Goal: Information Seeking & Learning: Learn about a topic

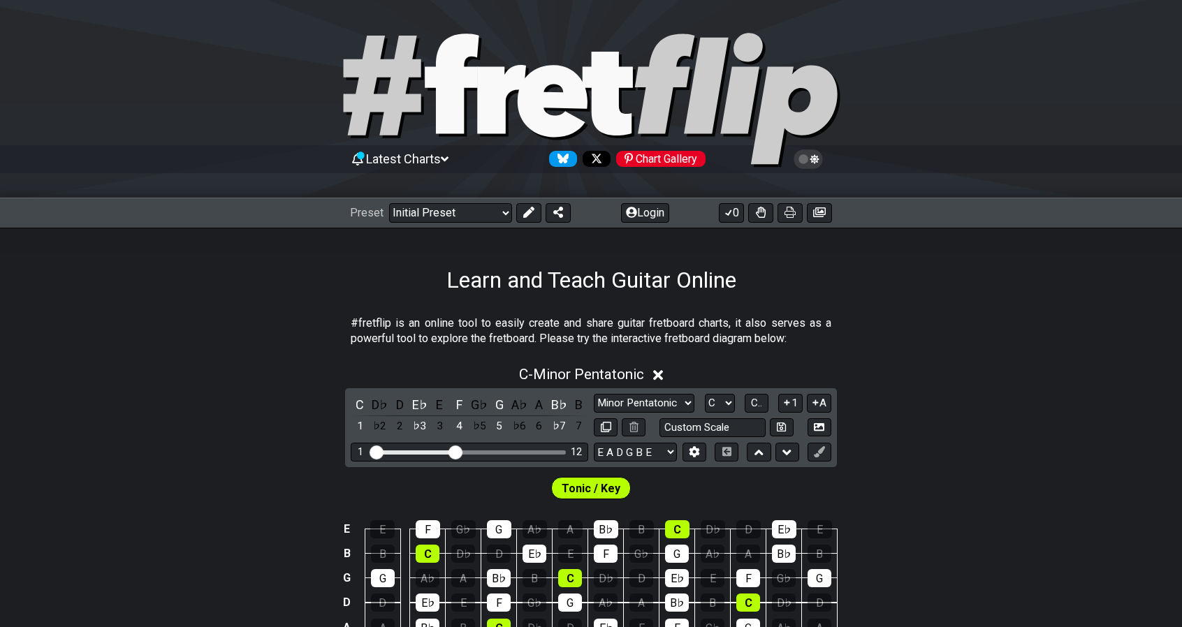
click at [441, 158] on span "Latest Charts" at bounding box center [403, 159] width 75 height 15
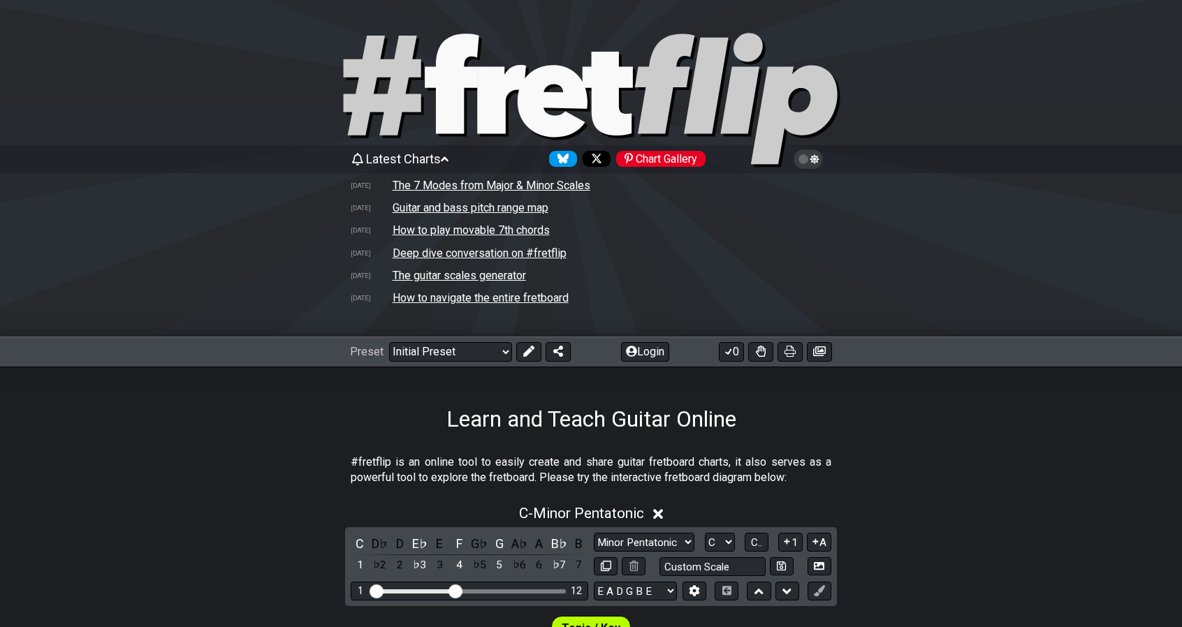
click at [433, 184] on td "The 7 Modes from Major & Minor Scales" at bounding box center [491, 185] width 199 height 15
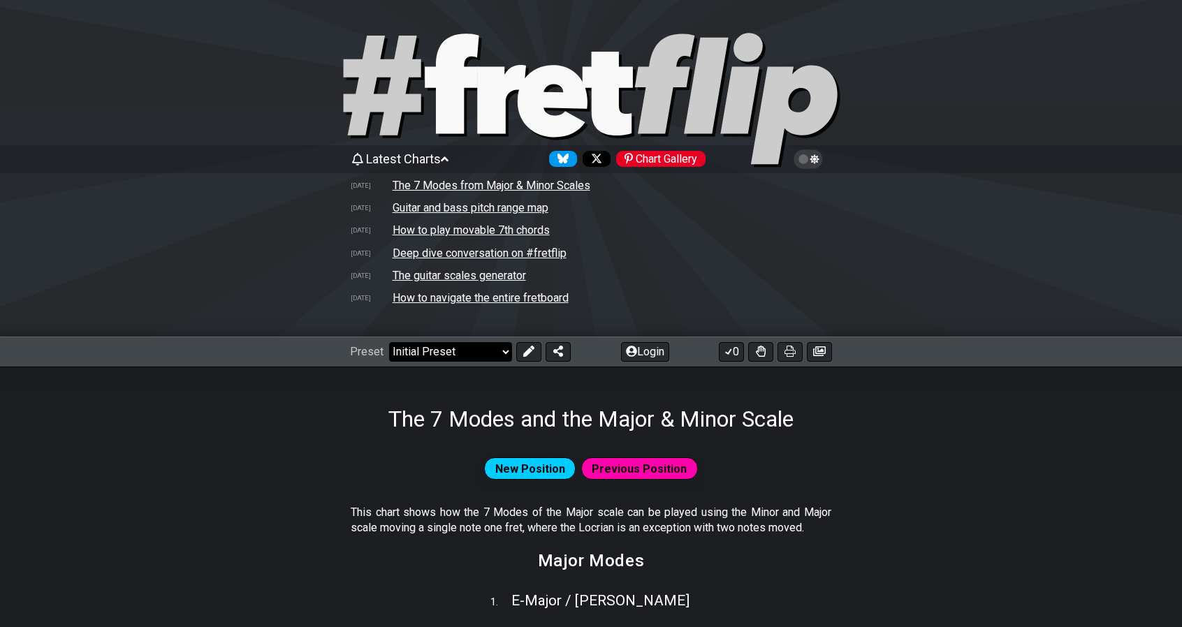
click at [469, 353] on select "Welcome to #fretflip! Initial Preset Custom Preset Minor Pentatonic Major Penta…" at bounding box center [450, 352] width 123 height 20
click at [389, 343] on select "Welcome to #fretflip! Initial Preset Custom Preset Minor Pentatonic Major Penta…" at bounding box center [450, 352] width 123 height 20
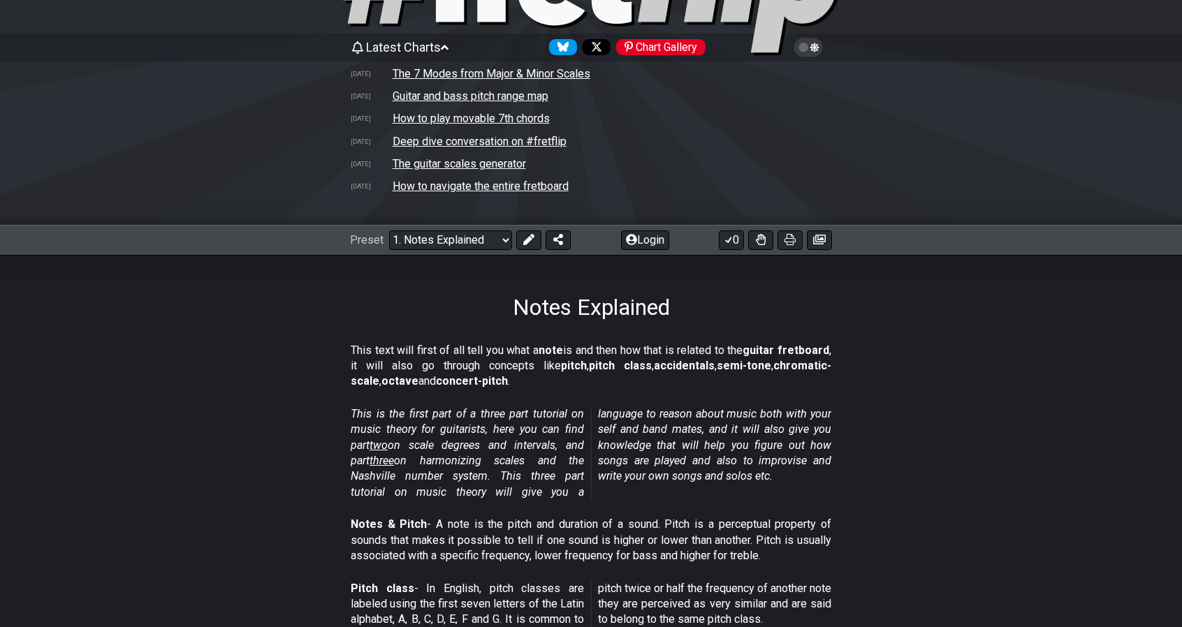
scroll to position [103, 0]
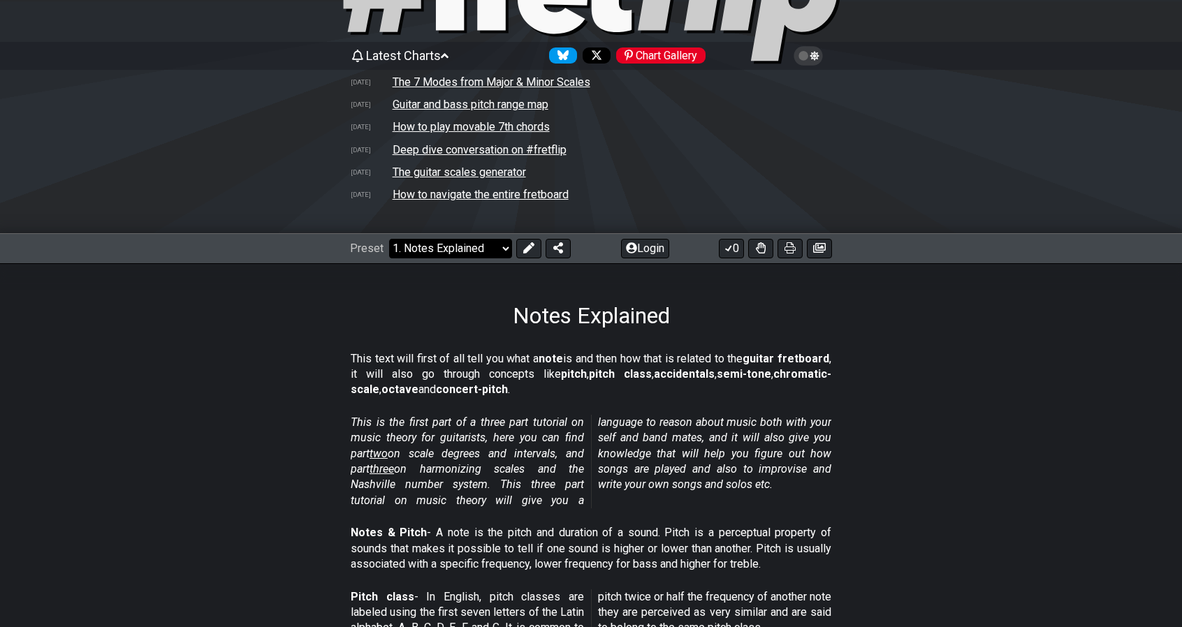
click at [500, 251] on select "Welcome to #fretflip! Initial Preset Custom Preset Minor Pentatonic Major Penta…" at bounding box center [450, 249] width 123 height 20
click at [389, 239] on select "Welcome to #fretflip! Initial Preset Custom Preset Minor Pentatonic Major Penta…" at bounding box center [450, 249] width 123 height 20
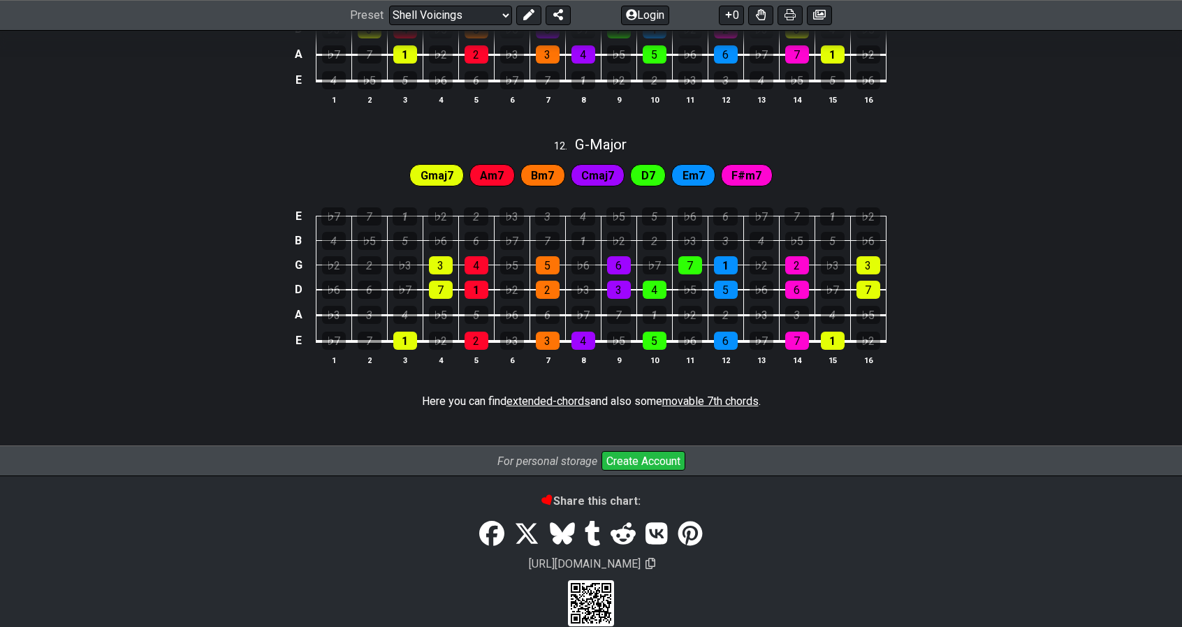
scroll to position [1543, 0]
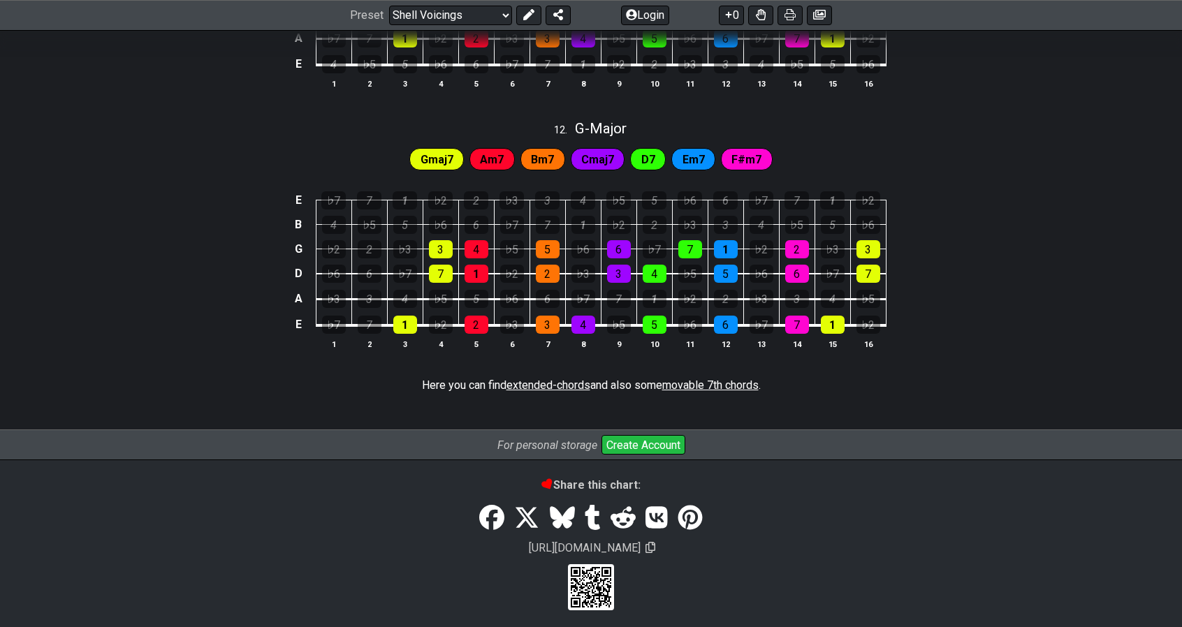
click at [537, 384] on span "extended-chords" at bounding box center [549, 385] width 84 height 13
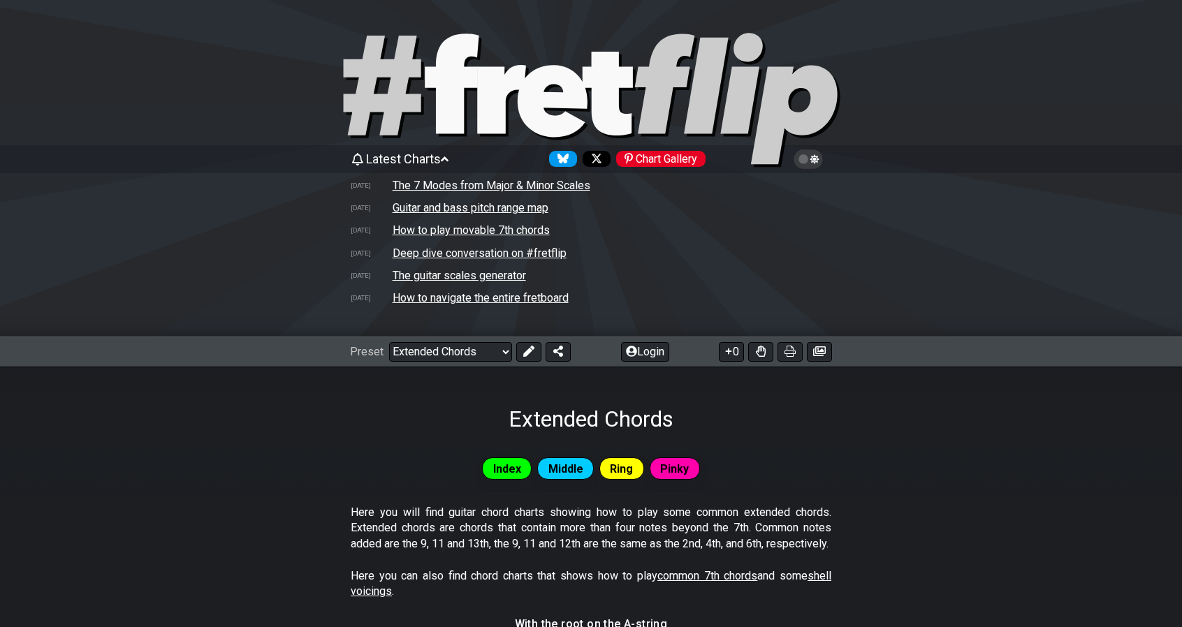
click at [678, 158] on div "Chart Gallery" at bounding box center [660, 159] width 89 height 16
click at [467, 358] on select "Welcome to #fretflip! Initial Preset Custom Preset Minor Pentatonic Major Penta…" at bounding box center [450, 352] width 123 height 20
click at [389, 343] on select "Welcome to #fretflip! Initial Preset Custom Preset Minor Pentatonic Major Penta…" at bounding box center [450, 352] width 123 height 20
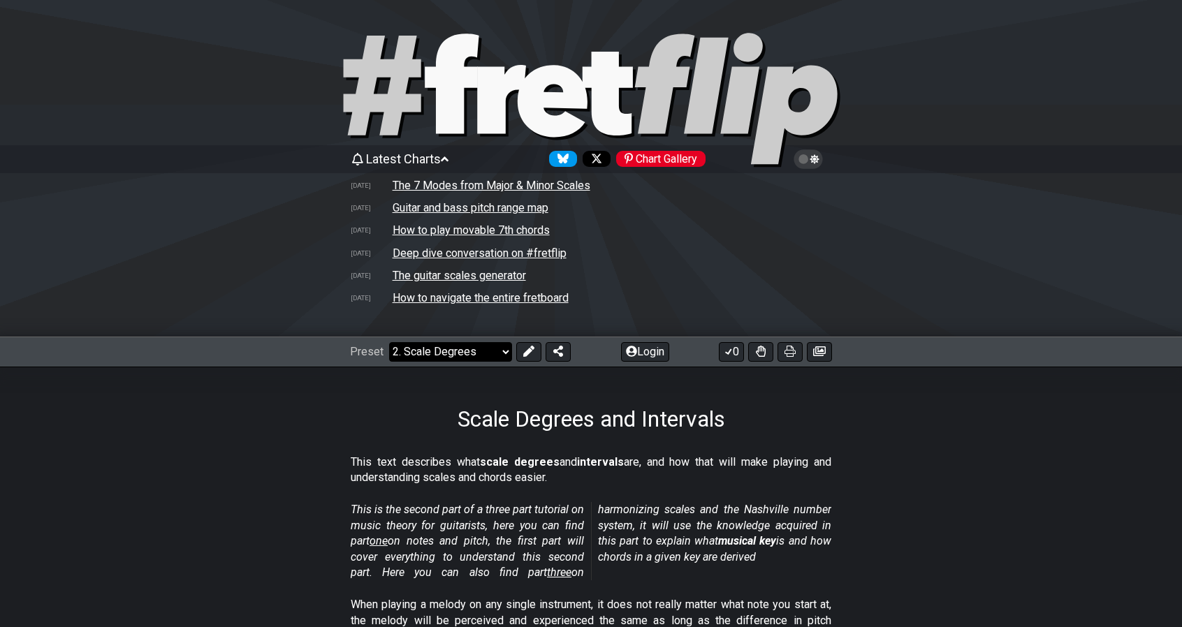
click at [477, 357] on select "Welcome to #fretflip! Initial Preset Custom Preset Minor Pentatonic Major Penta…" at bounding box center [450, 352] width 123 height 20
click at [389, 343] on select "Welcome to #fretflip! Initial Preset Custom Preset Minor Pentatonic Major Penta…" at bounding box center [450, 352] width 123 height 20
select select "/harmonizing-scales"
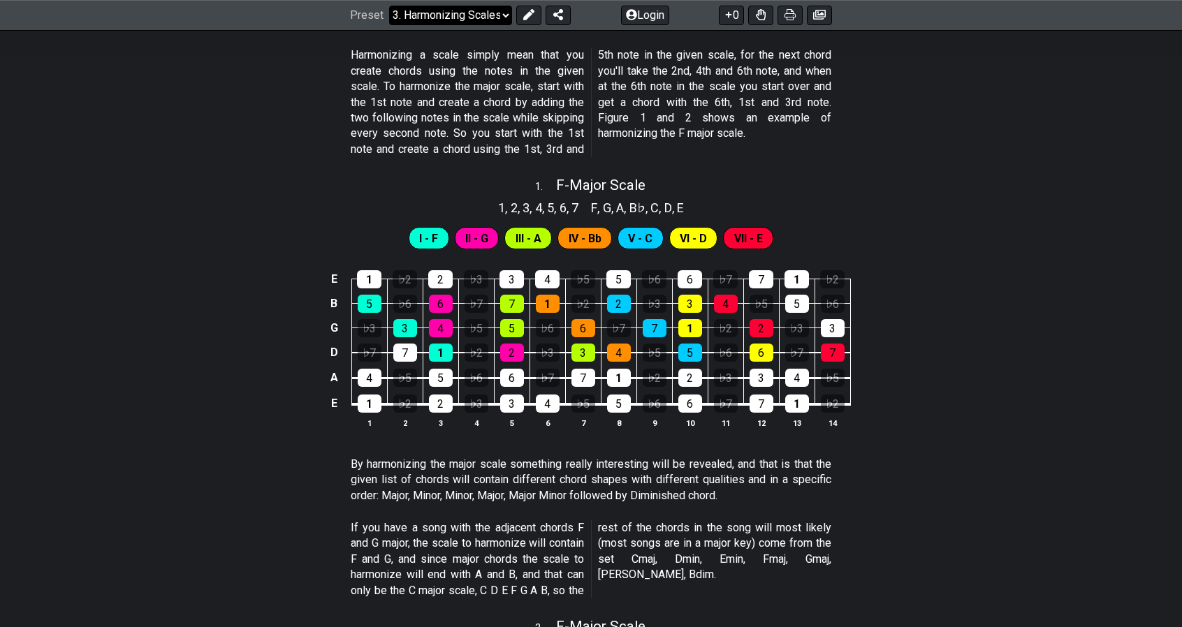
scroll to position [599, 0]
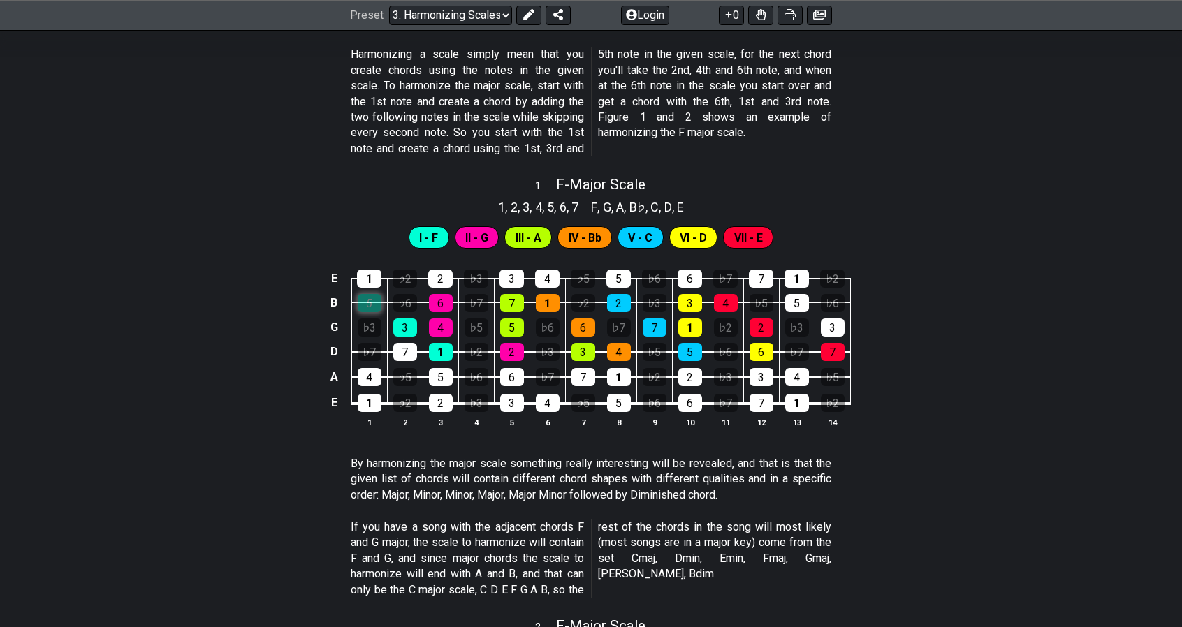
click at [370, 308] on div "5" at bounding box center [370, 303] width 24 height 18
click at [402, 327] on div "3" at bounding box center [405, 328] width 24 height 18
click at [373, 304] on div "5" at bounding box center [370, 303] width 24 height 18
click at [651, 18] on button "Login" at bounding box center [645, 16] width 48 height 20
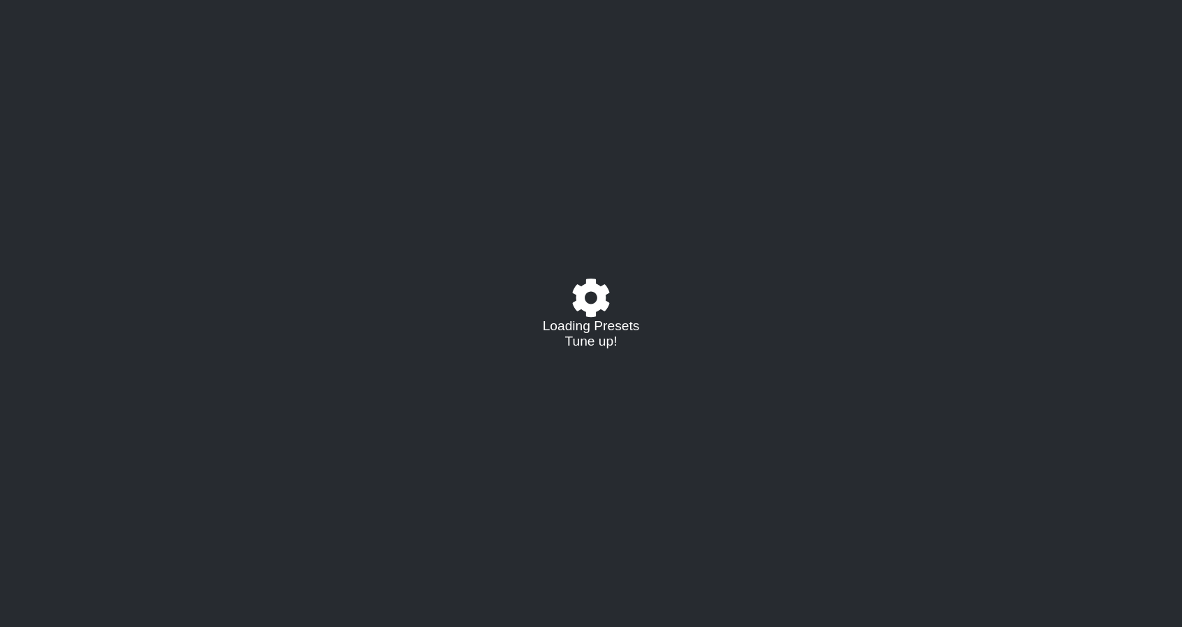
select select "/harmonizing-scales"
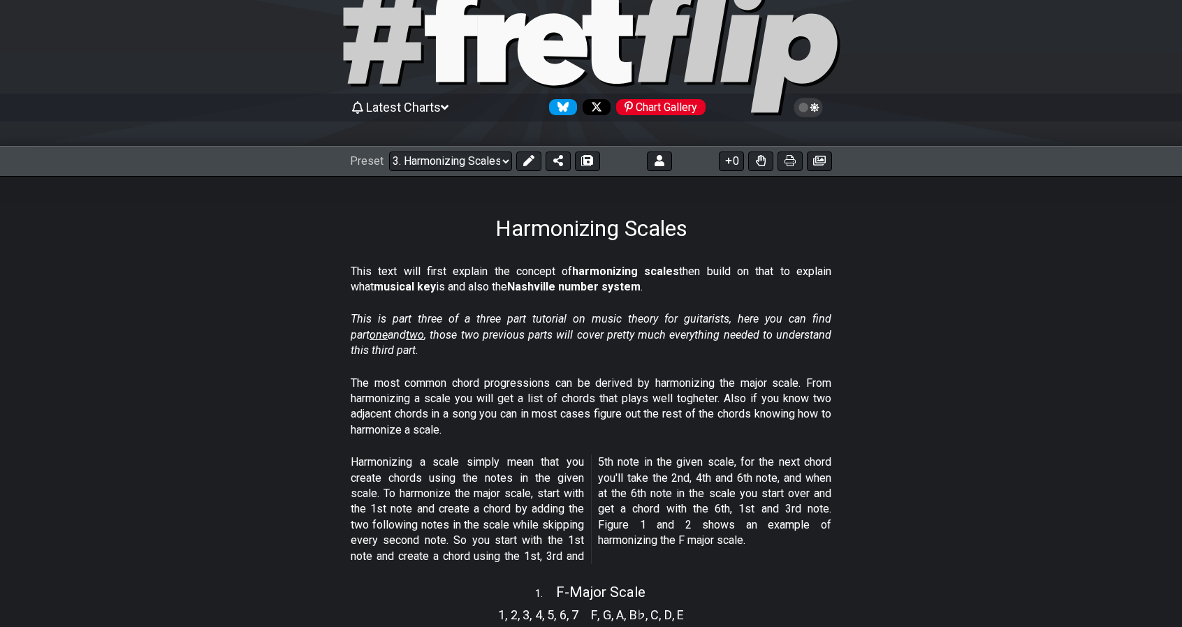
scroll to position [47, 0]
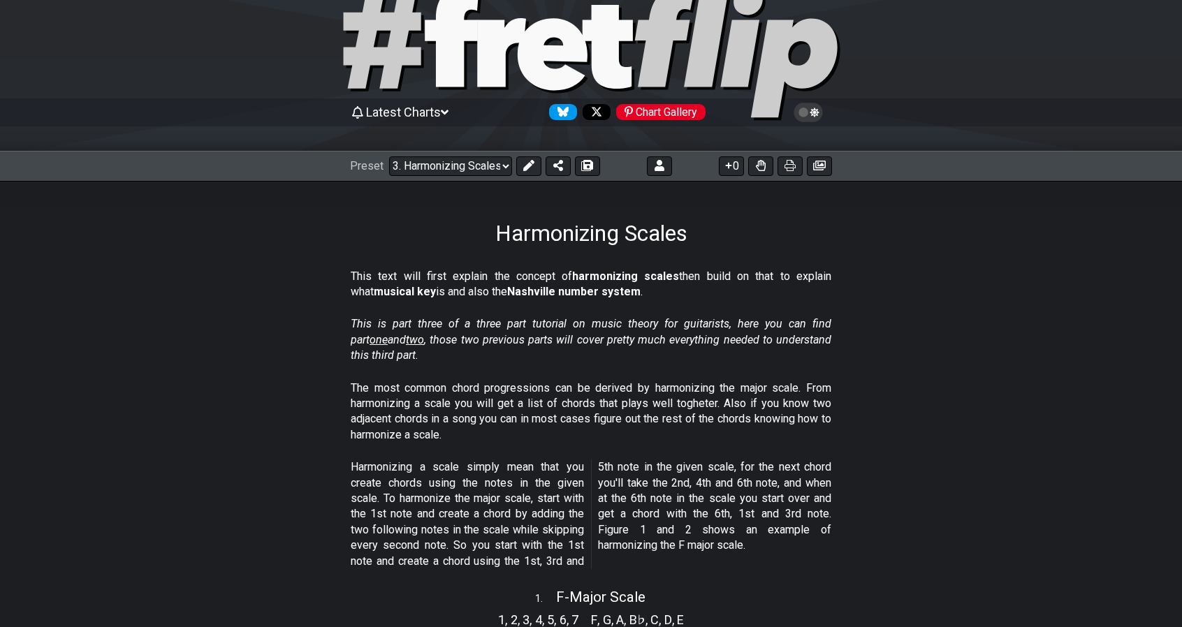
click at [812, 111] on icon at bounding box center [815, 113] width 9 height 10
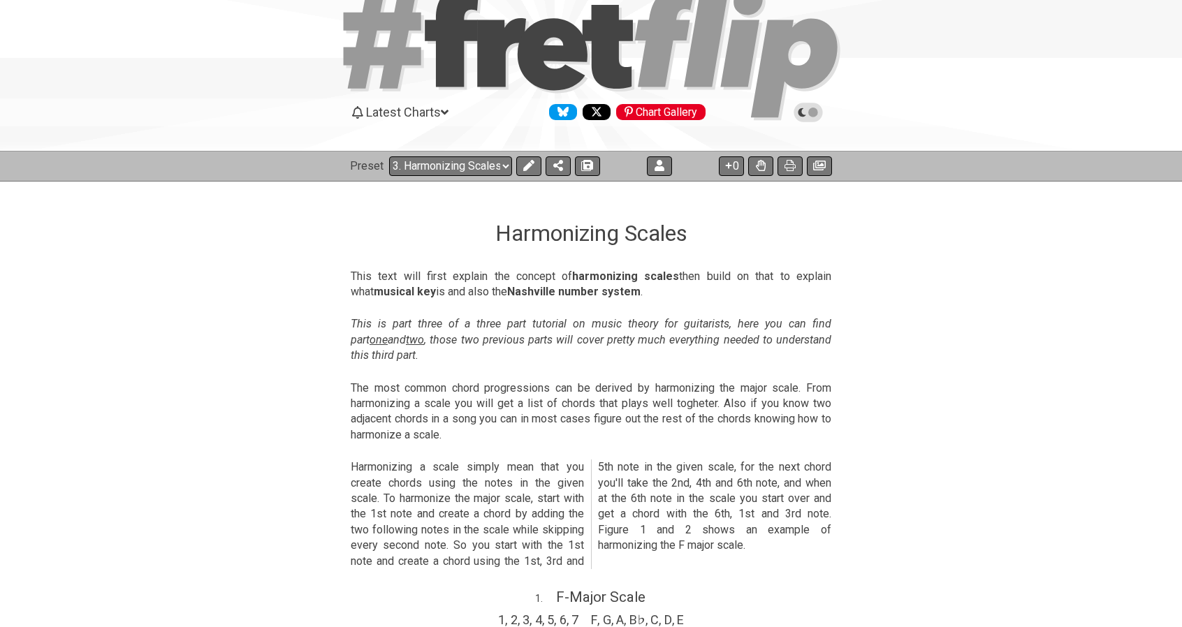
click at [812, 111] on icon at bounding box center [808, 112] width 13 height 13
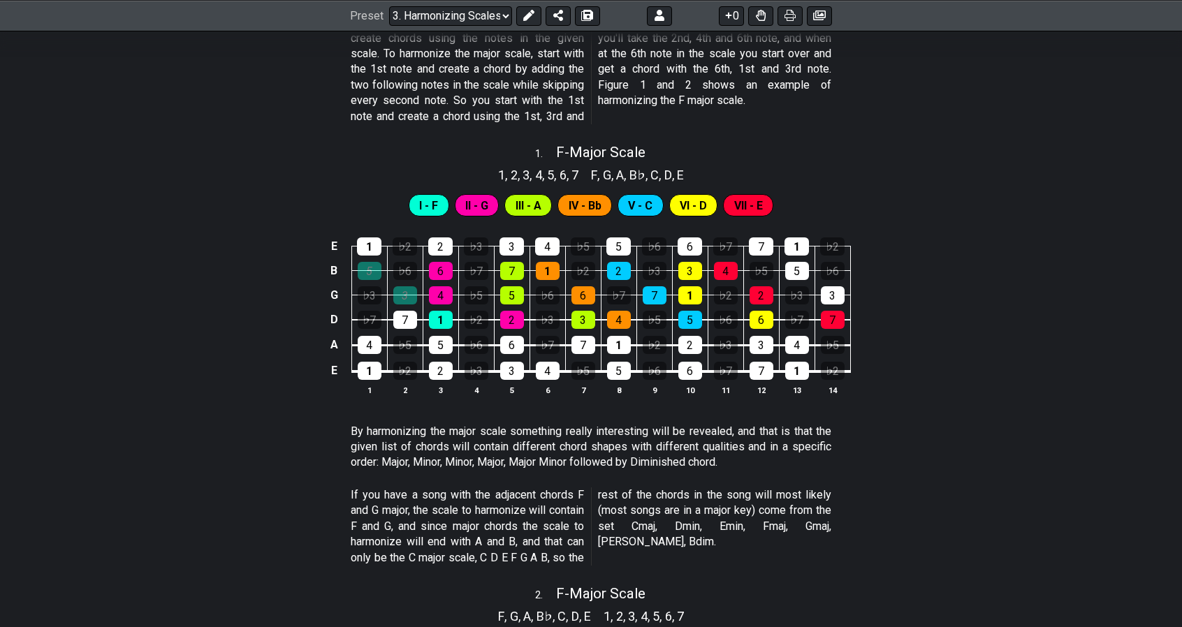
scroll to position [493, 0]
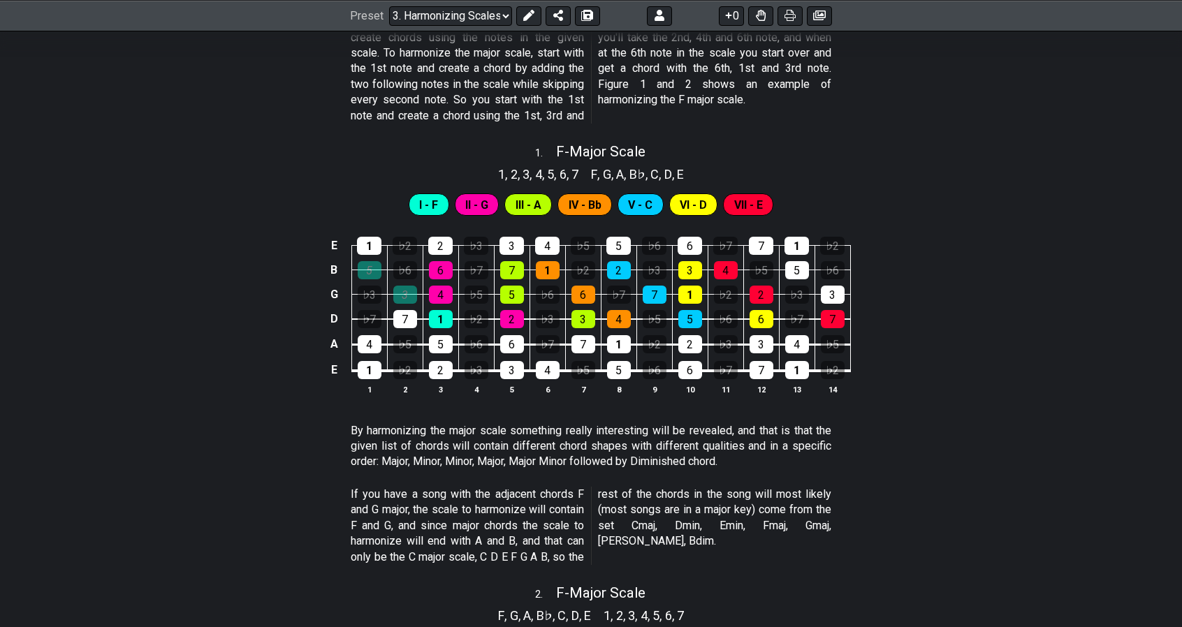
click at [752, 203] on span "VII - E" at bounding box center [748, 205] width 29 height 20
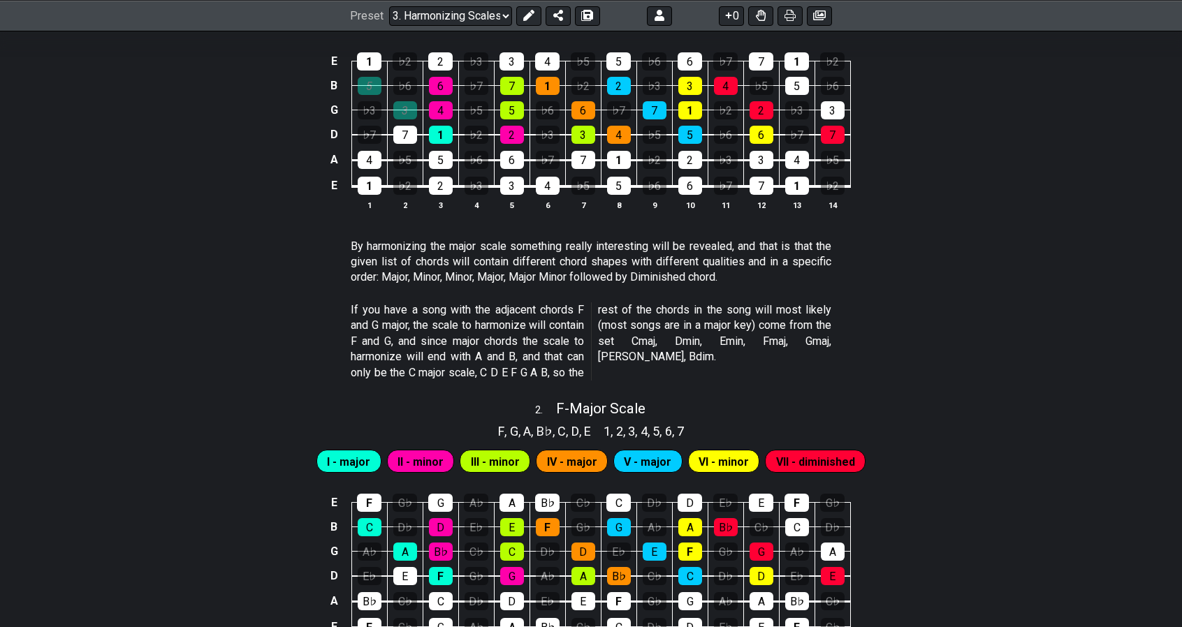
scroll to position [0, 0]
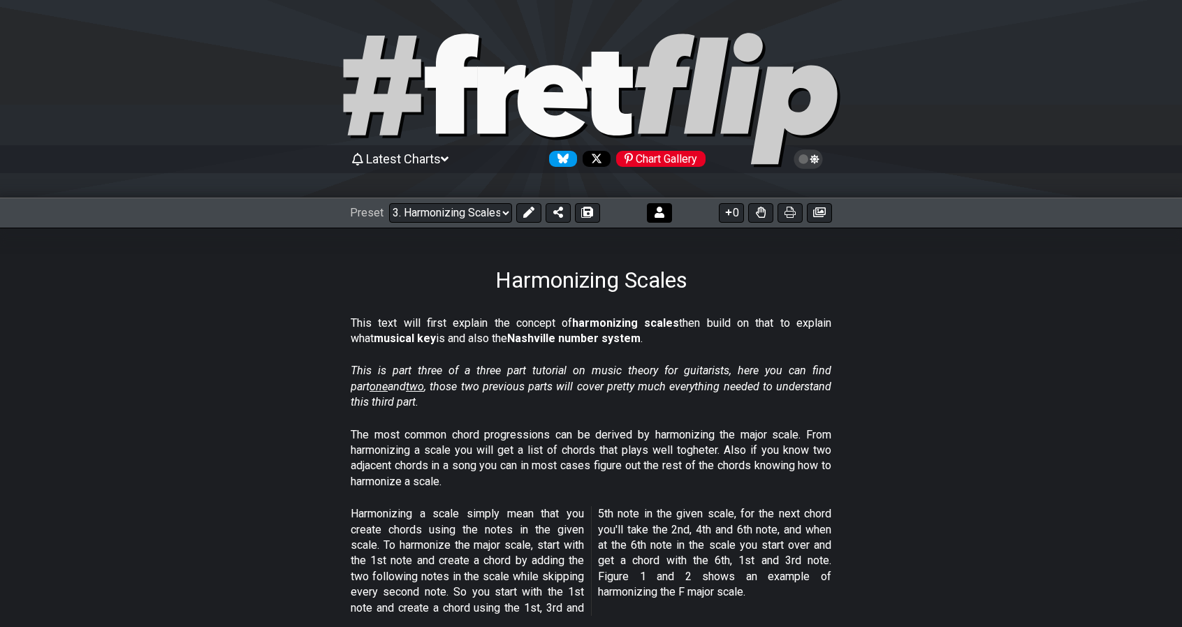
click at [651, 218] on button at bounding box center [659, 213] width 25 height 20
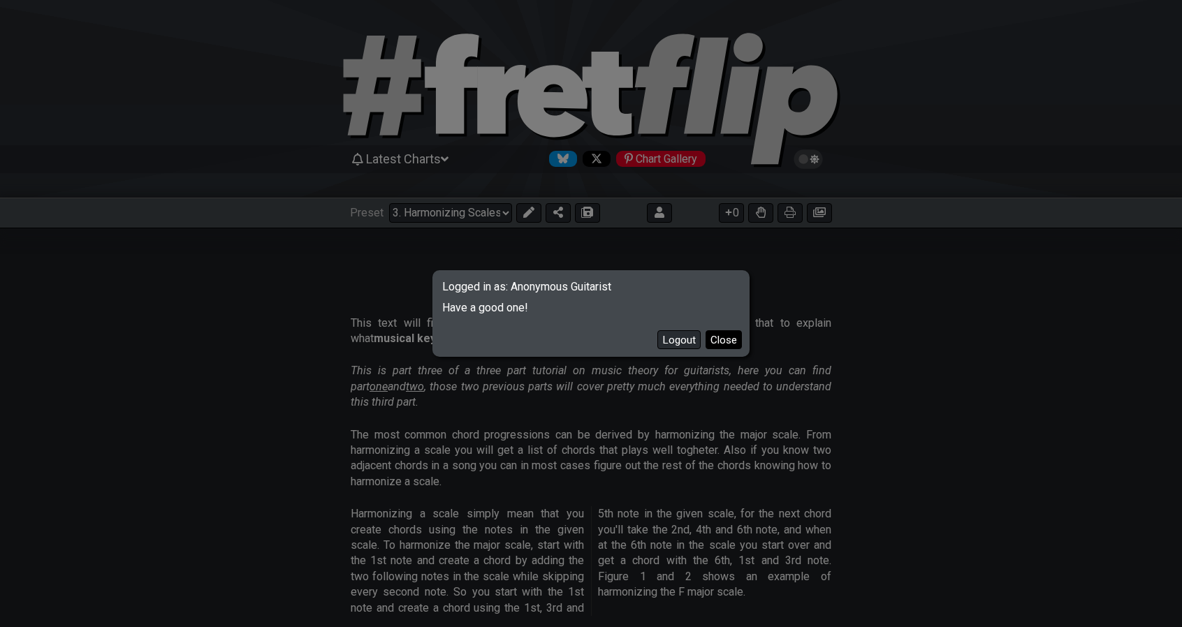
click at [720, 344] on button "Close" at bounding box center [724, 340] width 36 height 19
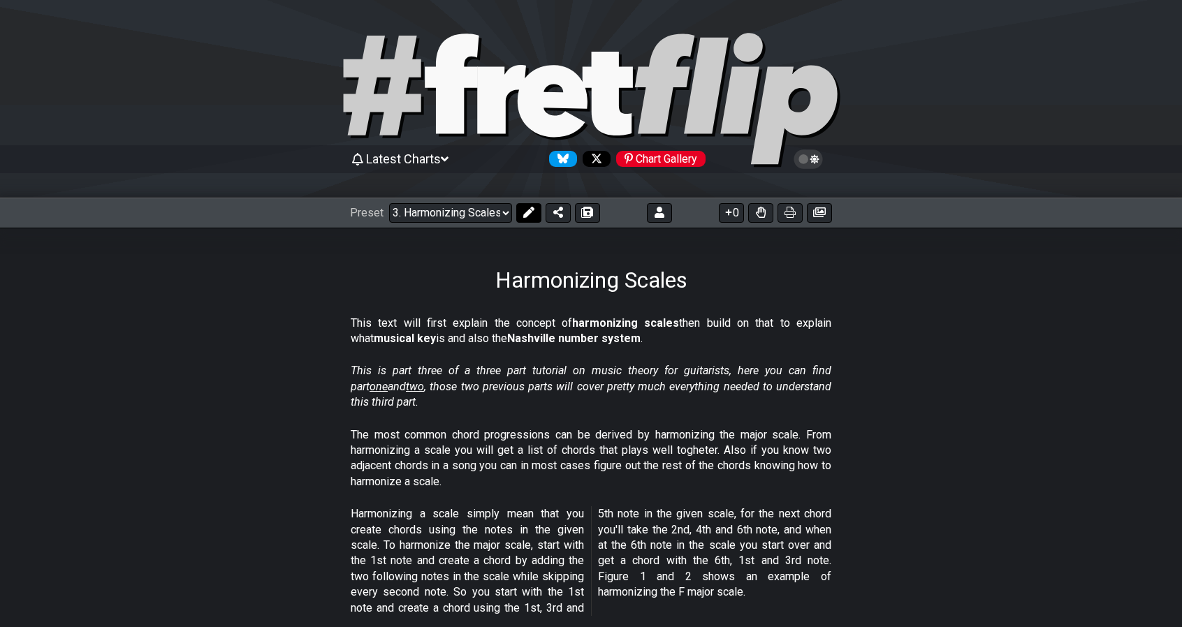
click at [523, 212] on icon at bounding box center [528, 212] width 11 height 11
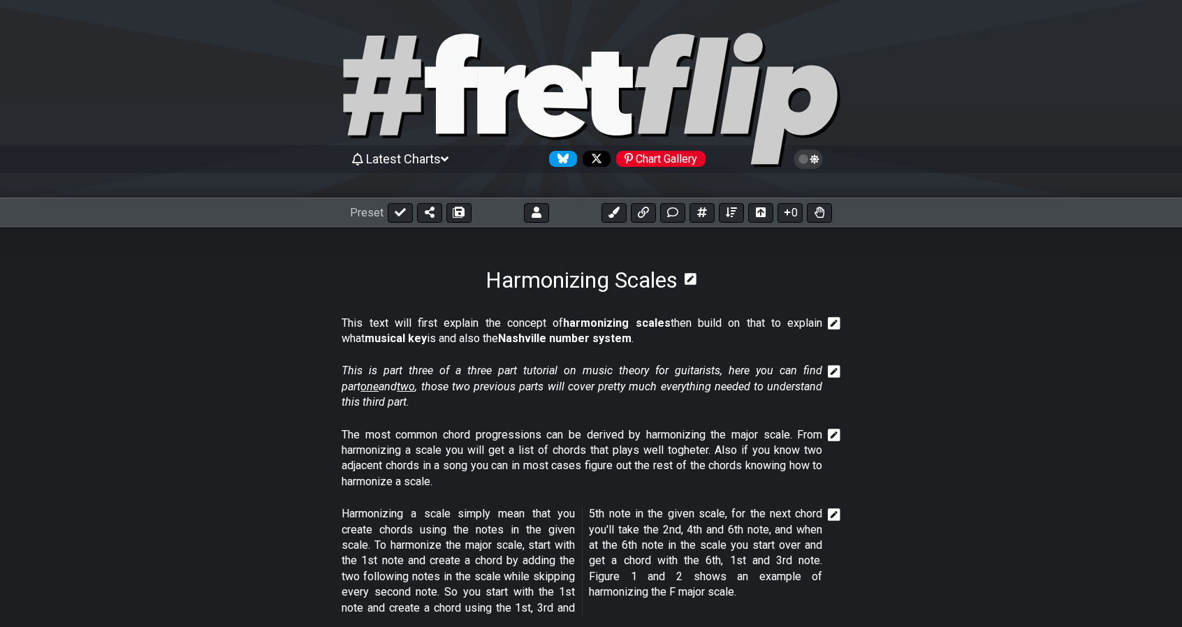
click at [441, 159] on span "Latest Charts" at bounding box center [403, 159] width 75 height 15
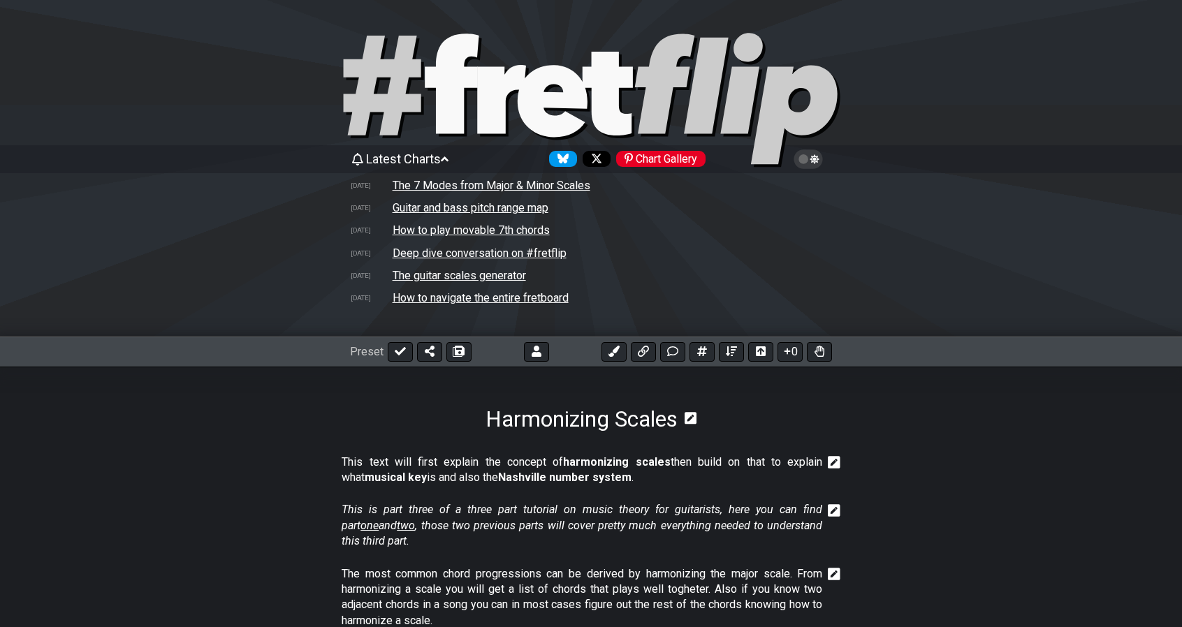
click at [470, 300] on td "How to navigate the entire fretboard" at bounding box center [480, 298] width 177 height 15
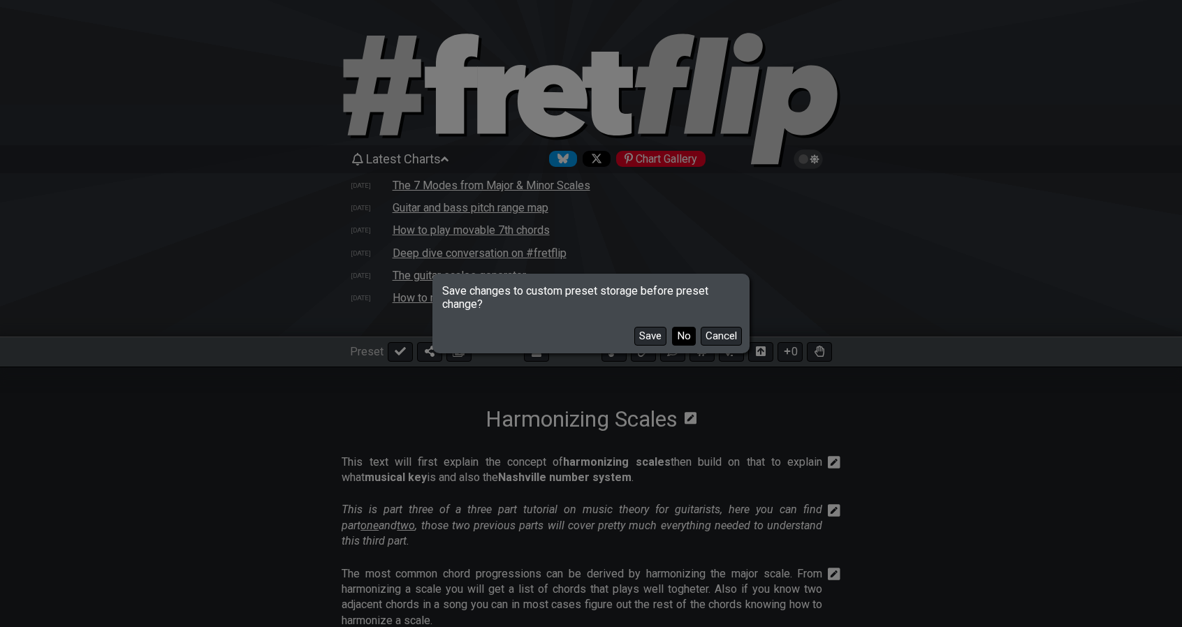
click at [683, 343] on button "No" at bounding box center [684, 336] width 24 height 19
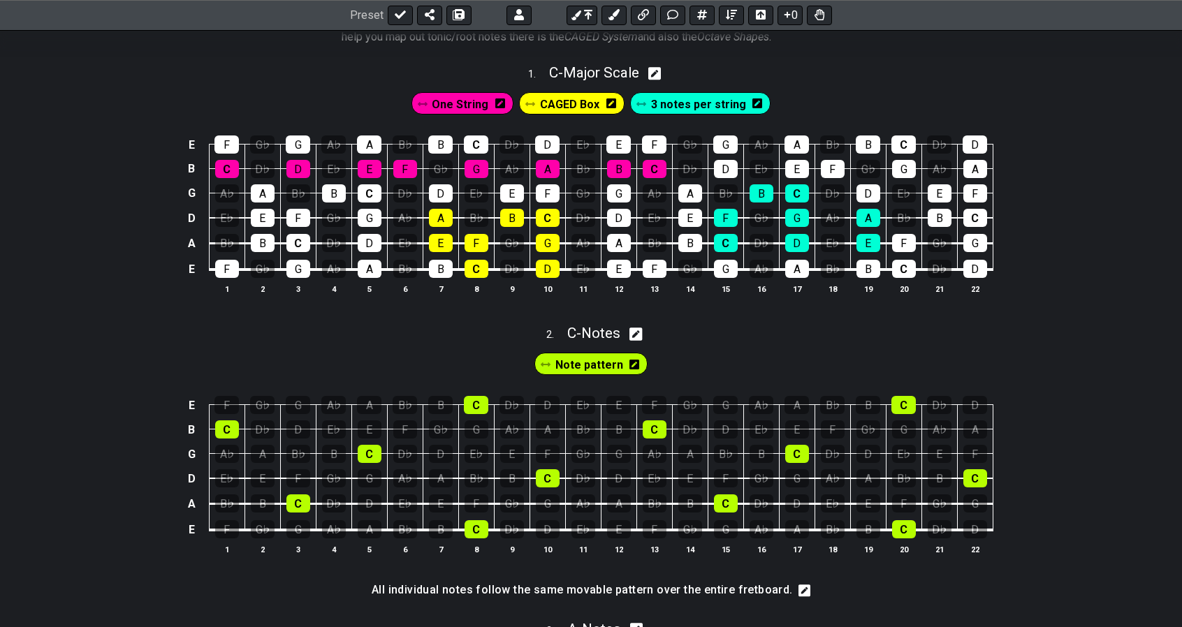
scroll to position [544, 0]
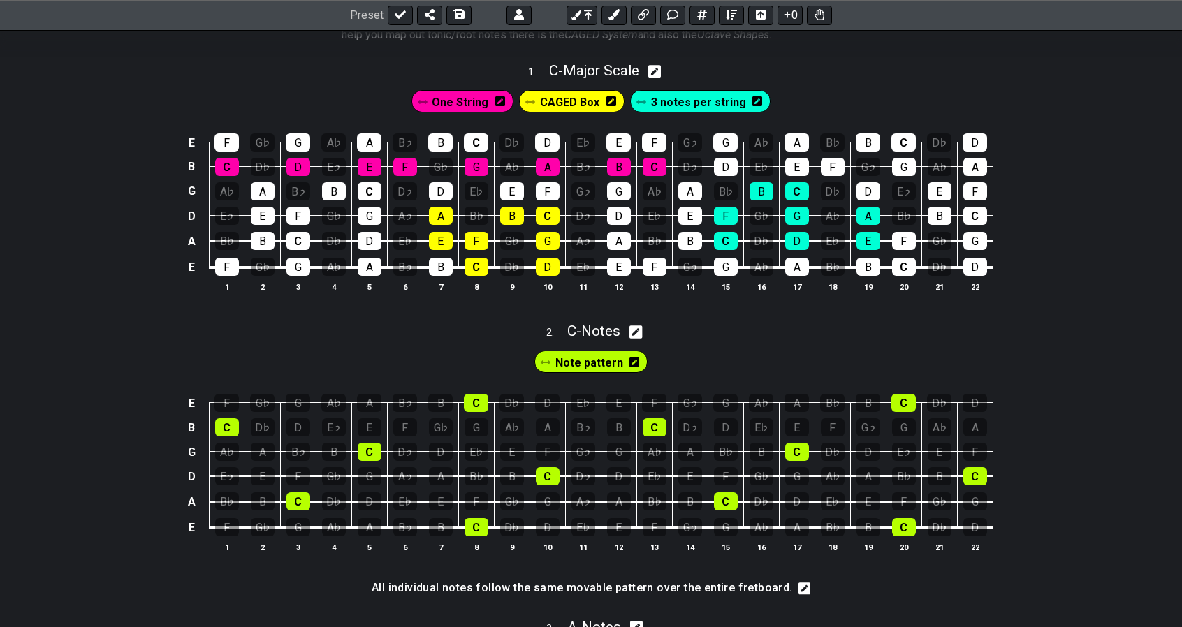
click at [593, 361] on span "Note pattern" at bounding box center [590, 363] width 68 height 20
click at [593, 361] on span "Note pattern" at bounding box center [589, 363] width 61 height 20
click at [654, 405] on div "F" at bounding box center [654, 403] width 24 height 18
click at [652, 397] on div "F" at bounding box center [654, 403] width 24 height 18
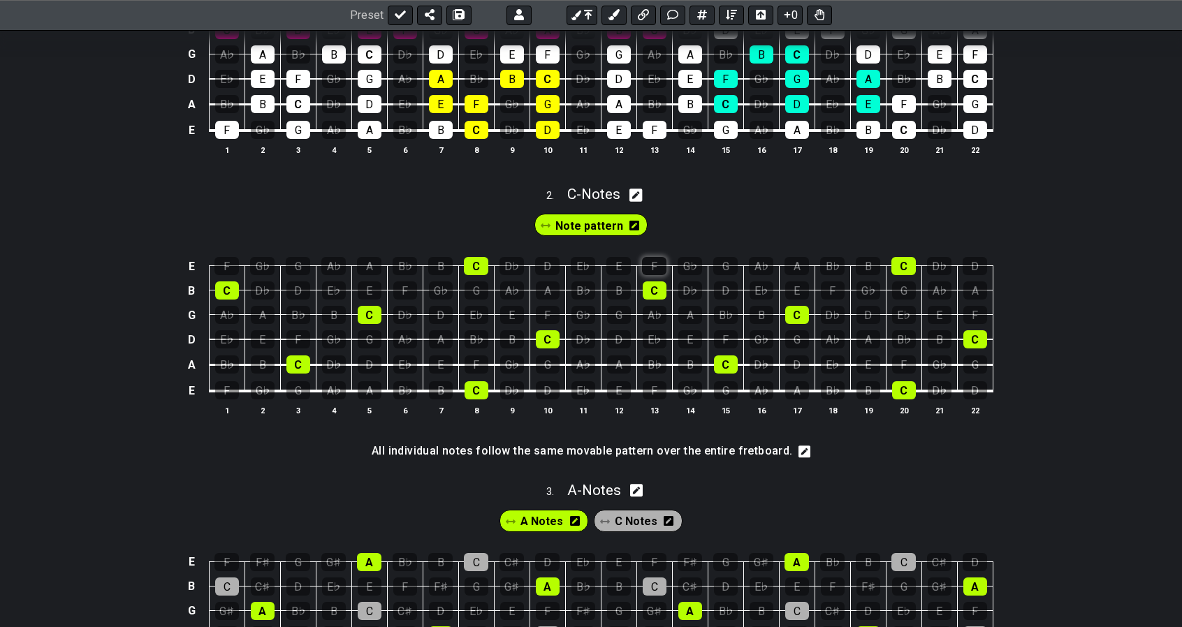
scroll to position [681, 0]
click at [799, 455] on icon at bounding box center [805, 451] width 13 height 13
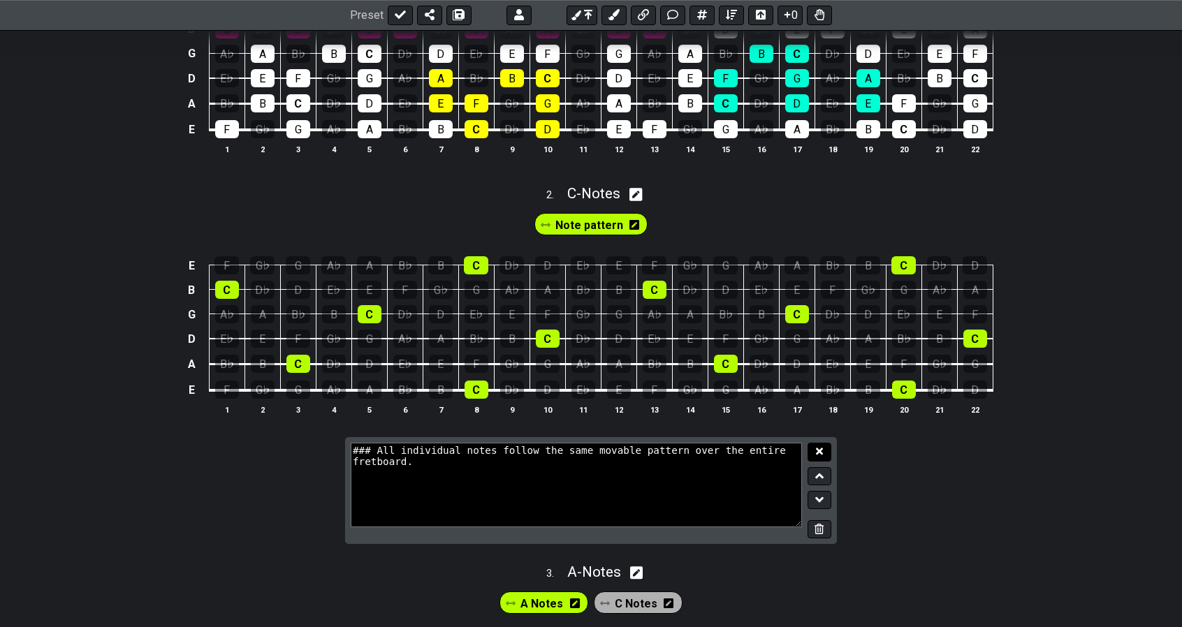
click at [820, 449] on icon at bounding box center [819, 452] width 7 height 7
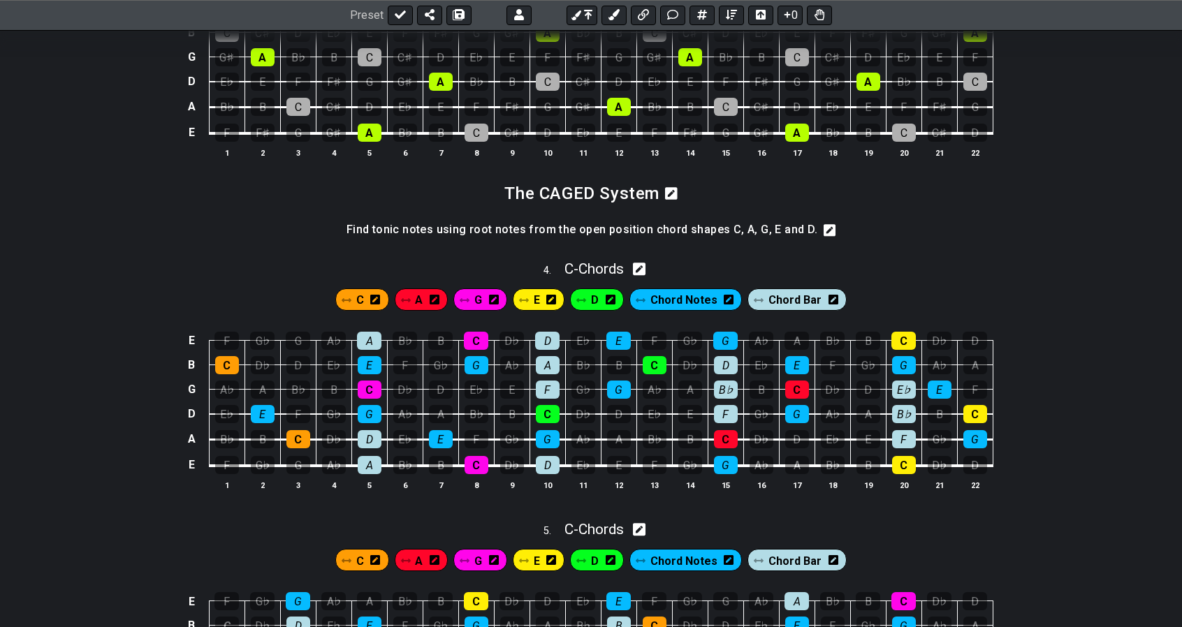
scroll to position [1236, 0]
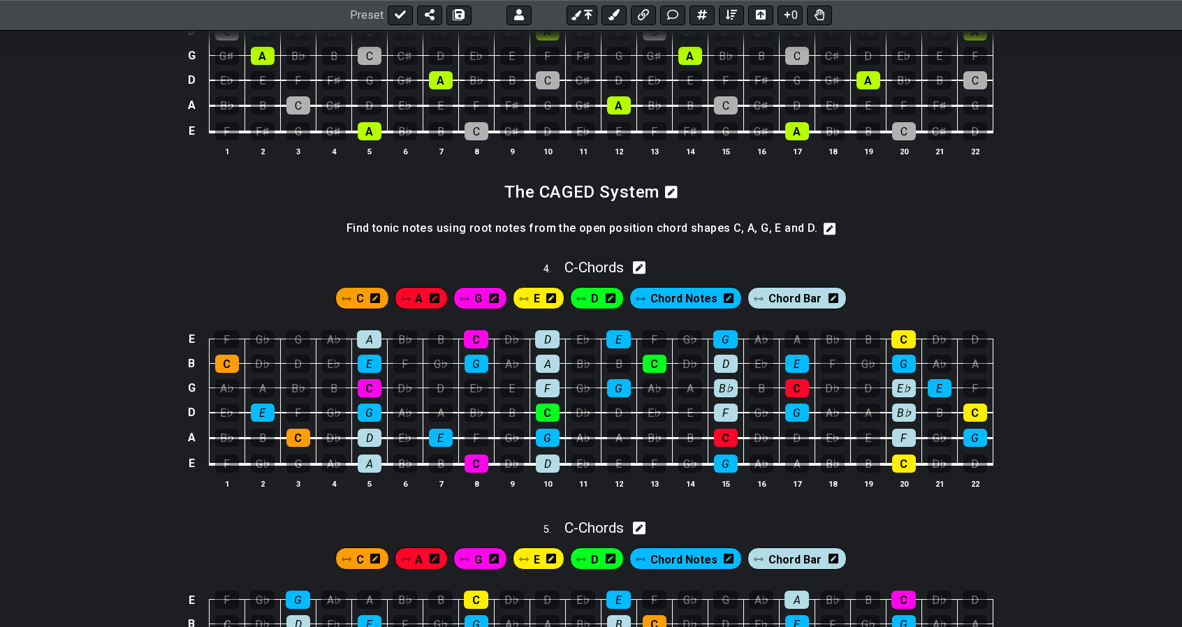
click at [358, 300] on div "C" at bounding box center [362, 298] width 54 height 22
click at [423, 292] on span "A" at bounding box center [419, 299] width 8 height 20
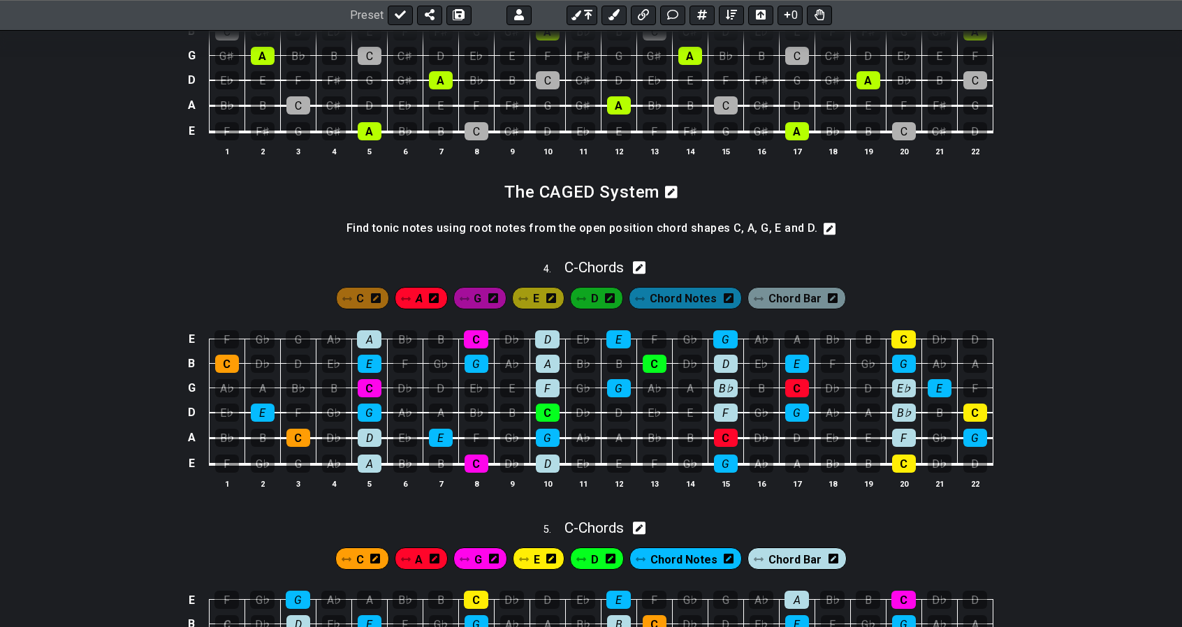
click at [423, 292] on span "A" at bounding box center [419, 299] width 7 height 20
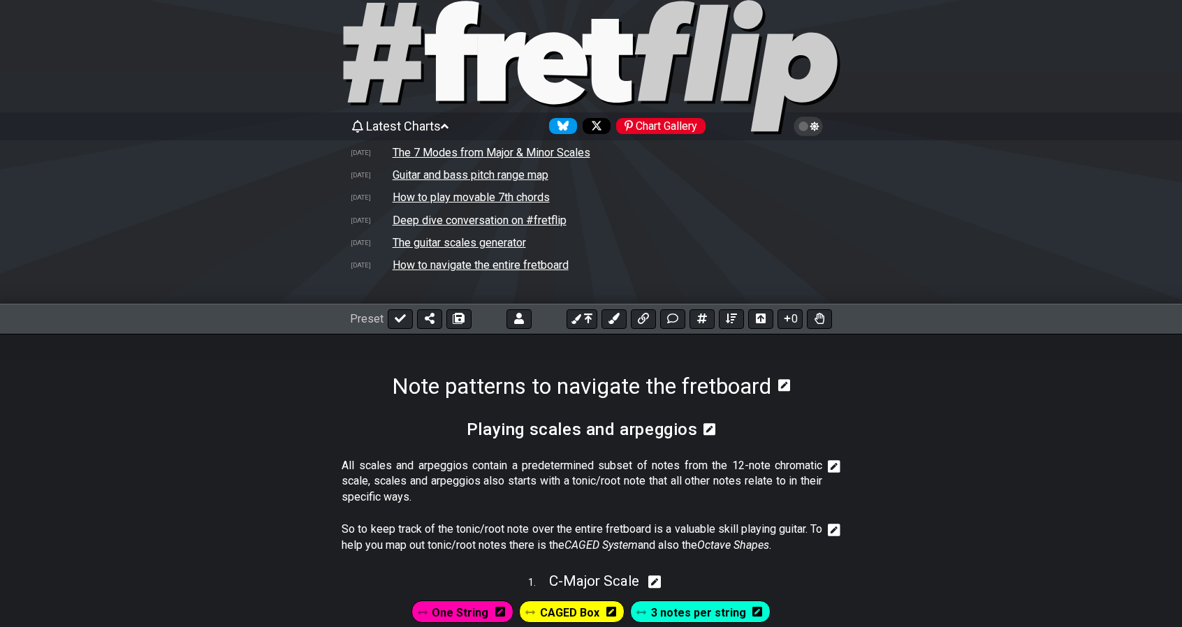
scroll to position [0, 0]
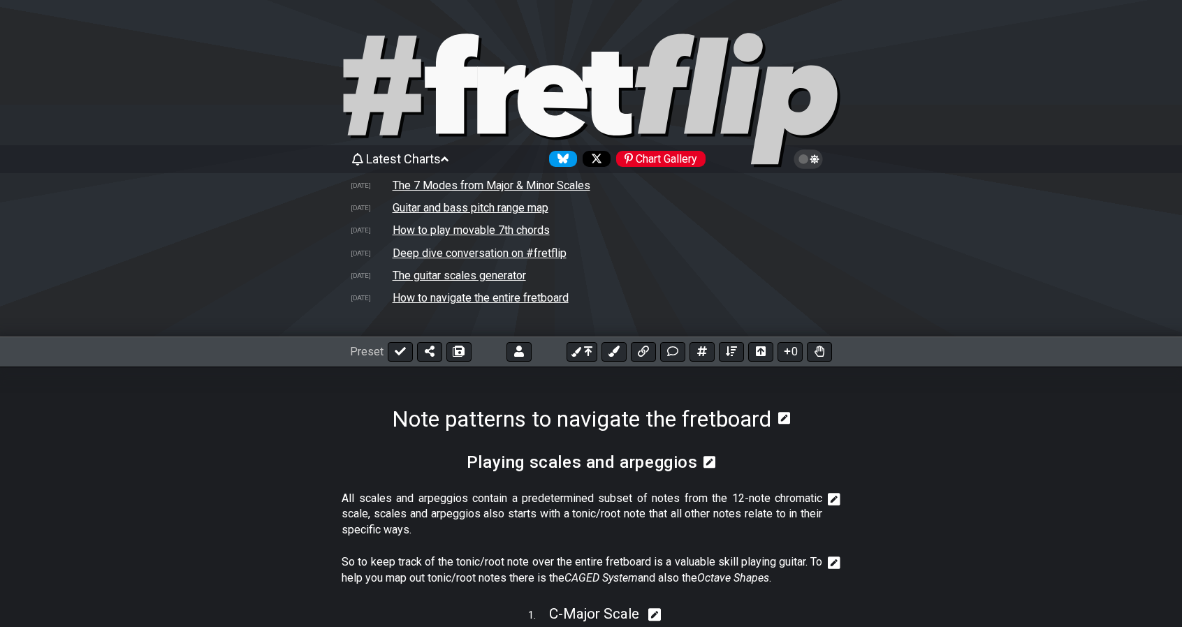
click at [438, 161] on span "Latest Charts" at bounding box center [403, 159] width 75 height 15
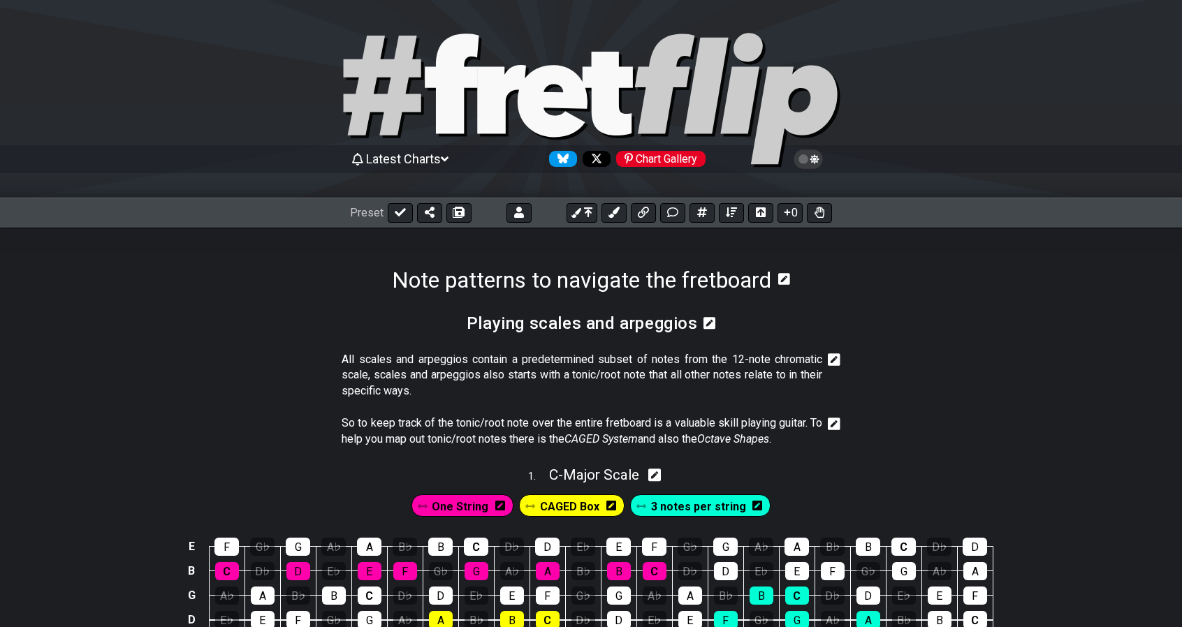
click at [438, 161] on span "Latest Charts" at bounding box center [403, 159] width 75 height 15
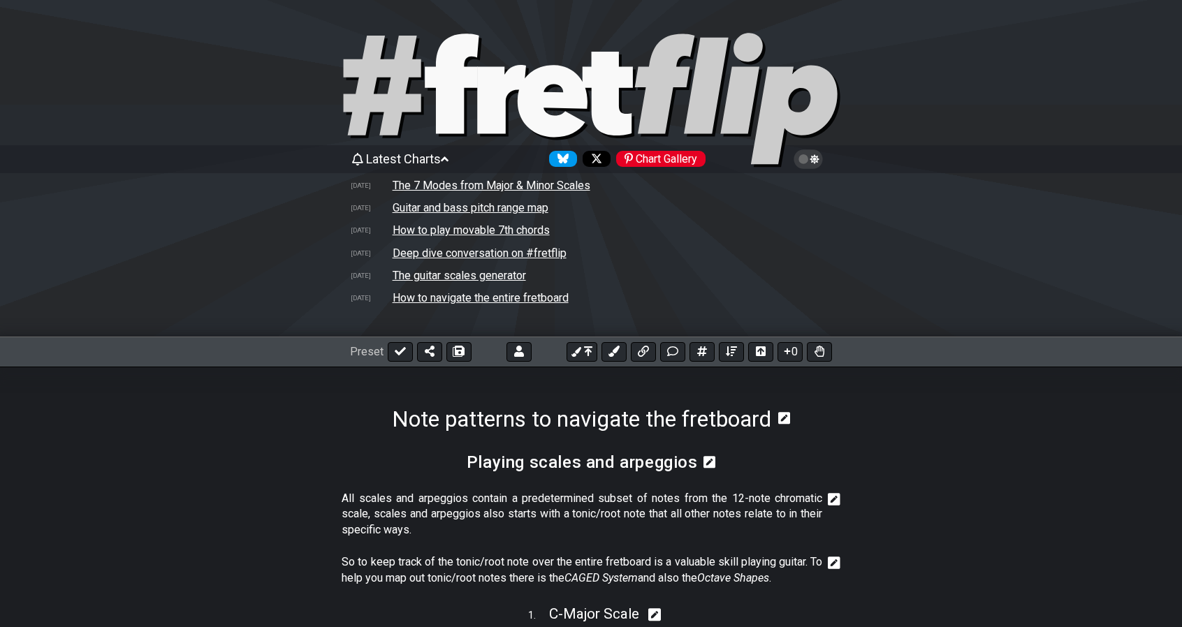
click at [438, 161] on span "Latest Charts" at bounding box center [403, 159] width 75 height 15
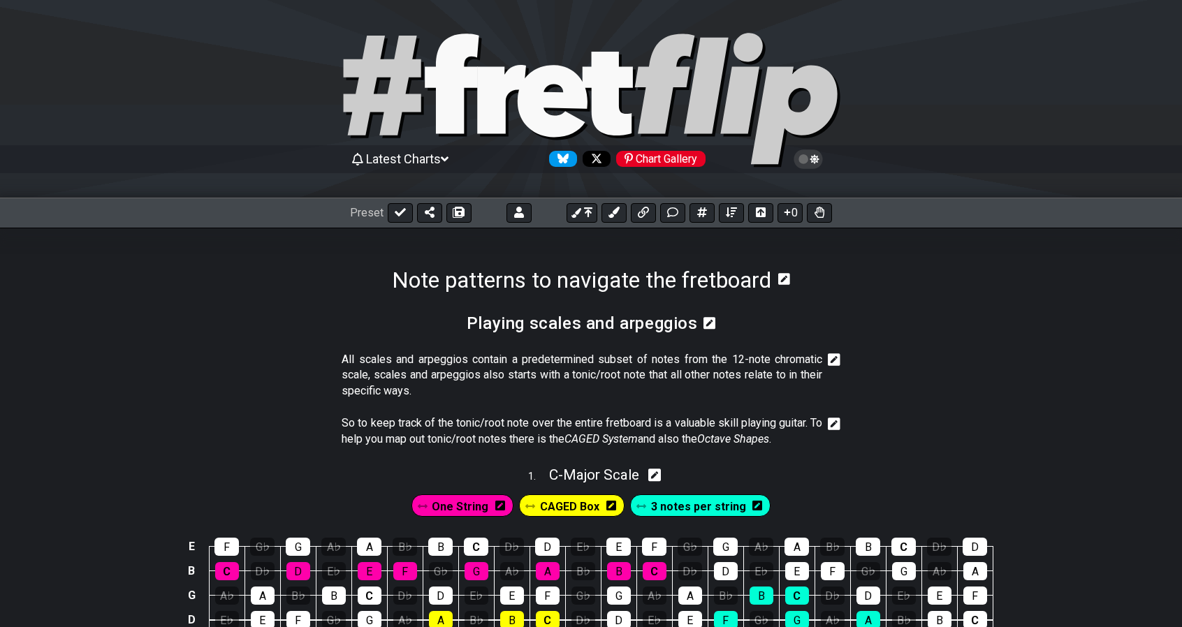
click at [438, 161] on span "Latest Charts" at bounding box center [403, 159] width 75 height 15
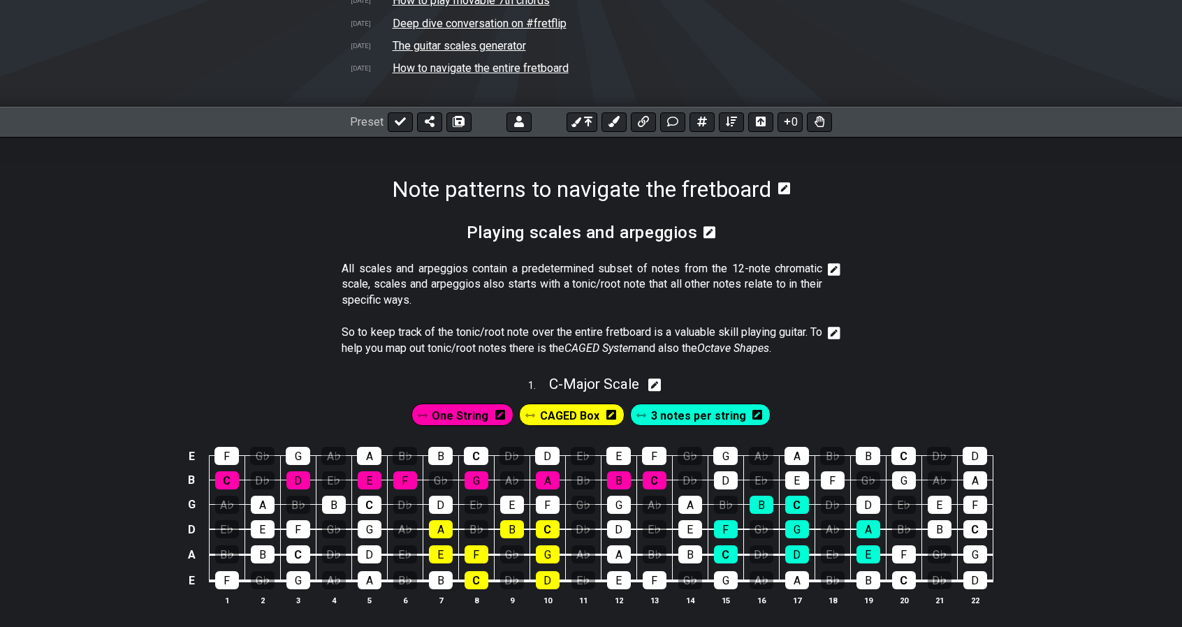
scroll to position [231, 0]
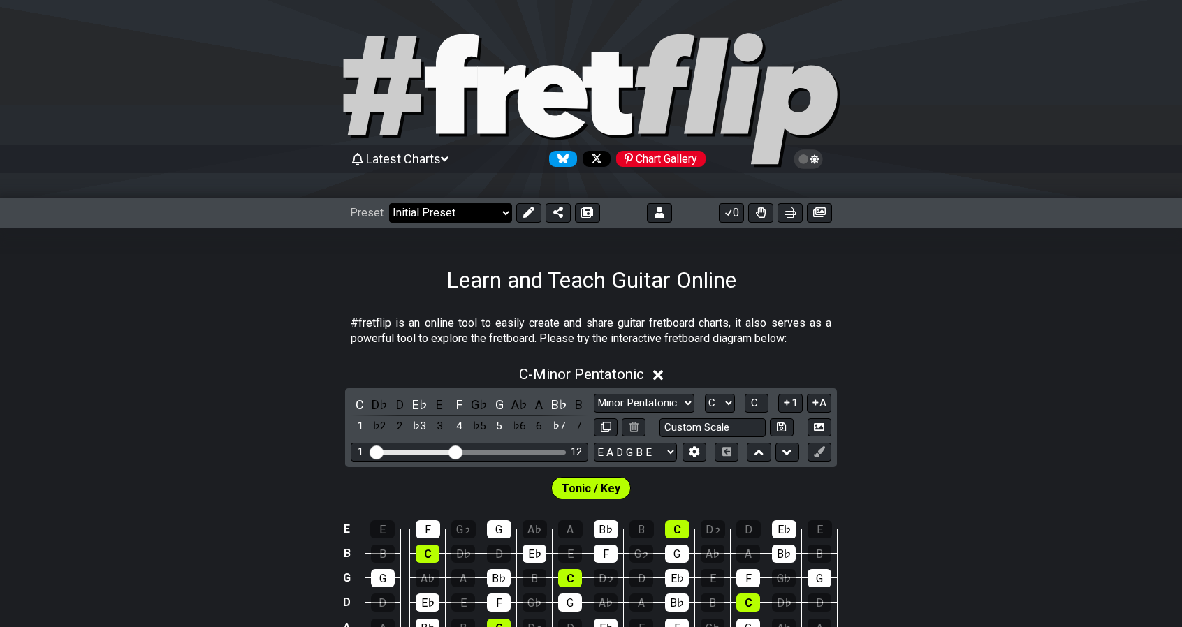
click at [484, 216] on select "Welcome to #fretflip! Initial Preset Custom Preset Minor Pentatonic Major Penta…" at bounding box center [450, 213] width 123 height 20
click at [389, 203] on select "Welcome to #fretflip! Initial Preset Custom Preset Minor Pentatonic Major Penta…" at bounding box center [450, 213] width 123 height 20
select select "/guitar-scales-generator"
select select "A"
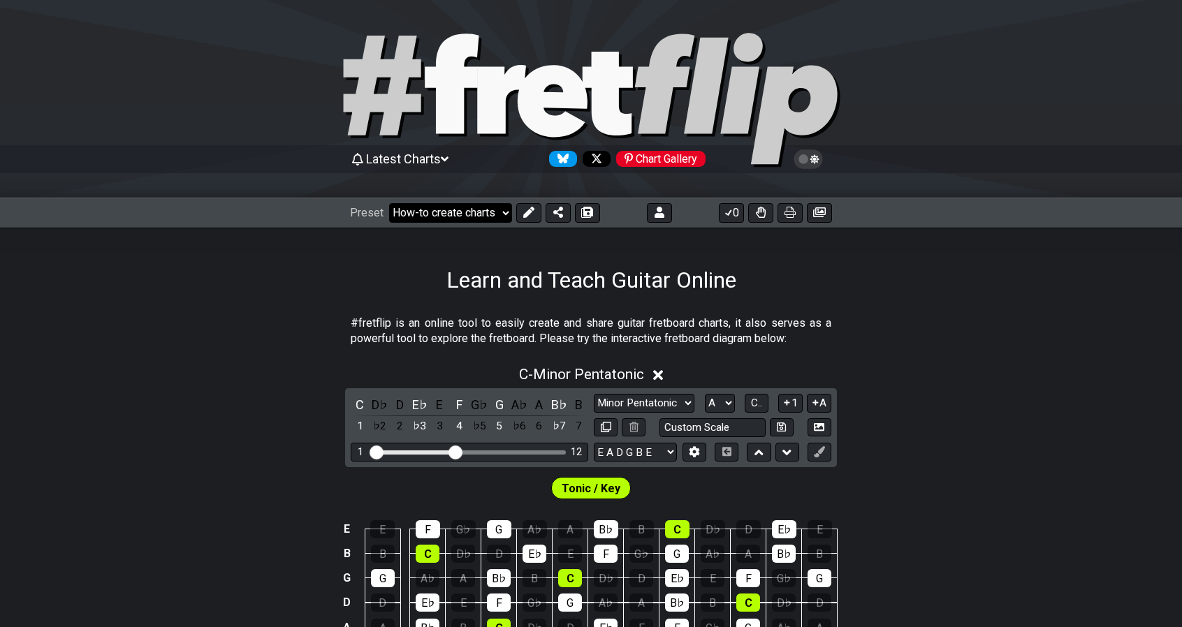
select select "A"
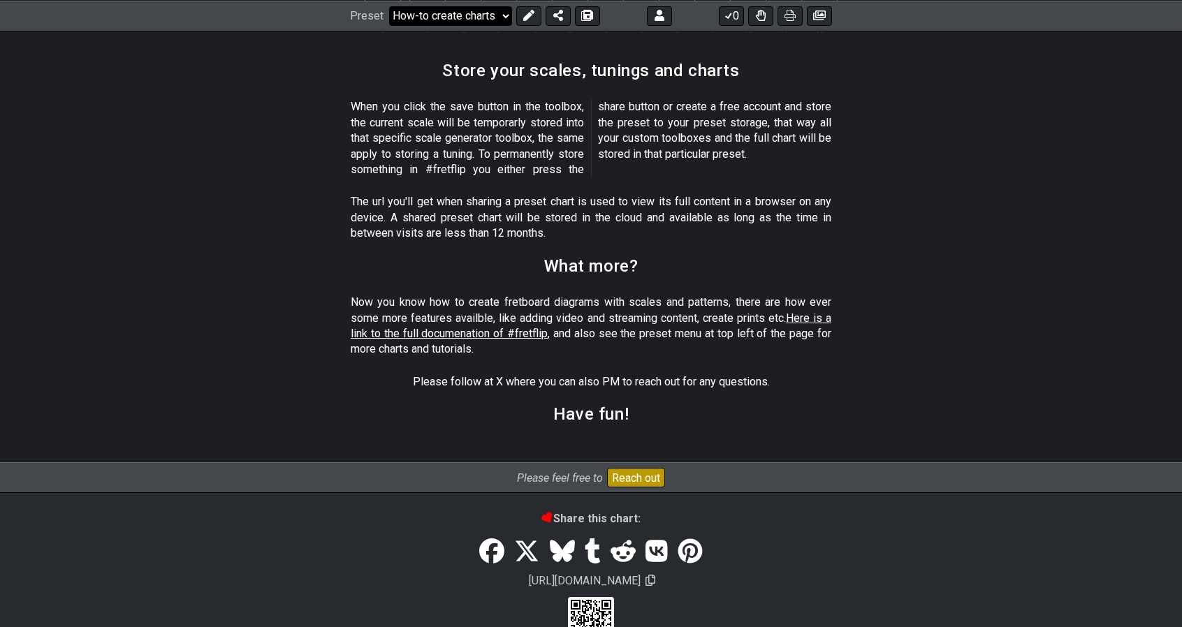
scroll to position [1915, 0]
click at [482, 314] on span "Here is a link to the full documenation of #fretflip" at bounding box center [591, 326] width 481 height 29
select select "/welcome"
select select "B"
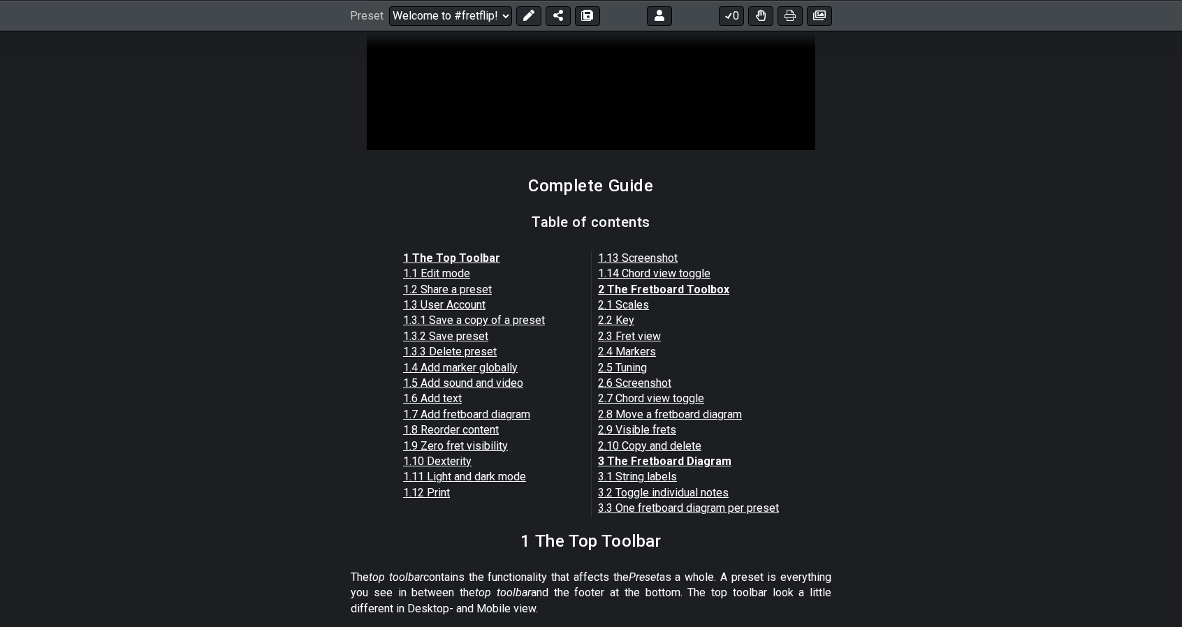
scroll to position [1096, 0]
click at [482, 314] on link "1.3.1 Save a copy of a preset" at bounding box center [474, 319] width 142 height 13
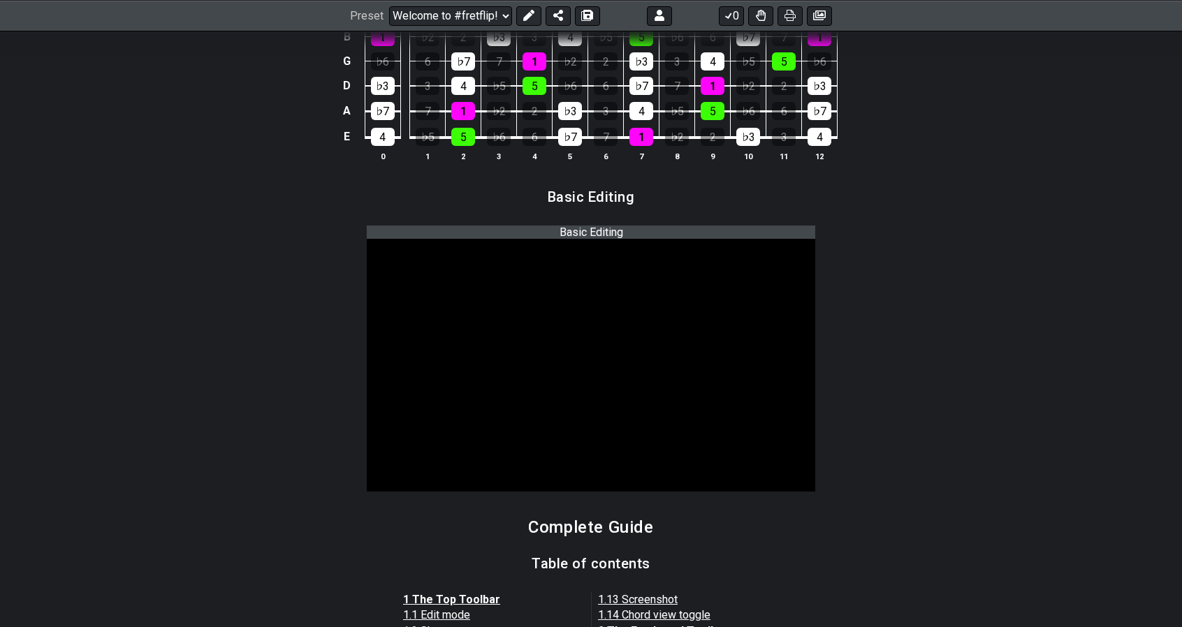
scroll to position [756, 0]
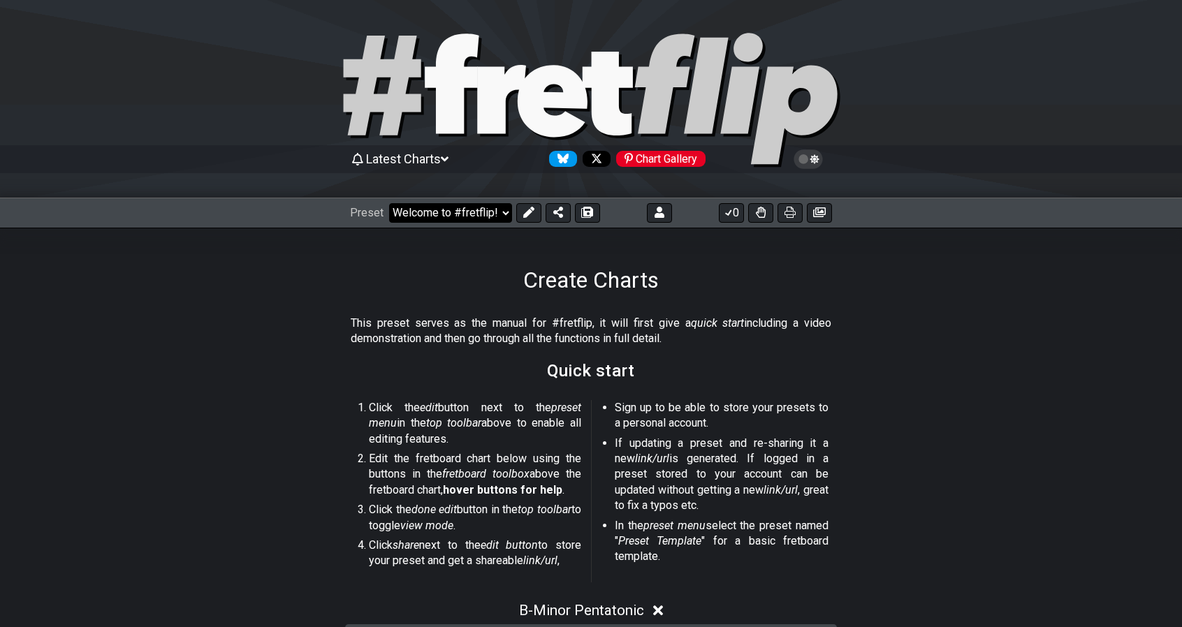
click at [504, 215] on select "Welcome to #fretflip! Initial Preset Custom Preset Minor Pentatonic Major Penta…" at bounding box center [450, 213] width 123 height 20
select select "/welcome"
click at [389, 203] on select "Welcome to #fretflip! Initial Preset Custom Preset Minor Pentatonic Major Penta…" at bounding box center [450, 213] width 123 height 20
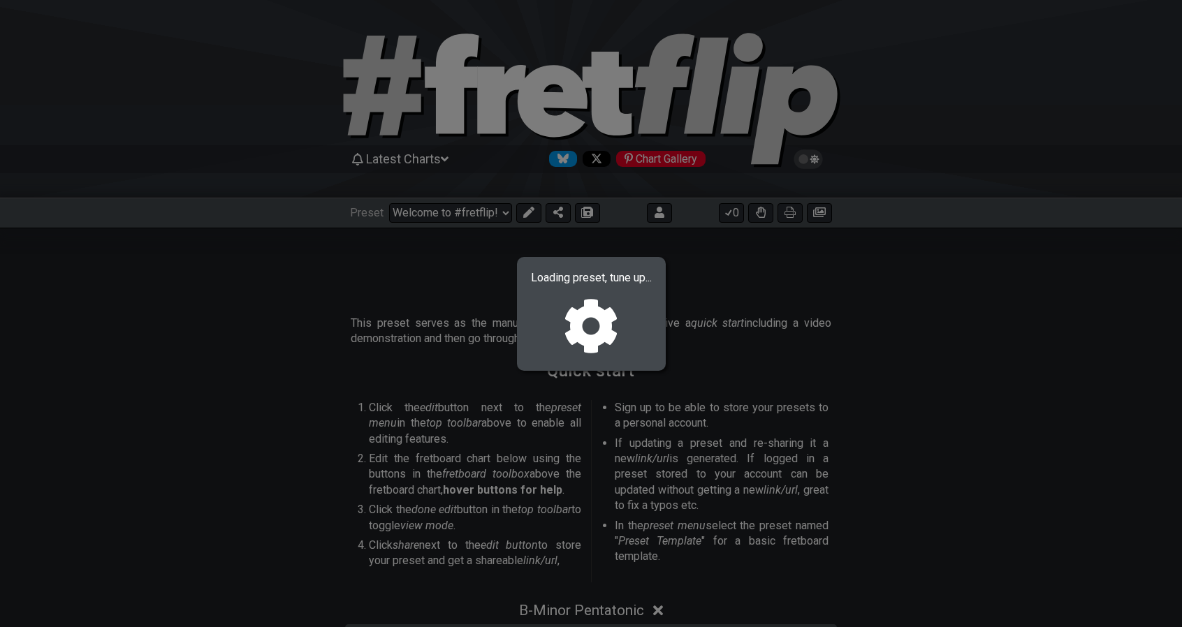
select select "C"
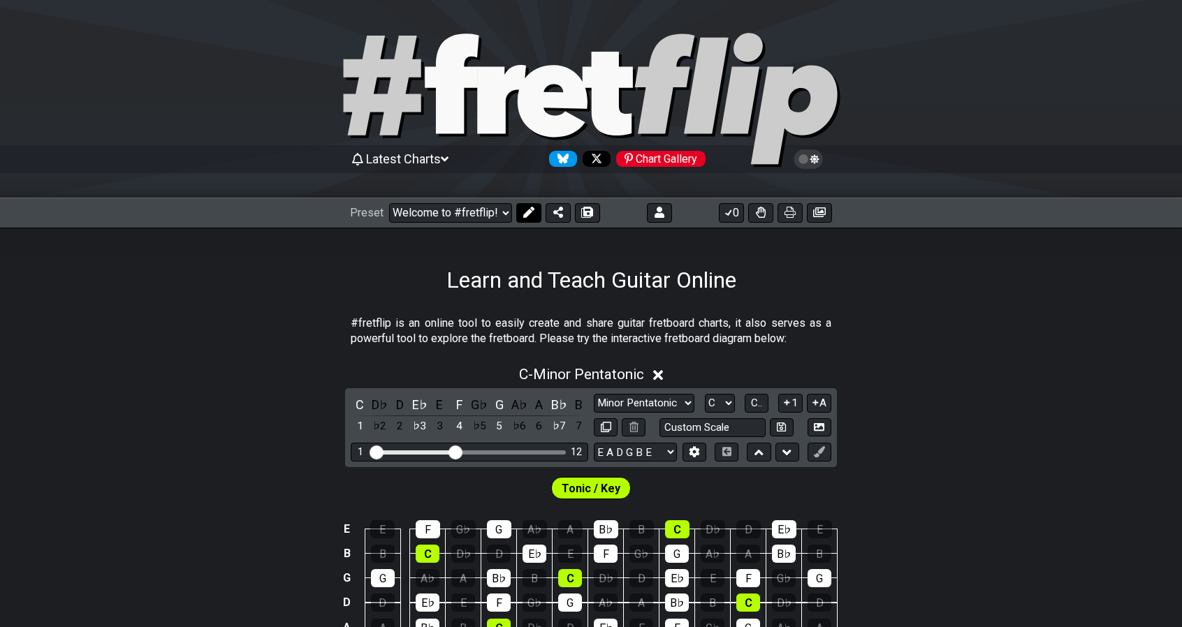
click at [529, 213] on icon at bounding box center [528, 212] width 11 height 11
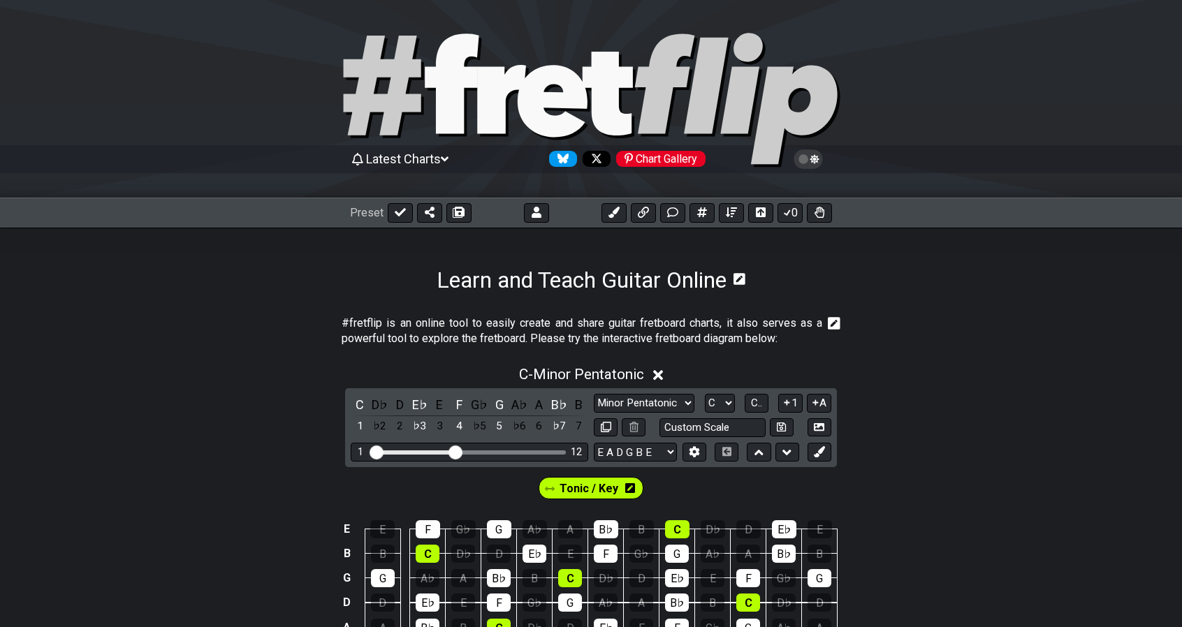
click at [586, 491] on span "Tonic / Key" at bounding box center [589, 489] width 59 height 20
click at [586, 491] on span "Tonic / Key" at bounding box center [589, 489] width 55 height 20
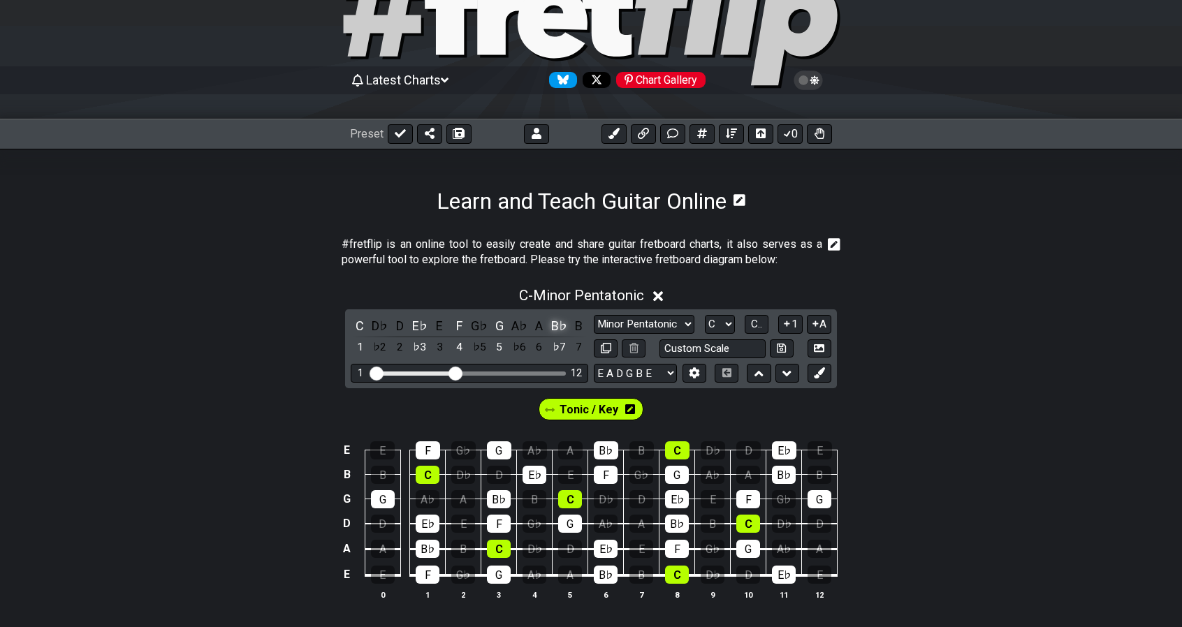
scroll to position [75, 0]
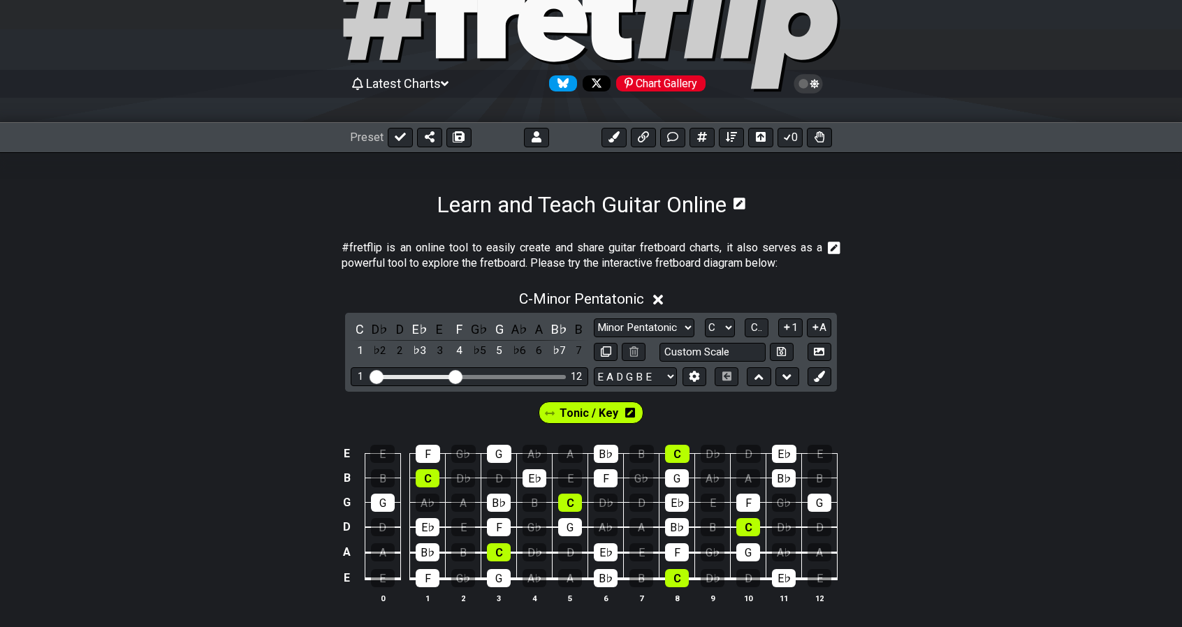
click at [838, 249] on icon at bounding box center [834, 248] width 13 height 13
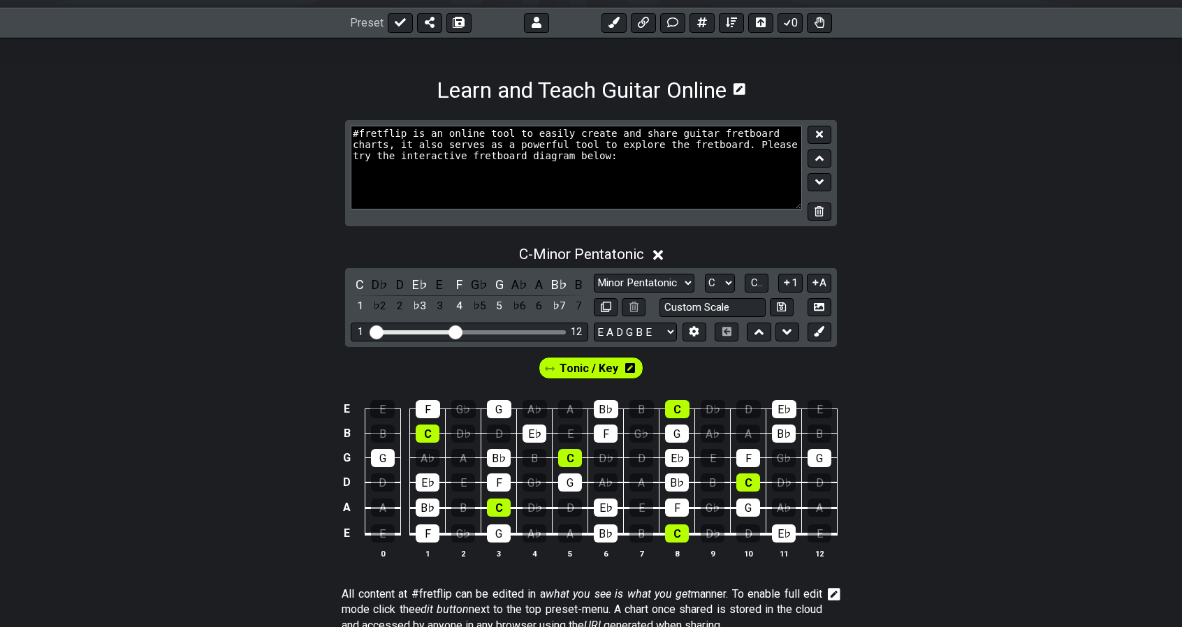
scroll to position [191, 0]
click at [563, 249] on span "C - Minor Pentatonic" at bounding box center [581, 253] width 125 height 17
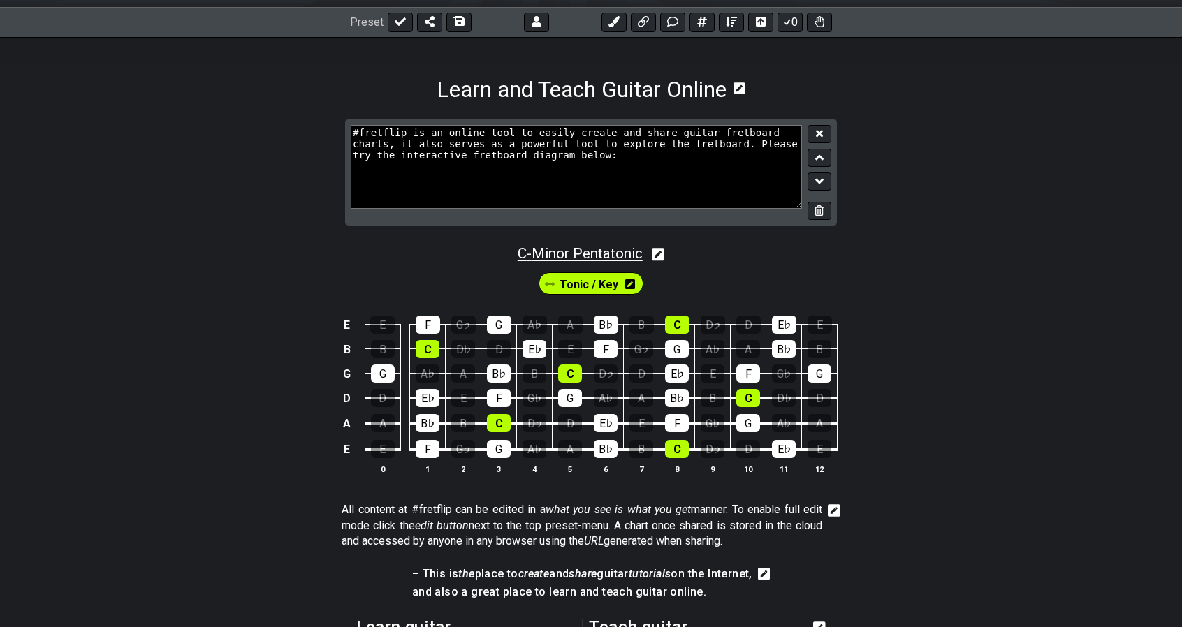
click at [563, 249] on span "C - Minor Pentatonic" at bounding box center [580, 253] width 125 height 17
select select "C"
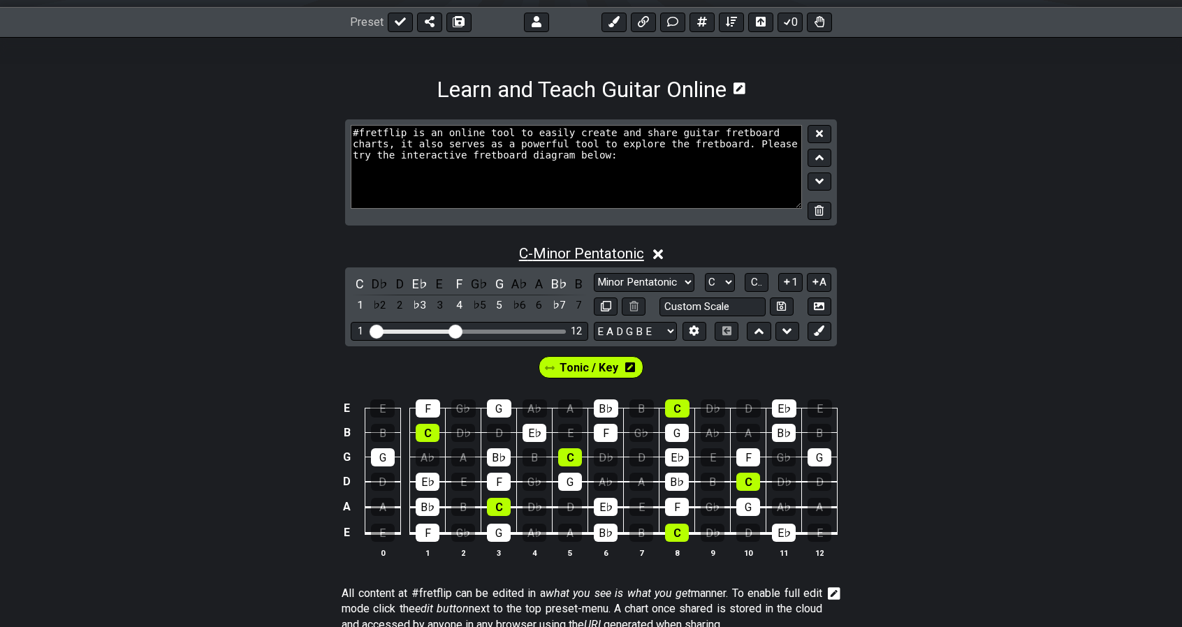
click at [563, 249] on span "C - Minor Pentatonic" at bounding box center [581, 253] width 125 height 17
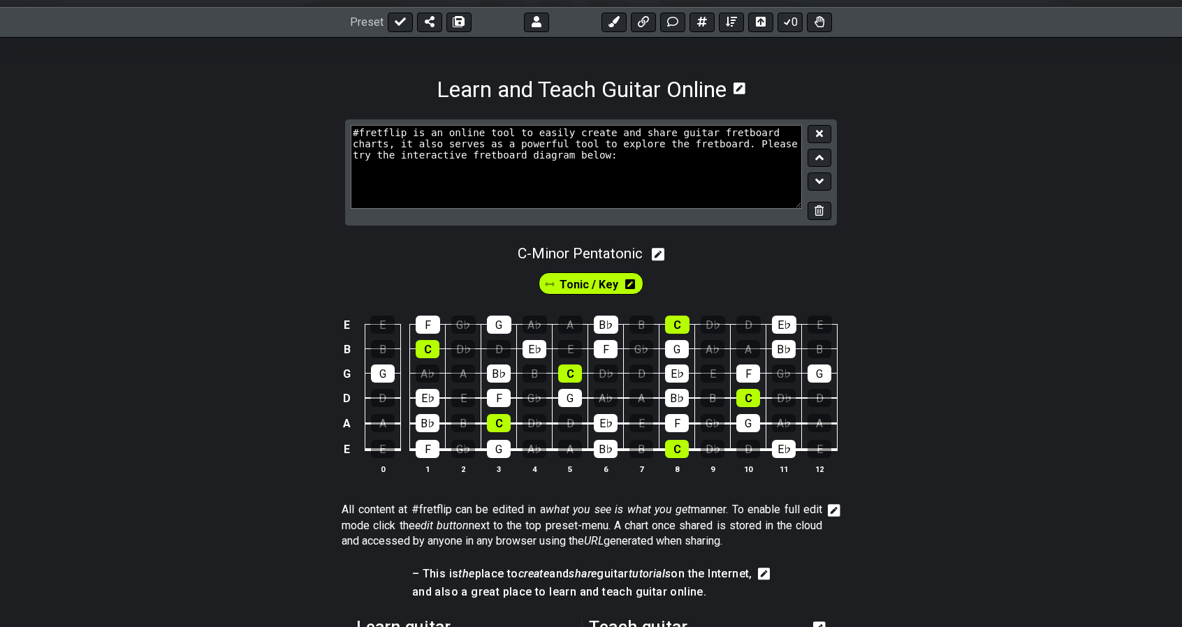
click at [665, 256] on icon at bounding box center [658, 254] width 13 height 13
select select "C"
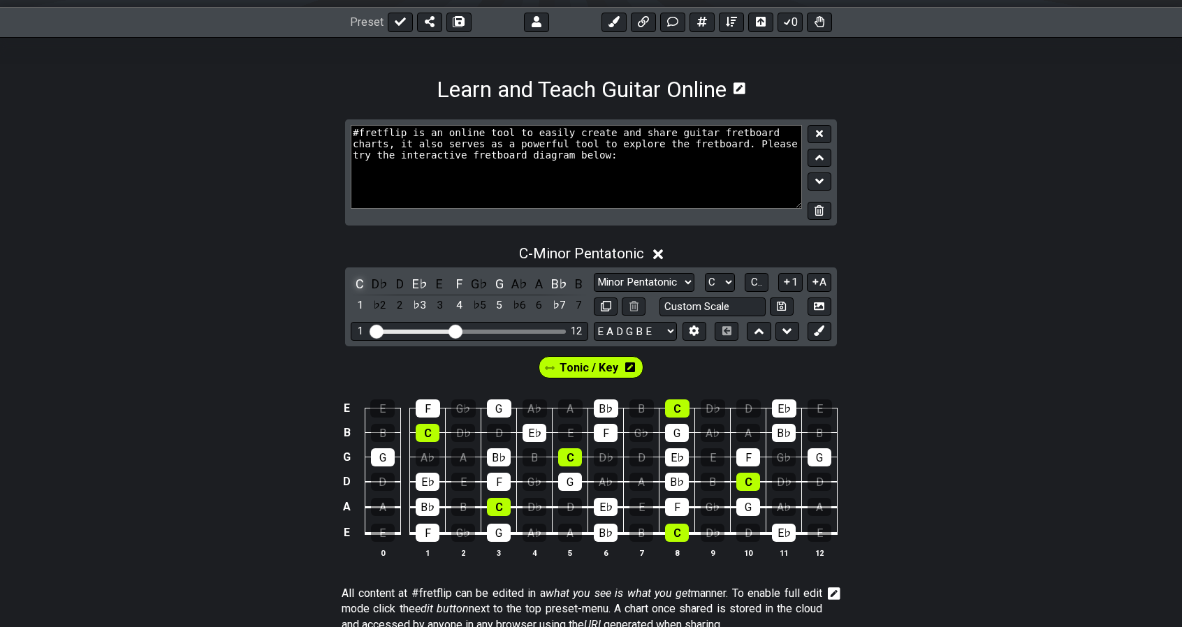
click at [365, 280] on div "C" at bounding box center [360, 284] width 18 height 19
click at [419, 284] on div "E♭" at bounding box center [420, 284] width 18 height 19
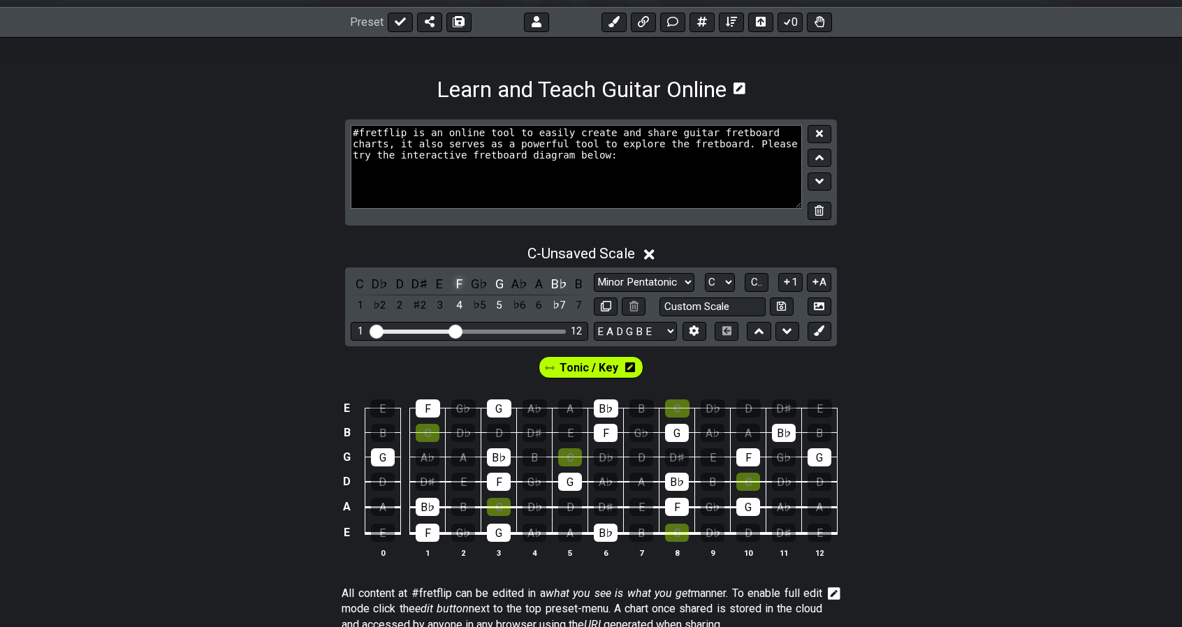
click at [458, 285] on div "F" at bounding box center [460, 284] width 18 height 19
click at [500, 286] on div "G" at bounding box center [500, 284] width 18 height 19
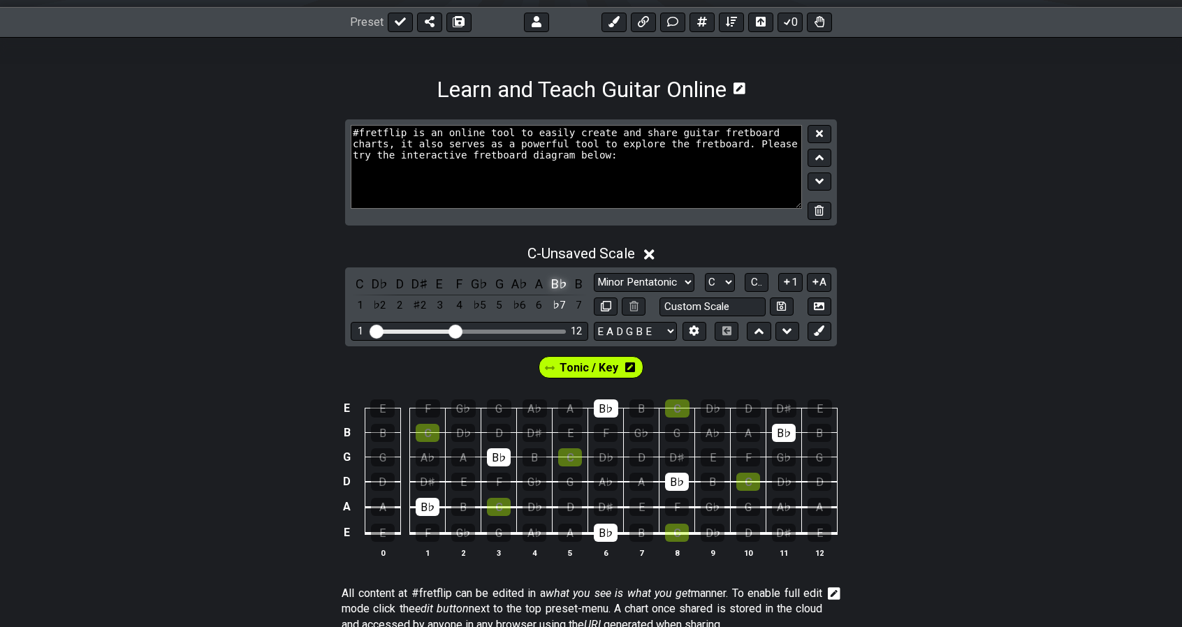
click at [560, 284] on div "B♭" at bounding box center [559, 284] width 18 height 19
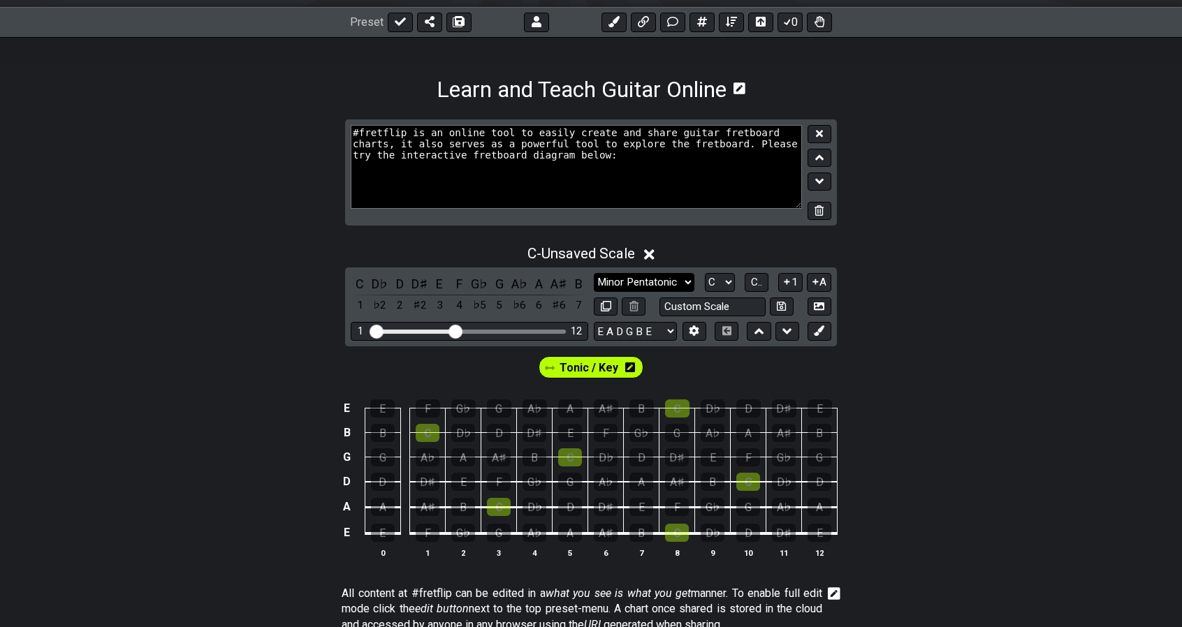
click at [658, 283] on select "Minor Pentatonic Click to edit Minor Pentatonic Major Pentatonic Minor Blues Ma…" at bounding box center [644, 282] width 101 height 19
click at [430, 428] on div "C" at bounding box center [428, 433] width 24 height 18
click at [569, 449] on div "C" at bounding box center [570, 458] width 24 height 18
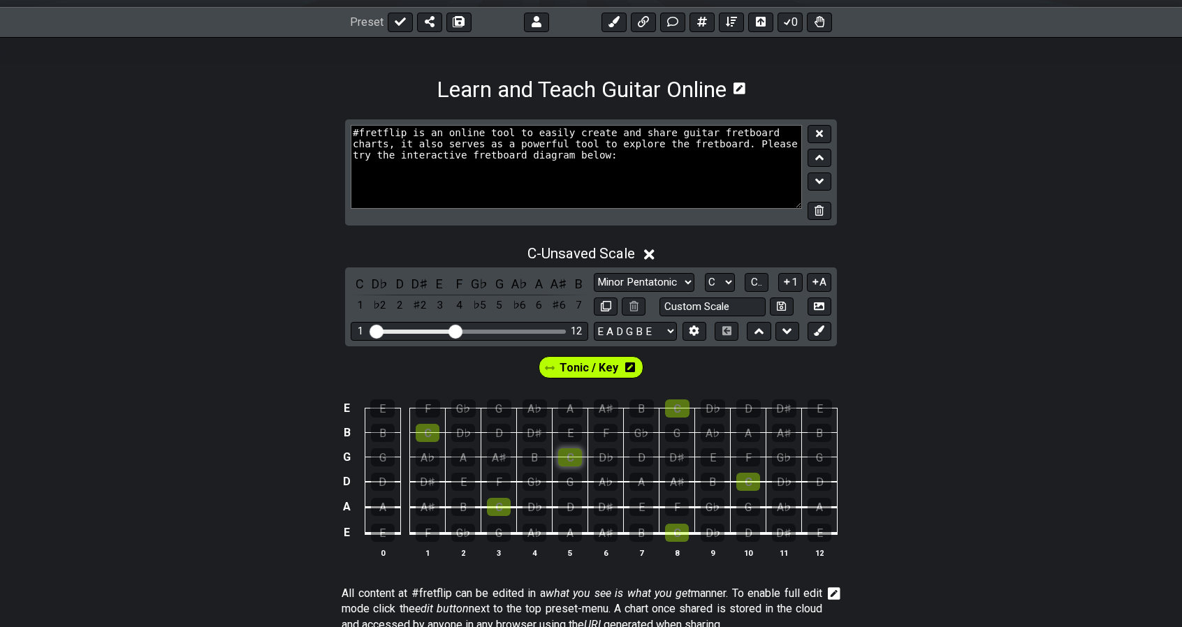
click at [569, 449] on div "C" at bounding box center [570, 458] width 24 height 18
click at [567, 453] on div "C" at bounding box center [570, 458] width 24 height 18
click at [721, 303] on input "text" at bounding box center [713, 307] width 106 height 19
type input "Custom Scale"
click at [682, 282] on select "Minor Pentatonic Click to edit Minor Pentatonic Major Pentatonic Minor Blues Ma…" at bounding box center [644, 282] width 101 height 19
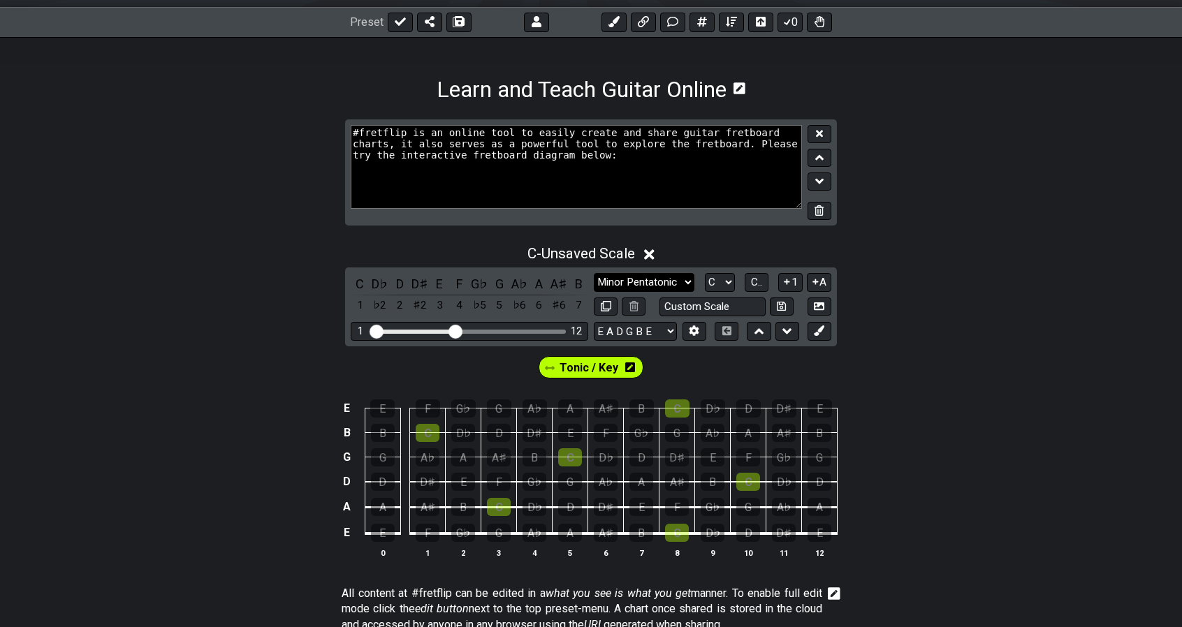
select select "Major"
click at [594, 273] on select "Minor Pentatonic Click to edit Minor Pentatonic Major Pentatonic Minor Blues Ma…" at bounding box center [644, 282] width 101 height 19
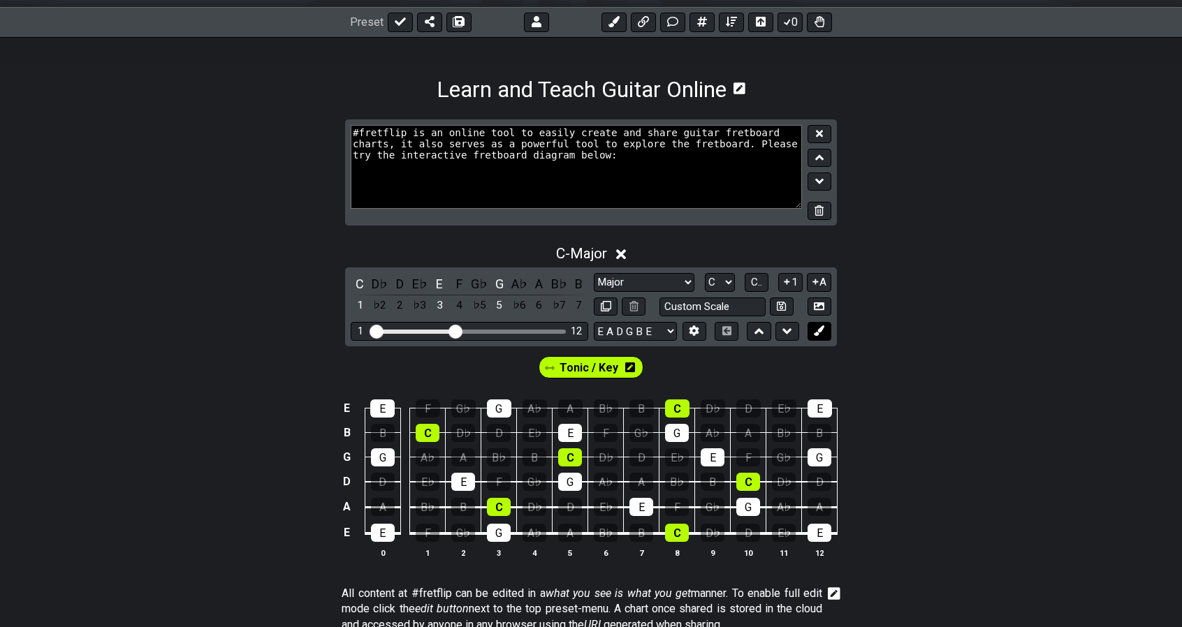
click at [825, 336] on button at bounding box center [820, 331] width 24 height 19
click at [823, 330] on icon at bounding box center [819, 331] width 10 height 10
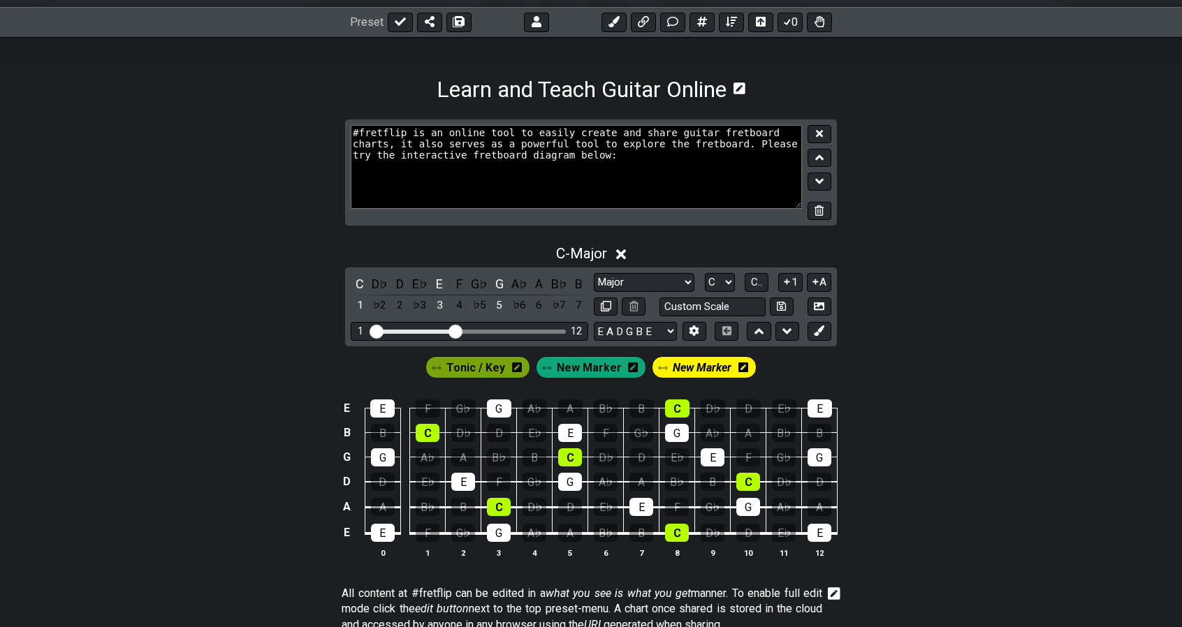
click at [482, 370] on span "Tonic / Key" at bounding box center [475, 368] width 59 height 20
click at [517, 370] on icon at bounding box center [512, 368] width 10 height 10
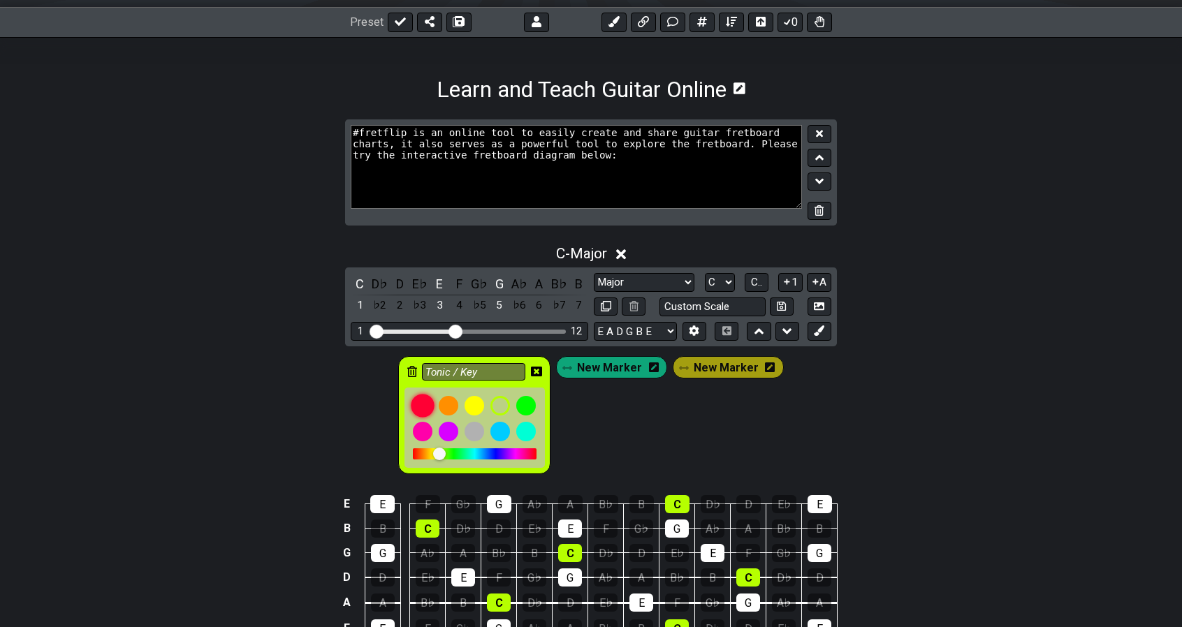
click at [425, 403] on div at bounding box center [424, 406] width 24 height 24
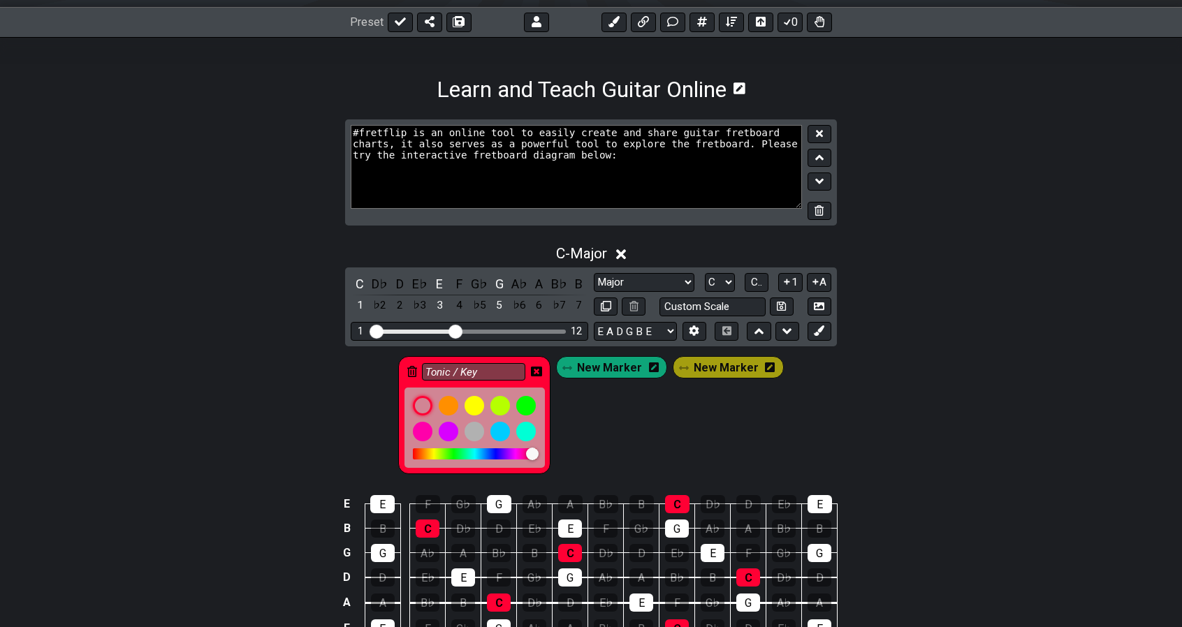
click at [616, 370] on span "New Marker" at bounding box center [609, 368] width 65 height 20
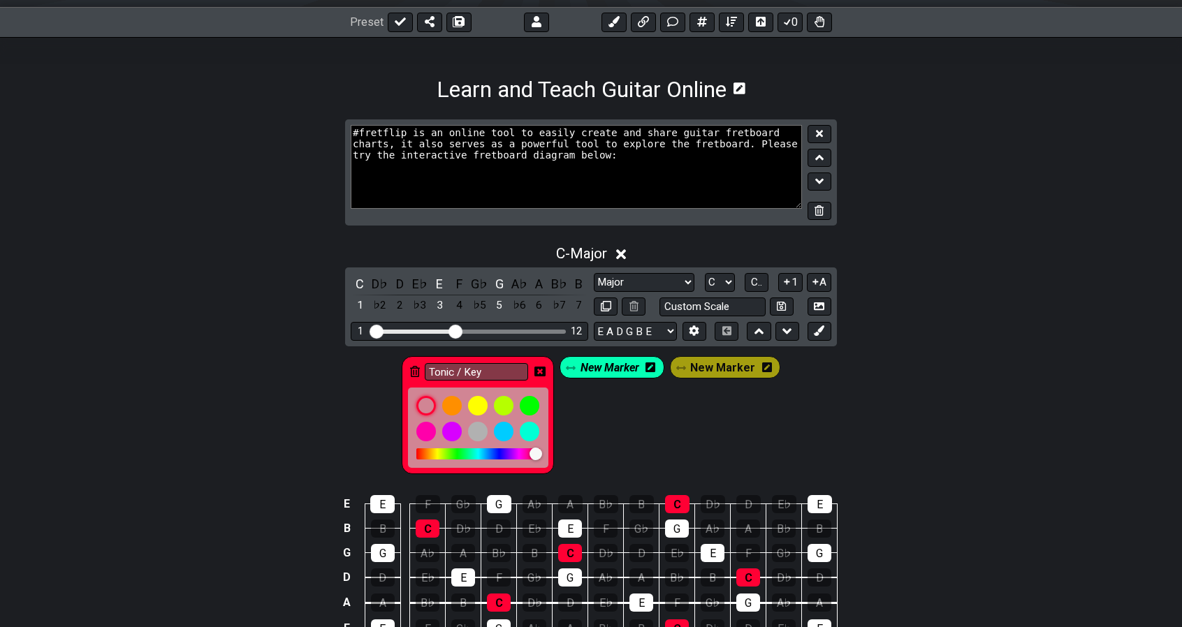
click at [653, 365] on icon at bounding box center [651, 367] width 10 height 11
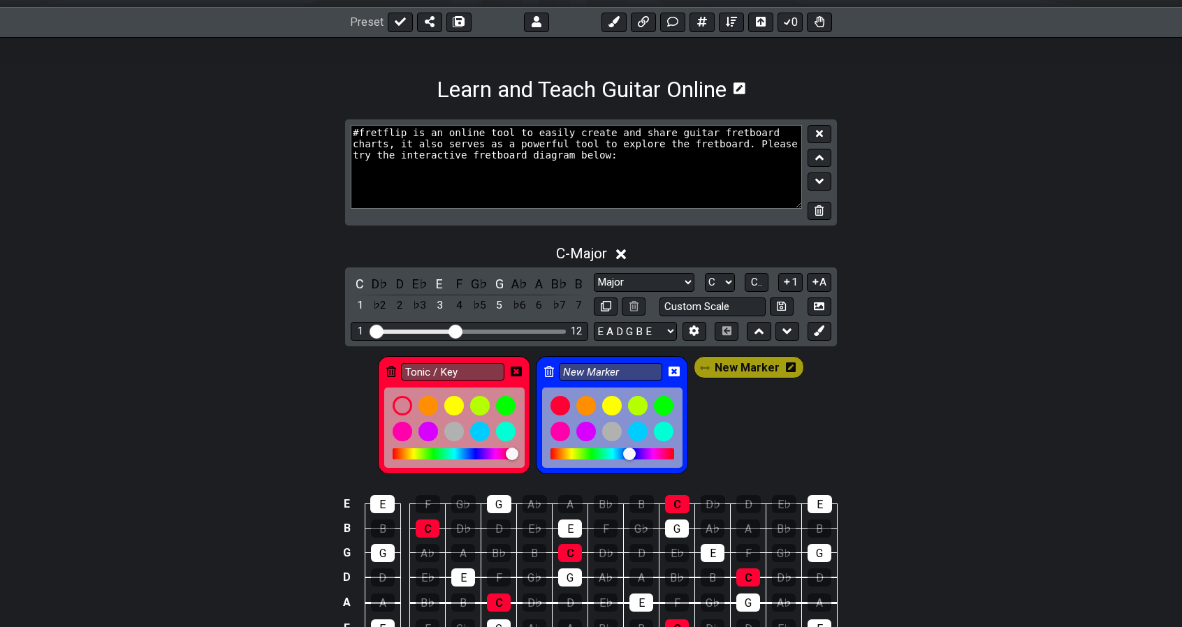
click at [632, 449] on div at bounding box center [613, 454] width 124 height 11
click at [759, 363] on span "New Marker" at bounding box center [747, 368] width 65 height 20
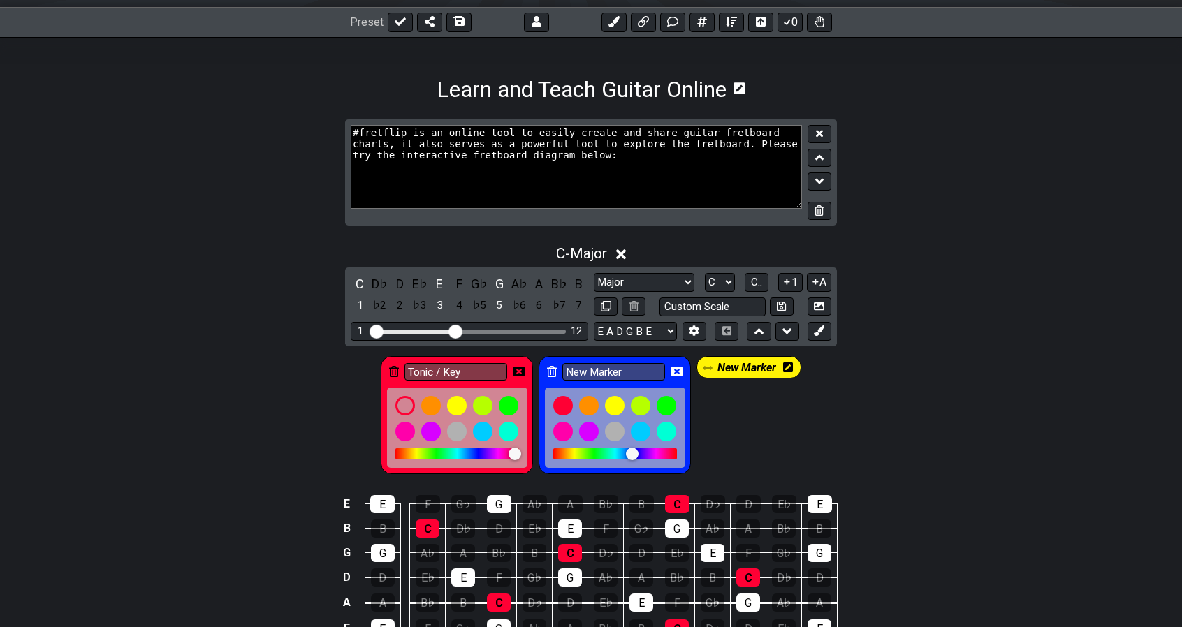
click at [788, 373] on icon at bounding box center [788, 368] width 10 height 20
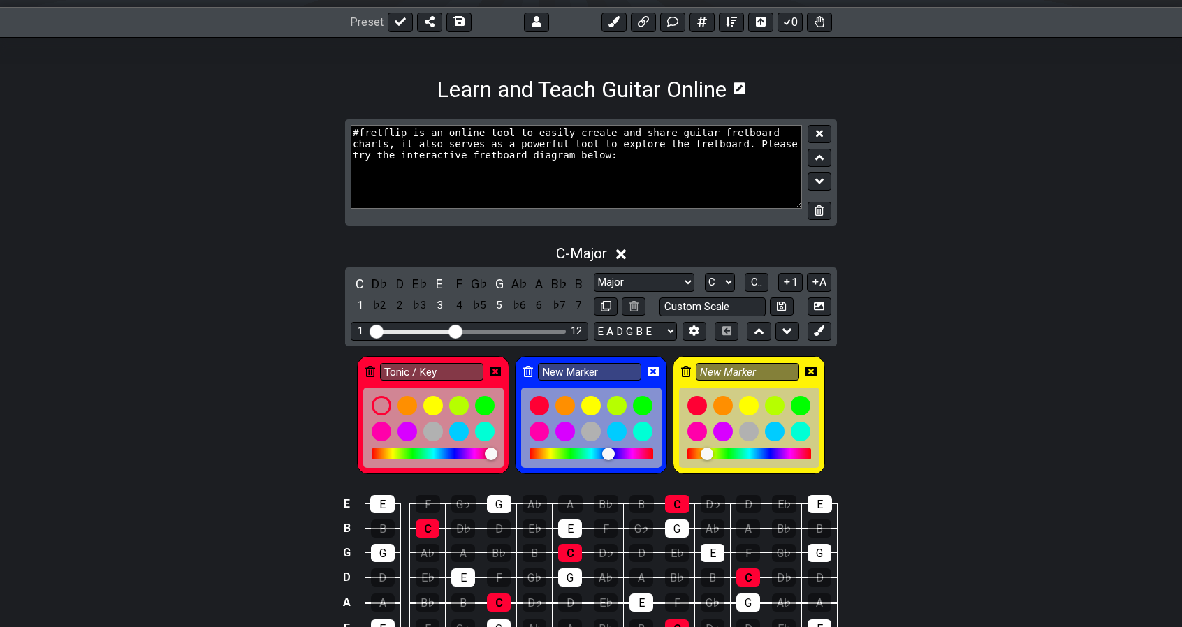
click at [730, 449] on div at bounding box center [750, 454] width 124 height 11
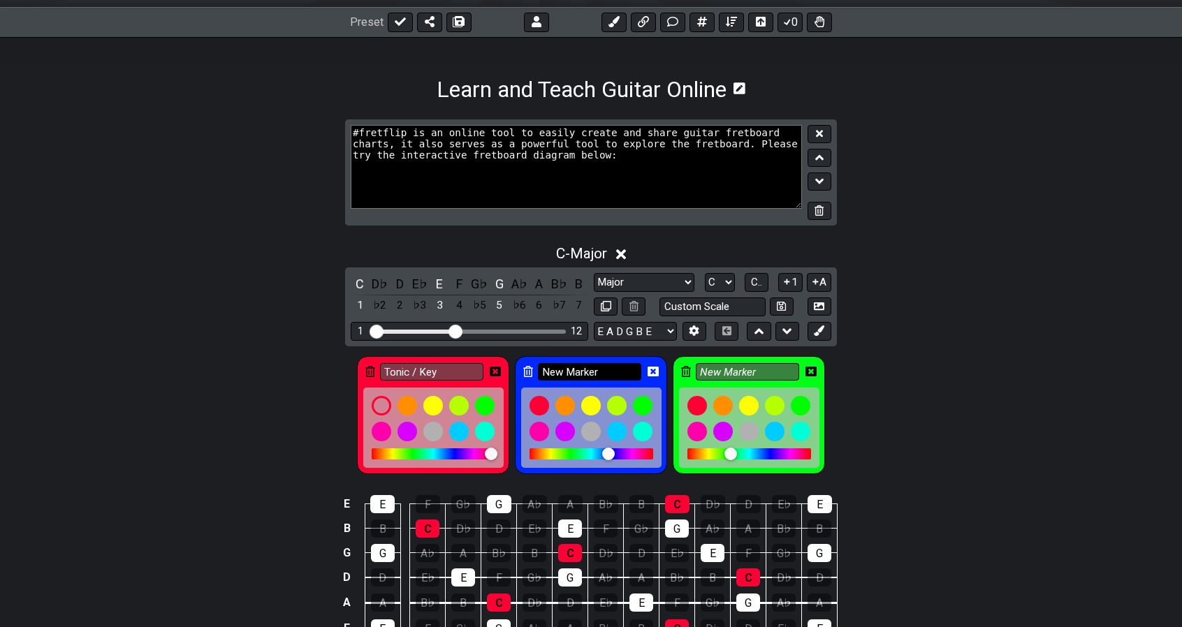
click at [582, 368] on input "New Marker" at bounding box center [589, 371] width 103 height 17
type input "N"
type input "3rd"
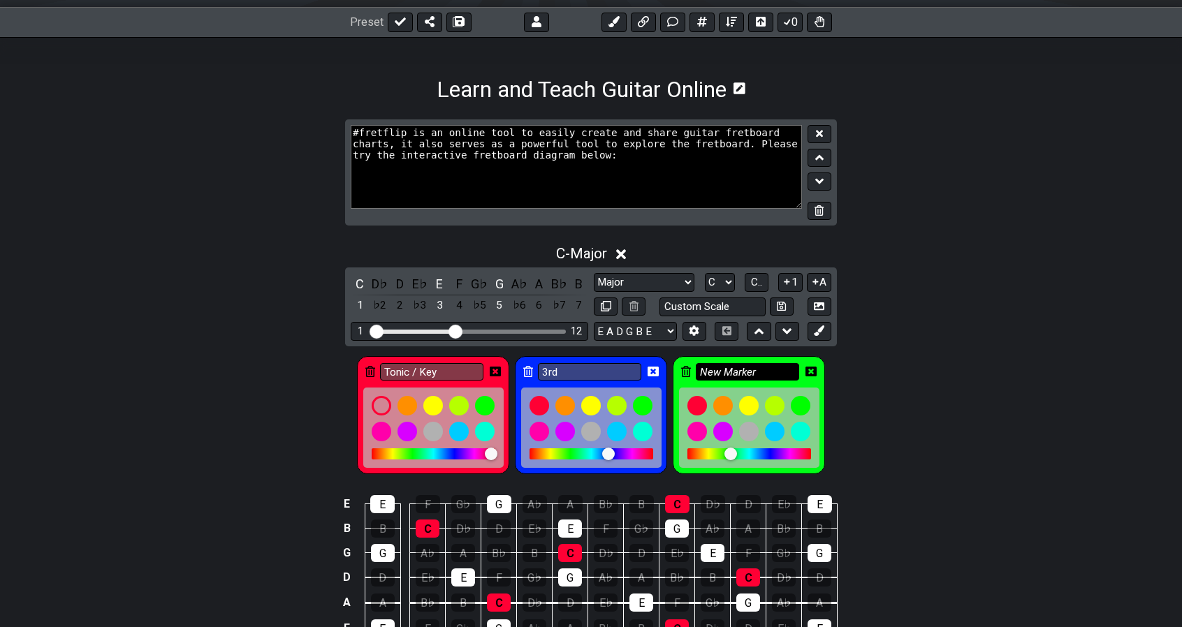
click at [717, 368] on input "New Marker" at bounding box center [747, 371] width 103 height 17
click at [767, 368] on input "New Marker" at bounding box center [747, 371] width 103 height 17
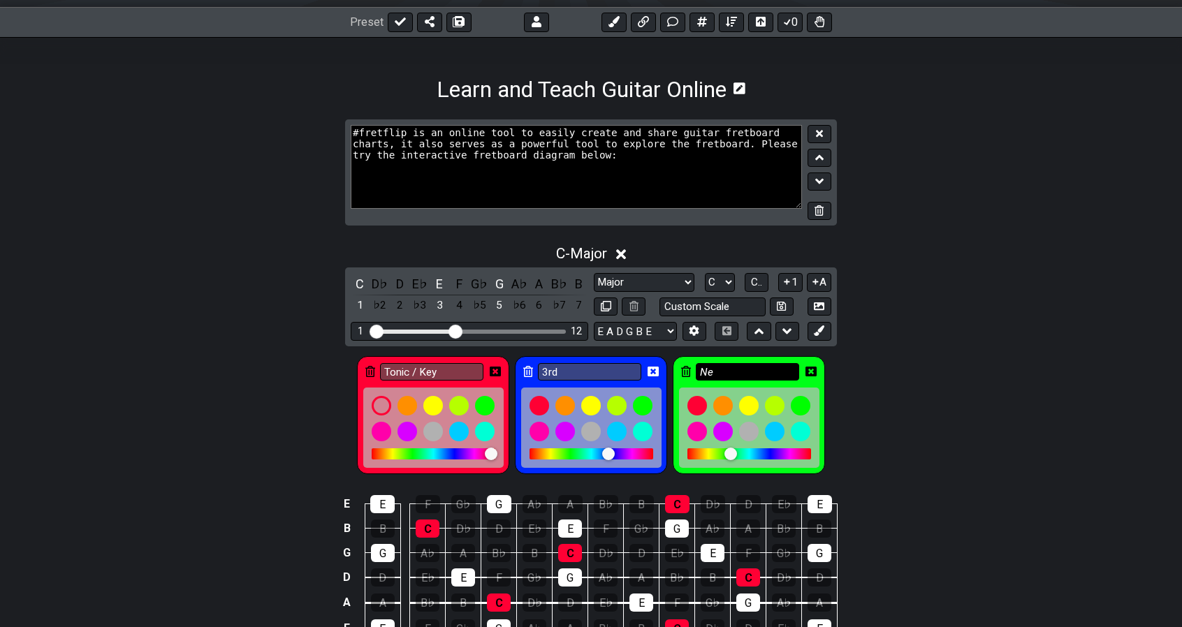
type input "N"
type input "5th"
click at [883, 380] on div "Tonic / Key 3rd 5th" at bounding box center [591, 412] width 1182 height 131
click at [497, 368] on icon at bounding box center [495, 371] width 11 height 11
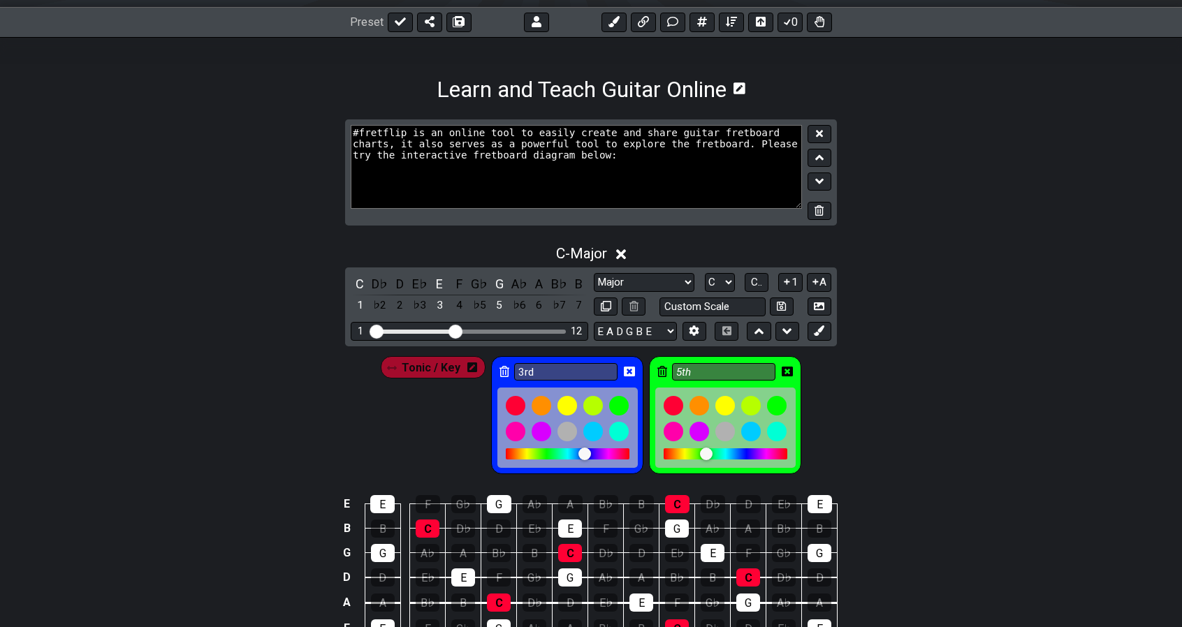
click at [630, 370] on icon at bounding box center [629, 372] width 11 height 10
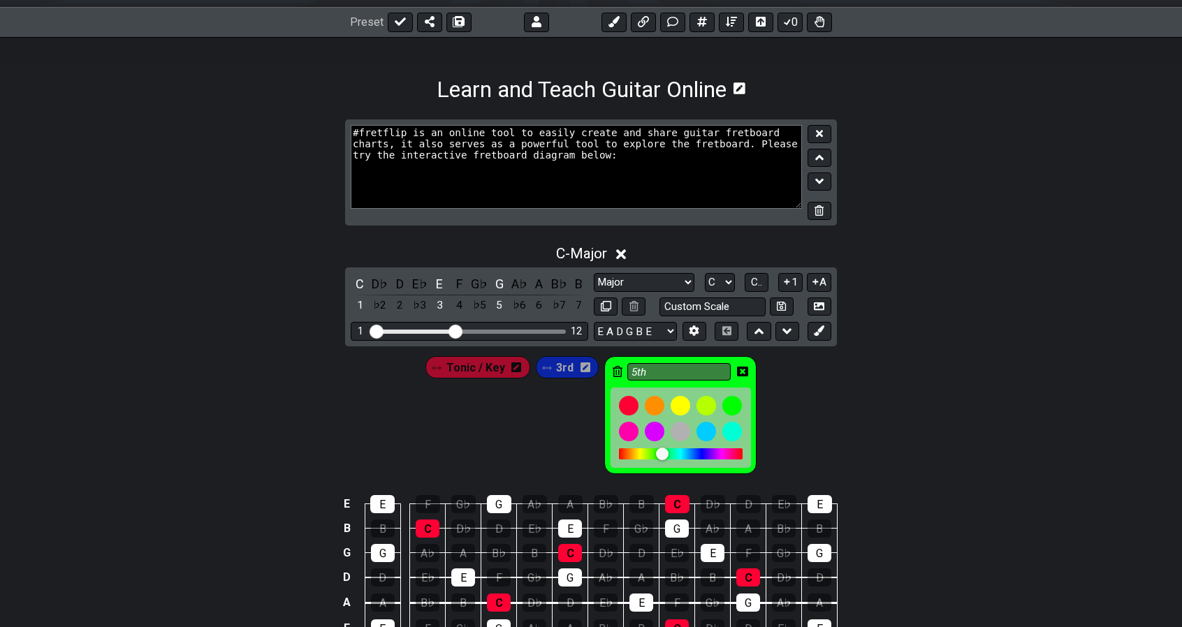
click at [739, 372] on icon at bounding box center [742, 372] width 11 height 10
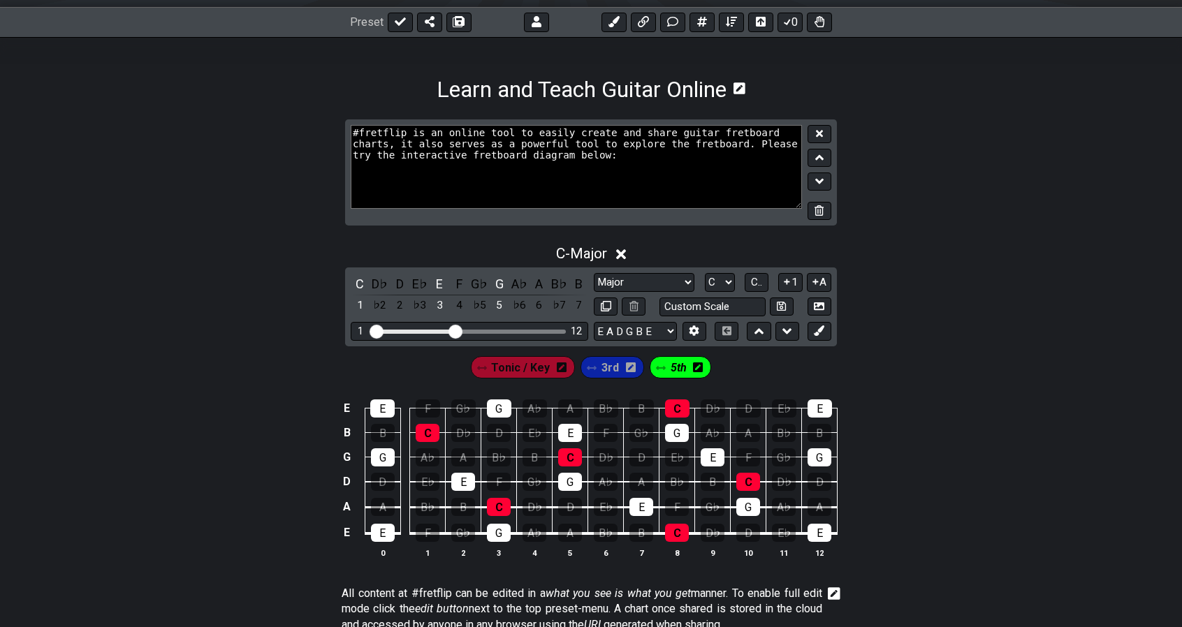
click at [602, 372] on span "3rd" at bounding box center [610, 368] width 17 height 20
click at [387, 406] on div "E" at bounding box center [382, 409] width 24 height 18
click at [574, 427] on div "E" at bounding box center [570, 433] width 24 height 18
click at [717, 455] on div "E" at bounding box center [713, 458] width 24 height 18
click at [820, 412] on div "E" at bounding box center [820, 409] width 24 height 18
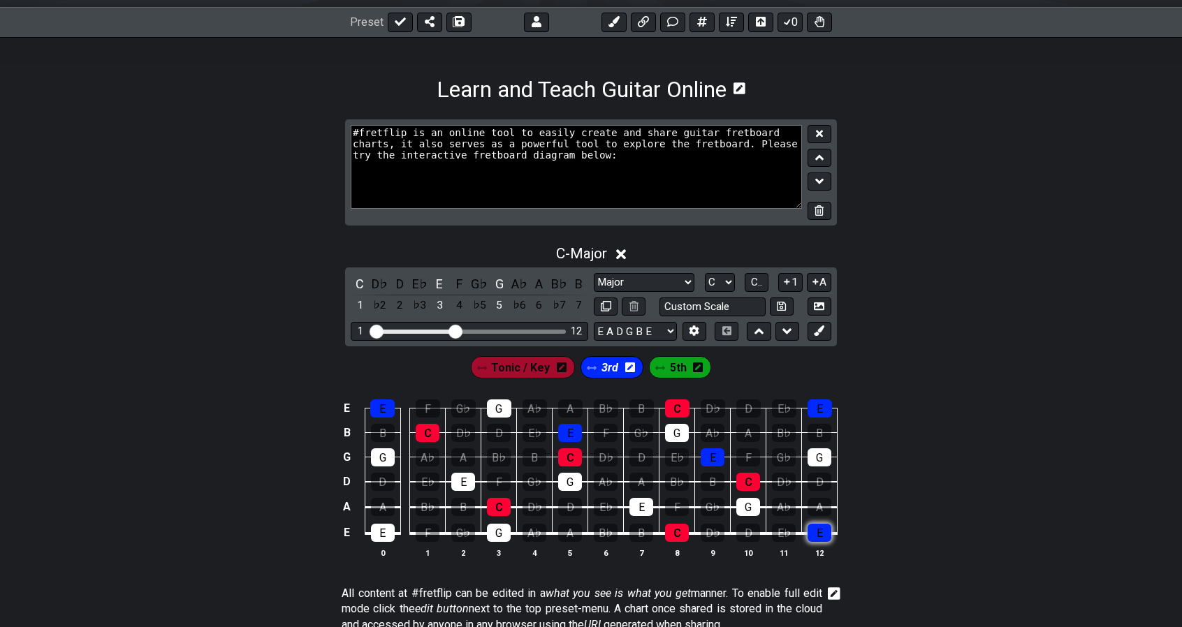
click at [820, 532] on div "E" at bounding box center [820, 533] width 24 height 18
click at [644, 502] on div "E" at bounding box center [642, 507] width 24 height 18
click at [465, 477] on div "E" at bounding box center [463, 482] width 24 height 18
click at [381, 531] on div "E" at bounding box center [383, 533] width 24 height 18
click at [672, 369] on span "5th" at bounding box center [678, 368] width 17 height 20
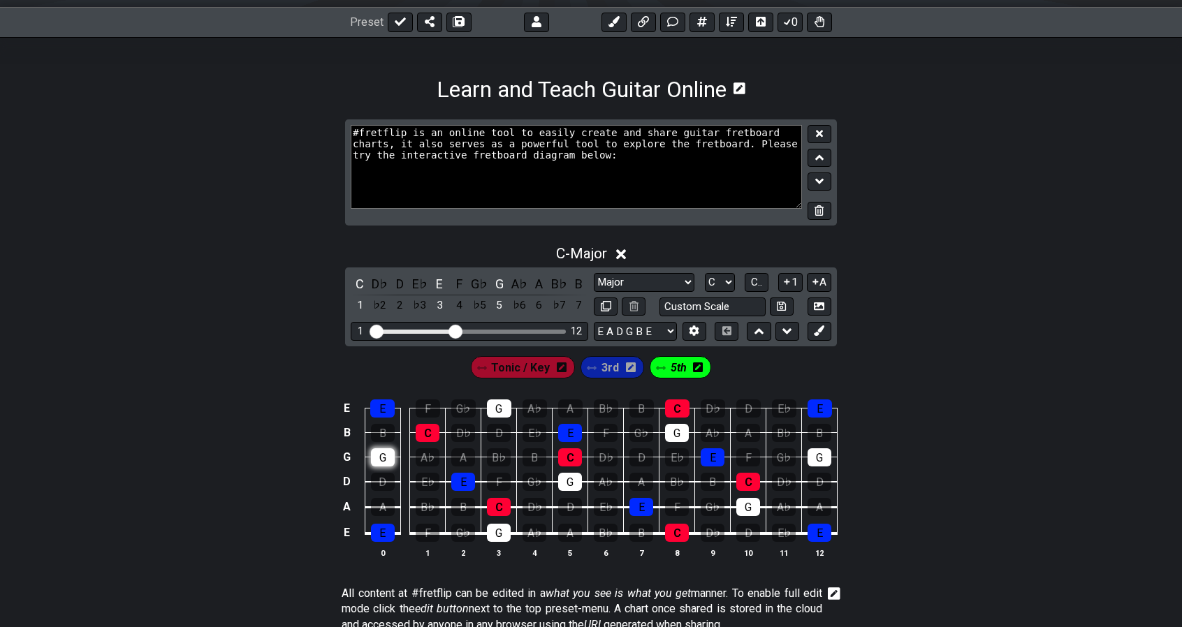
click at [378, 449] on div "G" at bounding box center [383, 458] width 24 height 18
click at [499, 400] on div "G" at bounding box center [499, 409] width 24 height 18
click at [673, 428] on div "G" at bounding box center [677, 433] width 24 height 18
click at [824, 455] on div "G" at bounding box center [820, 458] width 24 height 18
click at [746, 505] on div "G" at bounding box center [748, 507] width 24 height 18
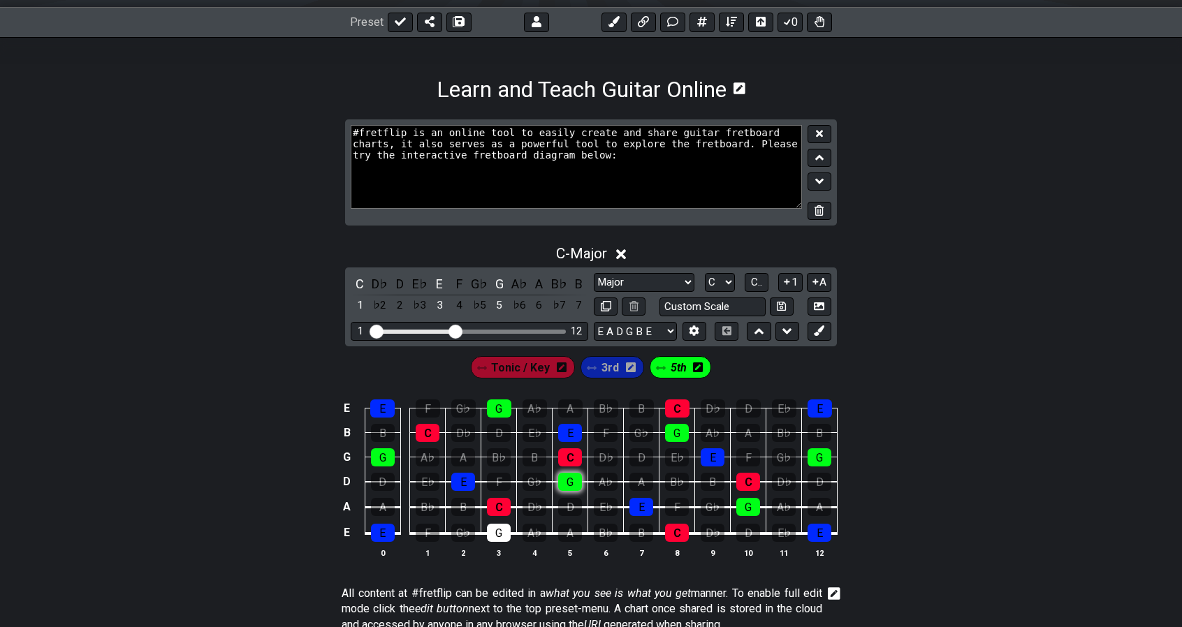
click at [576, 481] on div "G" at bounding box center [570, 482] width 24 height 18
click at [497, 529] on div "G" at bounding box center [499, 533] width 24 height 18
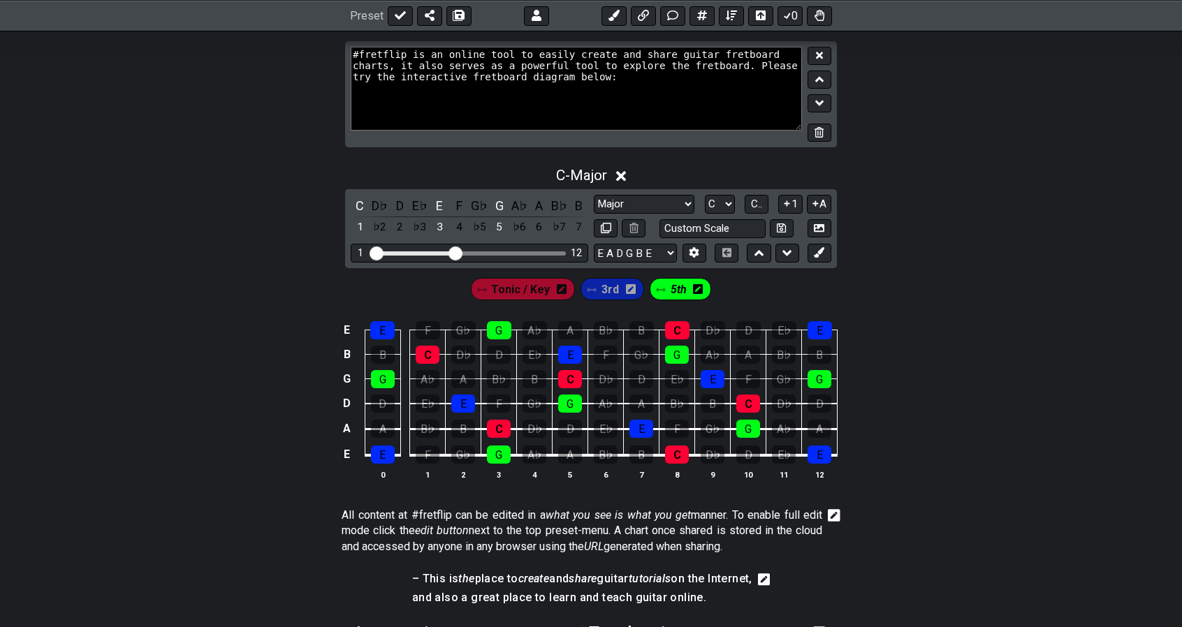
scroll to position [272, 0]
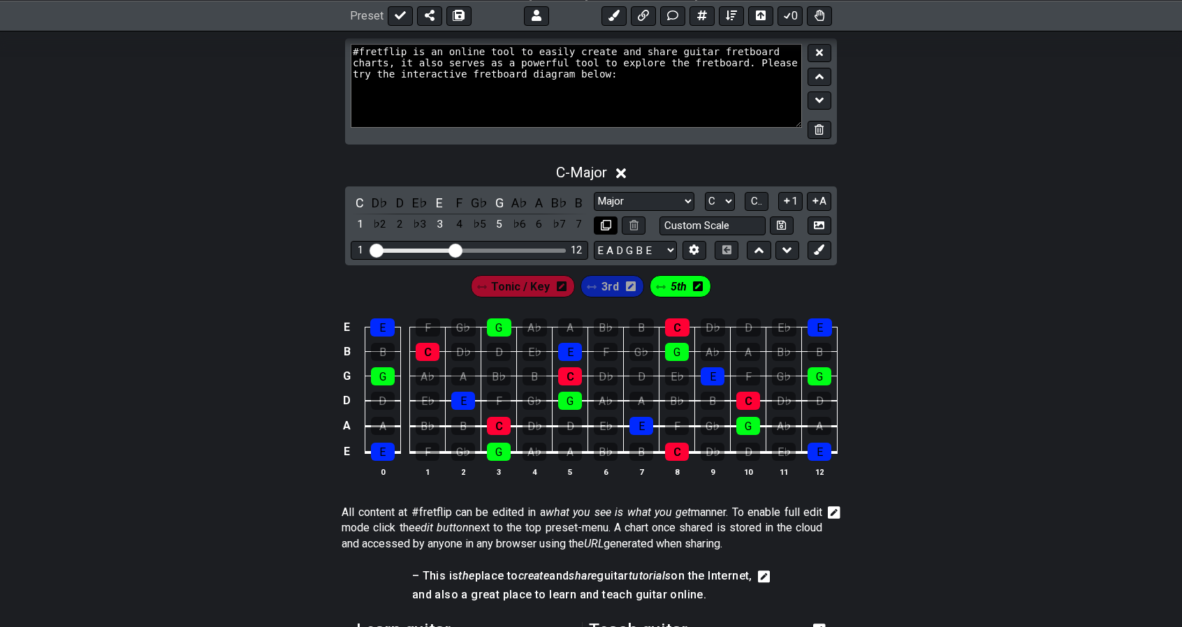
click at [611, 226] on button at bounding box center [606, 226] width 24 height 19
select select "Major"
select select "C"
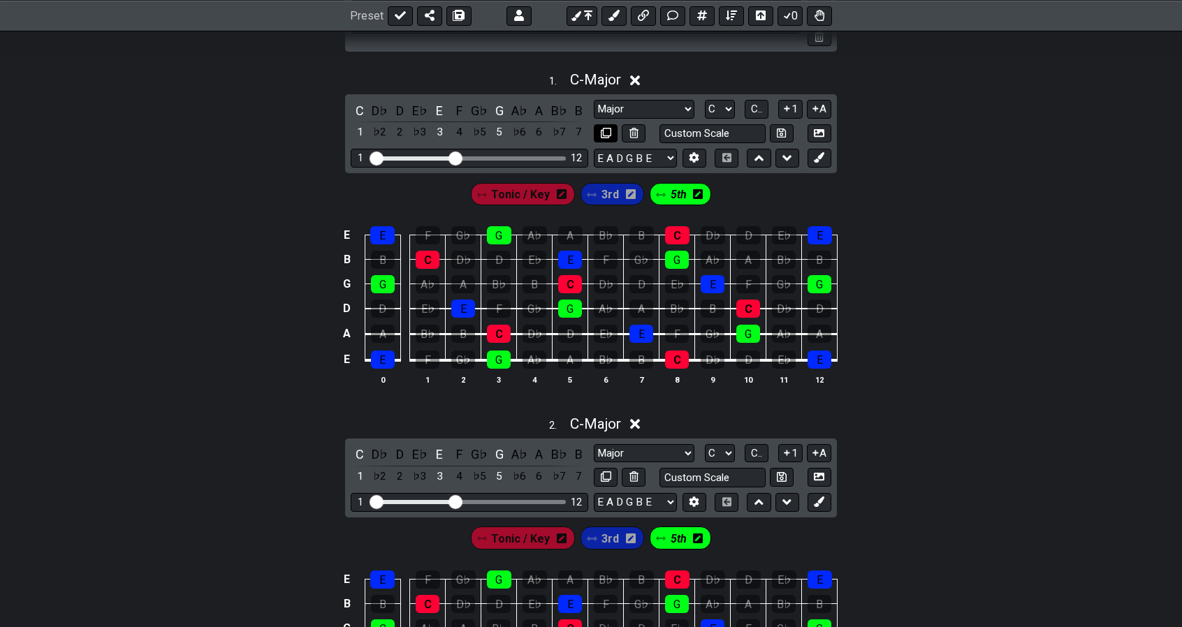
scroll to position [365, 0]
click at [729, 106] on select "A♭ A A♯ B♭ B C C♯ D♭ D D♯ E♭ E F F♯ G♭ G G♯" at bounding box center [720, 108] width 30 height 19
click at [705, 99] on select "A♭ A A♯ B♭ B C C♯ D♭ D D♯ E♭ E F F♯ G♭ G G♯" at bounding box center [720, 108] width 30 height 19
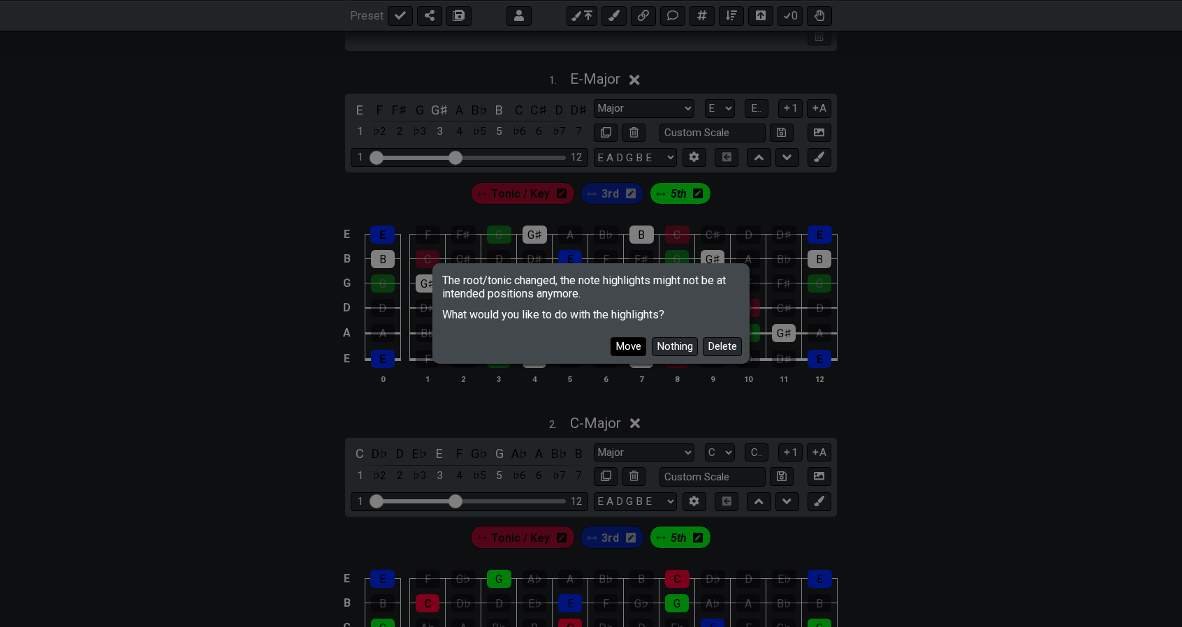
click at [626, 343] on button "Move" at bounding box center [629, 346] width 36 height 19
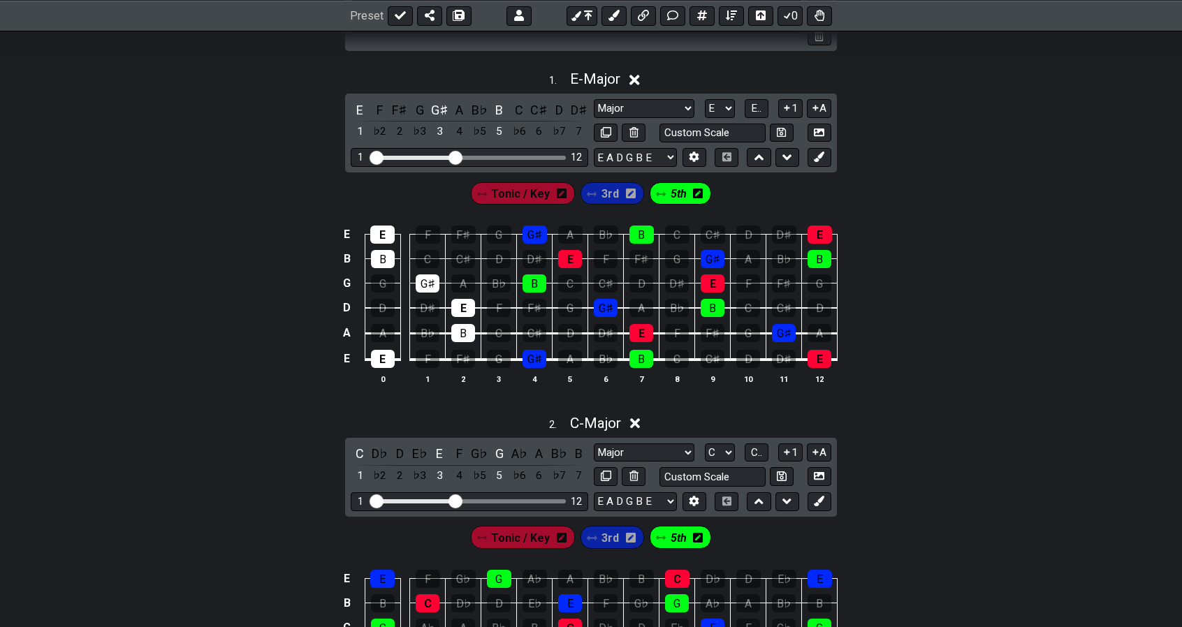
click at [525, 188] on span "Tonic / Key" at bounding box center [520, 194] width 59 height 20
click at [386, 232] on div "E" at bounding box center [382, 235] width 24 height 18
click at [459, 305] on div "E" at bounding box center [463, 308] width 24 height 18
click at [386, 354] on div "E" at bounding box center [383, 359] width 24 height 18
click at [608, 192] on span "3rd" at bounding box center [608, 194] width 17 height 20
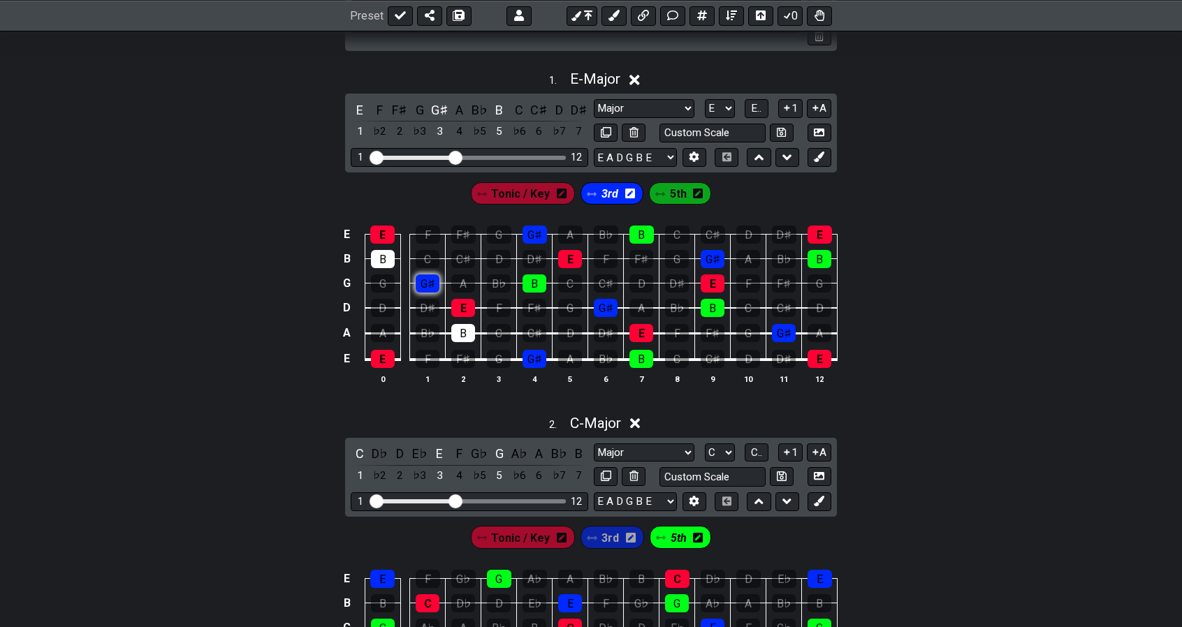
click at [427, 280] on div "G♯" at bounding box center [428, 284] width 24 height 18
click at [533, 231] on div "G♯" at bounding box center [535, 235] width 24 height 18
click at [537, 360] on div "G♯" at bounding box center [535, 359] width 24 height 18
click at [672, 196] on span "5th" at bounding box center [678, 194] width 17 height 20
click at [386, 262] on div "B" at bounding box center [383, 259] width 24 height 18
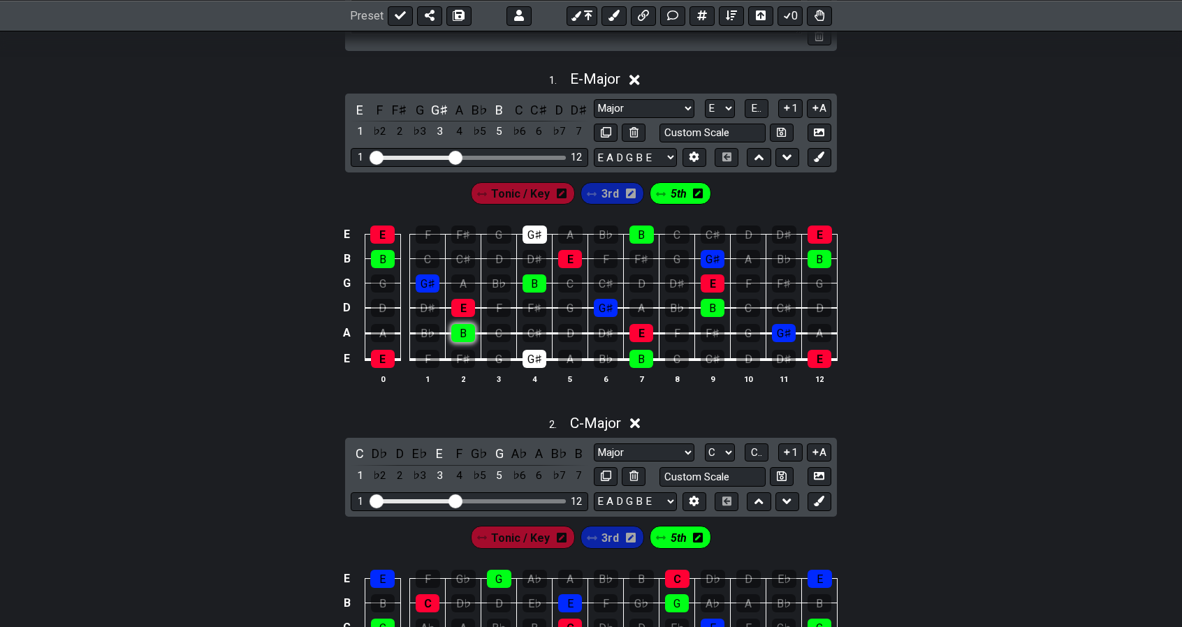
click at [463, 327] on div "B" at bounding box center [463, 333] width 24 height 18
click at [641, 230] on div "B" at bounding box center [642, 235] width 24 height 18
click at [599, 191] on div "3rd" at bounding box center [613, 193] width 64 height 22
click at [530, 235] on div "G♯" at bounding box center [535, 235] width 24 height 18
click at [530, 354] on div "G♯" at bounding box center [535, 359] width 24 height 18
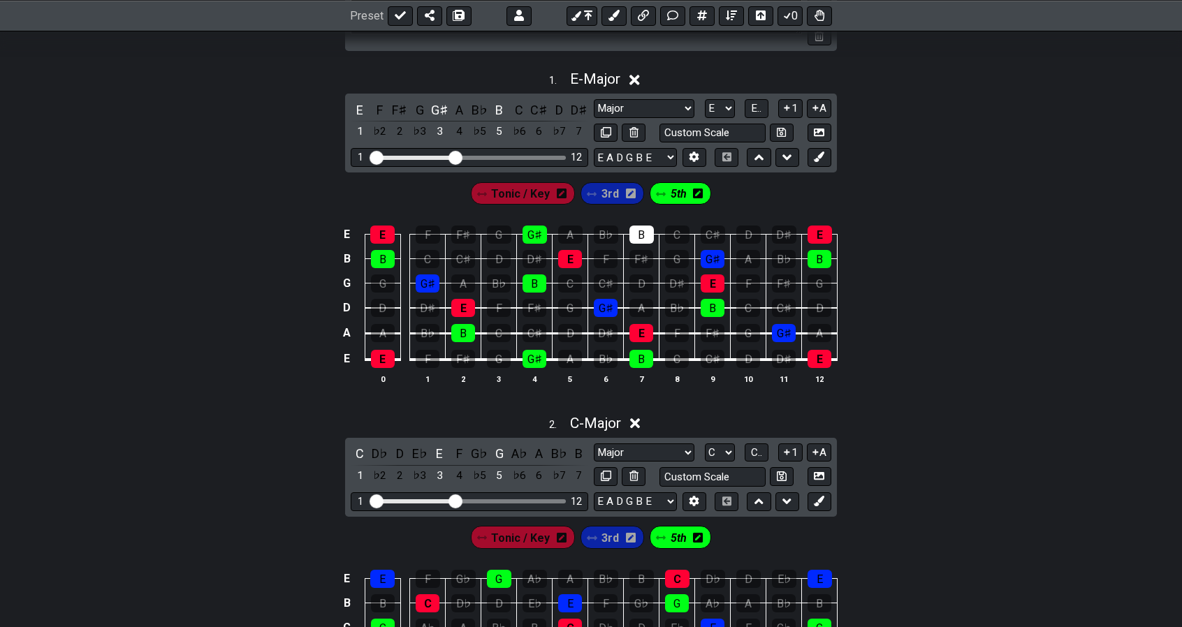
click at [678, 204] on div "5th" at bounding box center [681, 194] width 68 height 28
click at [604, 198] on span "3rd" at bounding box center [610, 194] width 17 height 20
click at [532, 233] on div "G♯" at bounding box center [535, 235] width 24 height 18
click at [535, 358] on div "G♯" at bounding box center [535, 359] width 24 height 18
click at [676, 195] on span "5th" at bounding box center [678, 194] width 17 height 20
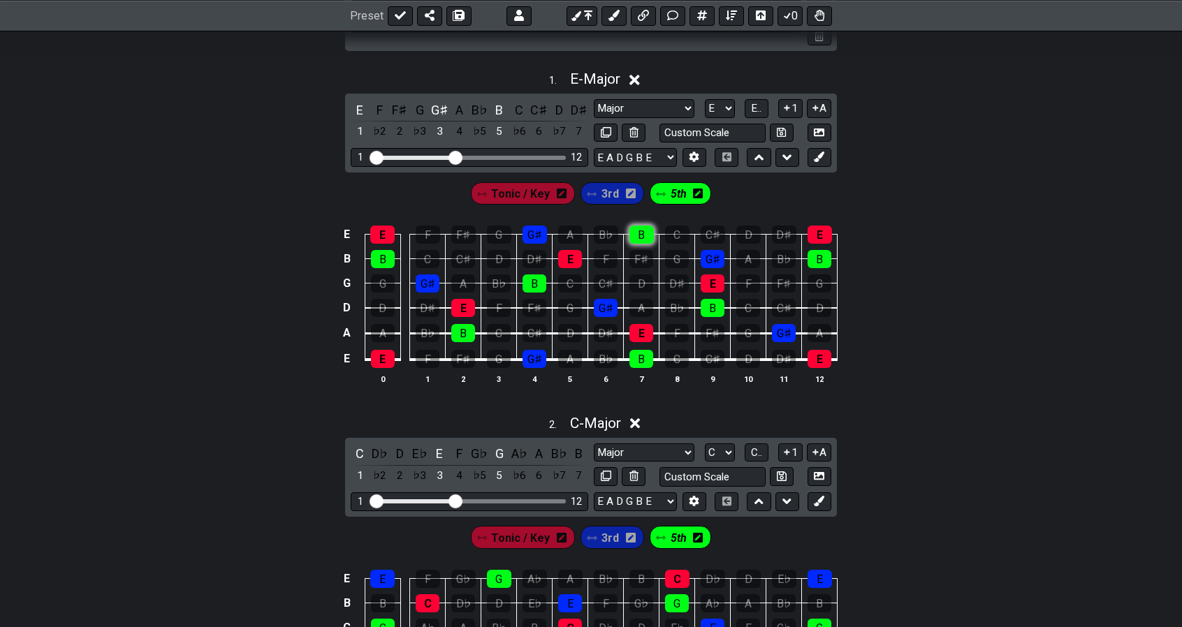
click at [643, 234] on div "B" at bounding box center [642, 235] width 24 height 18
click at [487, 151] on div "1 12" at bounding box center [470, 157] width 238 height 19
drag, startPoint x: 462, startPoint y: 155, endPoint x: 511, endPoint y: 151, distance: 49.8
click at [511, 151] on div "1 12" at bounding box center [470, 157] width 238 height 19
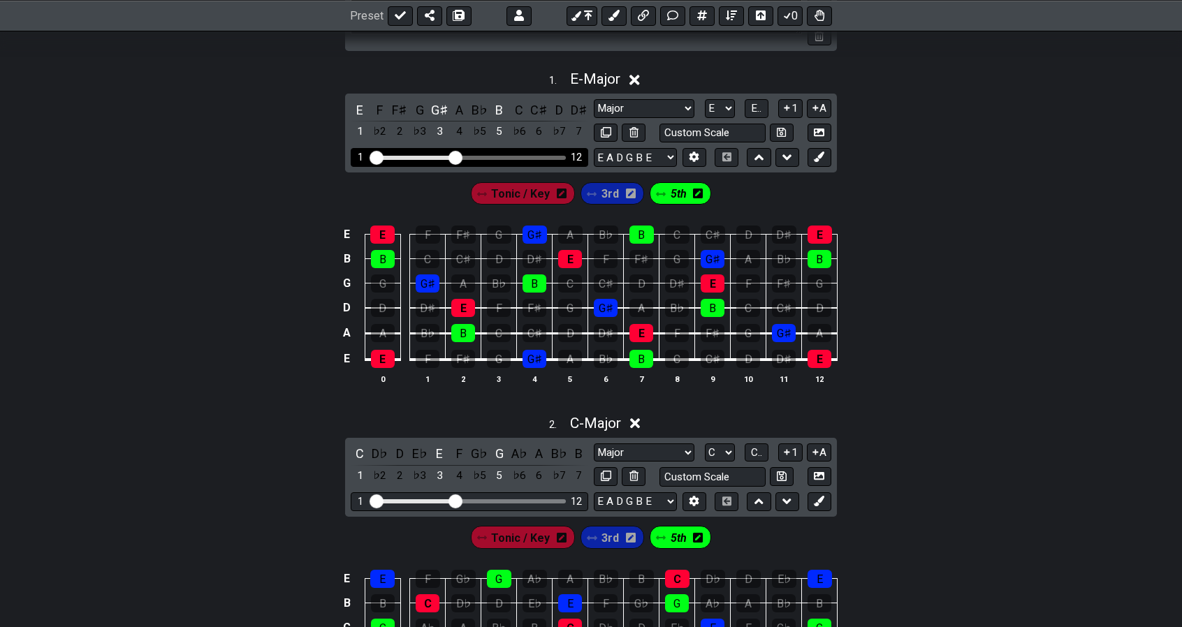
click at [503, 156] on div "Visible fret range" at bounding box center [470, 158] width 194 height 4
drag, startPoint x: 457, startPoint y: 154, endPoint x: 525, endPoint y: 157, distance: 68.5
click at [525, 157] on input "Visible fret range" at bounding box center [469, 157] width 198 height 0
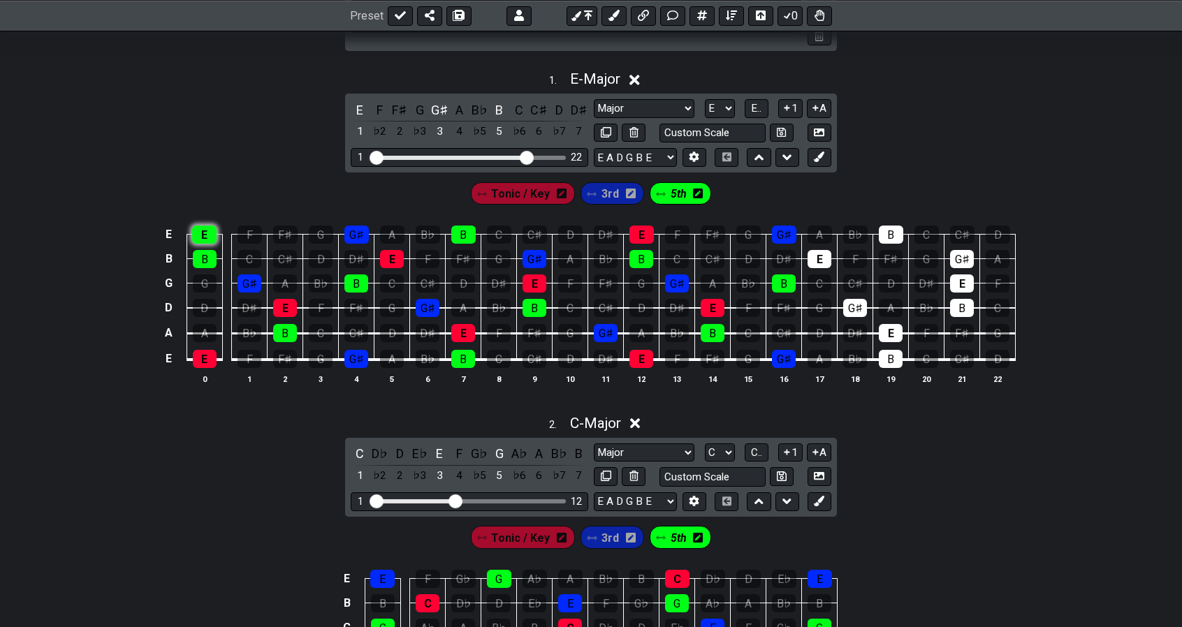
click at [209, 233] on div "E" at bounding box center [204, 235] width 24 height 18
click at [208, 250] on div "B" at bounding box center [205, 259] width 24 height 18
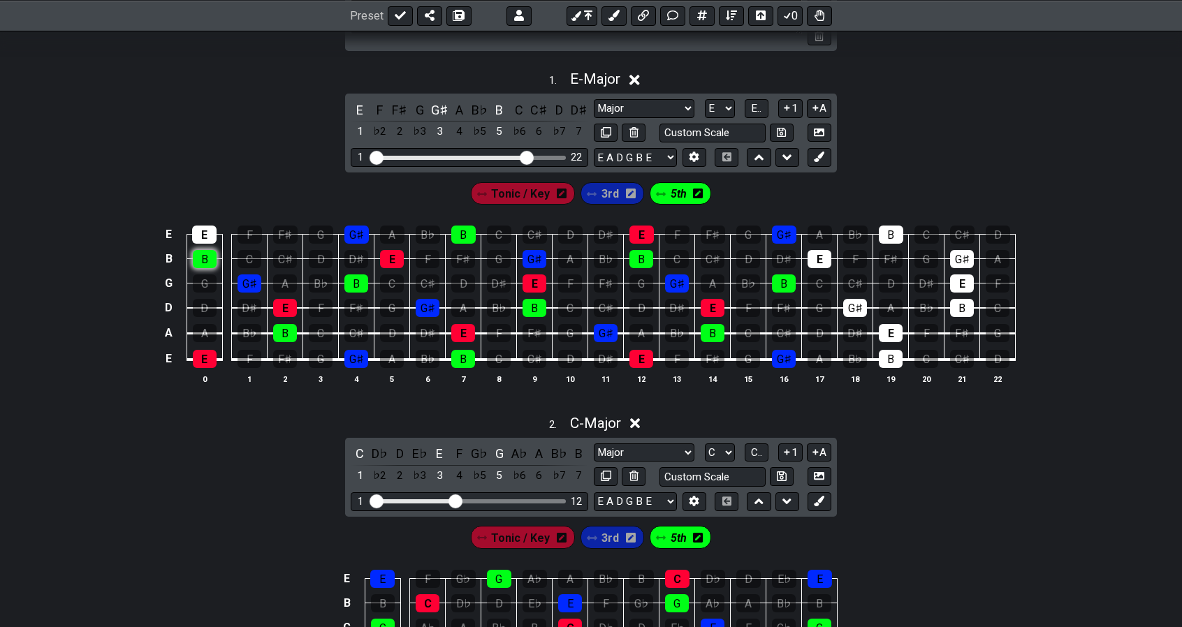
click at [208, 250] on div "B" at bounding box center [205, 259] width 24 height 18
click at [206, 354] on div "E" at bounding box center [205, 359] width 24 height 18
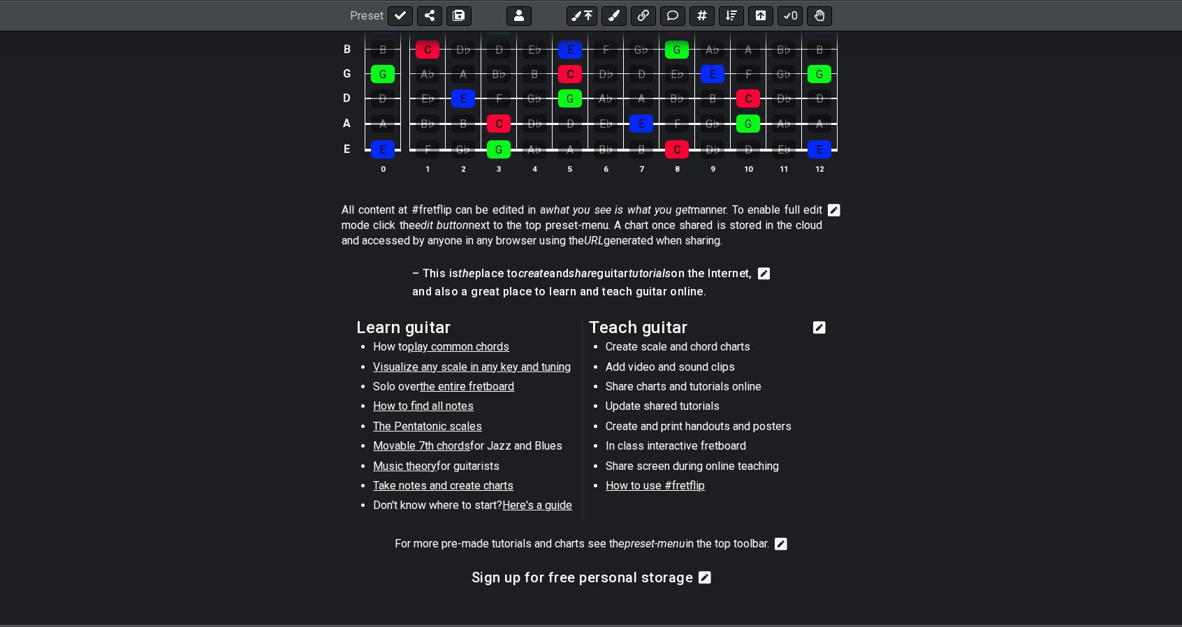
scroll to position [922, 0]
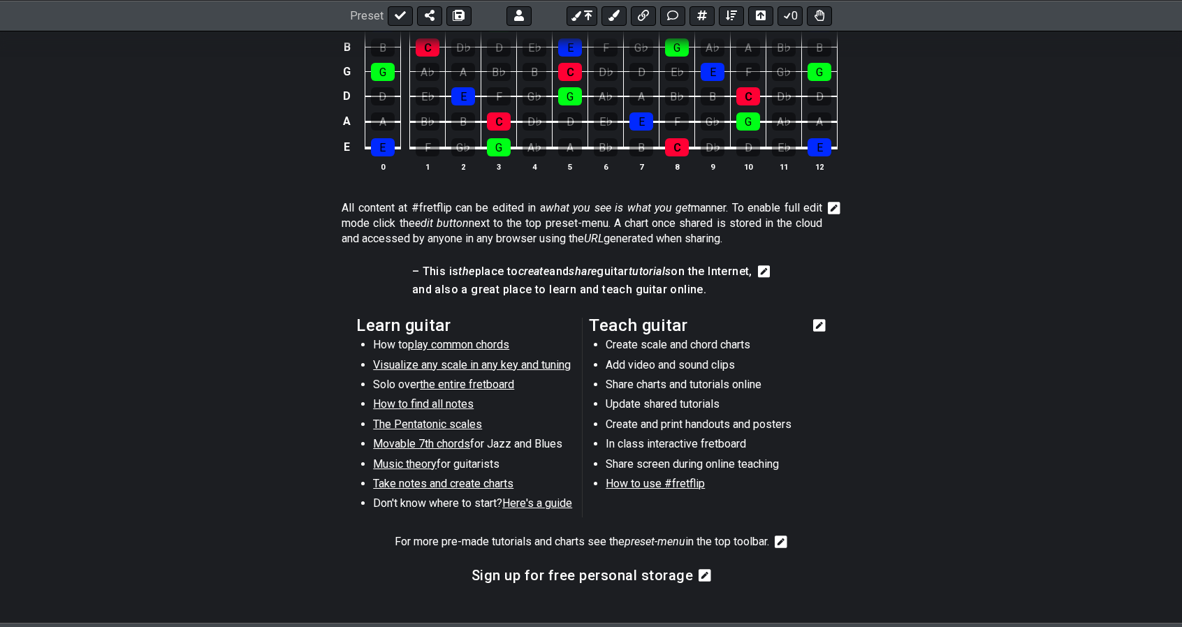
click at [460, 477] on span "Take notes and create charts" at bounding box center [443, 483] width 140 height 13
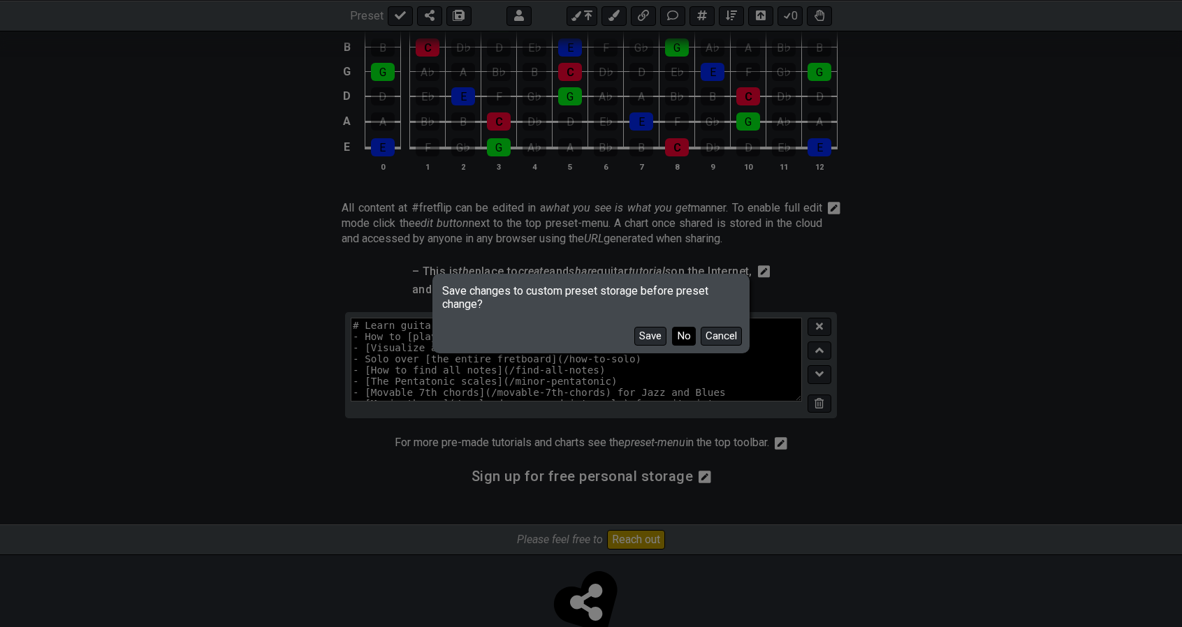
click at [688, 340] on button "No" at bounding box center [684, 336] width 24 height 19
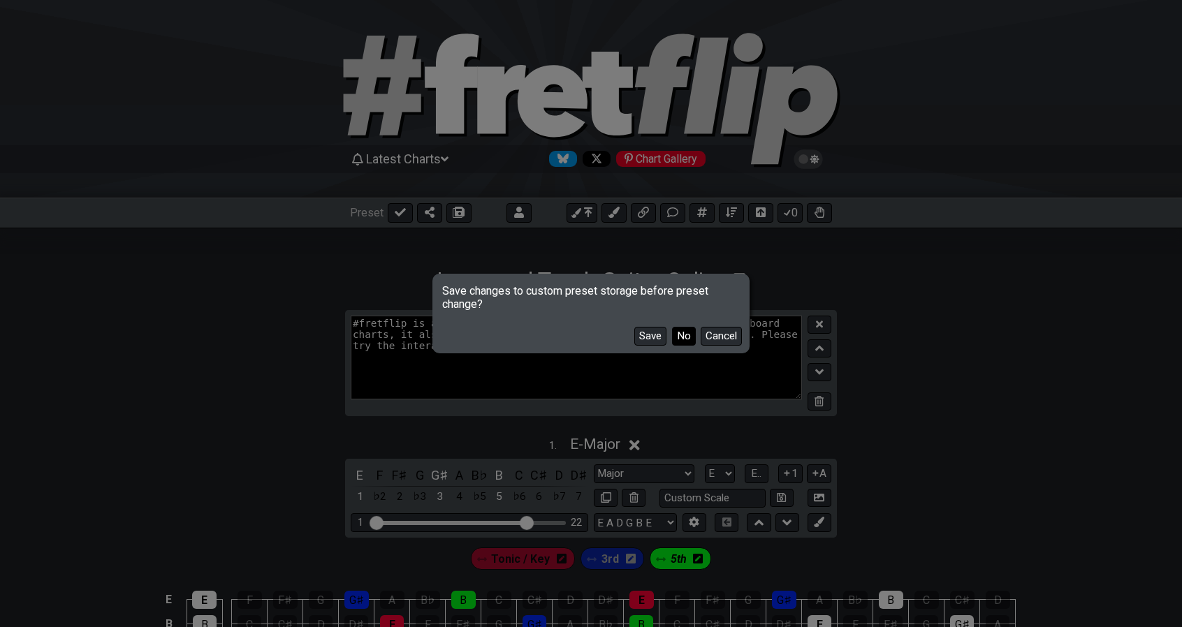
select select "B"
select select "Minor Pentatonic"
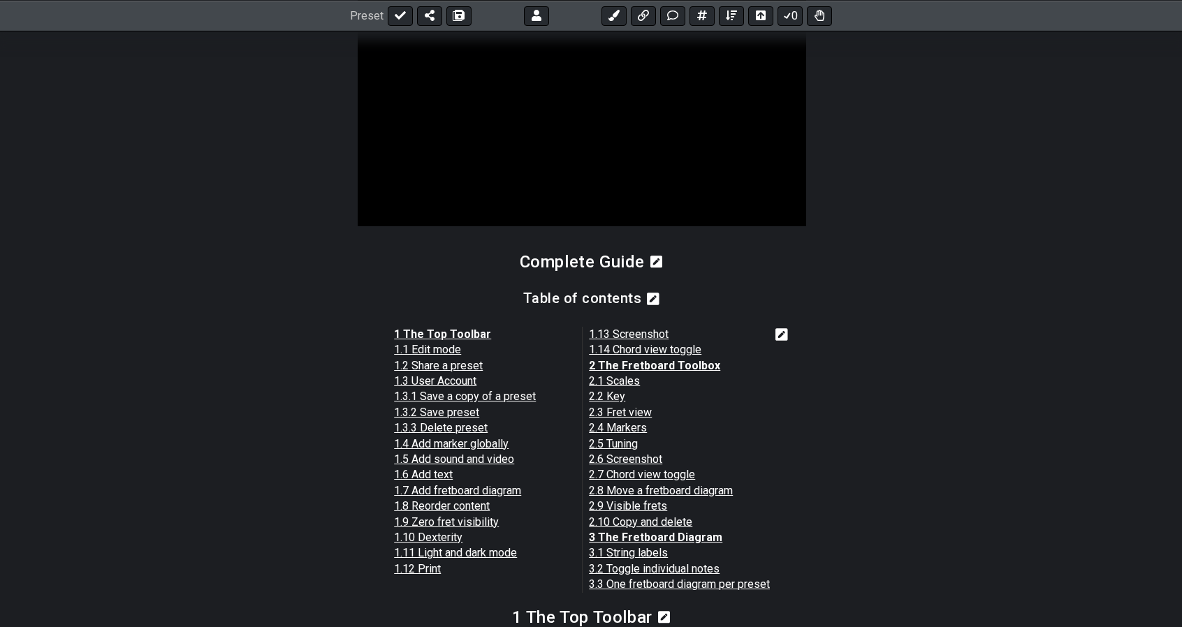
scroll to position [1019, 0]
click at [693, 541] on strong "3 The Fretboard Diagram" at bounding box center [655, 536] width 133 height 13
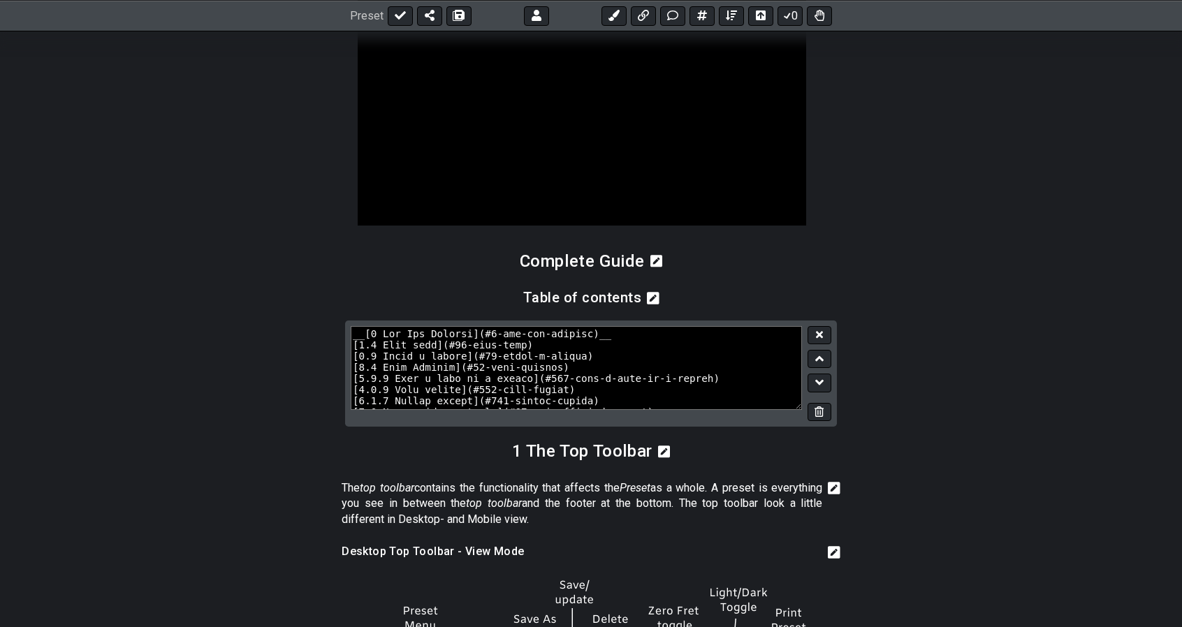
drag, startPoint x: 721, startPoint y: 360, endPoint x: 713, endPoint y: 324, distance: 37.1
click at [713, 324] on div at bounding box center [591, 374] width 492 height 107
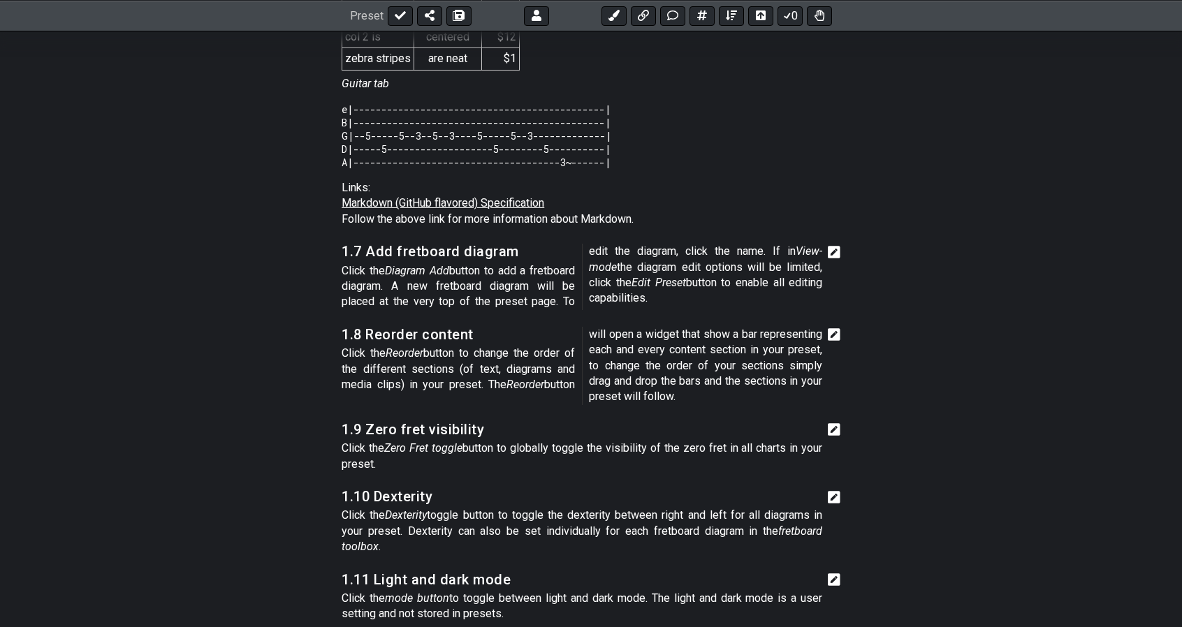
scroll to position [3766, 0]
click at [836, 258] on icon at bounding box center [834, 251] width 13 height 13
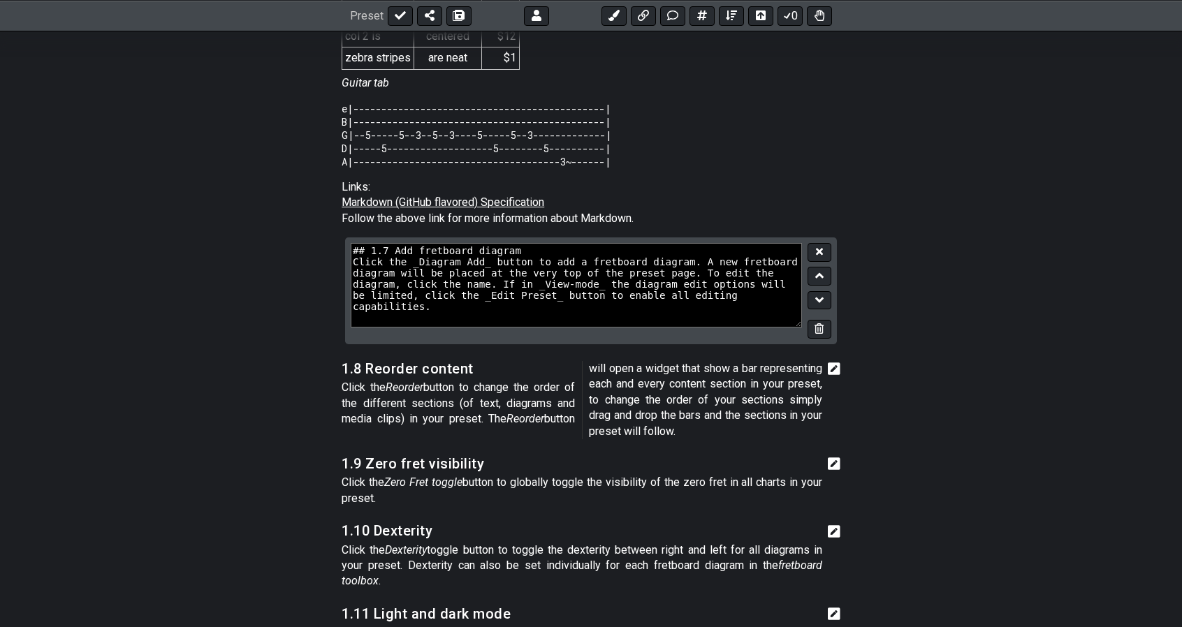
click at [903, 307] on section "## 1.7 Add fretboard diagram Click the _Diagram Add_ button to add a fretboard …" at bounding box center [591, 297] width 1182 height 118
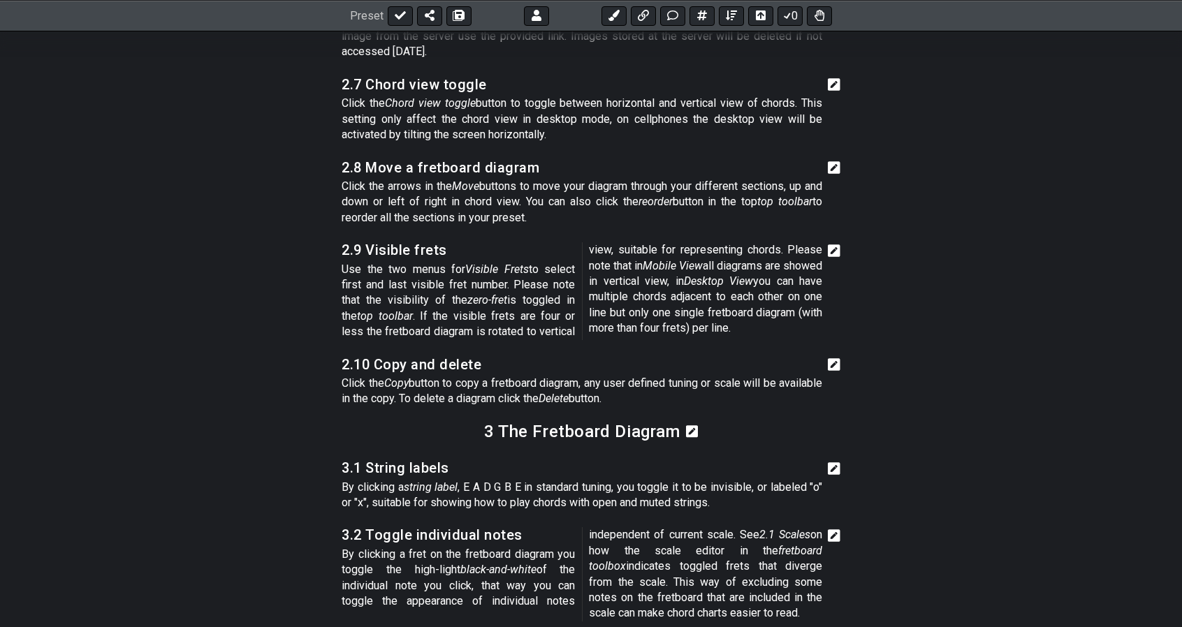
scroll to position [6594, 0]
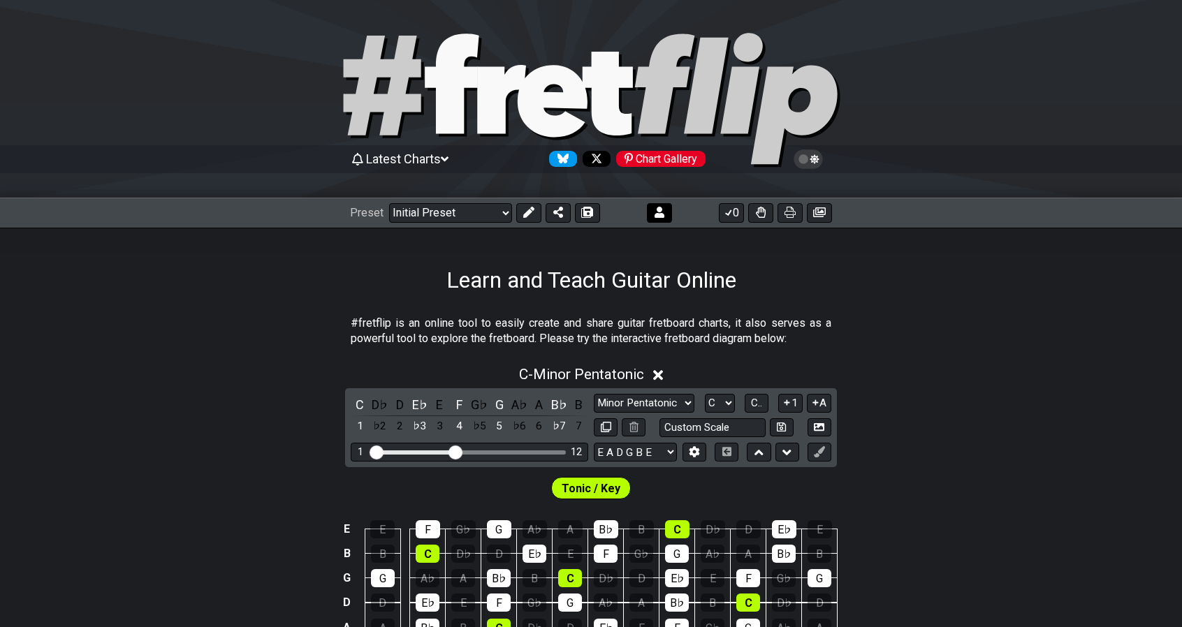
click at [658, 215] on icon at bounding box center [660, 212] width 10 height 11
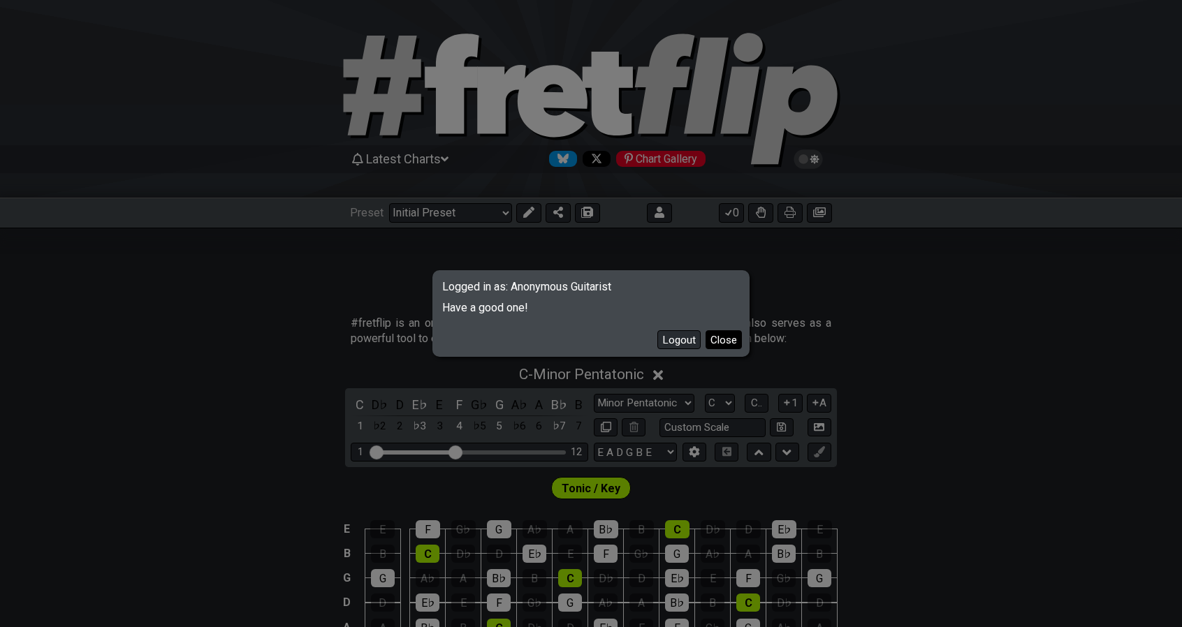
click at [727, 347] on button "Close" at bounding box center [724, 340] width 36 height 19
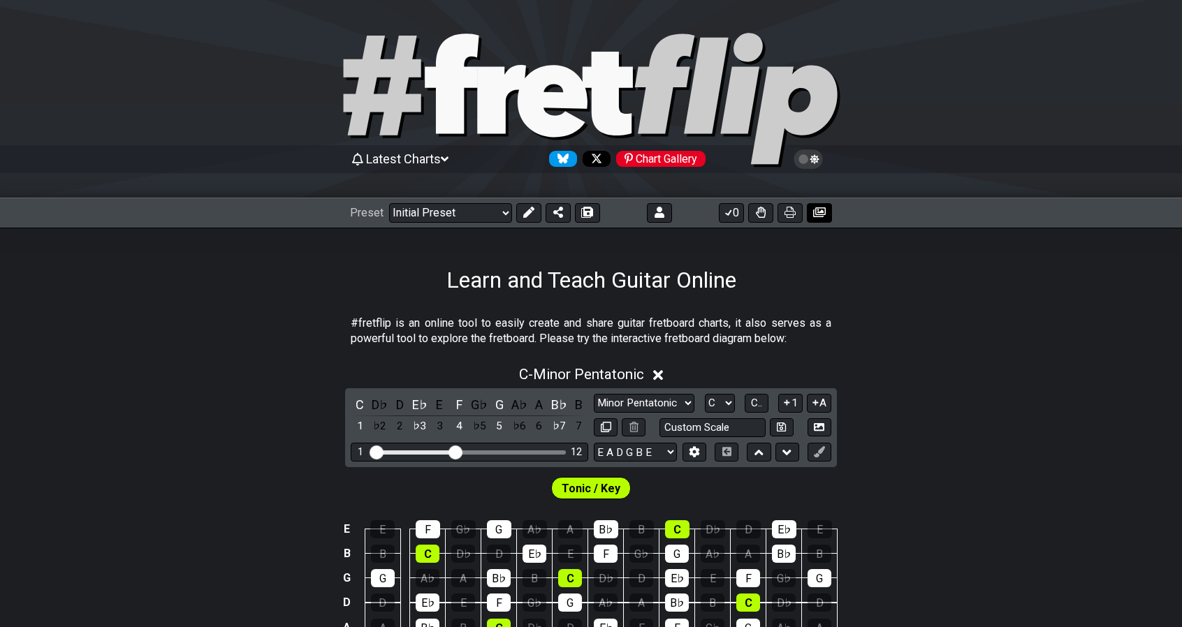
click at [816, 212] on icon at bounding box center [819, 213] width 13 height 10
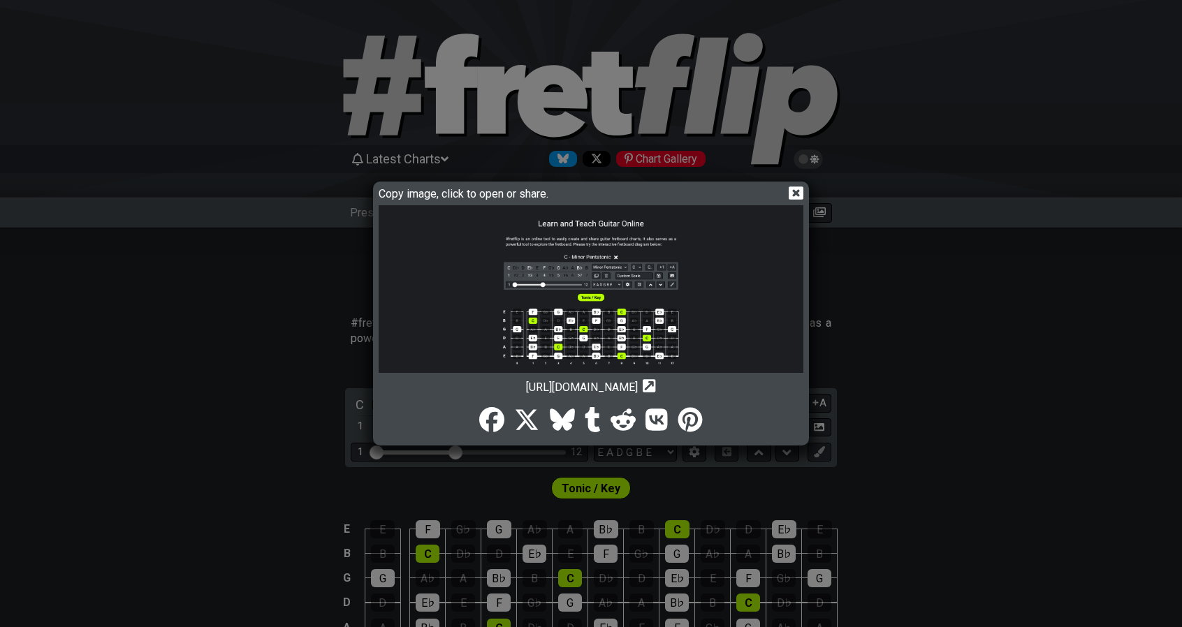
click at [656, 391] on icon at bounding box center [649, 385] width 13 height 13
click at [656, 382] on icon "Copy url to clipboard" at bounding box center [649, 386] width 13 height 15
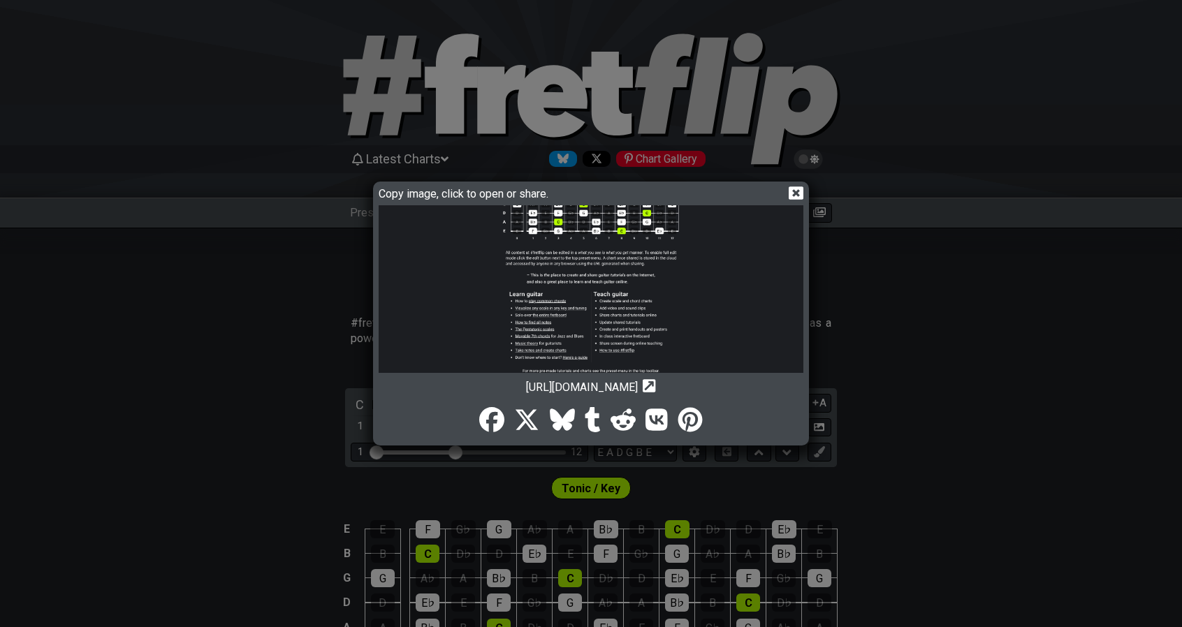
scroll to position [147, 0]
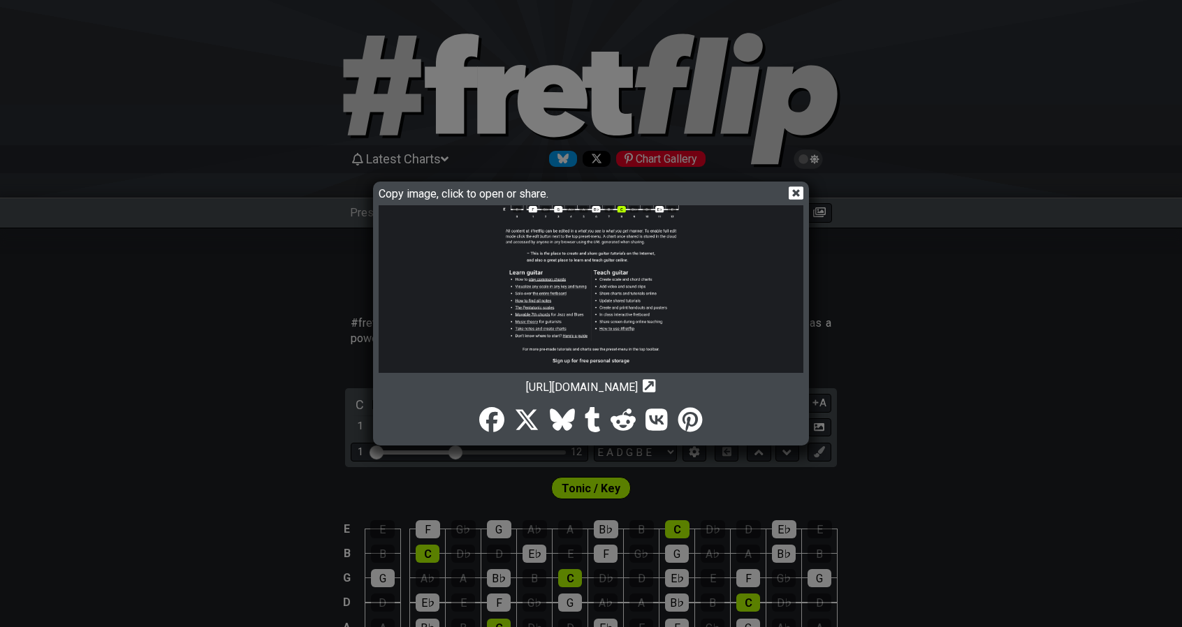
click at [621, 385] on span "[URL][DOMAIN_NAME]" at bounding box center [582, 387] width 112 height 13
click at [797, 195] on icon at bounding box center [796, 193] width 15 height 15
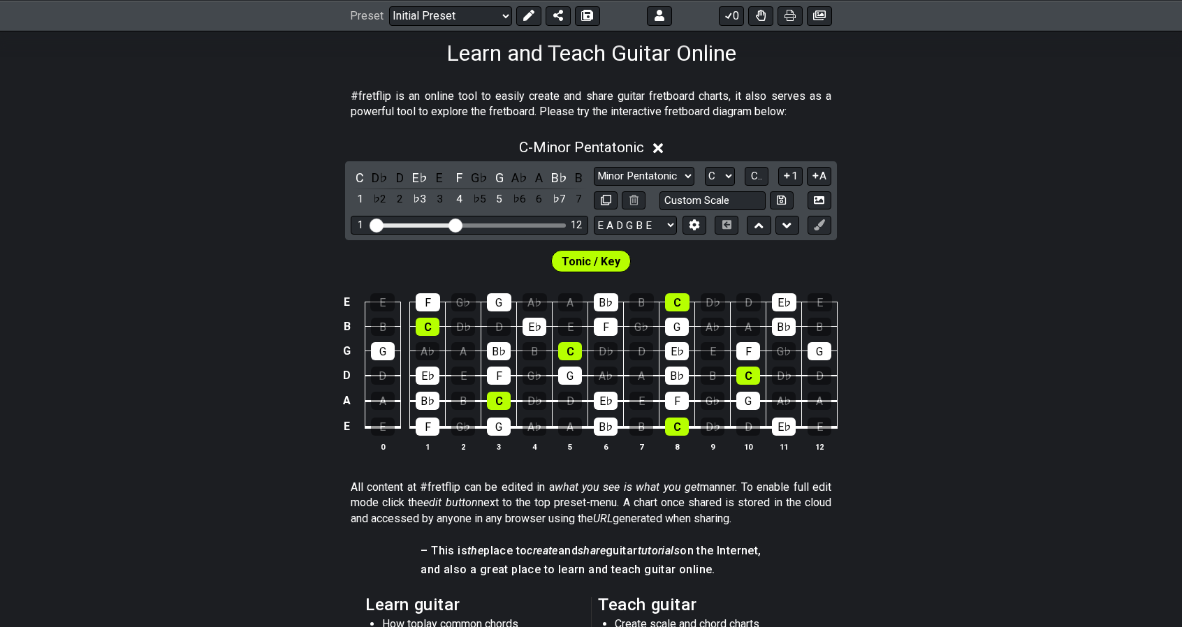
scroll to position [228, 0]
click at [663, 176] on select "Minor Pentatonic Click to edit Minor Pentatonic Major Pentatonic Minor Blues Ma…" at bounding box center [644, 175] width 101 height 19
select select "Major"
click at [594, 166] on select "Minor Pentatonic Click to edit Minor Pentatonic Major Pentatonic Minor Blues Ma…" at bounding box center [644, 175] width 101 height 19
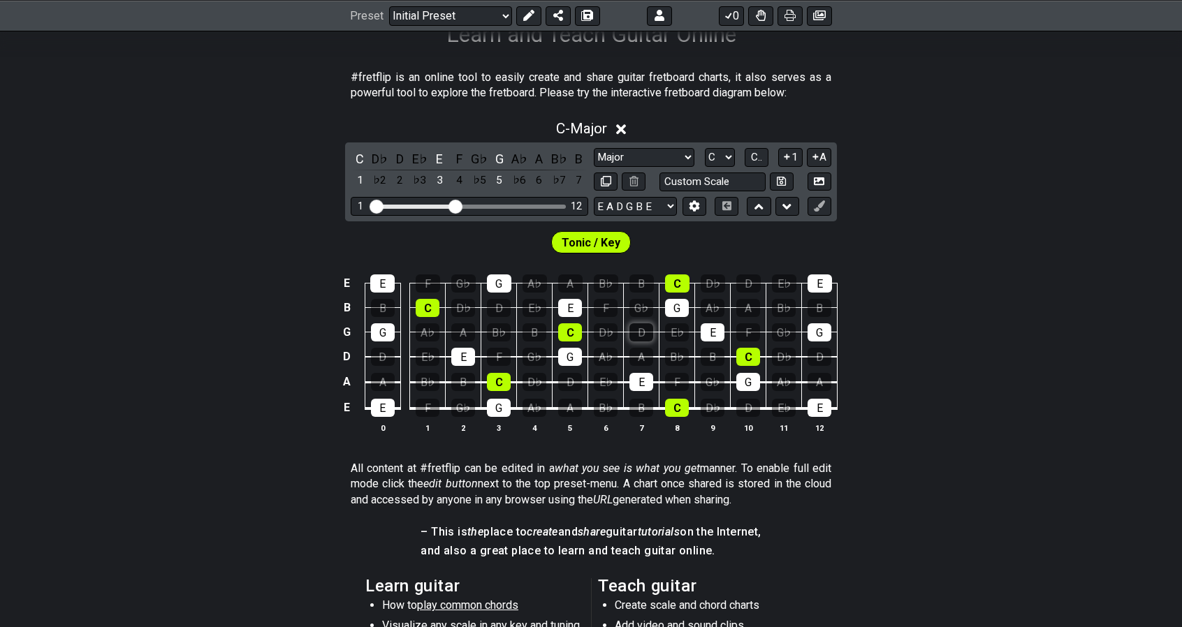
scroll to position [245, 0]
click at [724, 154] on select "A♭ A A♯ B♭ B C C♯ D♭ D D♯ E♭ E F F♯ G♭ G G♯" at bounding box center [720, 158] width 30 height 19
select select "E"
click at [705, 149] on select "A♭ A A♯ B♭ B C C♯ D♭ D D♯ E♭ E F F♯ G♭ G G♯" at bounding box center [720, 158] width 30 height 19
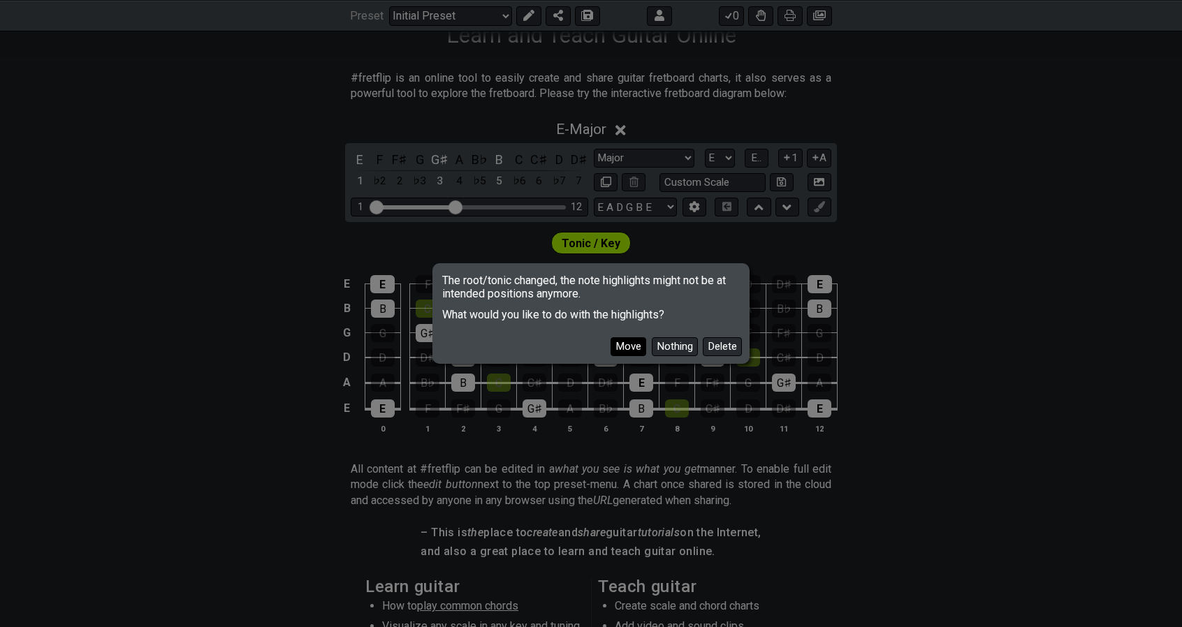
click at [632, 343] on button "Move" at bounding box center [629, 346] width 36 height 19
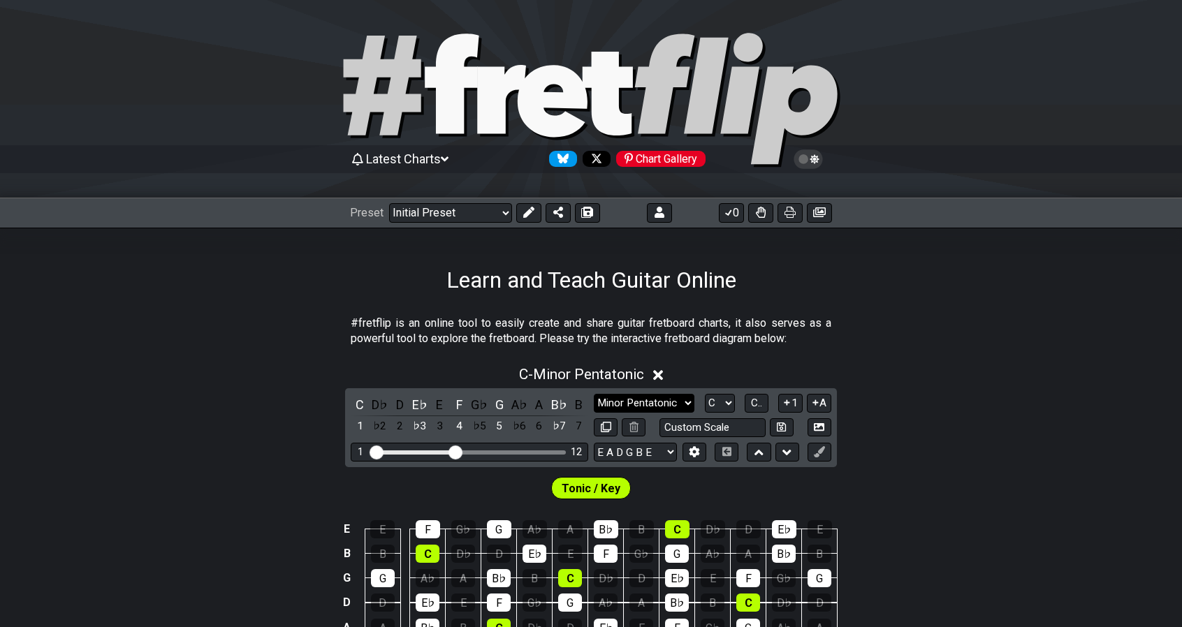
click at [675, 407] on select "Minor Pentatonic Click to edit Minor Pentatonic Major Pentatonic Minor Blues Ma…" at bounding box center [644, 403] width 101 height 19
select select "Major / [PERSON_NAME]"
click at [594, 394] on select "Minor Pentatonic Click to edit Minor Pentatonic Major Pentatonic Minor Blues Ma…" at bounding box center [644, 403] width 101 height 19
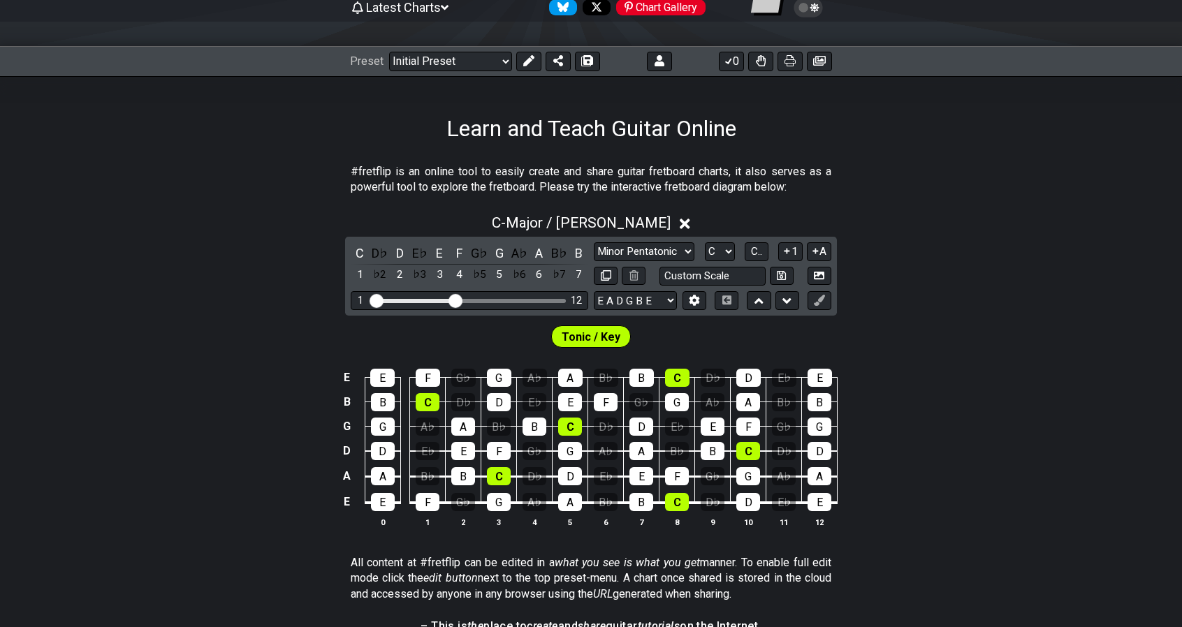
scroll to position [152, 0]
click at [724, 249] on select "A♭ A A♯ B♭ B C C♯ D♭ D D♯ E♭ E F F♯ G♭ G G♯" at bounding box center [720, 251] width 30 height 19
select select "E"
click at [705, 242] on select "A♭ A A♯ B♭ B C C♯ D♭ D D♯ E♭ E F F♯ G♭ G G♯" at bounding box center [720, 251] width 30 height 19
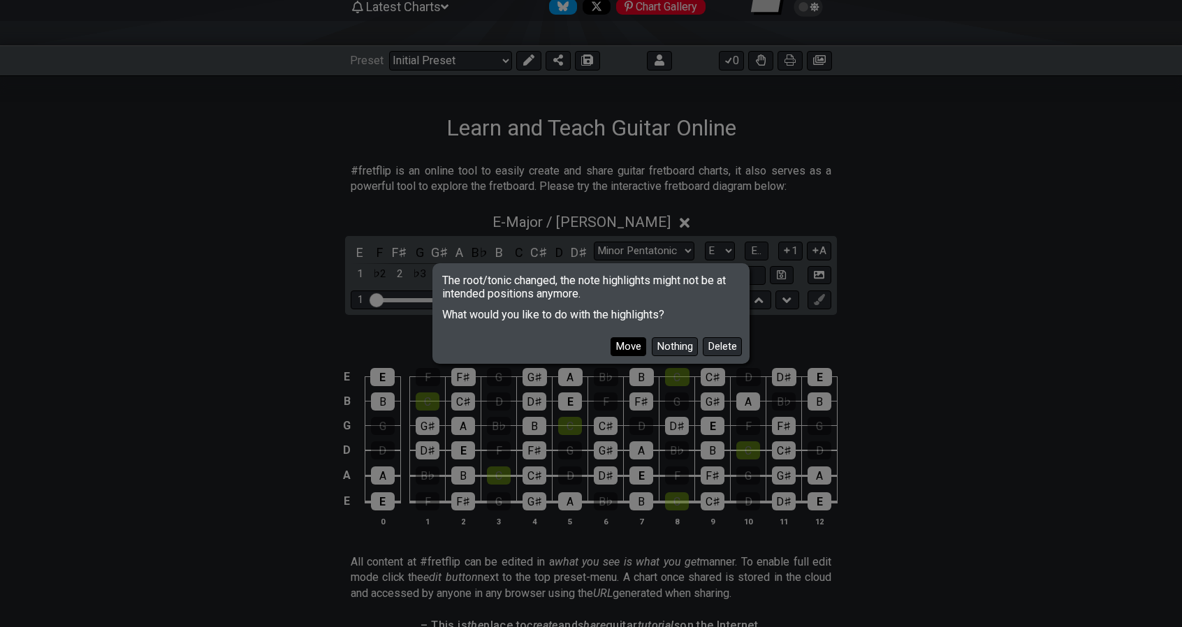
click at [639, 349] on button "Move" at bounding box center [629, 346] width 36 height 19
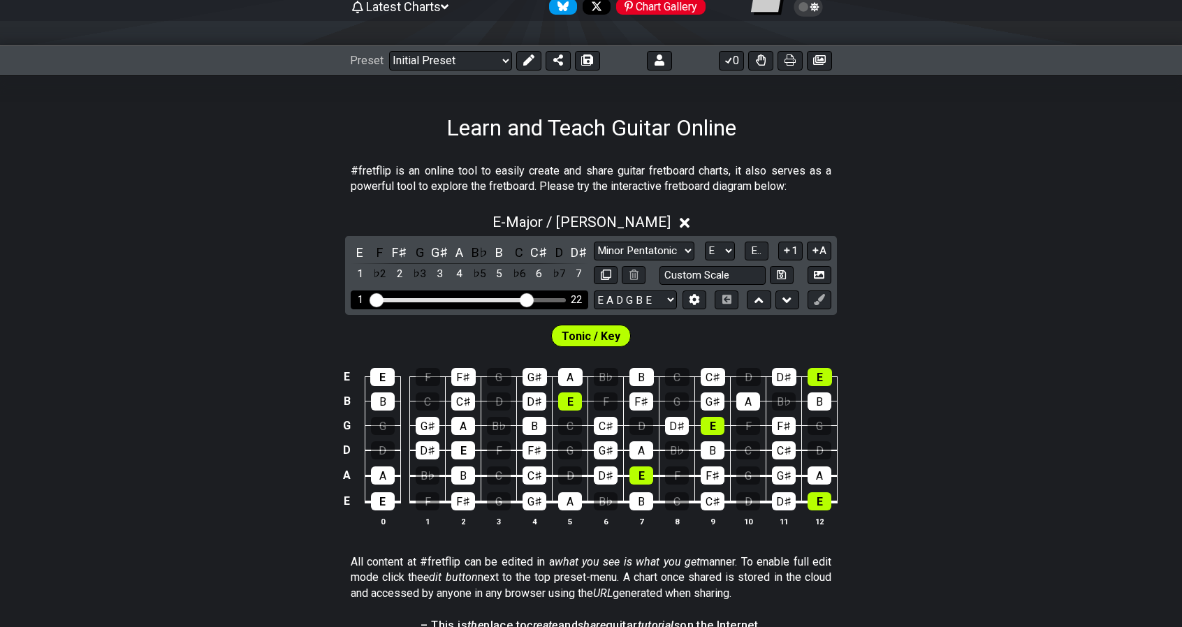
drag, startPoint x: 454, startPoint y: 299, endPoint x: 530, endPoint y: 300, distance: 75.5
click at [530, 299] on input "Visible fret range" at bounding box center [469, 299] width 198 height 0
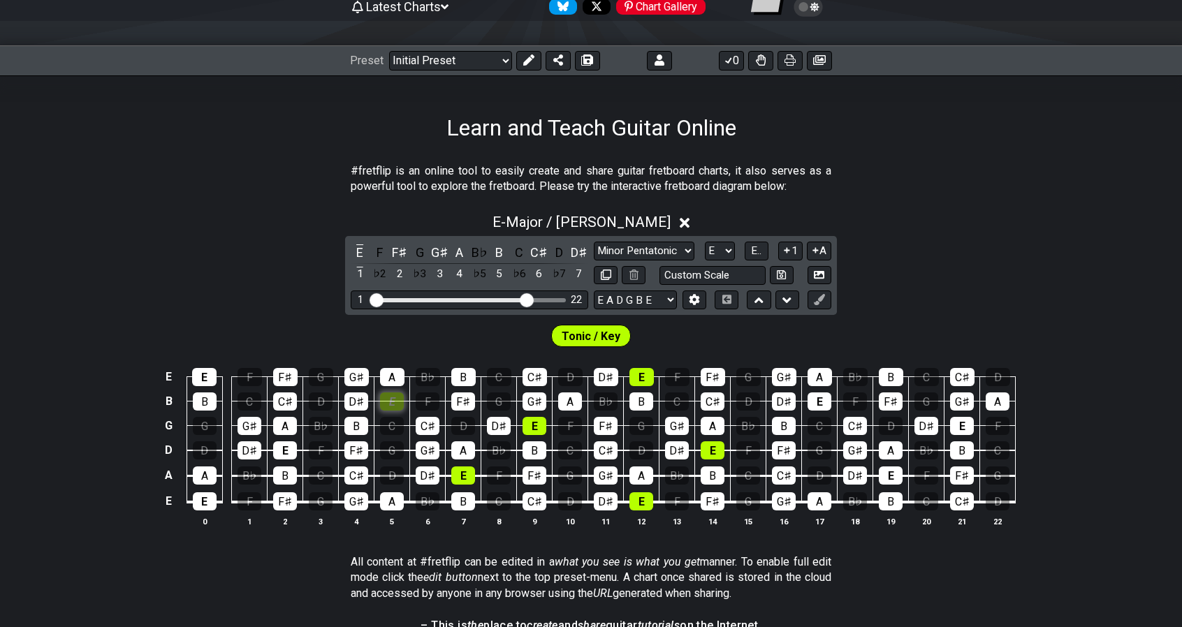
click at [393, 399] on div "E" at bounding box center [392, 402] width 24 height 18
click at [465, 478] on div "E" at bounding box center [463, 476] width 24 height 18
click at [394, 406] on div "E" at bounding box center [392, 402] width 24 height 18
click at [461, 476] on div "E" at bounding box center [463, 476] width 24 height 18
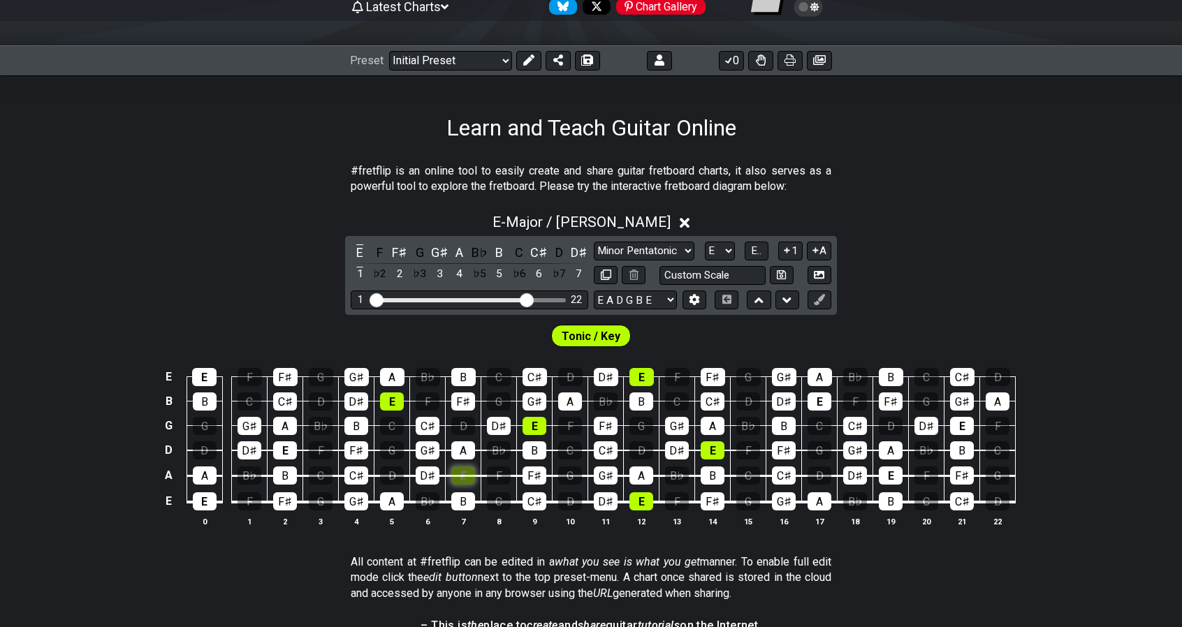
click at [461, 476] on div "E" at bounding box center [463, 476] width 24 height 18
click at [211, 377] on div "E" at bounding box center [204, 377] width 24 height 18
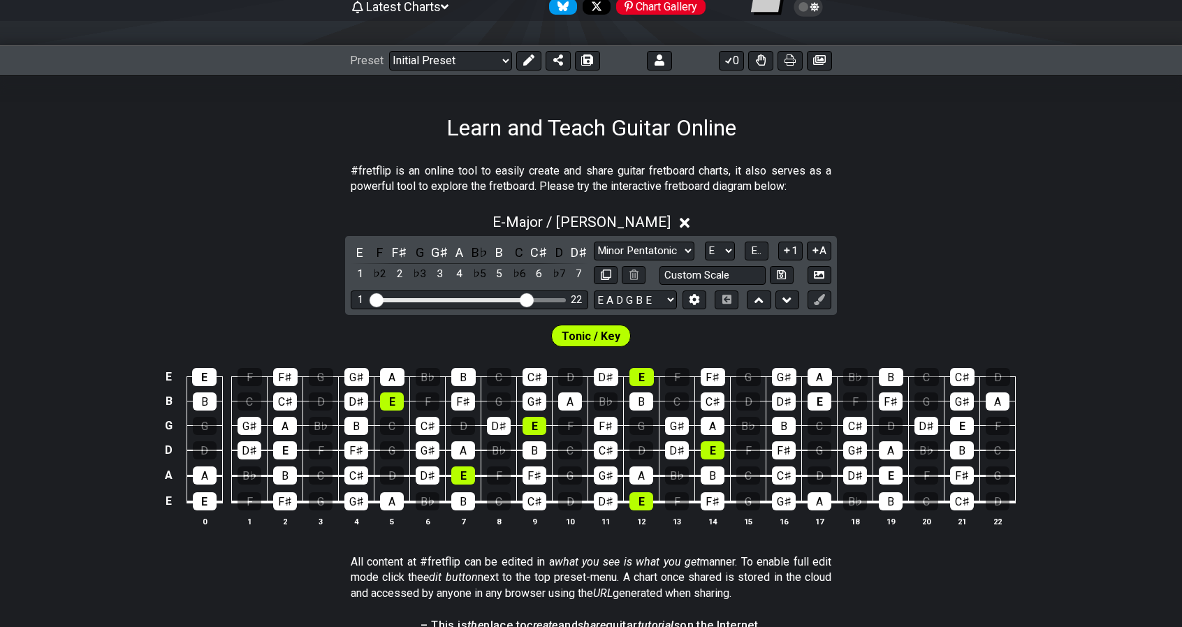
click at [579, 335] on span "Tonic / Key" at bounding box center [591, 336] width 59 height 20
click at [819, 300] on icon at bounding box center [819, 299] width 10 height 10
click at [818, 297] on icon at bounding box center [819, 299] width 10 height 10
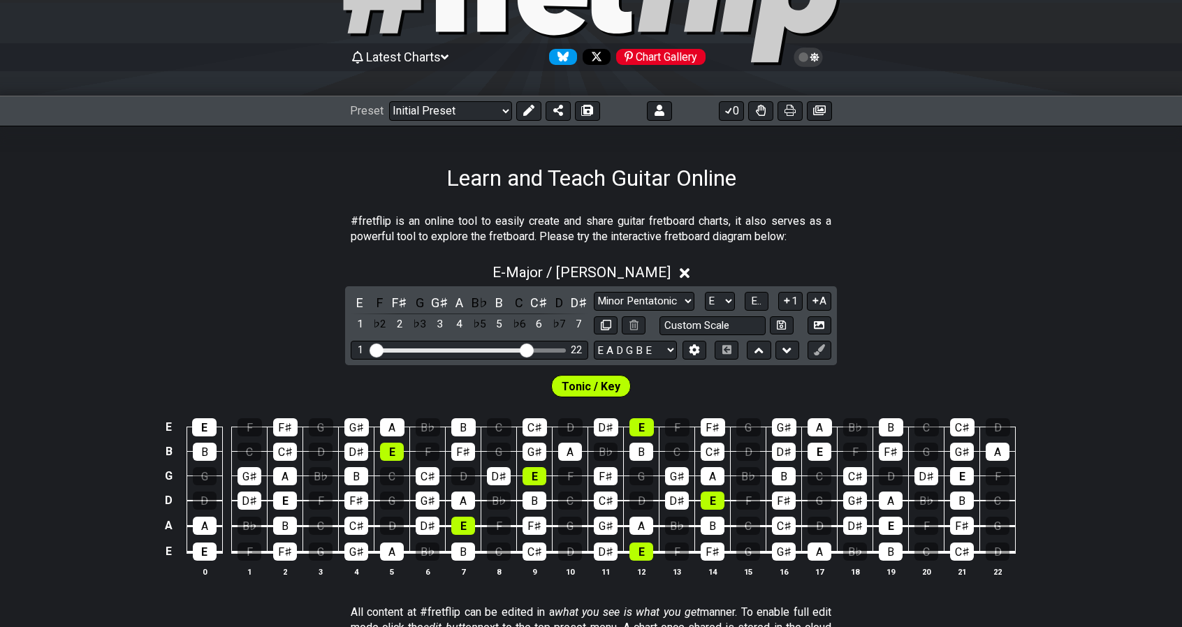
scroll to position [103, 0]
click at [634, 277] on span "E - Major / Ionian" at bounding box center [582, 271] width 178 height 17
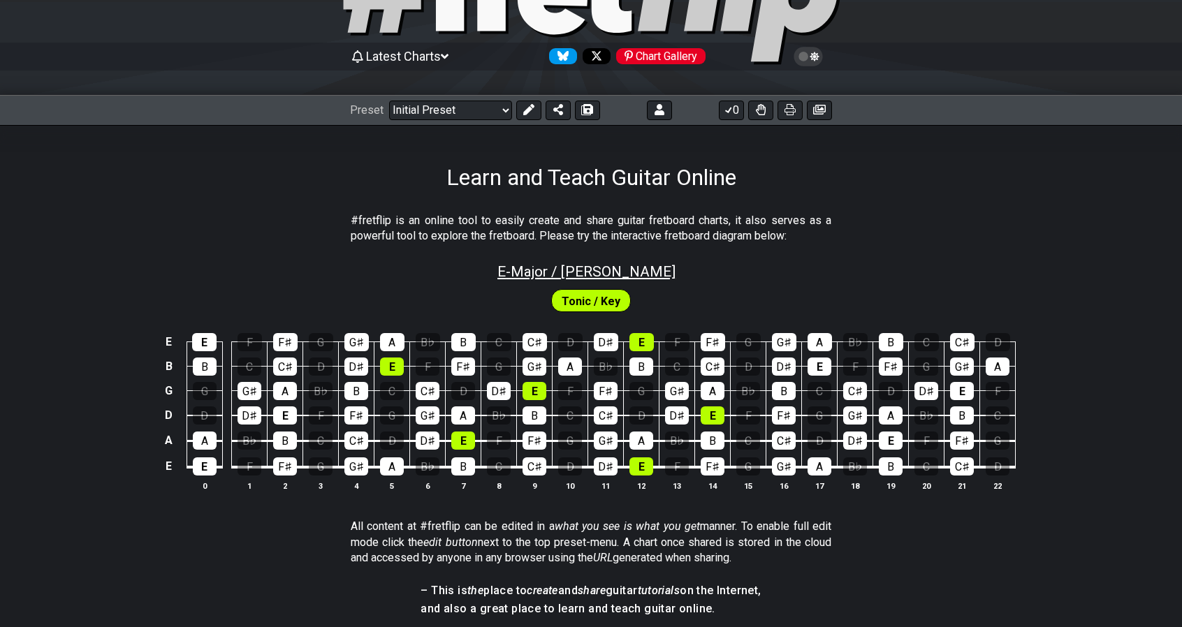
click at [634, 277] on span "E - Major / Ionian" at bounding box center [587, 271] width 178 height 17
select select "Major / [PERSON_NAME]"
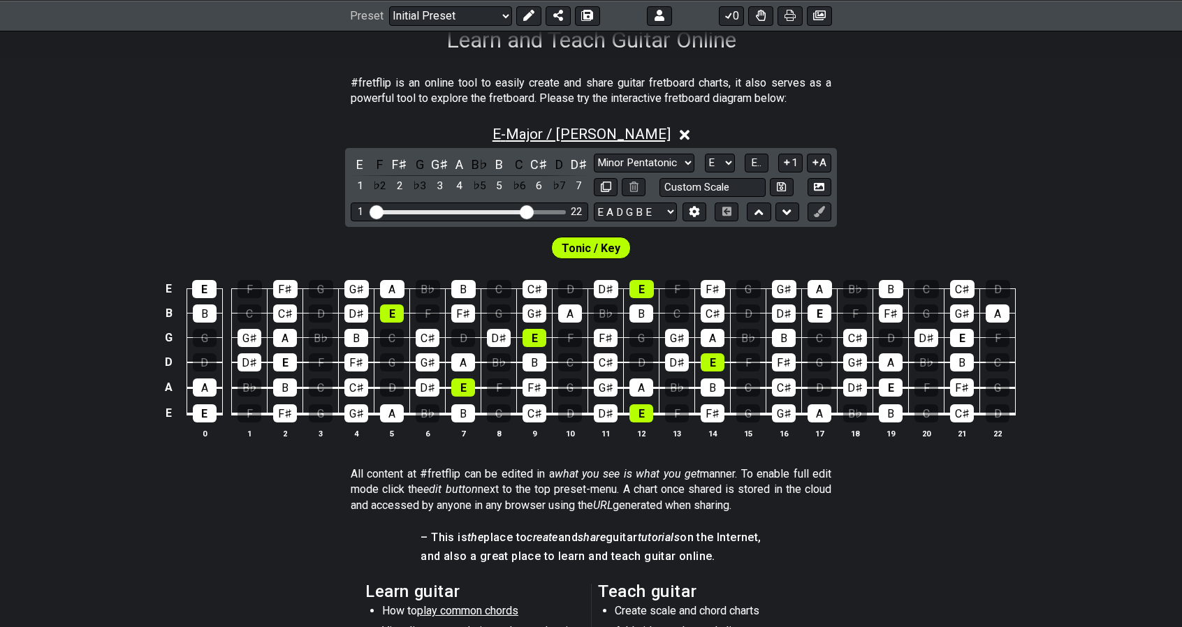
scroll to position [241, 0]
click at [604, 283] on div "D♯" at bounding box center [606, 288] width 24 height 18
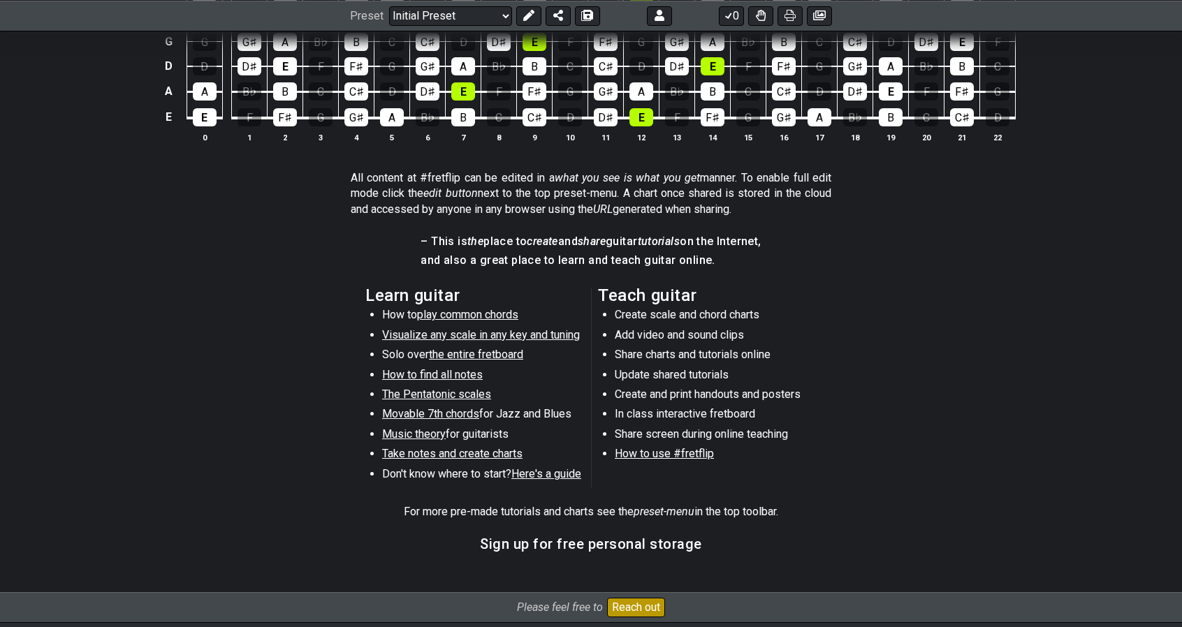
scroll to position [540, 0]
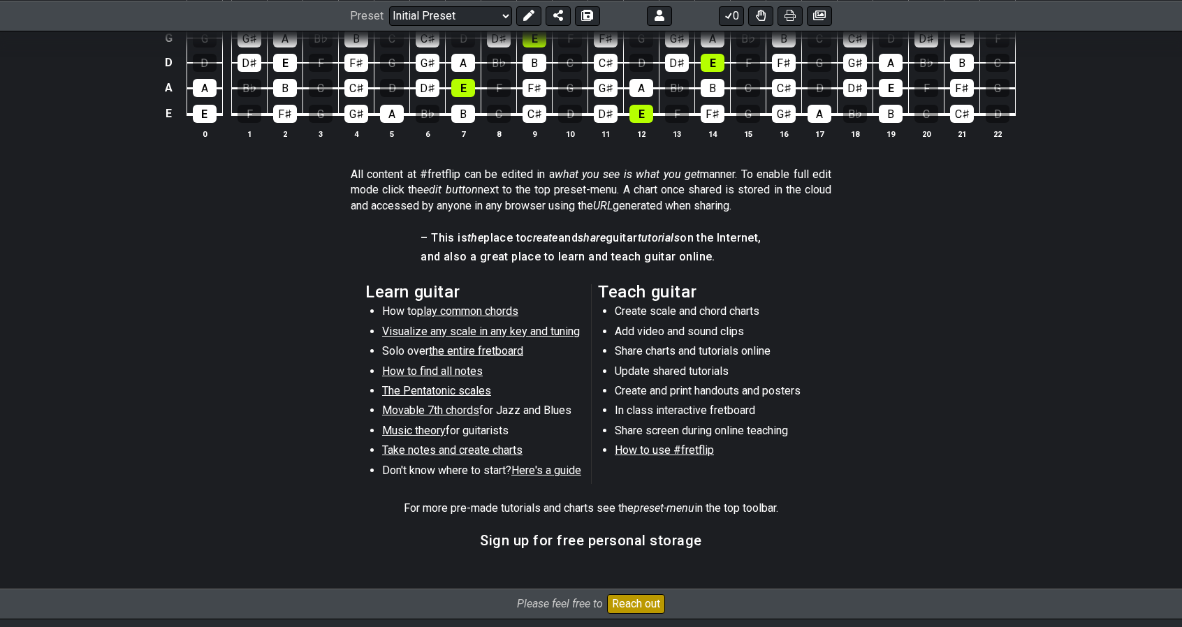
click at [467, 450] on span "Take notes and create charts" at bounding box center [452, 450] width 140 height 13
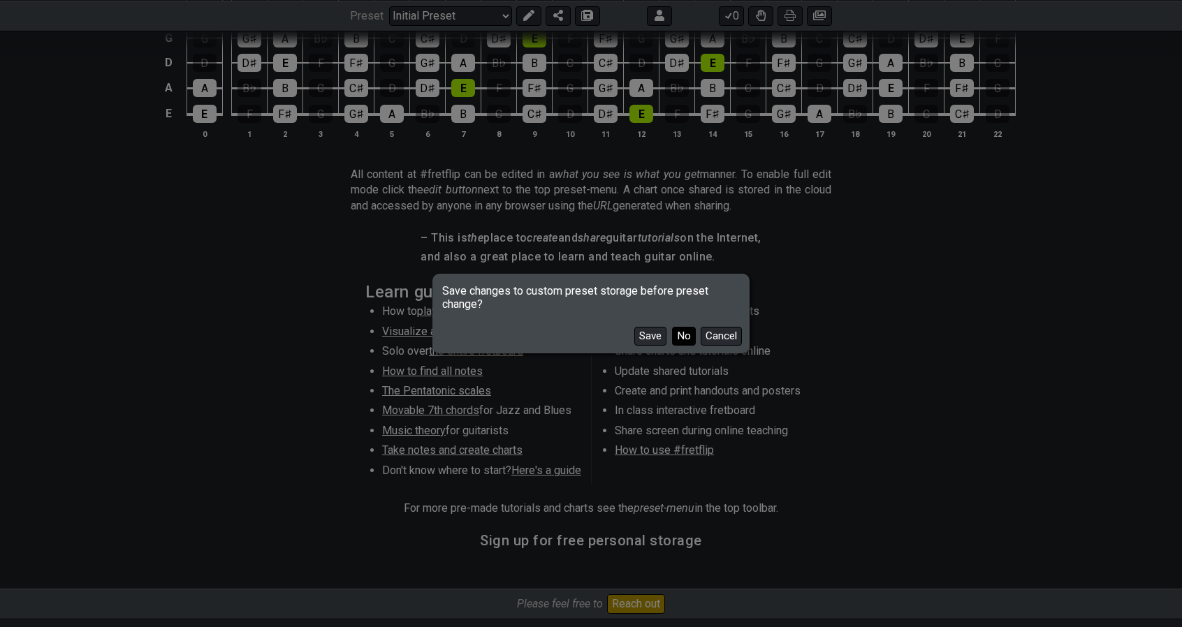
click at [690, 341] on button "No" at bounding box center [684, 336] width 24 height 19
select select "B"
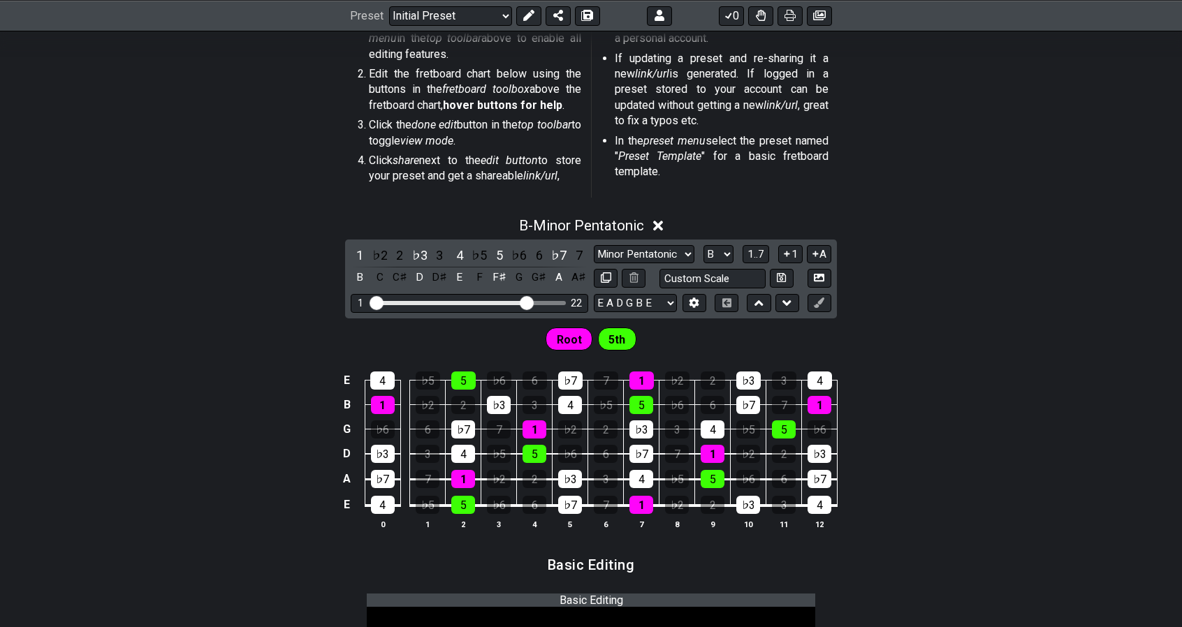
scroll to position [386, 0]
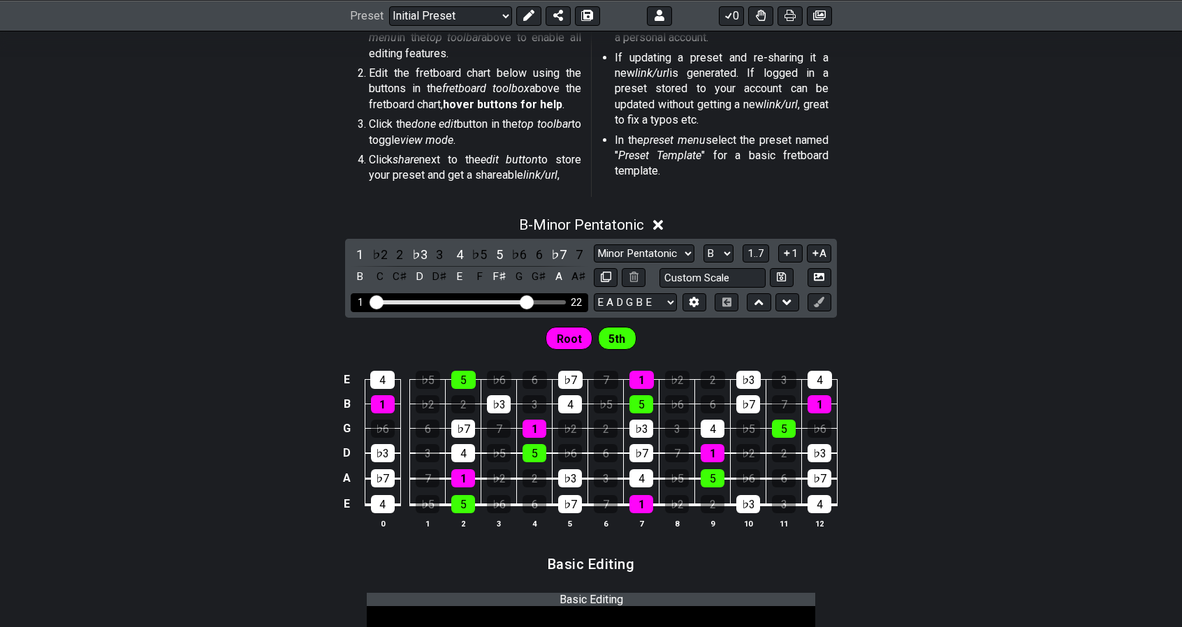
click at [556, 304] on div "1 22" at bounding box center [470, 302] width 238 height 19
click at [546, 297] on div "1 22" at bounding box center [470, 302] width 238 height 19
drag, startPoint x: 528, startPoint y: 301, endPoint x: 432, endPoint y: 304, distance: 96.5
click at [432, 301] on input "Visible fret range" at bounding box center [469, 301] width 198 height 0
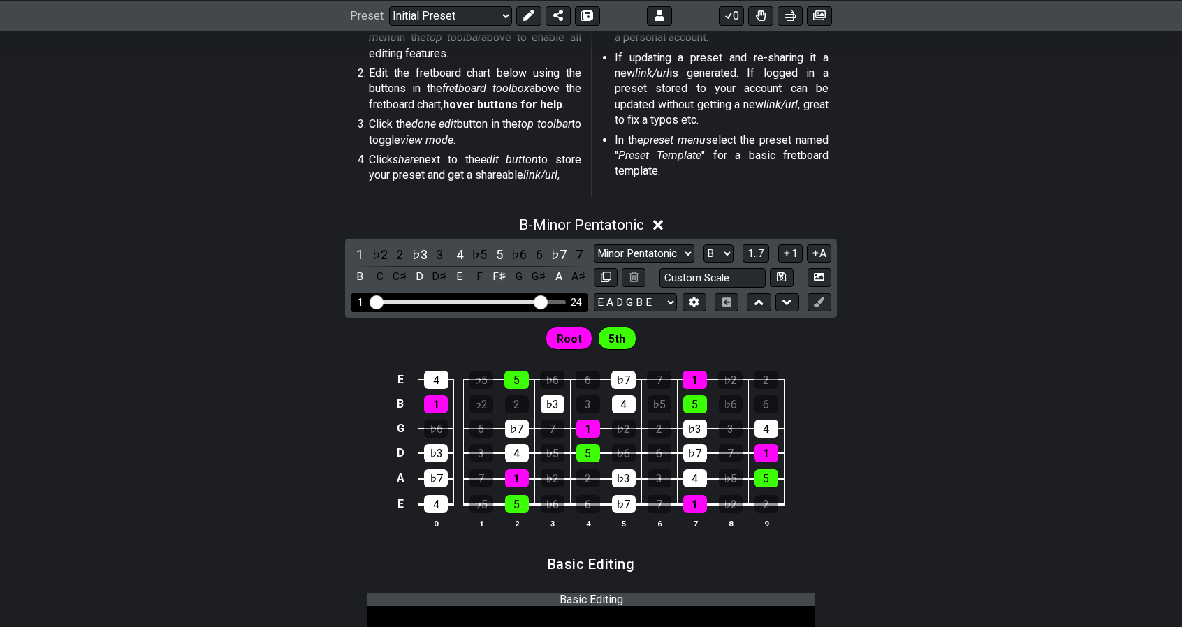
drag, startPoint x: 437, startPoint y: 303, endPoint x: 539, endPoint y: 298, distance: 102.8
click at [539, 301] on input "Visible fret range" at bounding box center [469, 301] width 198 height 0
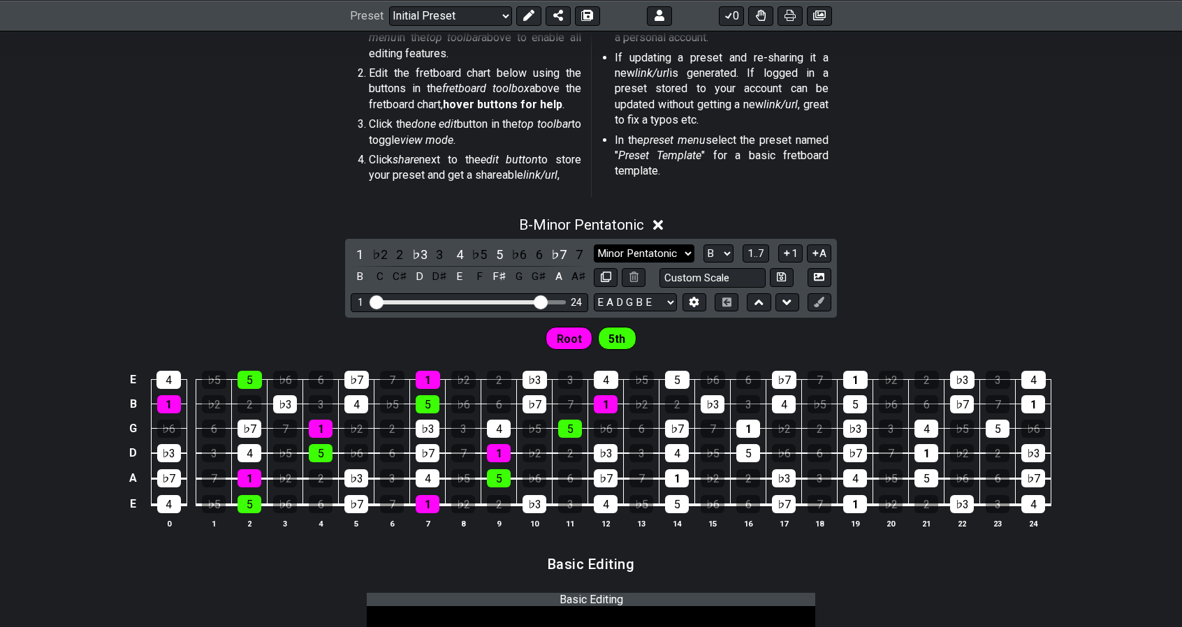
click at [674, 253] on select "Minor Pentatonic Root Minor Pentatonic Major Pentatonic Minor Blues Major Blues…" at bounding box center [644, 254] width 101 height 19
select select "Major / [PERSON_NAME]"
click at [594, 245] on select "Minor Pentatonic Root Minor Pentatonic Major Pentatonic Minor Blues Major Blues…" at bounding box center [644, 254] width 101 height 19
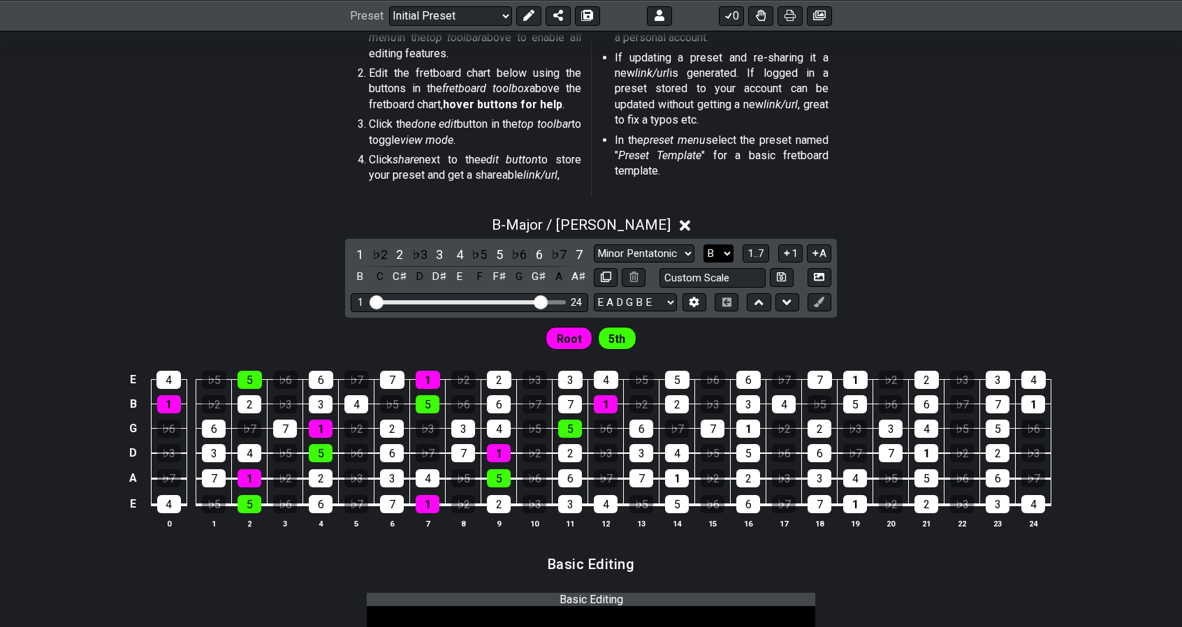
click at [715, 252] on select "A♭ A A♯ B♭ B C C♯ D♭ D D♯ E♭ E F F♯ G♭ G G♯" at bounding box center [719, 254] width 30 height 19
select select "E"
click at [704, 245] on select "A♭ A A♯ B♭ B C C♯ D♭ D D♯ E♭ E F F♯ G♭ G G♯" at bounding box center [719, 254] width 30 height 19
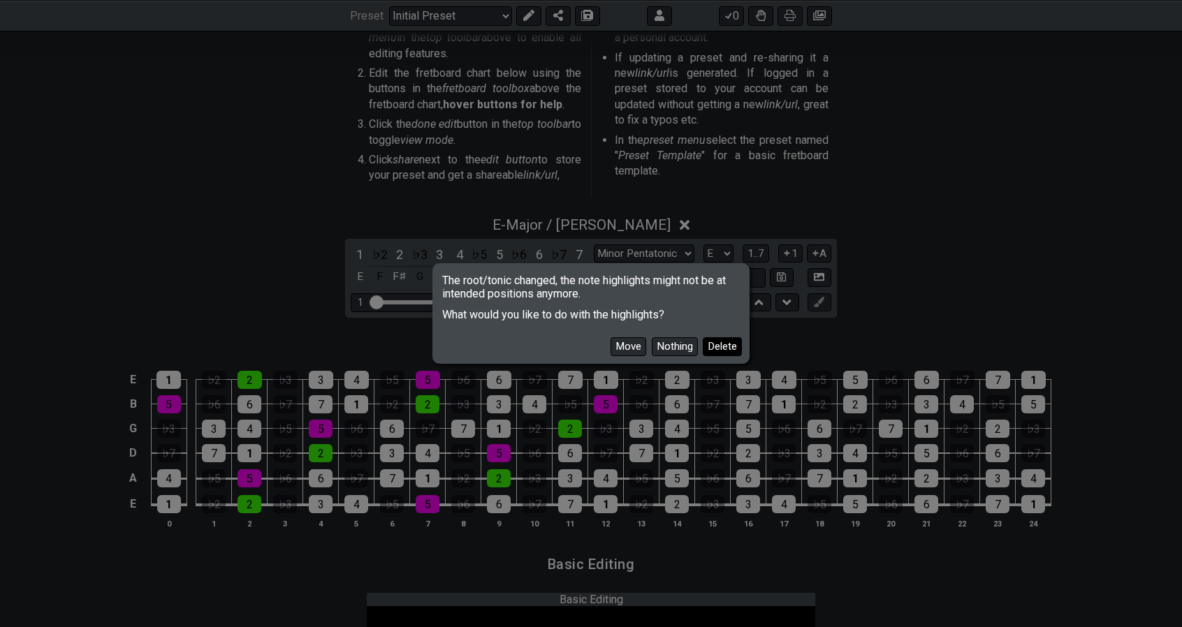
click at [722, 347] on button "Delete" at bounding box center [722, 346] width 39 height 19
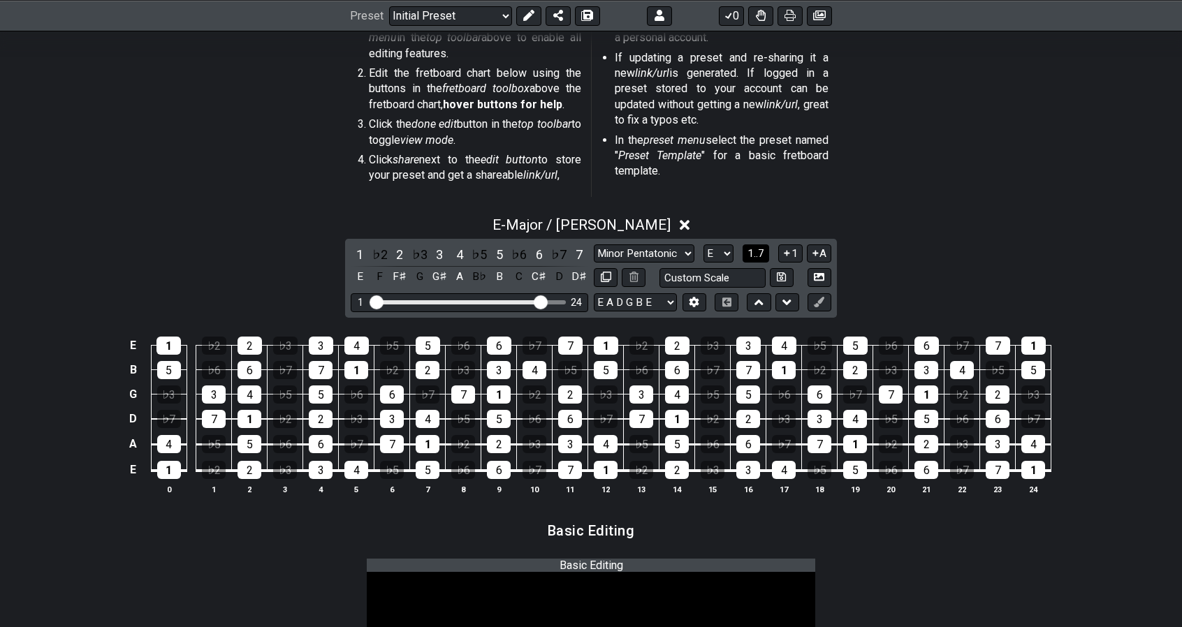
click at [759, 258] on span "1..7" at bounding box center [756, 253] width 17 height 13
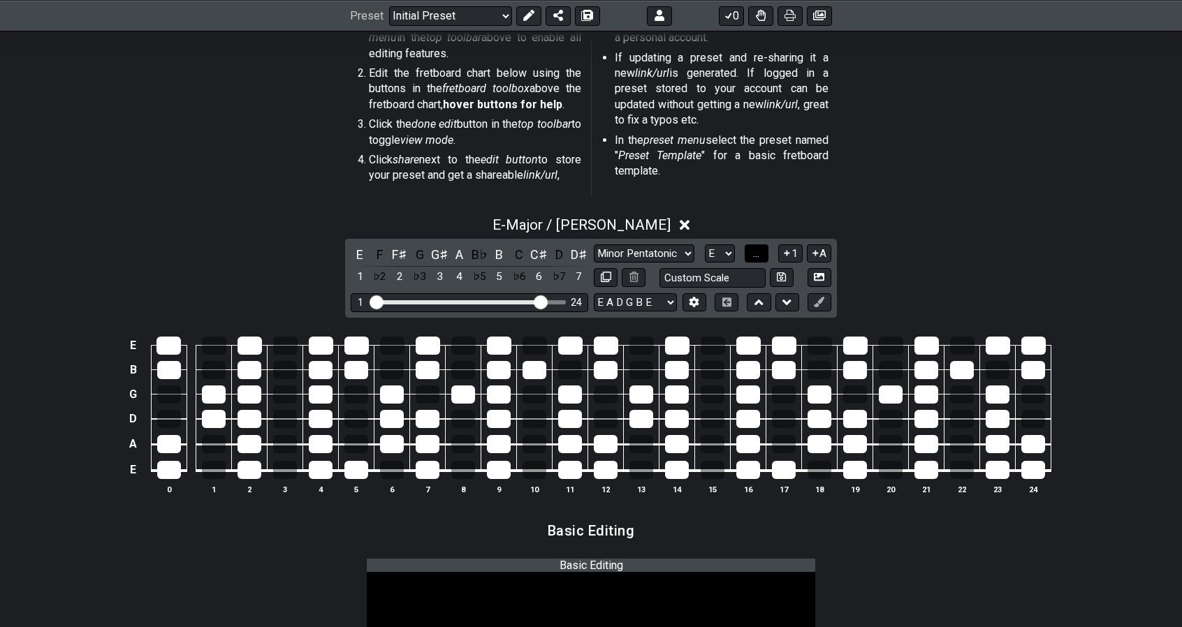
click at [759, 258] on span "..." at bounding box center [756, 253] width 6 height 13
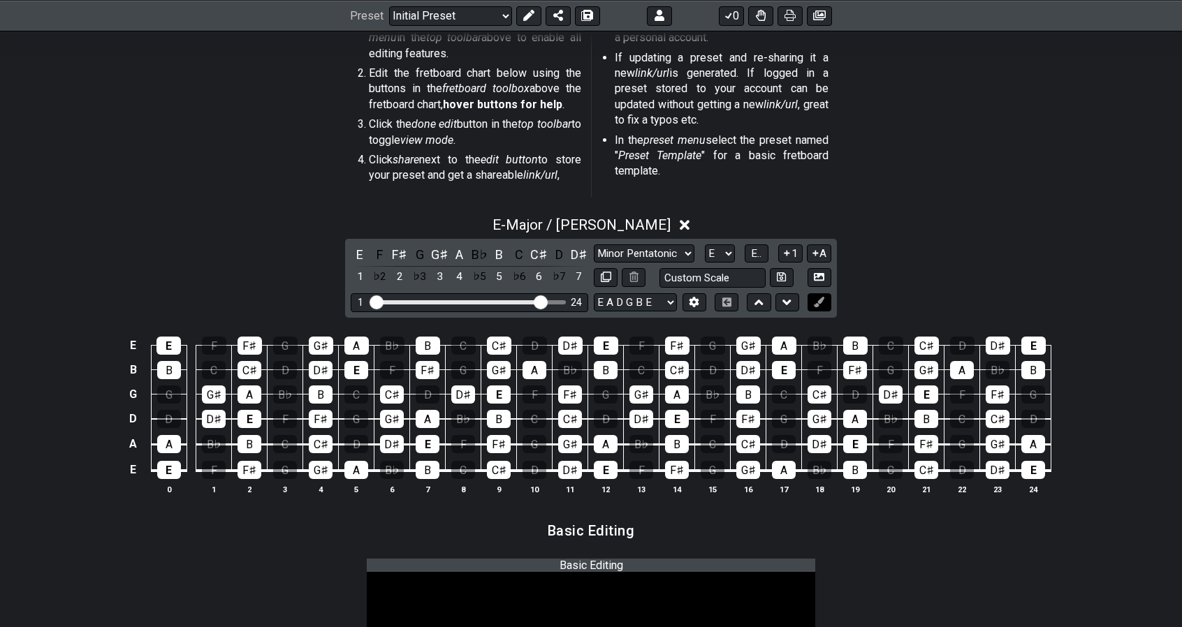
click at [822, 298] on icon at bounding box center [819, 302] width 10 height 10
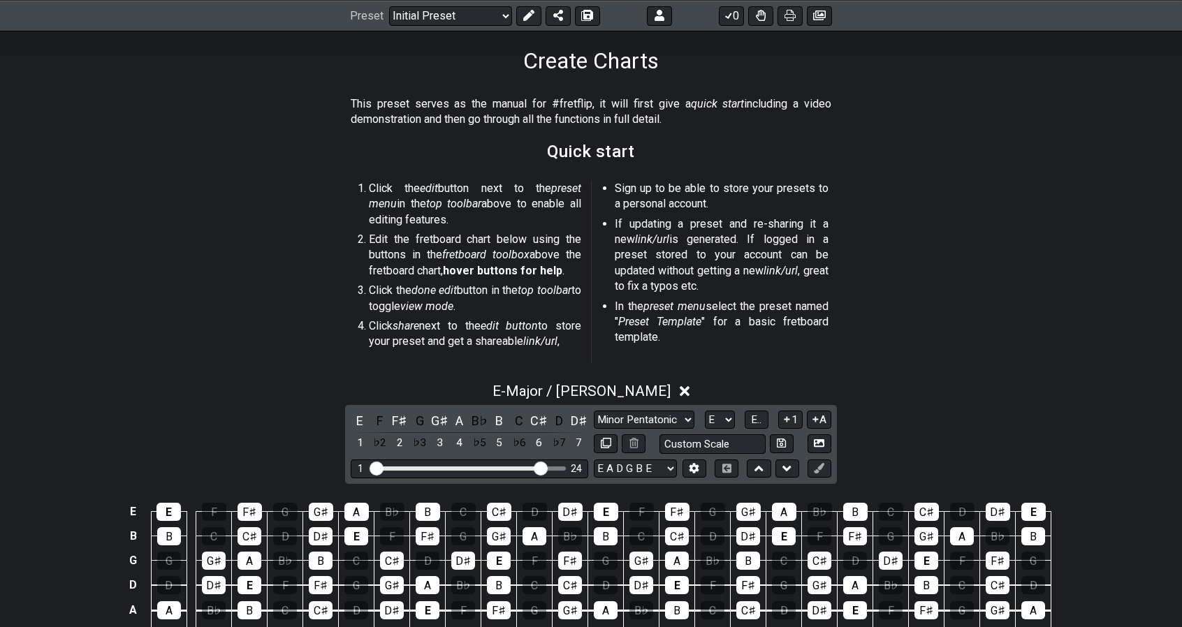
scroll to position [166, 0]
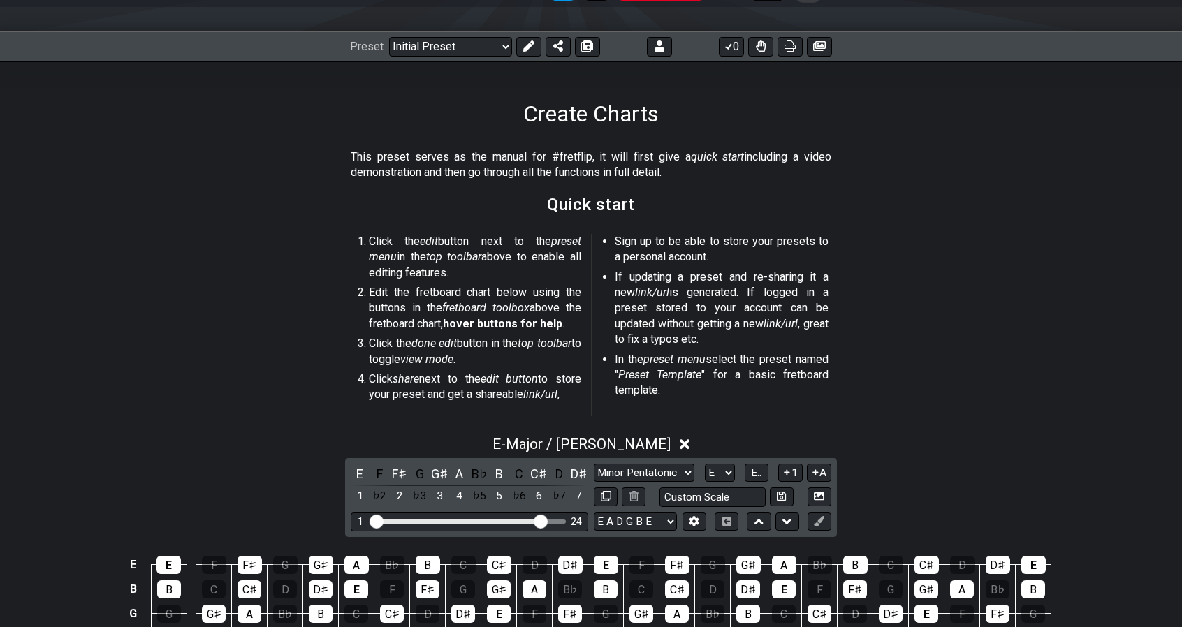
click at [527, 15] on div "Latest Charts Chart Gallery" at bounding box center [591, 7] width 1182 height 50
click at [529, 43] on icon at bounding box center [528, 46] width 11 height 11
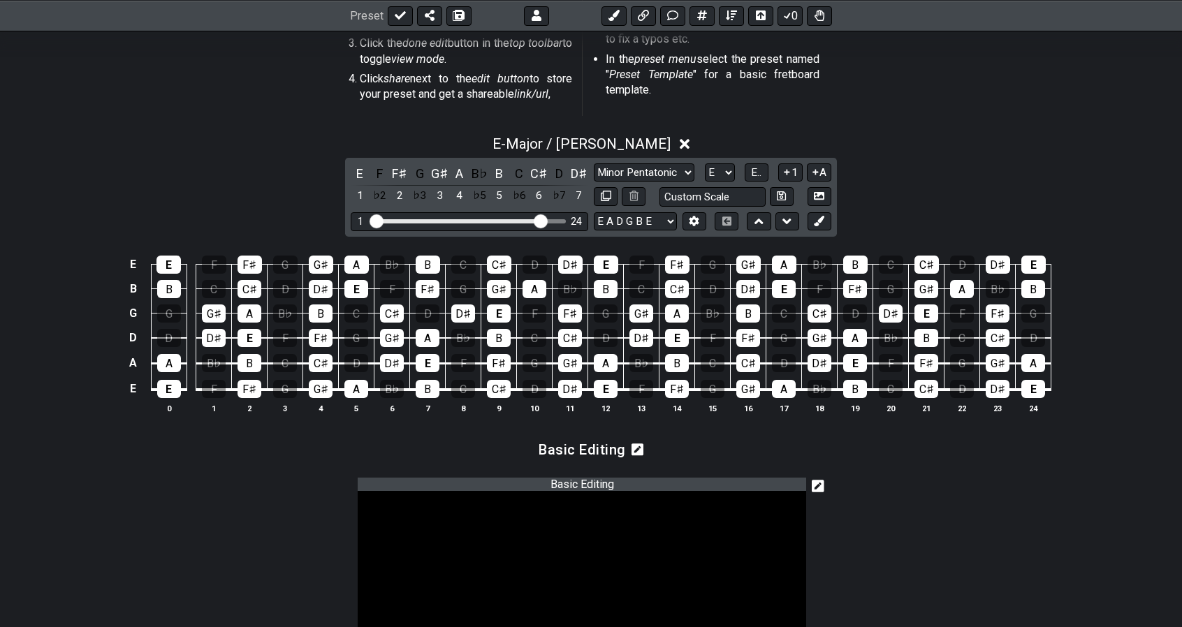
scroll to position [468, 0]
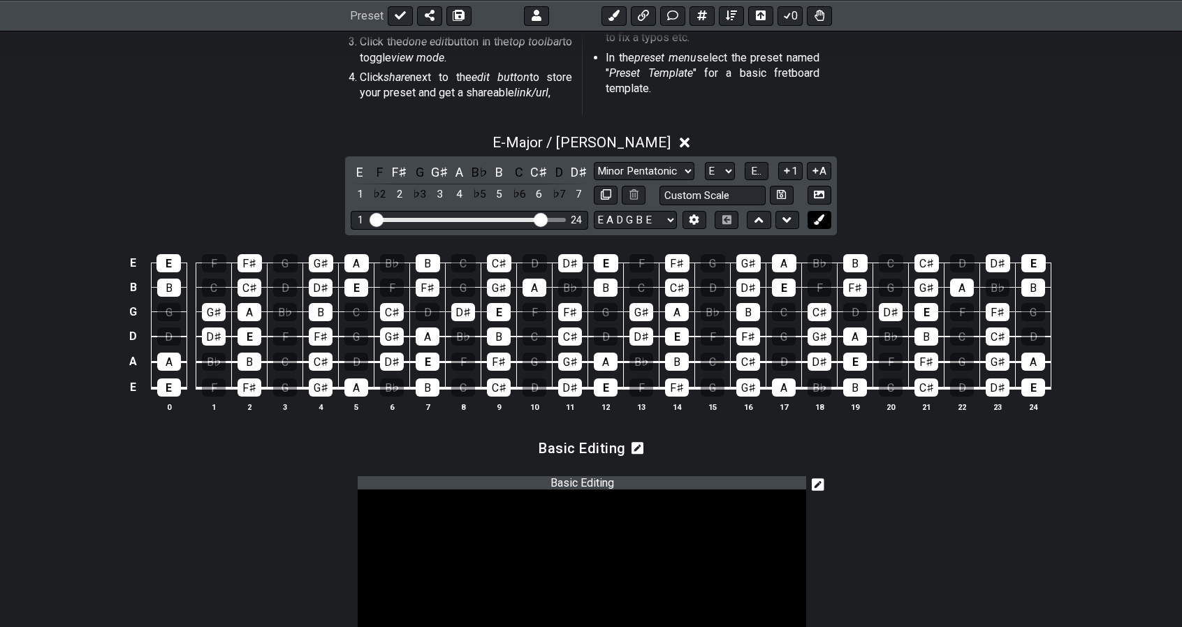
click at [820, 222] on icon at bounding box center [819, 220] width 10 height 10
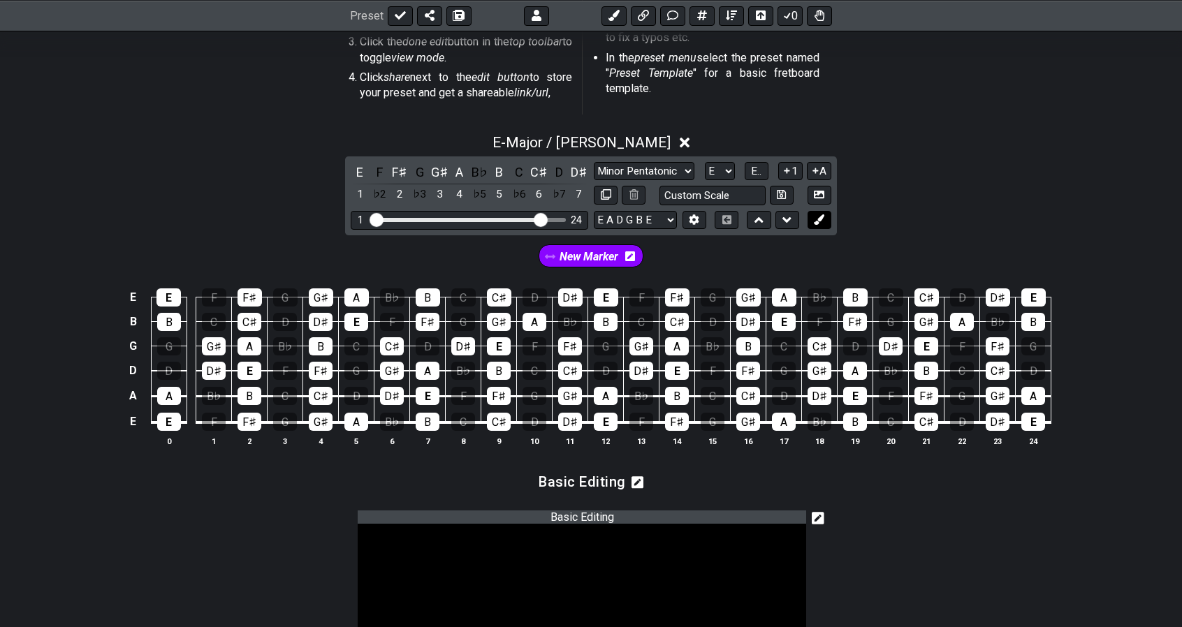
click at [818, 223] on icon at bounding box center [819, 220] width 10 height 10
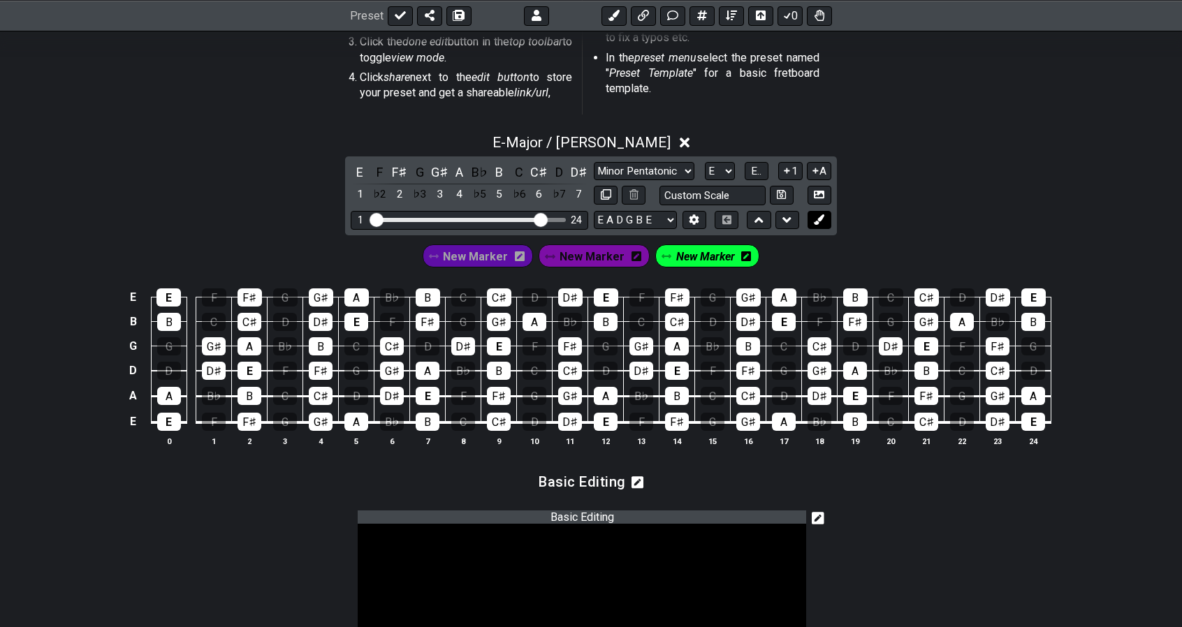
click at [818, 223] on icon at bounding box center [819, 220] width 10 height 10
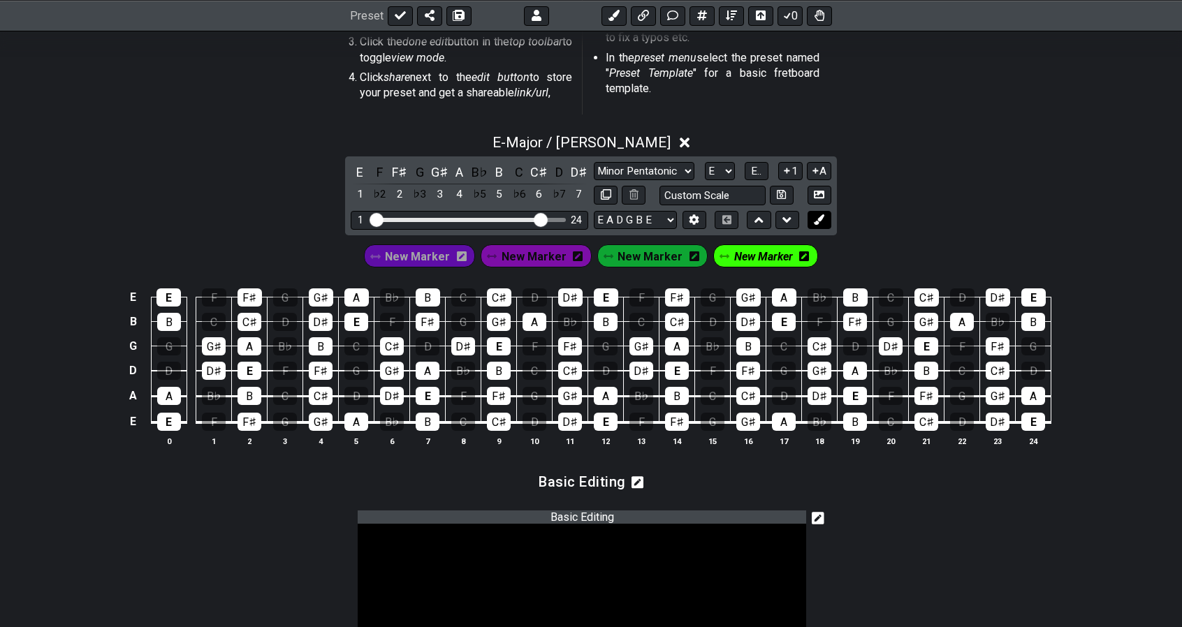
click at [818, 223] on icon at bounding box center [819, 220] width 10 height 10
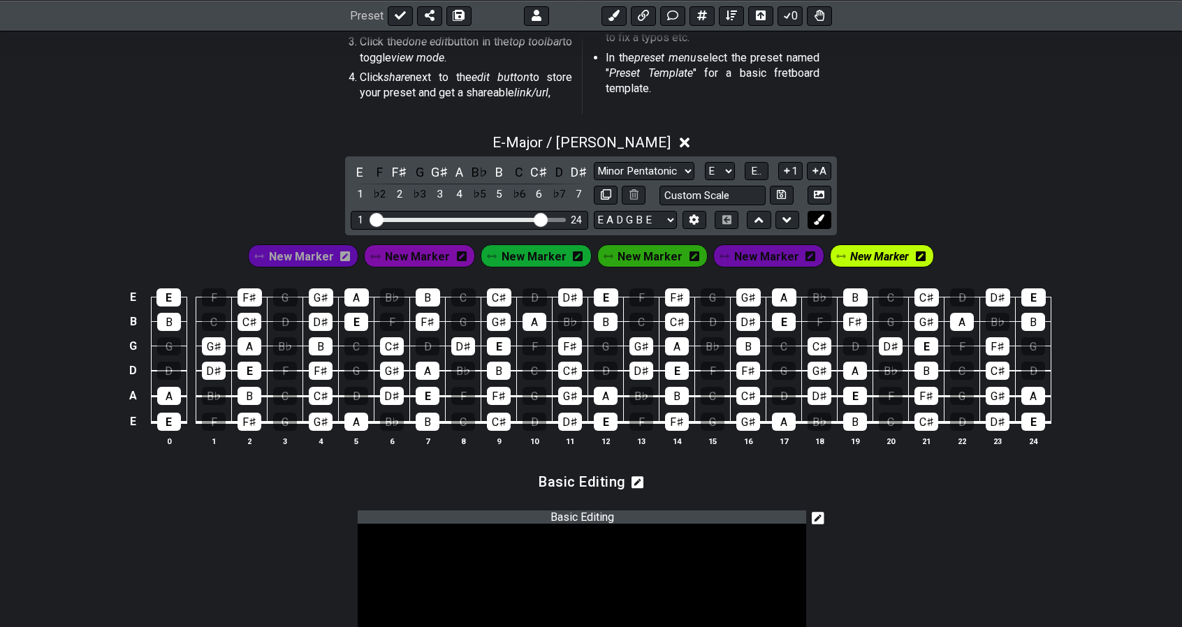
click at [818, 223] on icon at bounding box center [819, 220] width 10 height 10
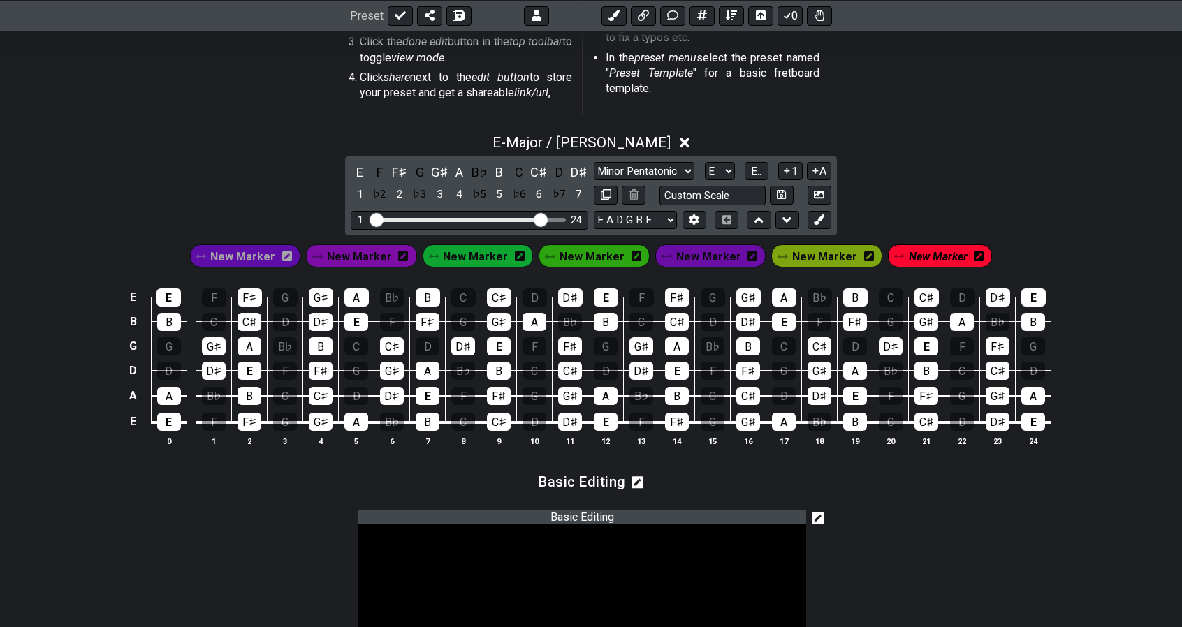
click at [292, 256] on icon at bounding box center [287, 257] width 10 height 10
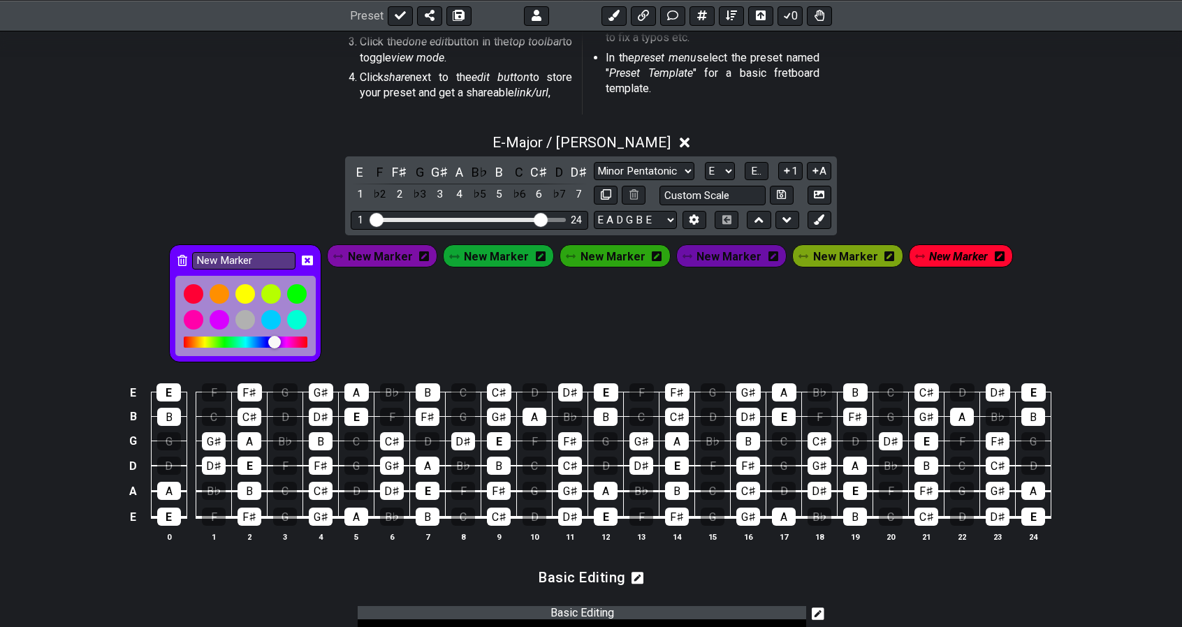
click at [281, 340] on div at bounding box center [274, 342] width 13 height 13
click at [281, 339] on div at bounding box center [274, 342] width 13 height 13
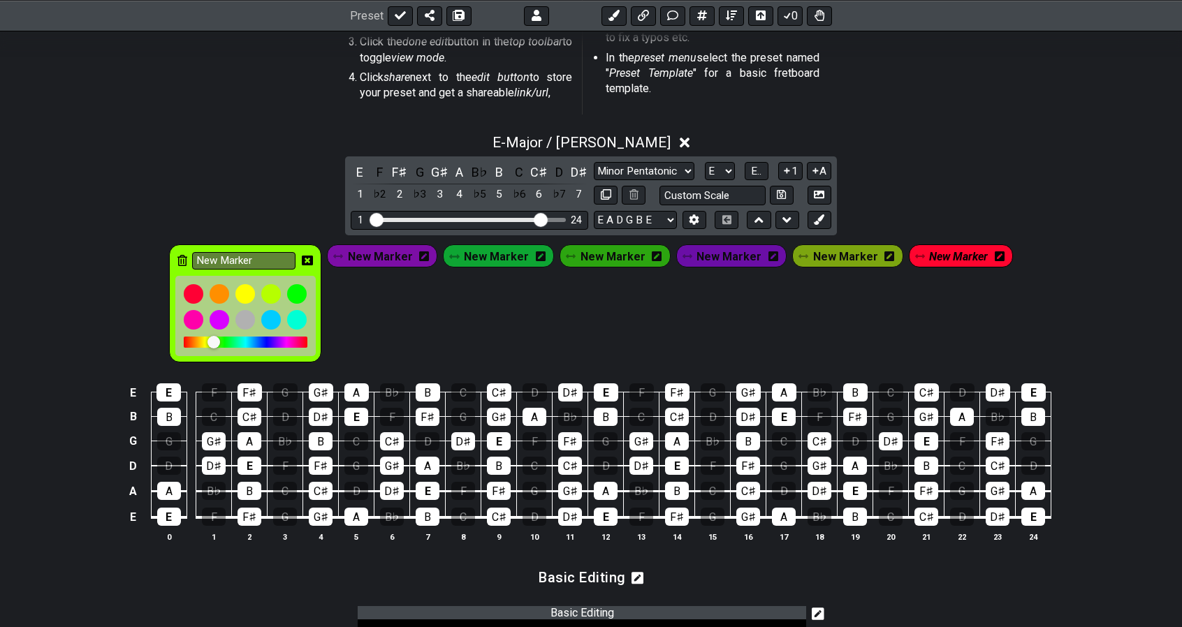
drag, startPoint x: 290, startPoint y: 339, endPoint x: 247, endPoint y: 335, distance: 43.5
click at [247, 337] on div at bounding box center [246, 342] width 124 height 11
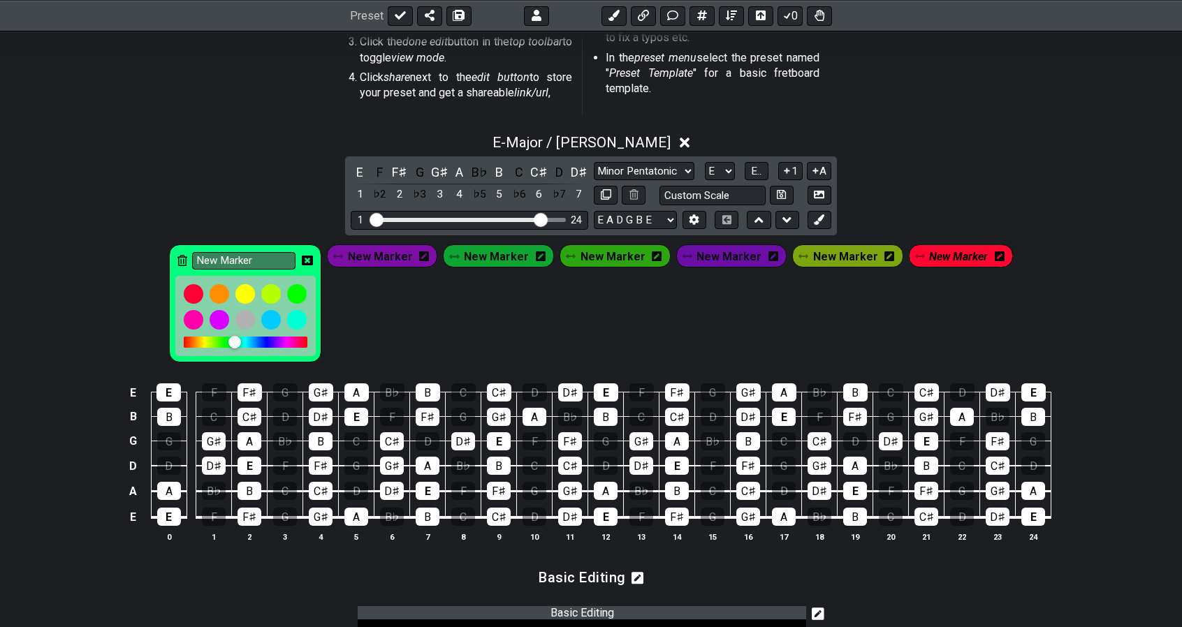
click at [241, 336] on div at bounding box center [234, 342] width 13 height 13
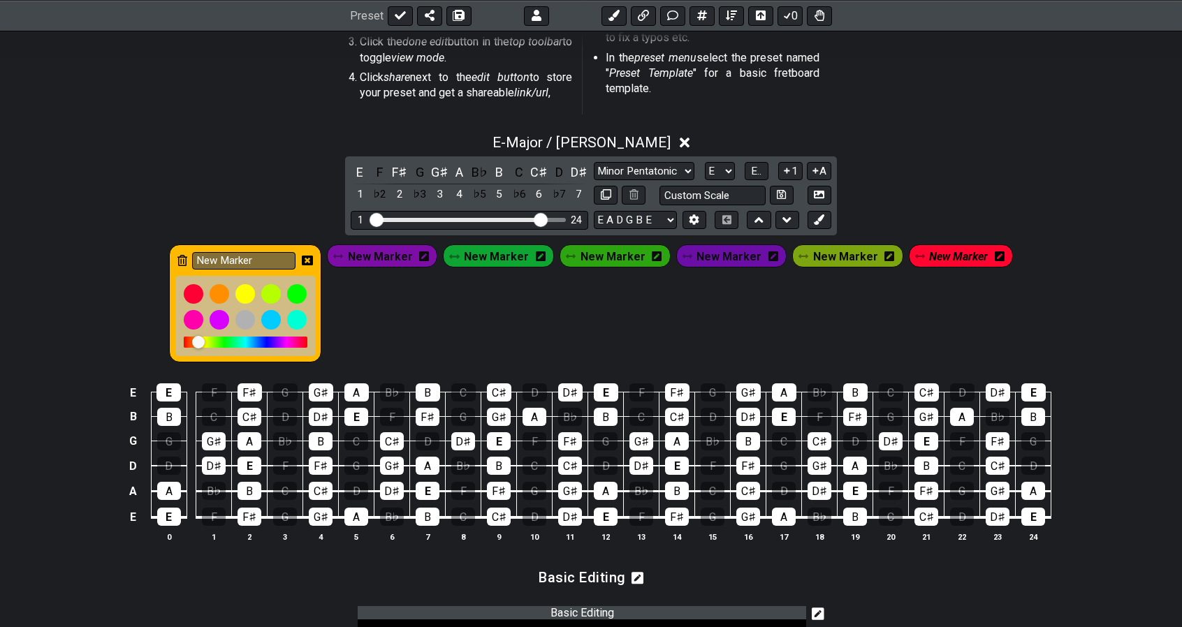
click at [210, 337] on div at bounding box center [246, 342] width 124 height 11
click at [205, 336] on div at bounding box center [198, 342] width 13 height 13
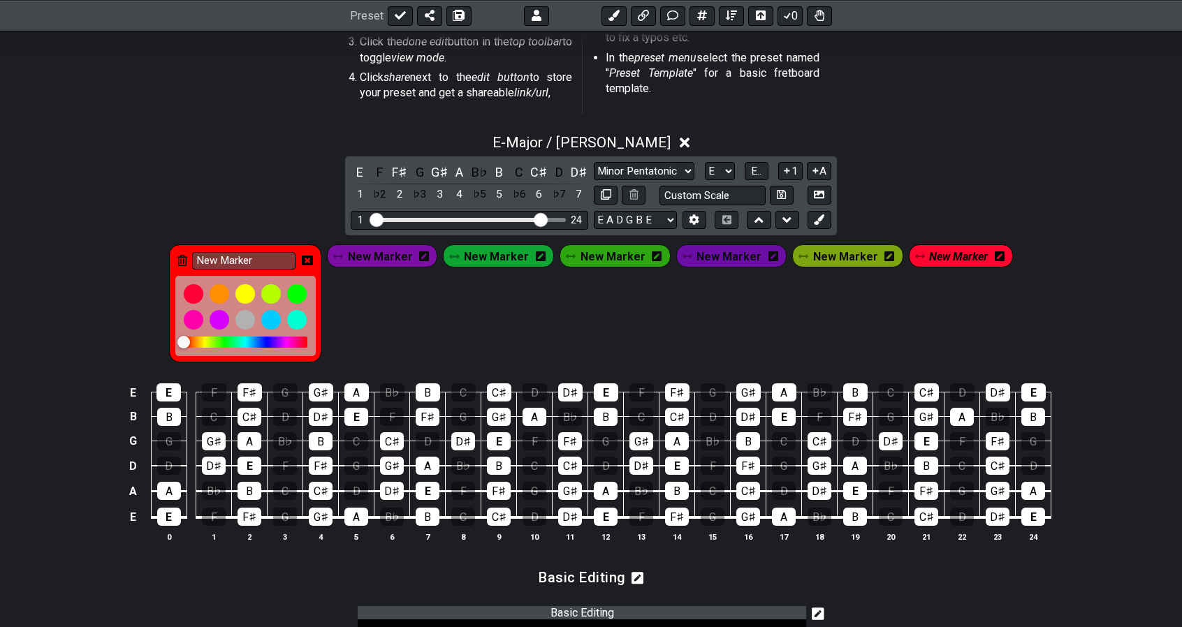
drag, startPoint x: 201, startPoint y: 339, endPoint x: 184, endPoint y: 337, distance: 17.5
click at [184, 337] on div "New Marker" at bounding box center [245, 304] width 152 height 118
click at [274, 261] on input "New Marker" at bounding box center [243, 260] width 103 height 17
type input "N"
type input "i"
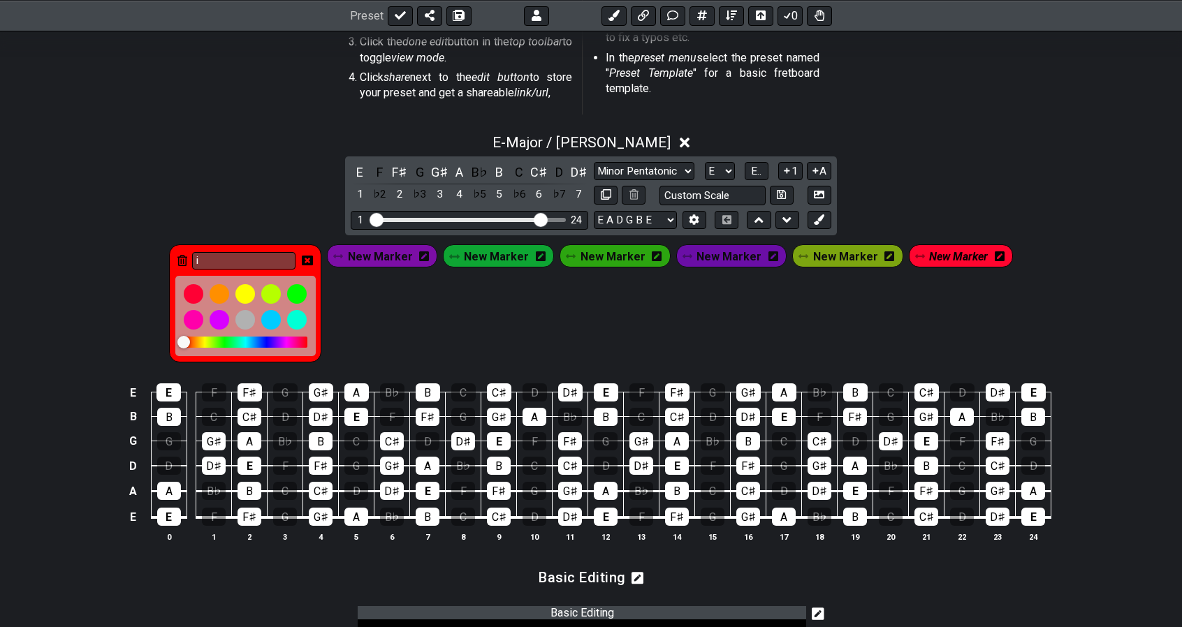
click at [313, 257] on icon at bounding box center [307, 260] width 11 height 11
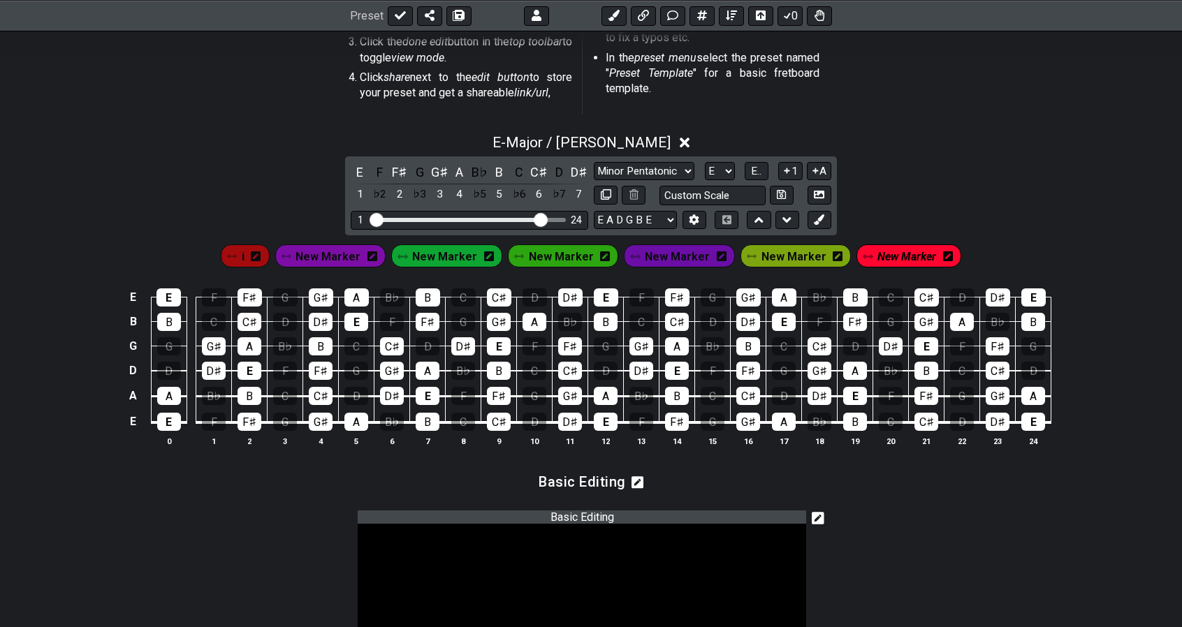
click at [339, 259] on span "New Marker" at bounding box center [328, 257] width 65 height 20
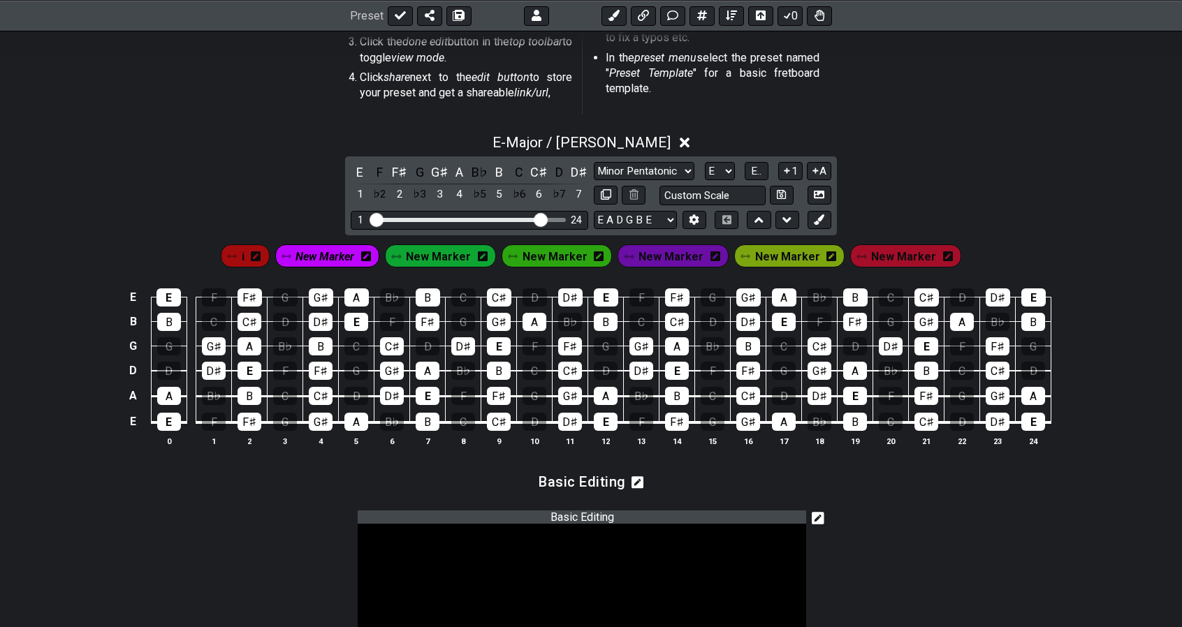
click at [339, 259] on span "New Marker" at bounding box center [325, 257] width 59 height 20
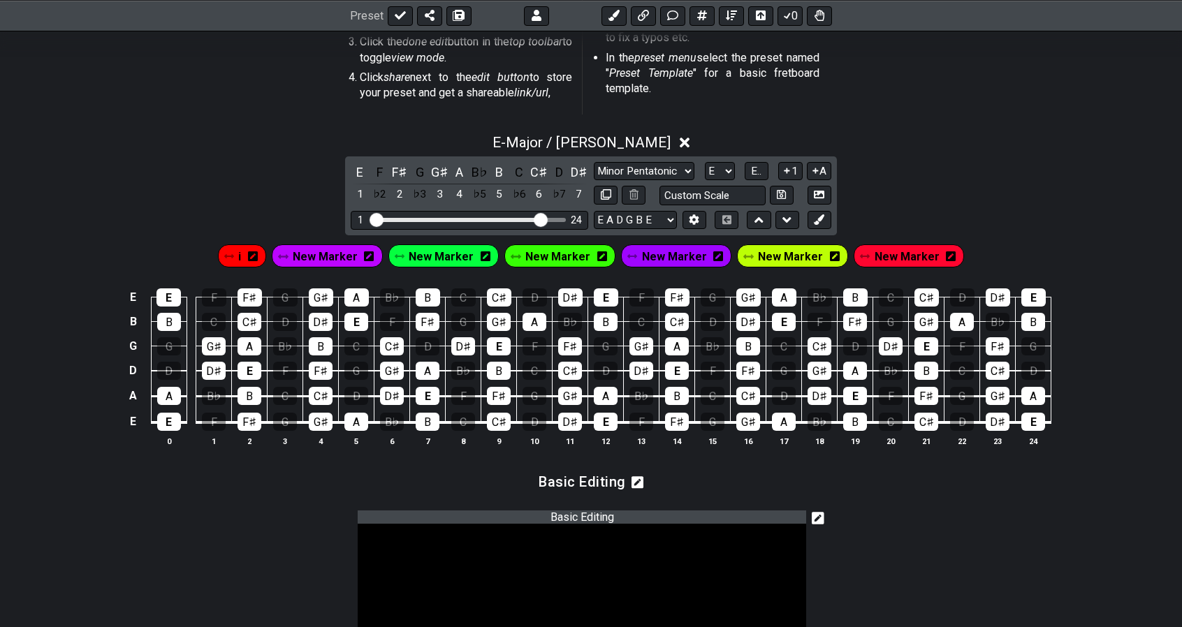
click at [339, 259] on span "New Marker" at bounding box center [325, 257] width 65 height 20
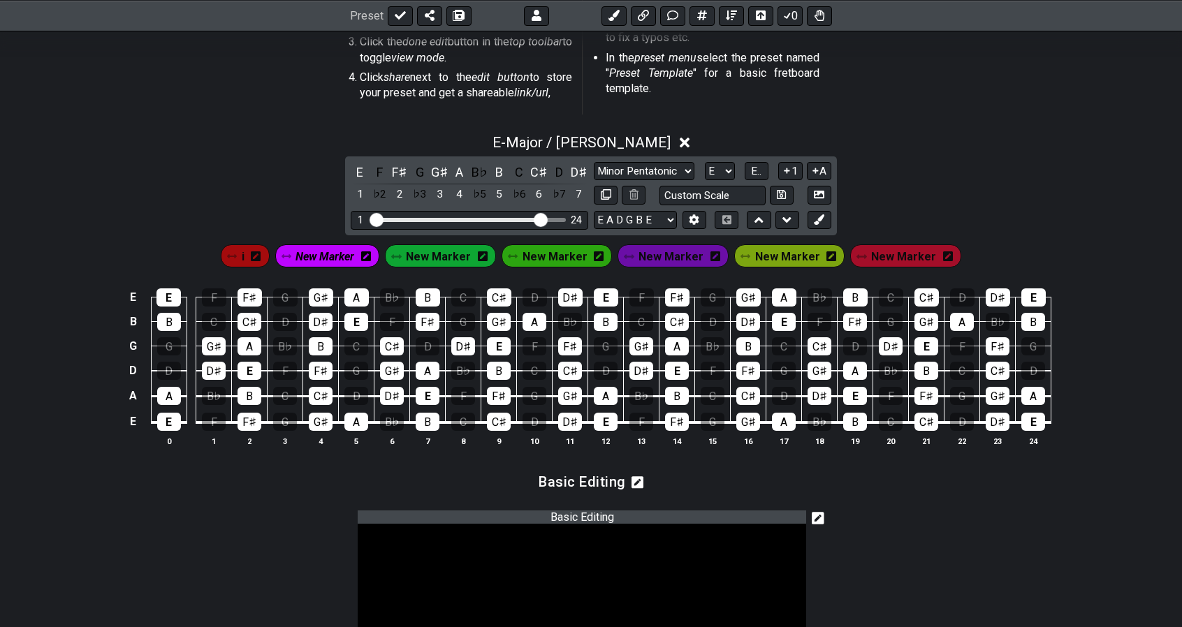
click at [371, 261] on icon at bounding box center [366, 257] width 10 height 20
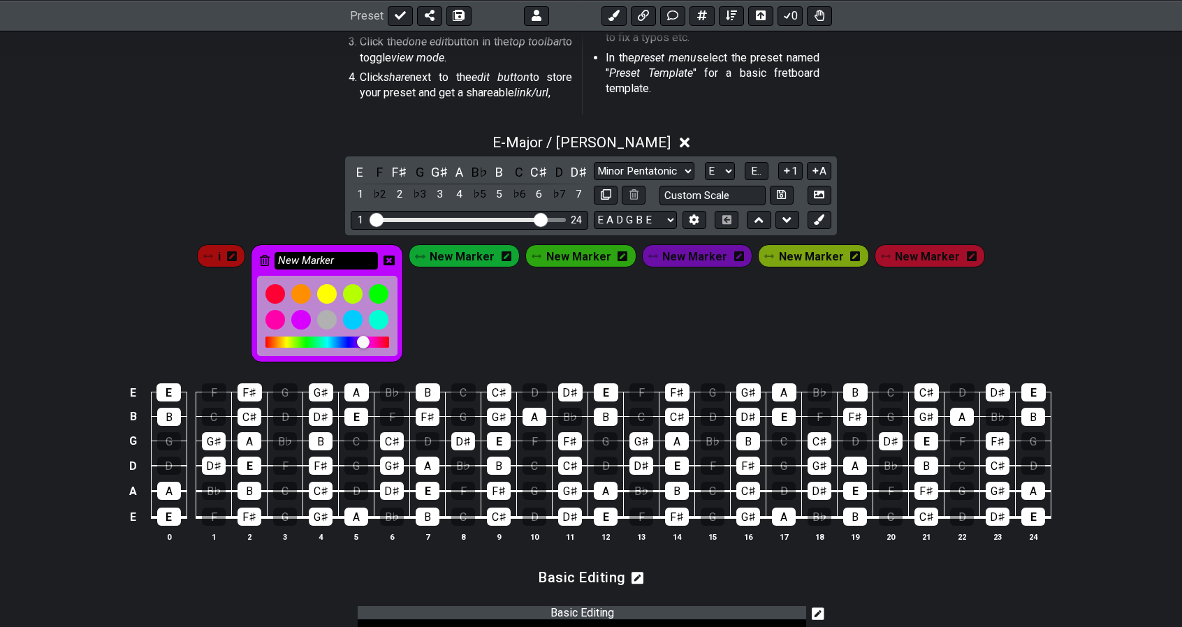
click at [332, 259] on input "New Marker" at bounding box center [326, 260] width 103 height 17
type input "N"
type input "2nd"
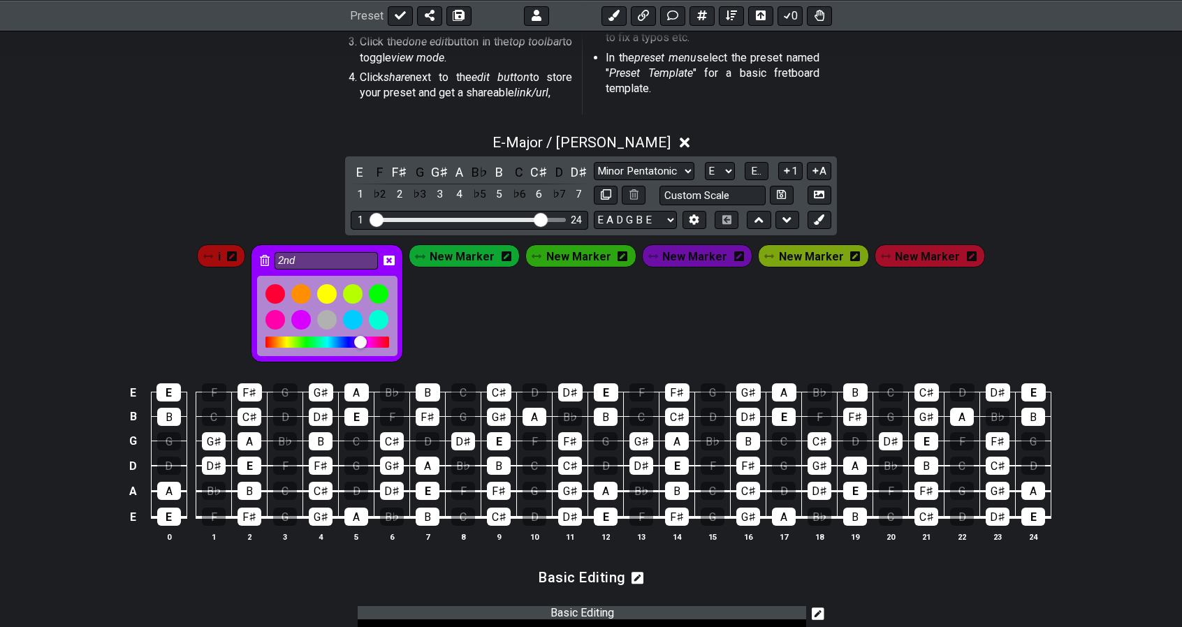
drag, startPoint x: 372, startPoint y: 339, endPoint x: 286, endPoint y: 337, distance: 85.3
click at [286, 337] on div at bounding box center [328, 342] width 124 height 11
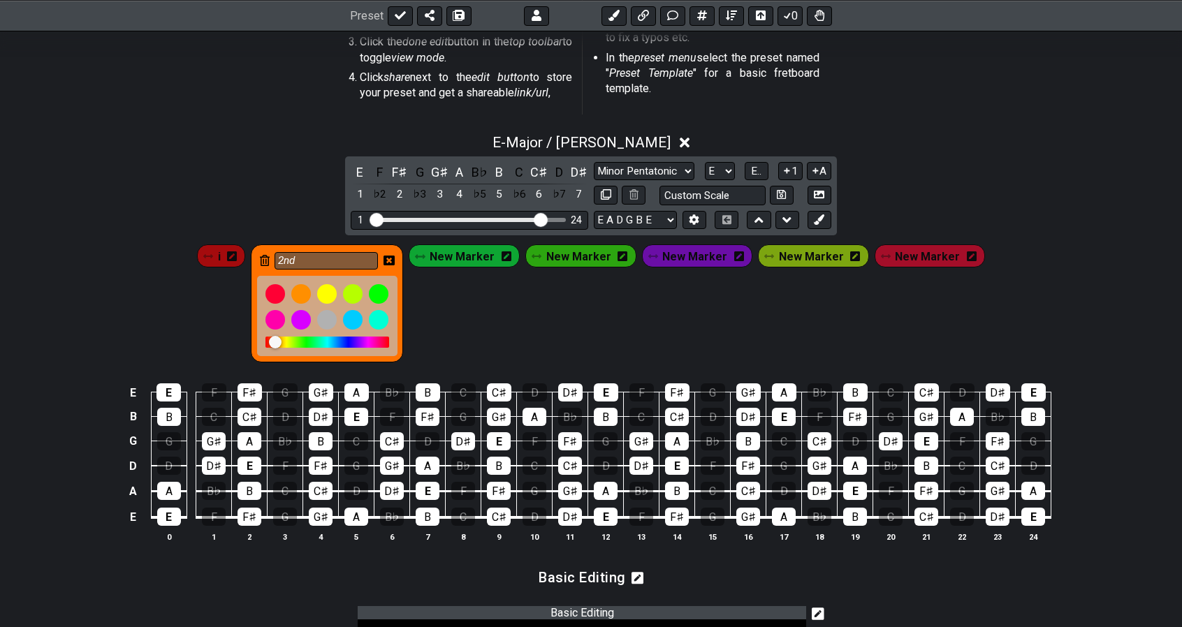
click at [282, 337] on div at bounding box center [275, 342] width 13 height 13
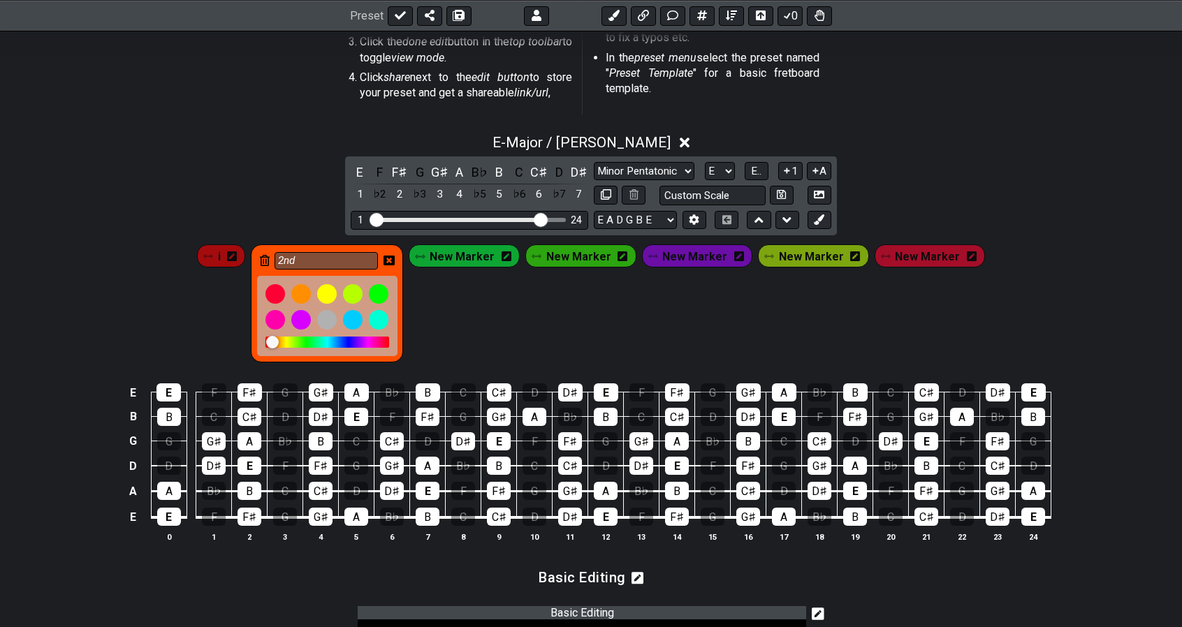
click at [279, 337] on div at bounding box center [272, 342] width 13 height 13
click at [395, 261] on icon at bounding box center [389, 260] width 11 height 11
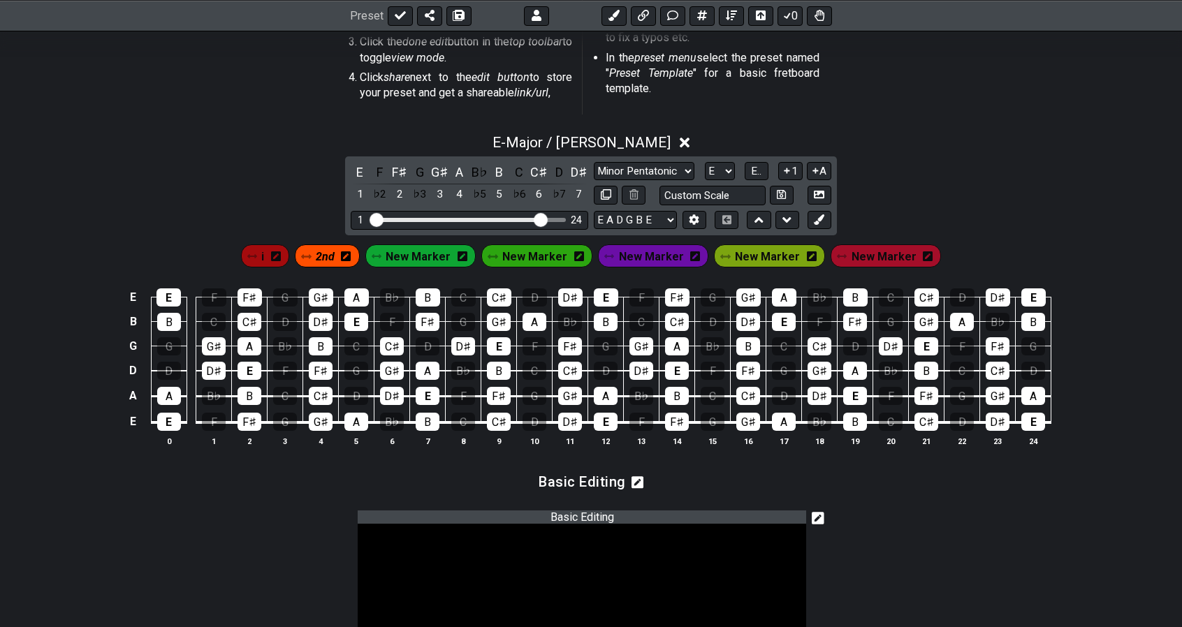
click at [290, 261] on div "i" at bounding box center [265, 256] width 49 height 22
click at [281, 261] on icon at bounding box center [276, 257] width 10 height 20
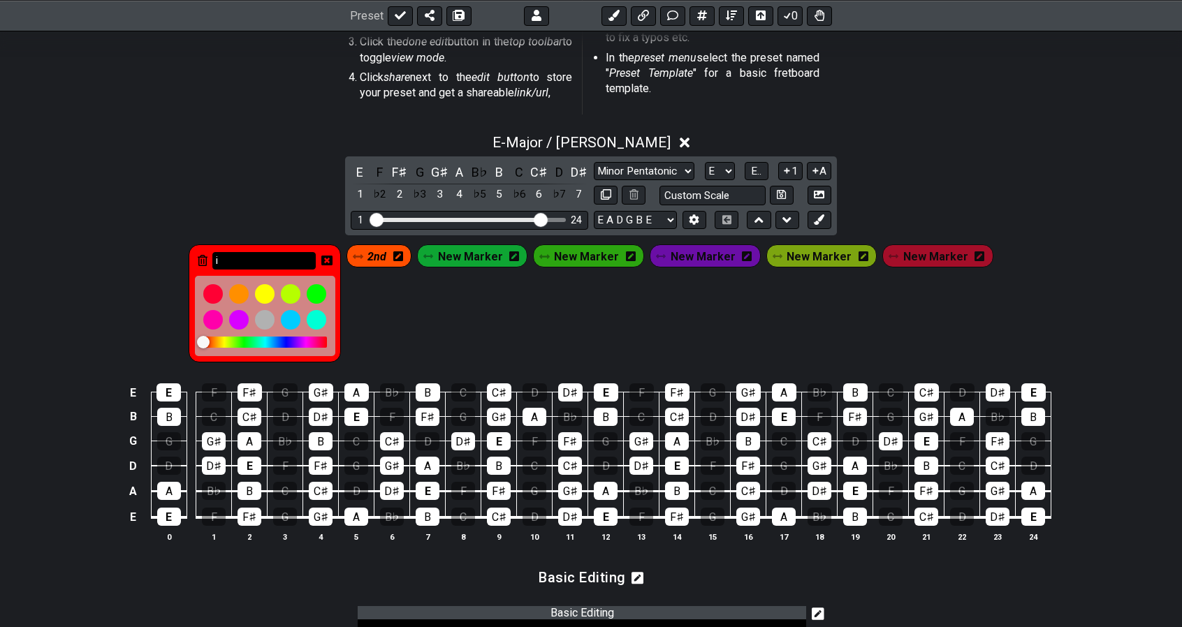
click at [264, 258] on input "i" at bounding box center [263, 260] width 103 height 17
type input "i"
type input "1st"
click at [333, 262] on icon at bounding box center [326, 261] width 11 height 10
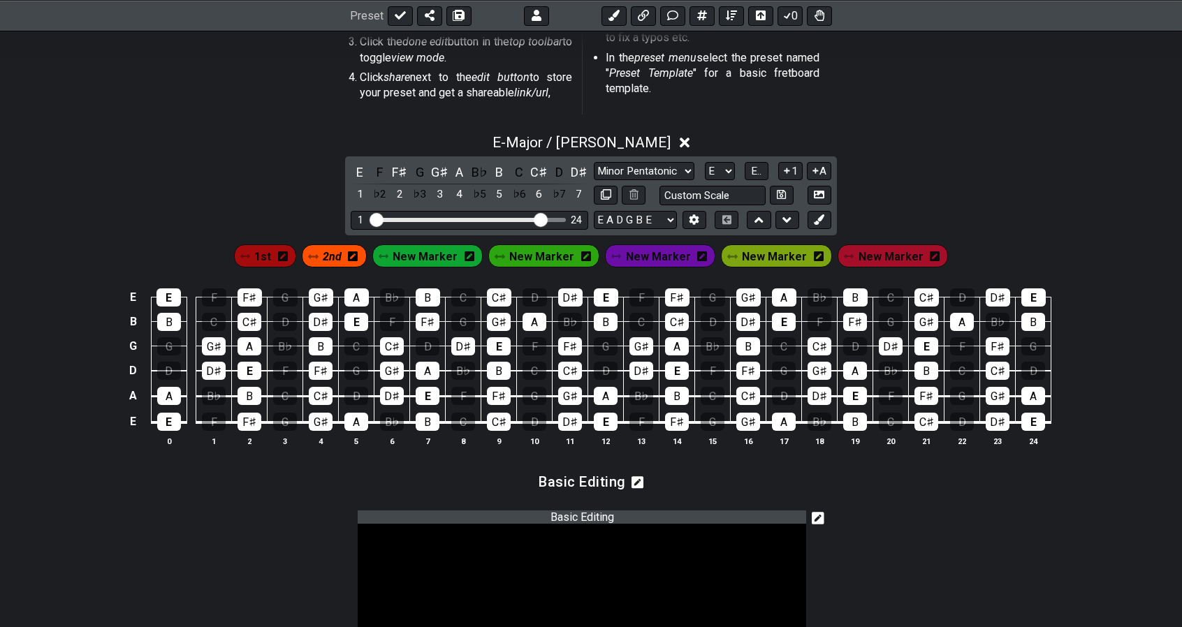
click at [426, 257] on span "New Marker" at bounding box center [425, 257] width 65 height 20
click at [446, 256] on span "New Marker" at bounding box center [425, 257] width 59 height 20
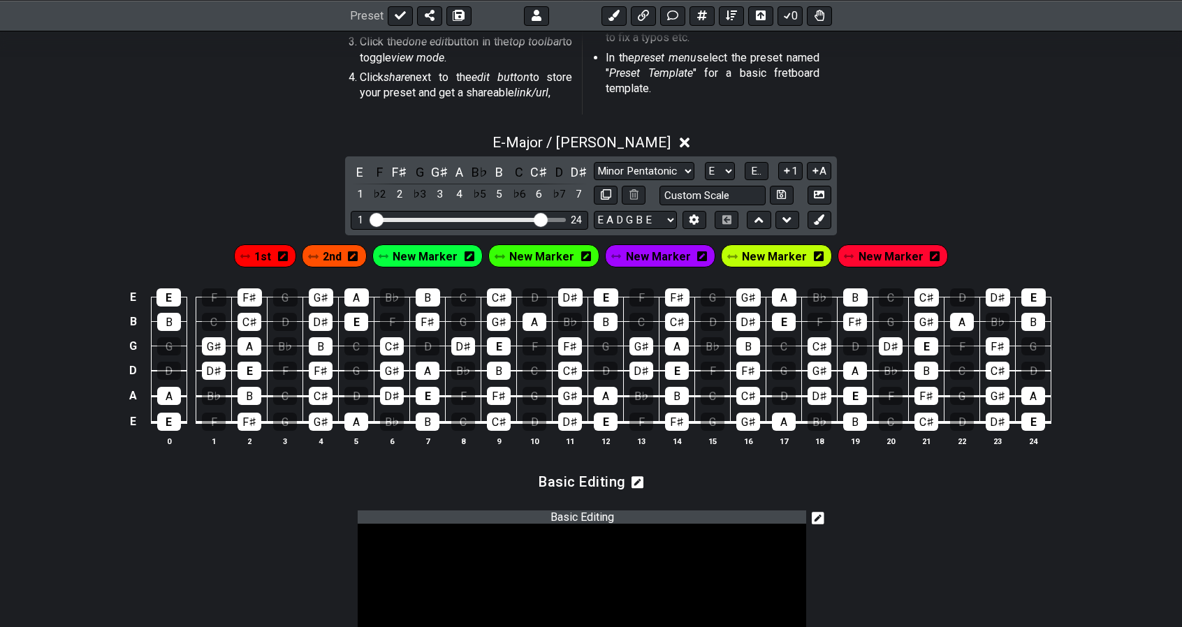
click at [446, 256] on span "New Marker" at bounding box center [425, 257] width 65 height 20
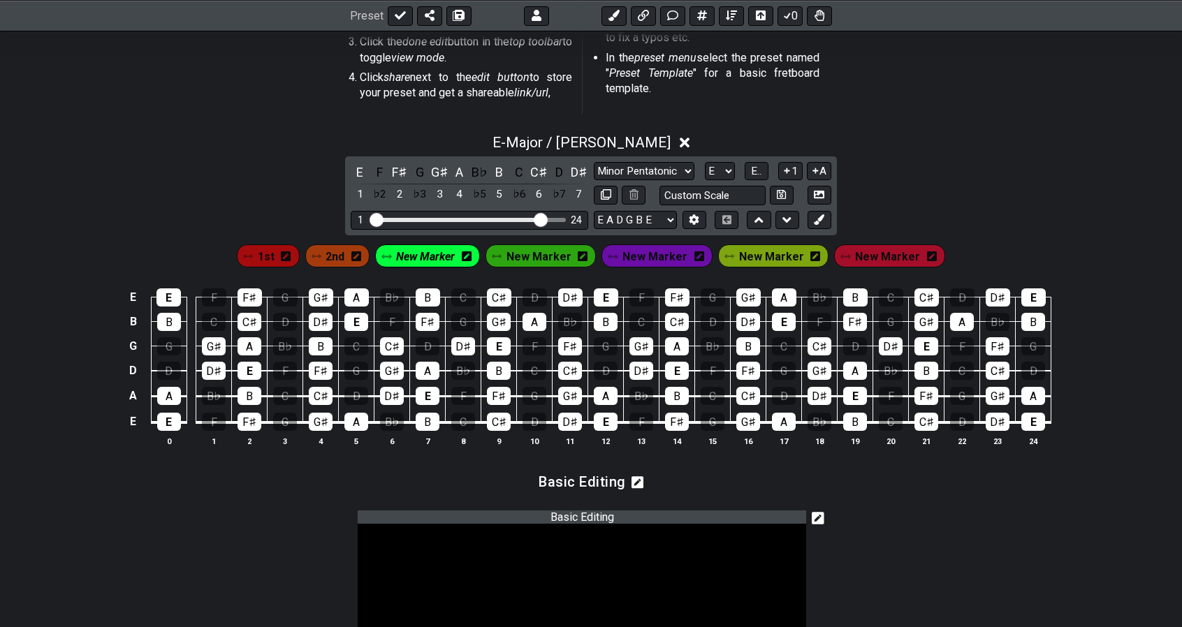
click at [472, 254] on icon at bounding box center [467, 257] width 10 height 10
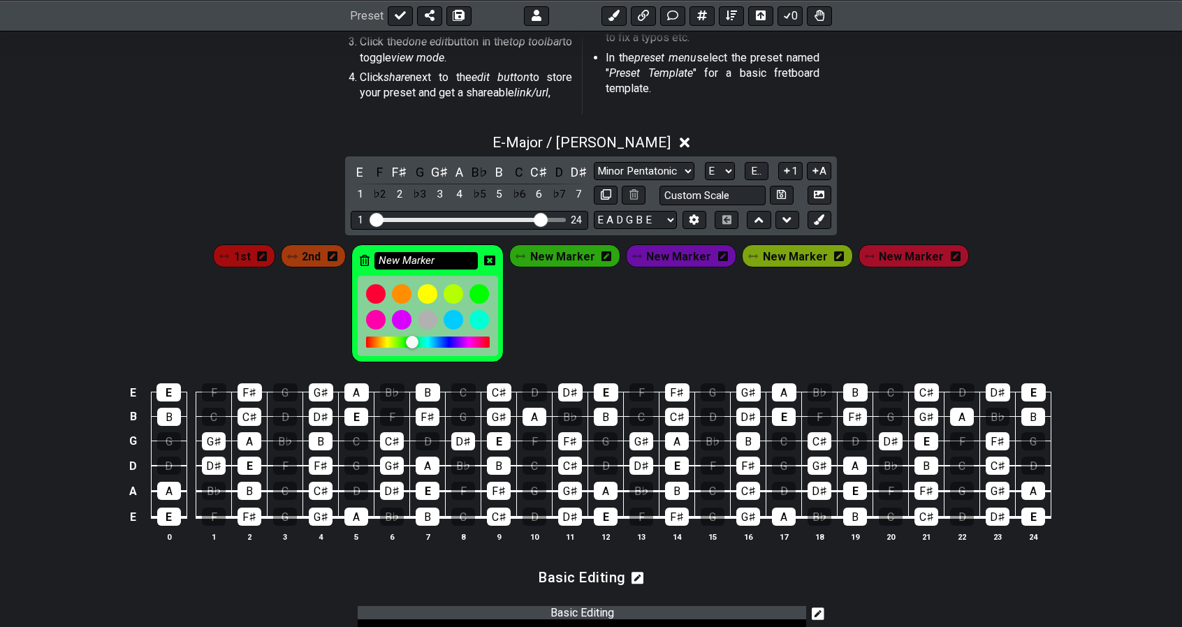
click at [459, 257] on input "New Marker" at bounding box center [426, 260] width 103 height 17
type input "N"
type input "r"
type input "3rd"
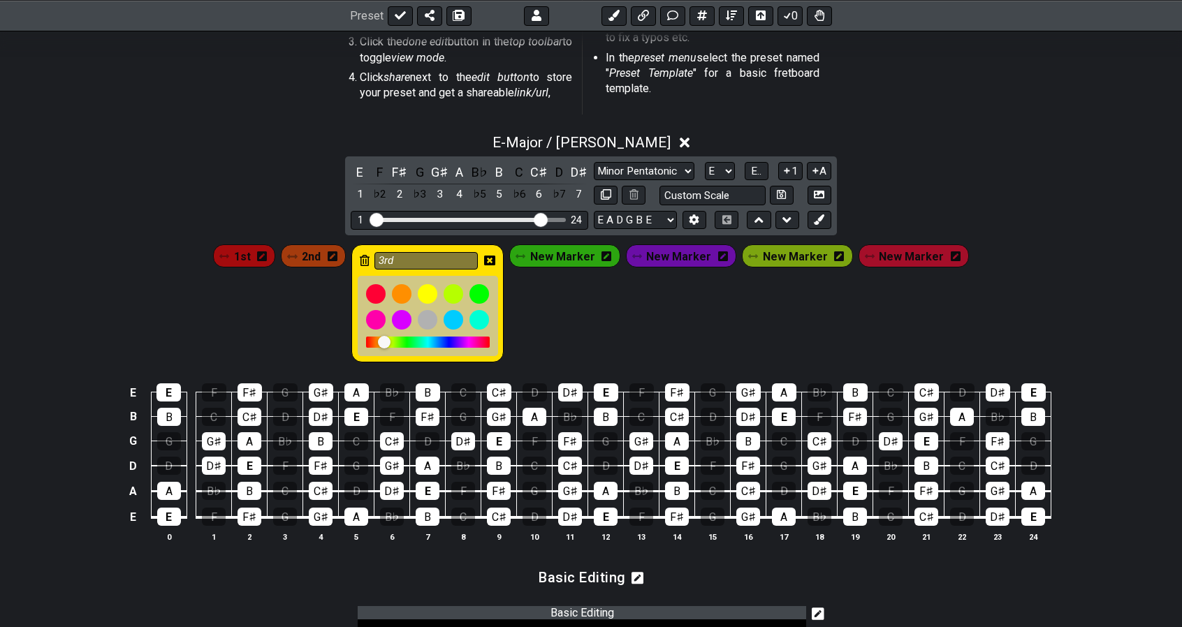
drag, startPoint x: 418, startPoint y: 337, endPoint x: 393, endPoint y: 342, distance: 25.6
click at [391, 342] on div at bounding box center [384, 342] width 13 height 13
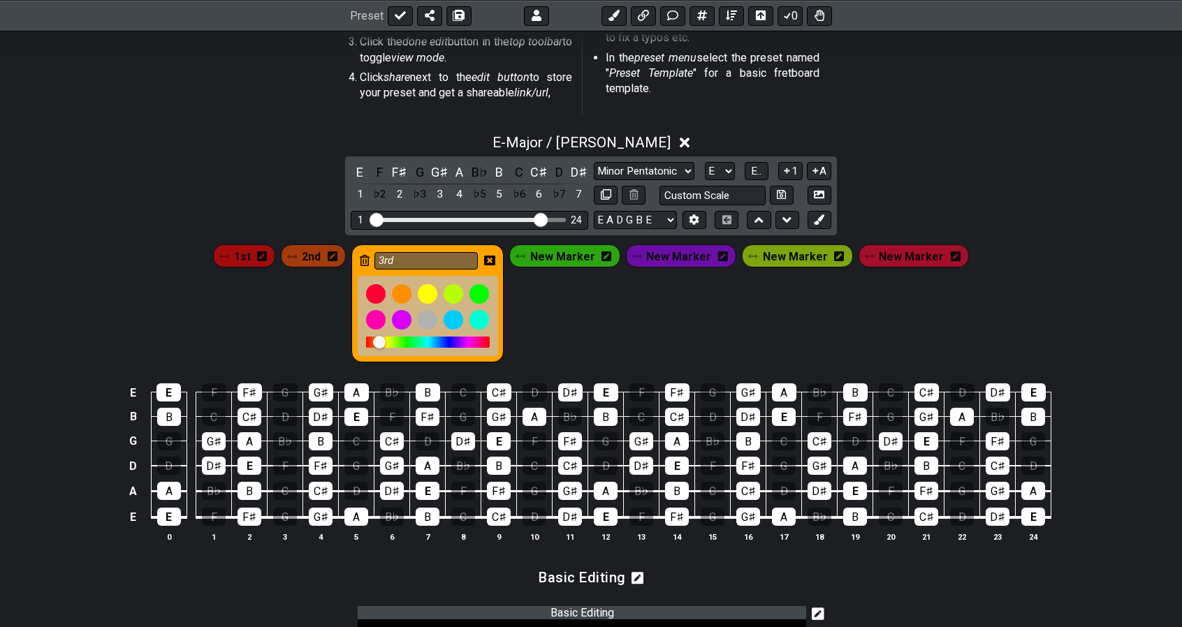
click at [386, 342] on div at bounding box center [379, 342] width 13 height 13
click at [495, 259] on icon at bounding box center [489, 260] width 11 height 11
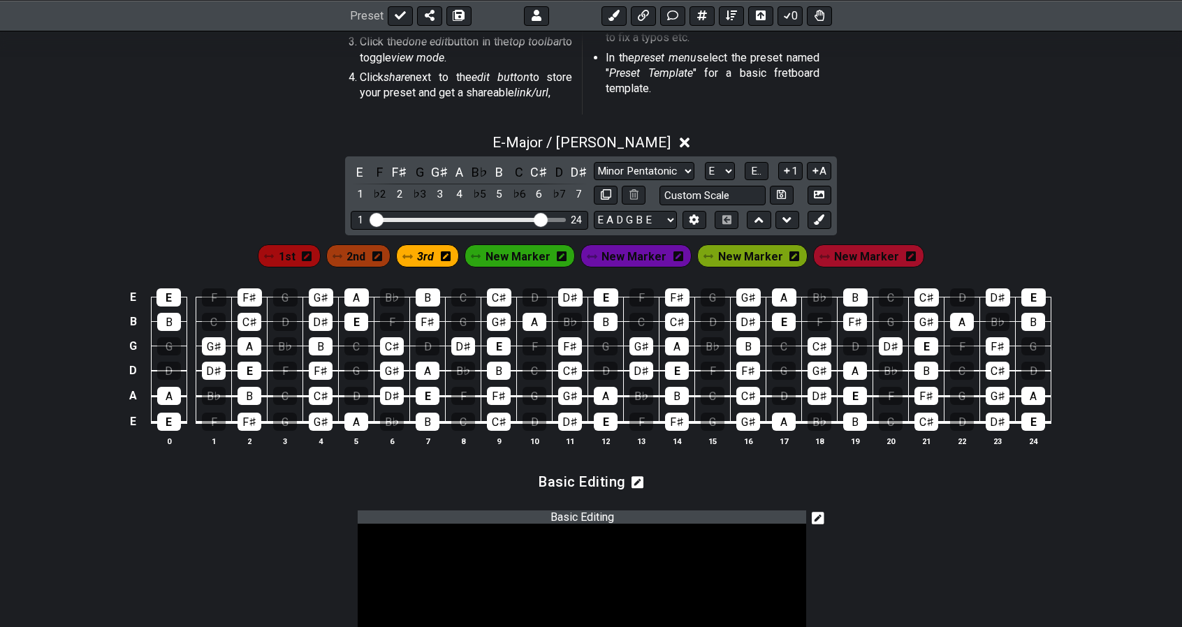
click at [567, 254] on icon at bounding box center [562, 257] width 10 height 10
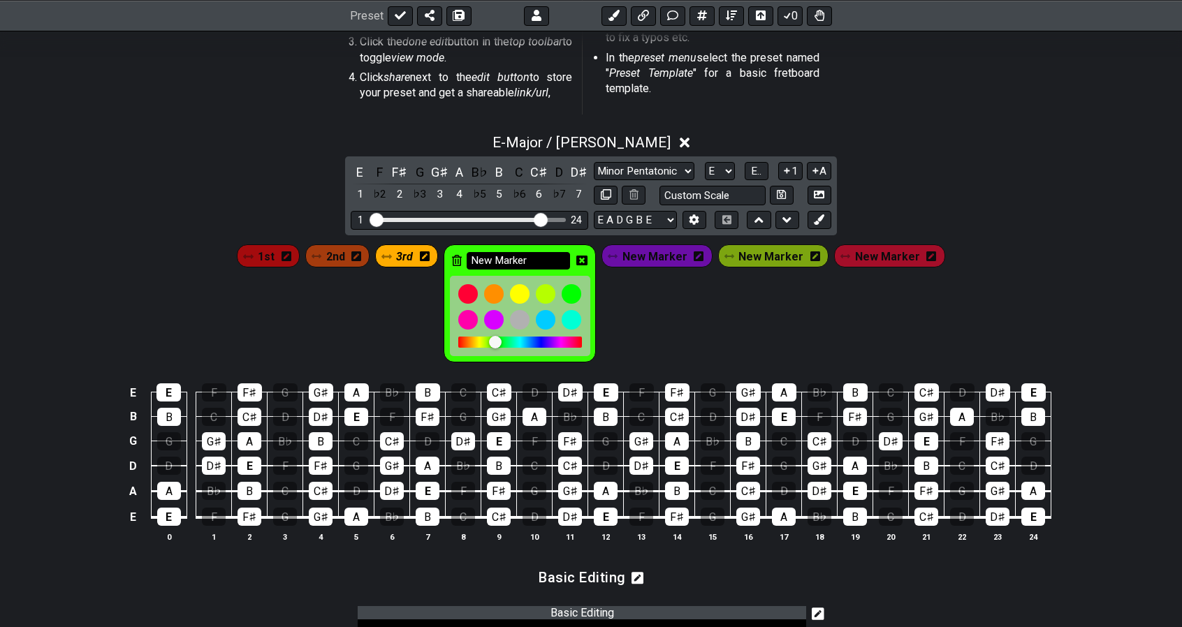
click at [517, 261] on input "New Marker" at bounding box center [518, 260] width 103 height 17
type input "r"
type input "4th"
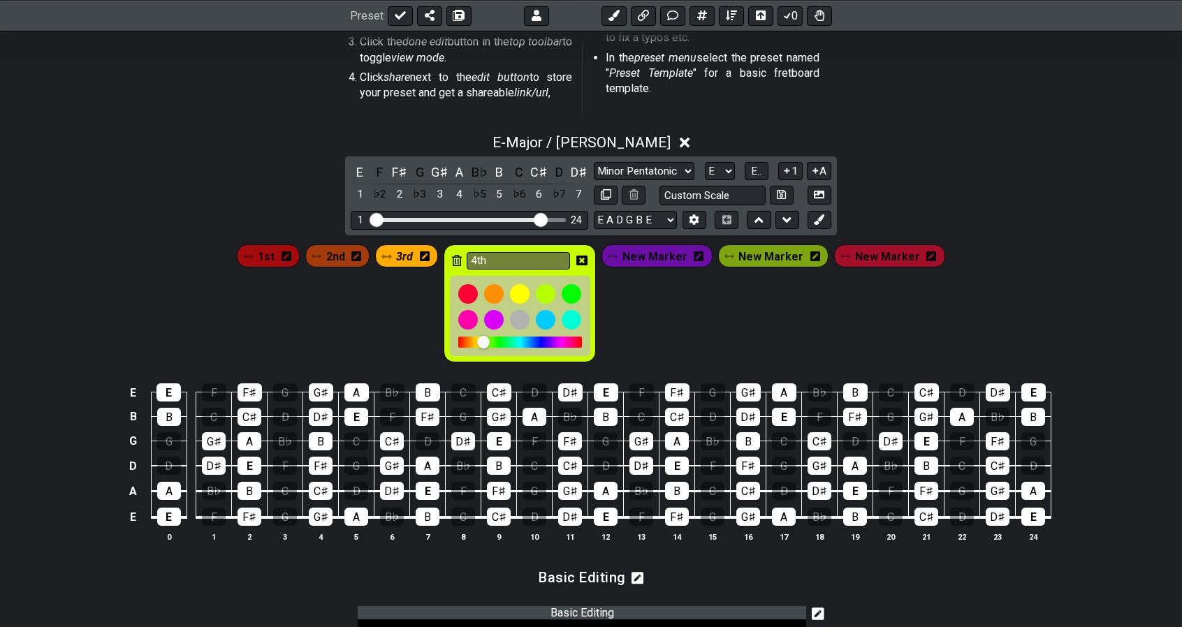
drag, startPoint x: 498, startPoint y: 342, endPoint x: 489, endPoint y: 337, distance: 10.0
click at [489, 337] on div at bounding box center [483, 342] width 13 height 13
click at [586, 256] on icon at bounding box center [581, 261] width 11 height 10
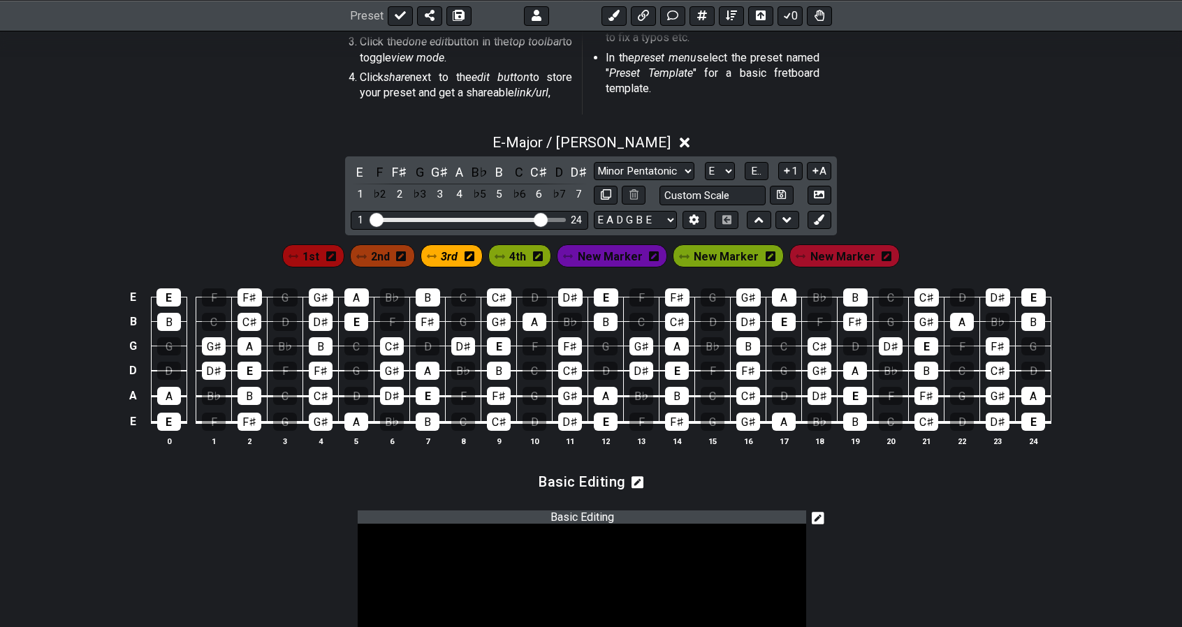
click at [658, 258] on icon at bounding box center [654, 257] width 10 height 10
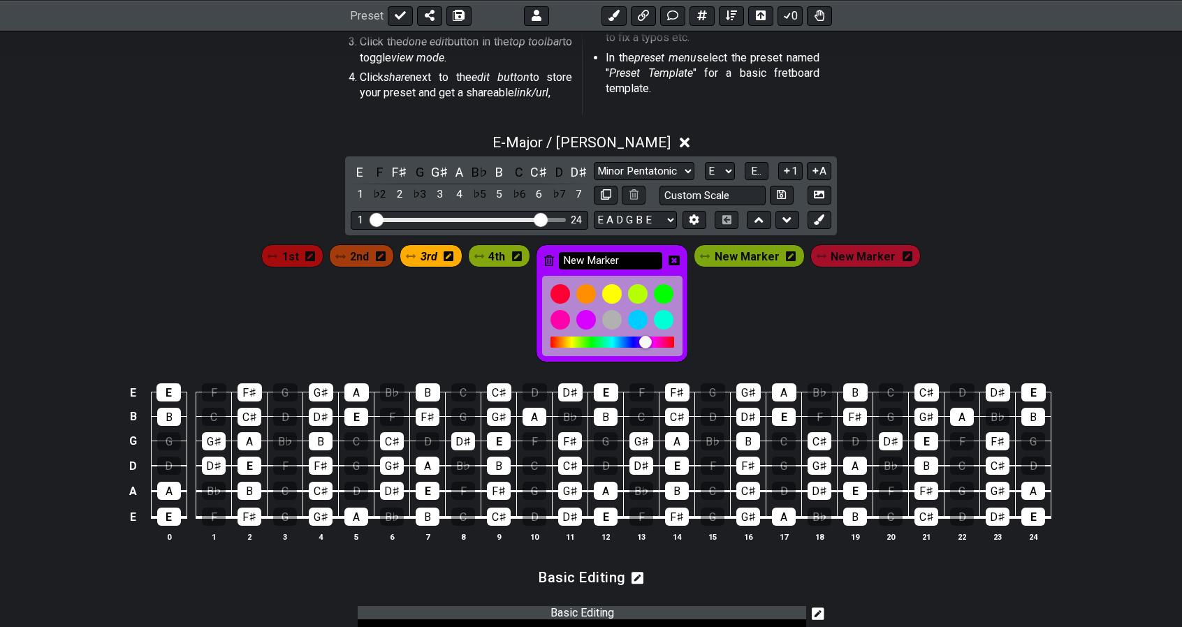
click at [616, 259] on input "New Marker" at bounding box center [610, 260] width 103 height 17
click at [633, 262] on input "New Marker" at bounding box center [610, 260] width 103 height 17
type input "N"
type input "5th"
drag, startPoint x: 647, startPoint y: 340, endPoint x: 600, endPoint y: 339, distance: 47.5
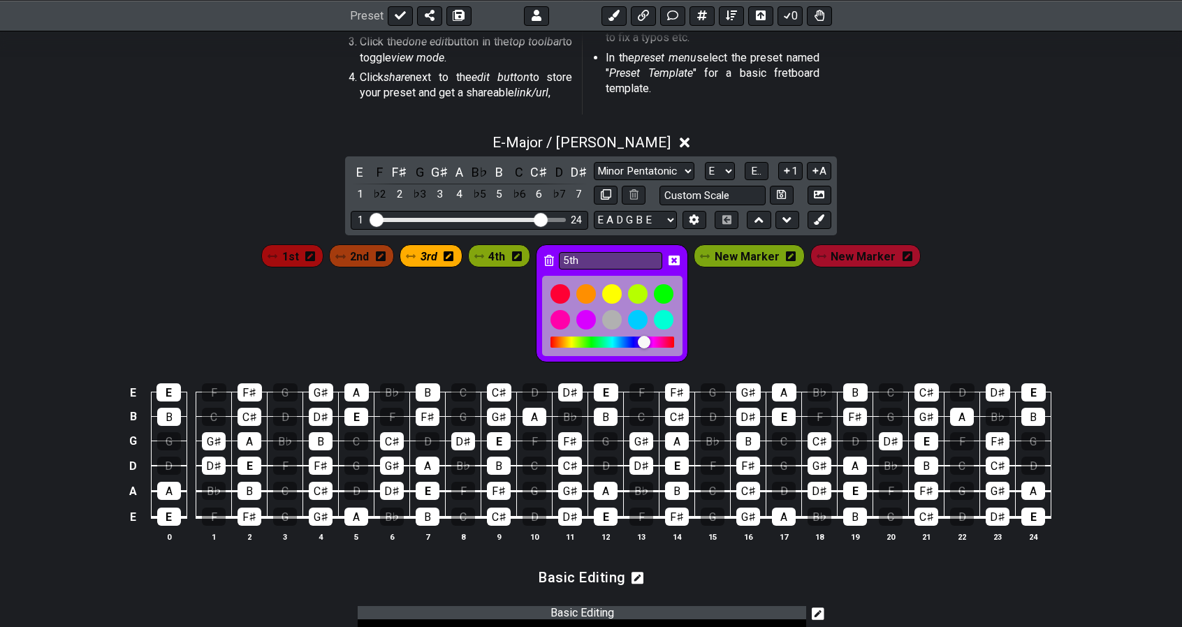
click at [600, 339] on div at bounding box center [613, 342] width 124 height 11
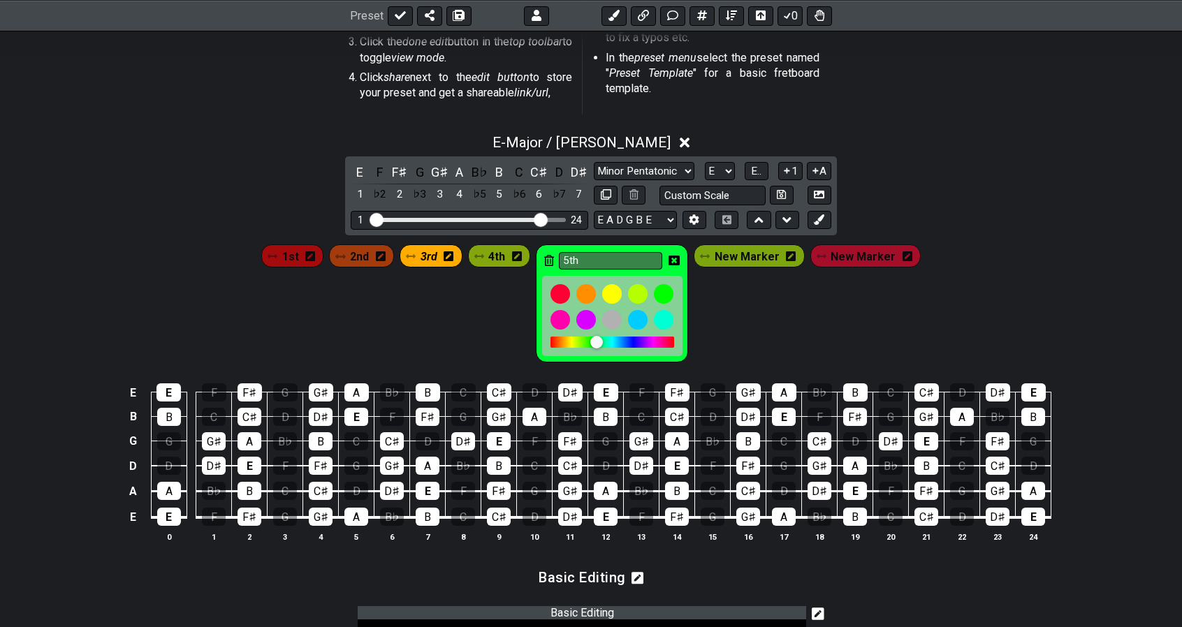
click at [600, 339] on div at bounding box center [596, 342] width 13 height 13
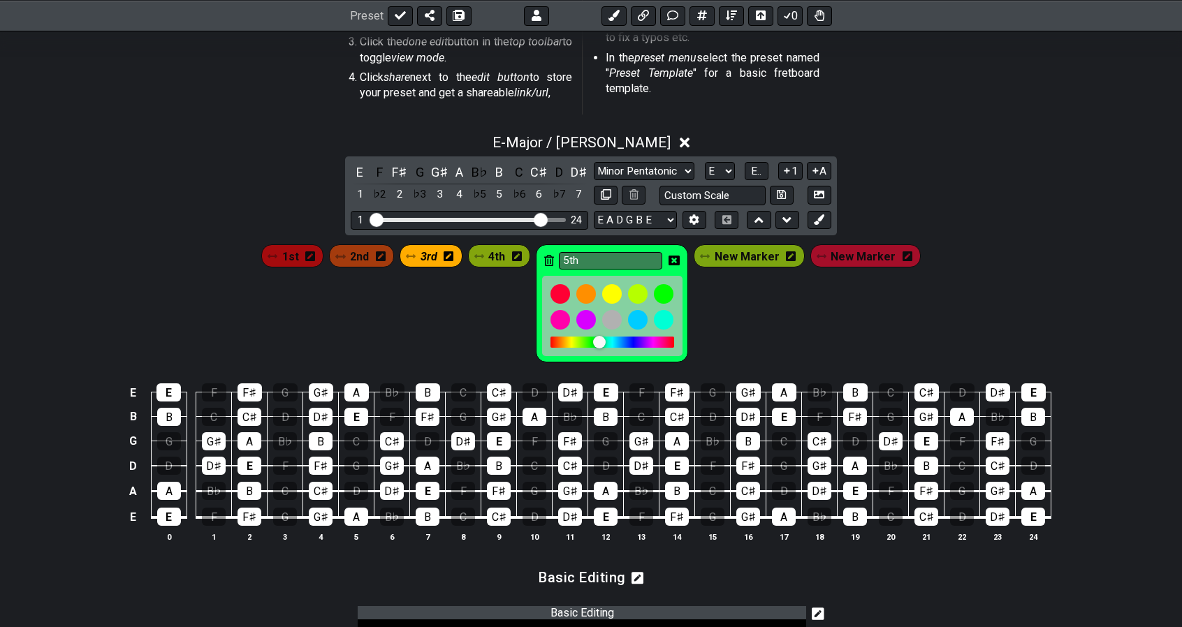
click at [602, 341] on div at bounding box center [599, 342] width 13 height 13
click at [678, 258] on icon at bounding box center [674, 260] width 11 height 11
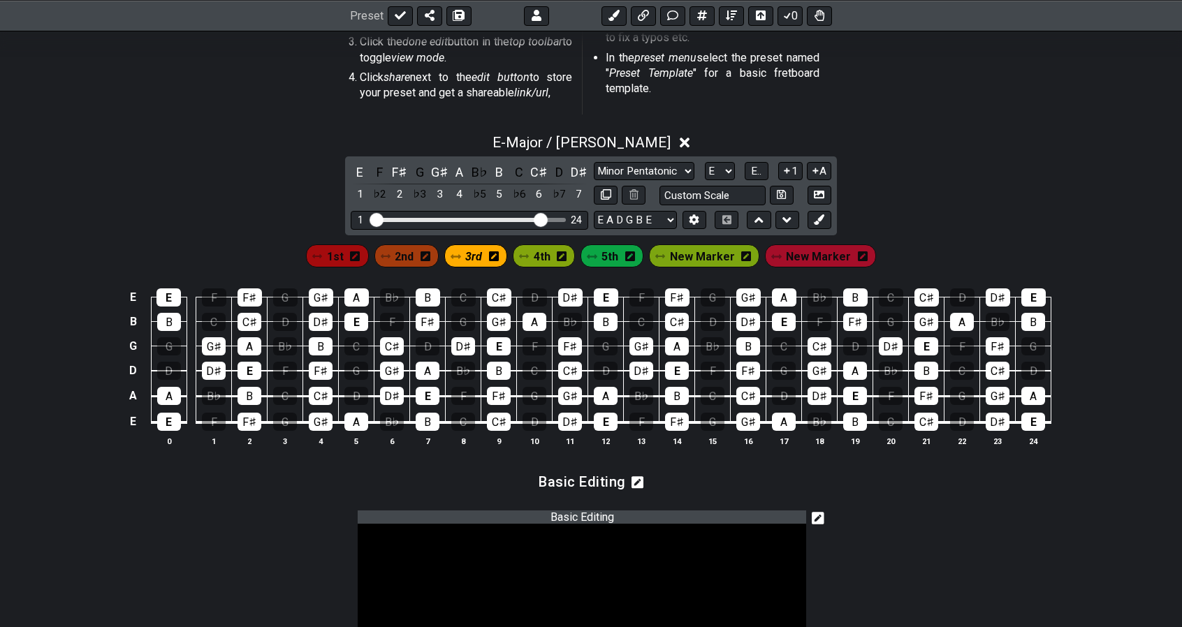
click at [746, 256] on icon at bounding box center [746, 257] width 10 height 10
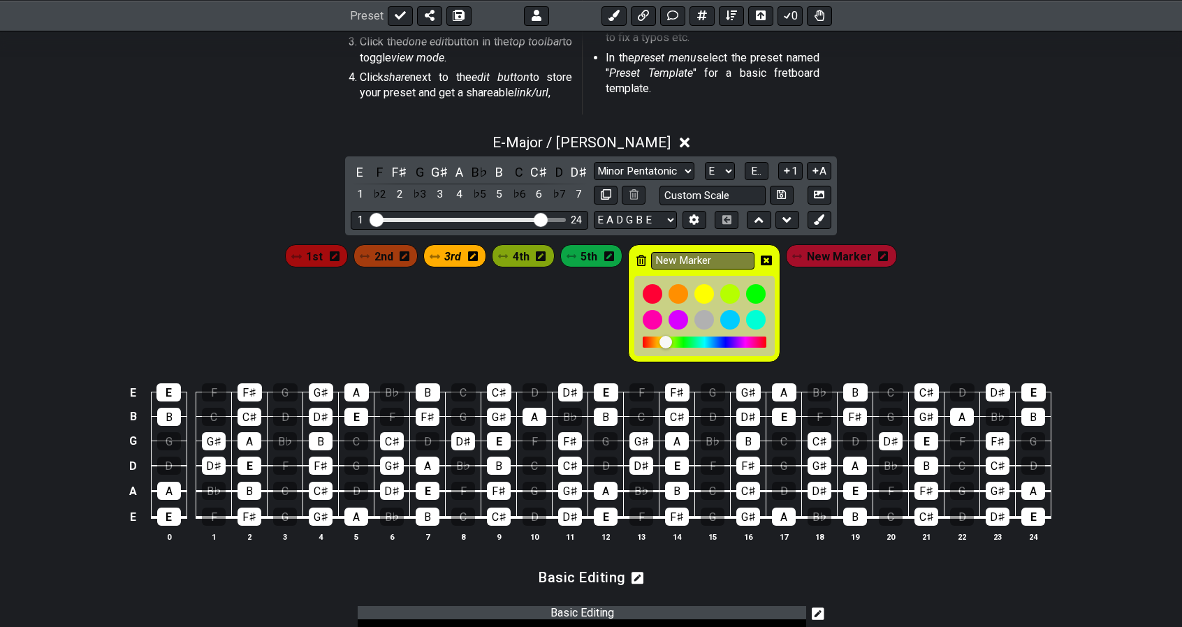
drag, startPoint x: 666, startPoint y: 343, endPoint x: 693, endPoint y: 342, distance: 27.3
click at [693, 342] on div at bounding box center [705, 342] width 124 height 11
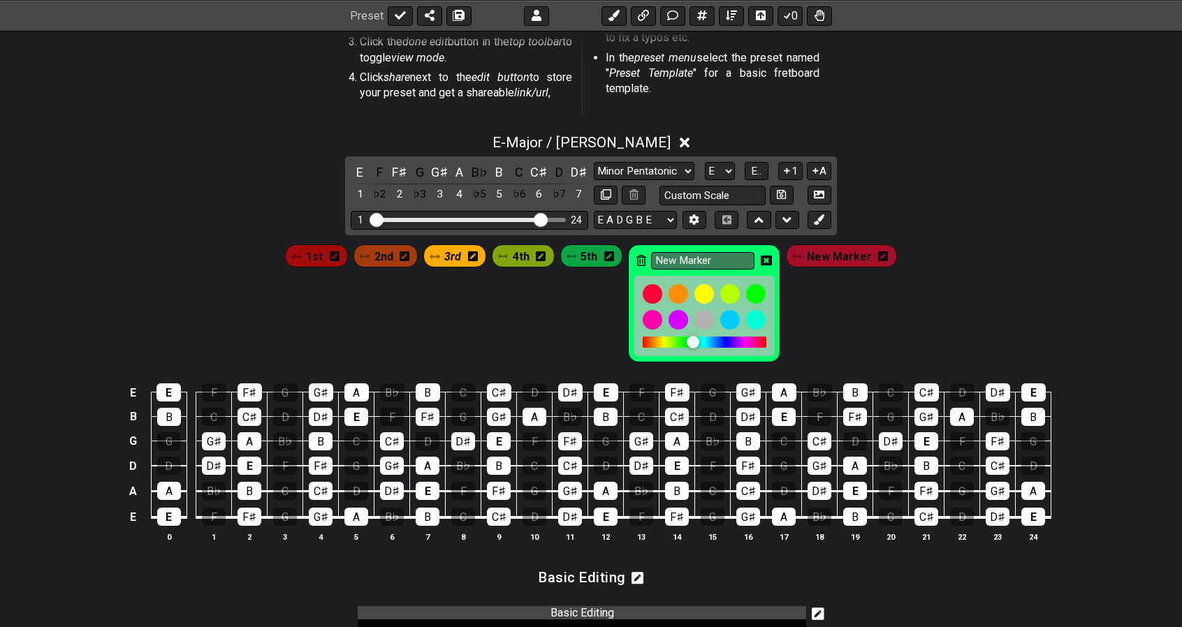
click at [693, 342] on div at bounding box center [693, 342] width 13 height 13
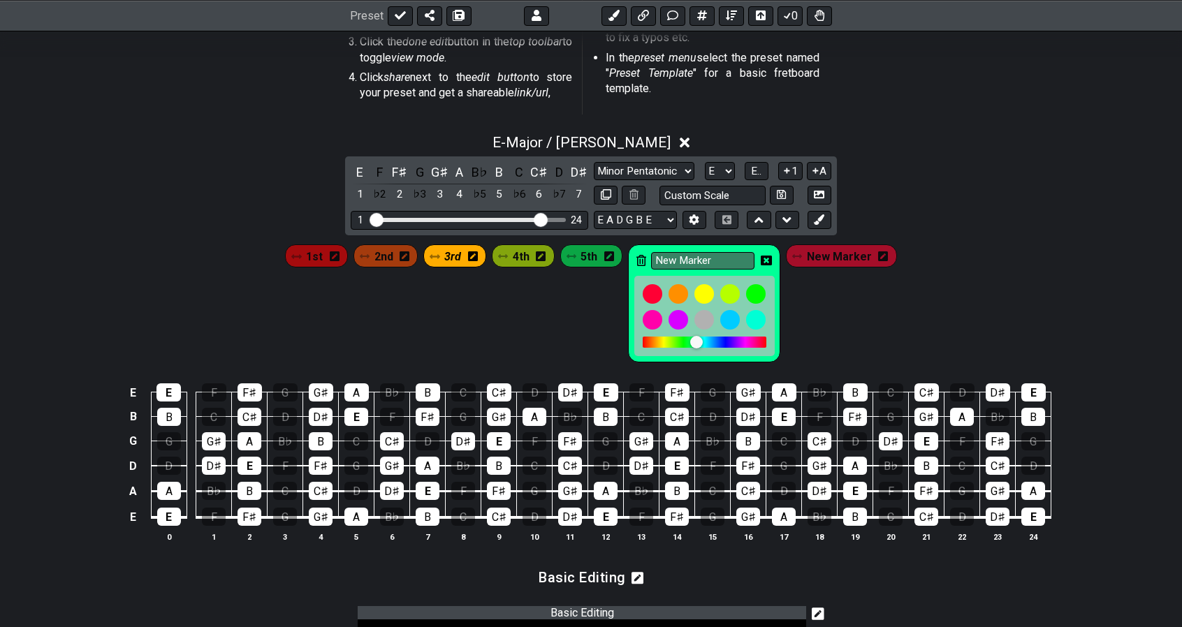
drag, startPoint x: 693, startPoint y: 342, endPoint x: 701, endPoint y: 342, distance: 7.7
click at [701, 342] on div at bounding box center [696, 342] width 13 height 13
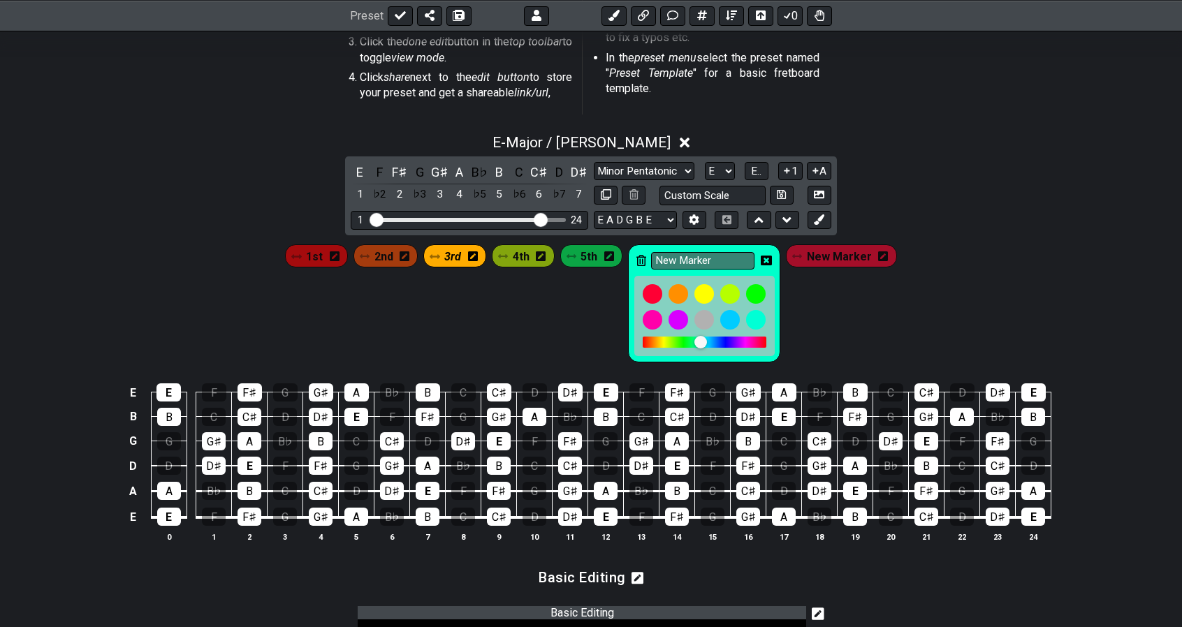
click at [701, 342] on div at bounding box center [701, 342] width 13 height 13
click at [716, 257] on input "New Marker" at bounding box center [702, 260] width 103 height 17
type input "N"
type input "6th"
click at [766, 259] on icon at bounding box center [766, 260] width 11 height 11
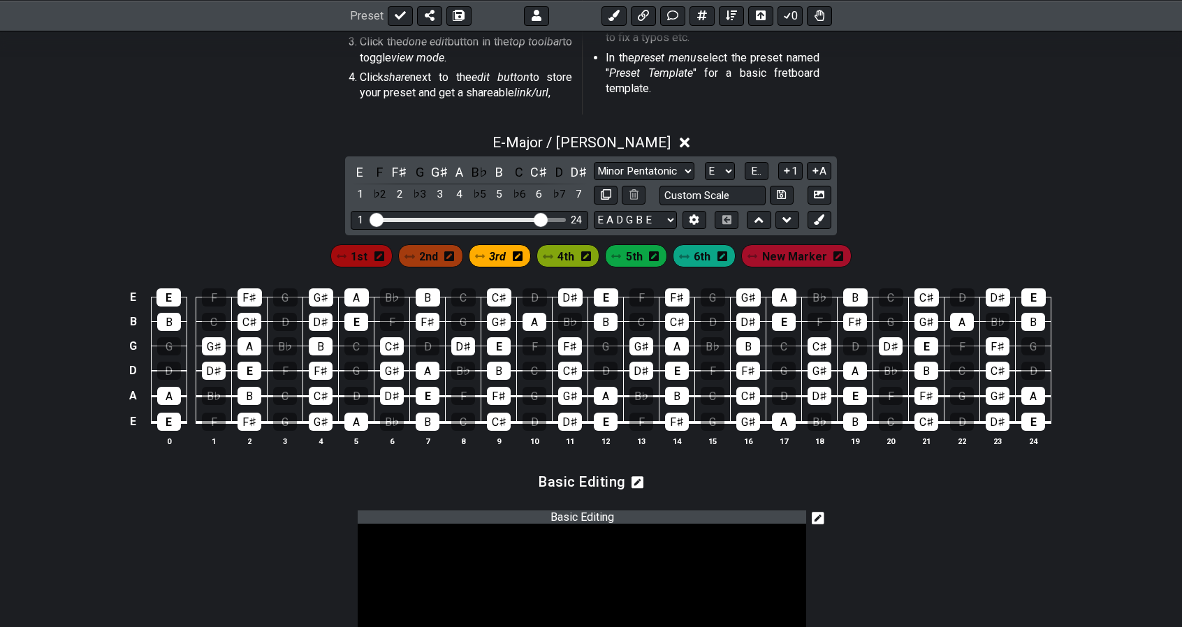
click at [783, 253] on span "New Marker" at bounding box center [794, 257] width 65 height 20
click at [831, 261] on icon at bounding box center [836, 257] width 10 height 20
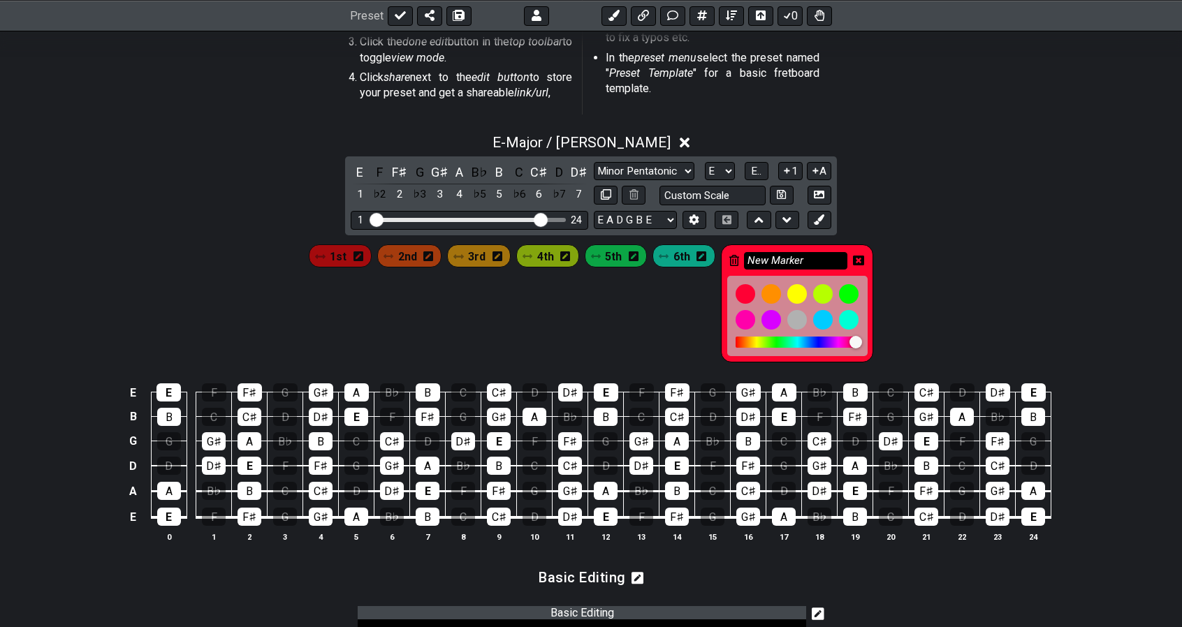
click at [773, 256] on input "New Marker" at bounding box center [795, 260] width 103 height 17
type input "N"
type input "7th"
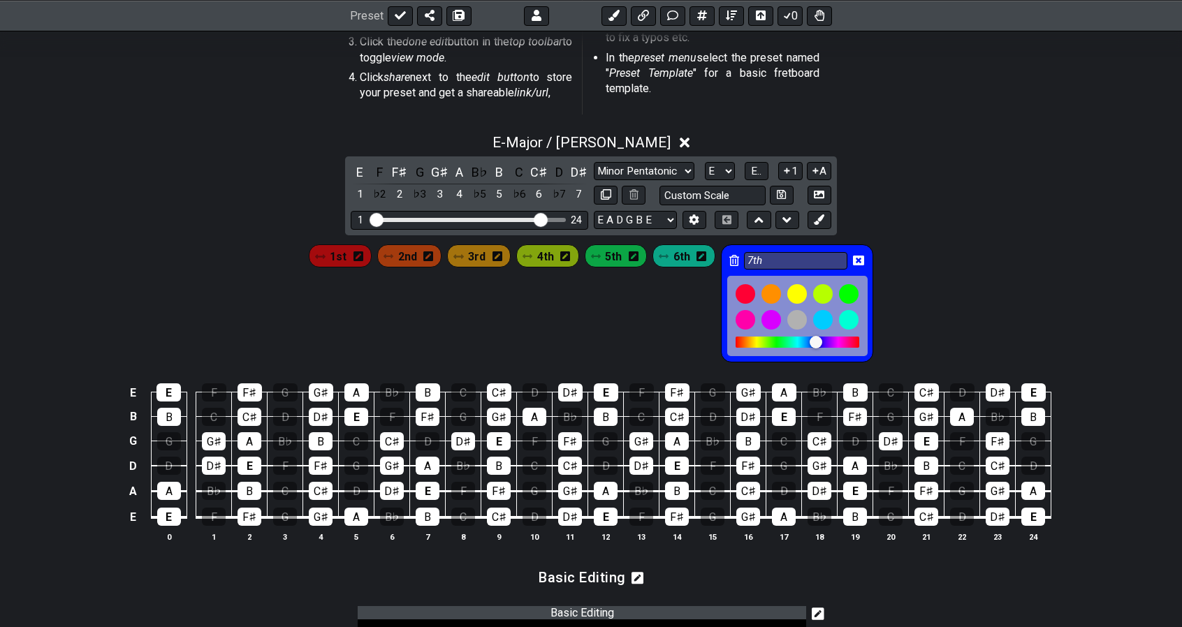
drag, startPoint x: 850, startPoint y: 339, endPoint x: 818, endPoint y: 339, distance: 31.4
click at [818, 339] on div at bounding box center [816, 342] width 13 height 13
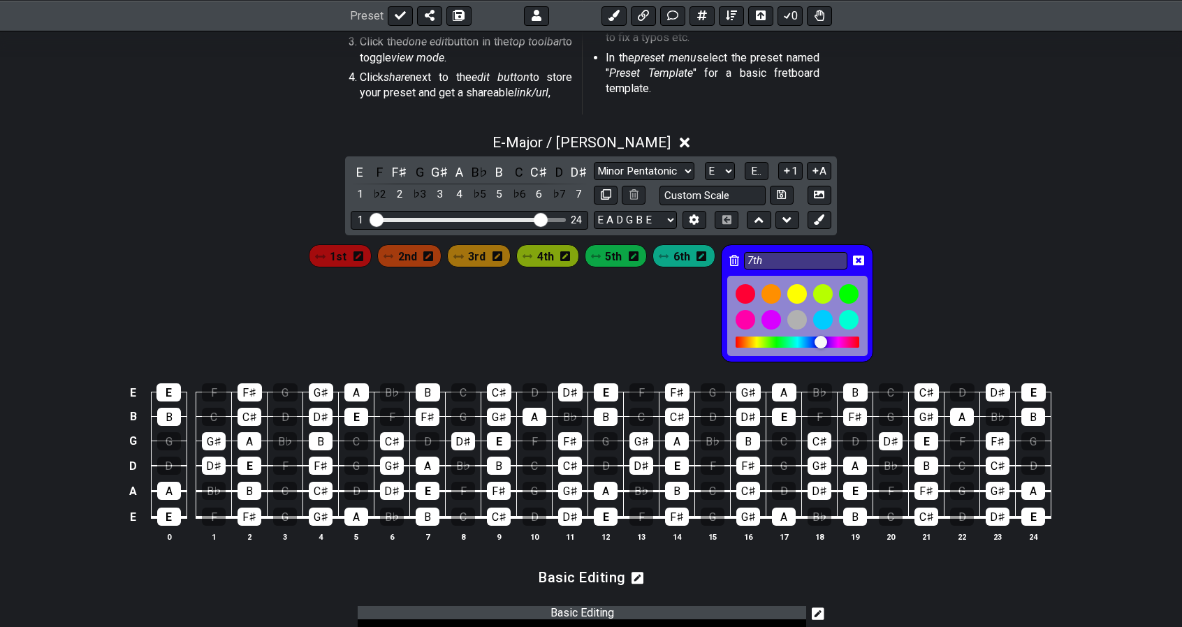
click at [818, 339] on div at bounding box center [821, 342] width 13 height 13
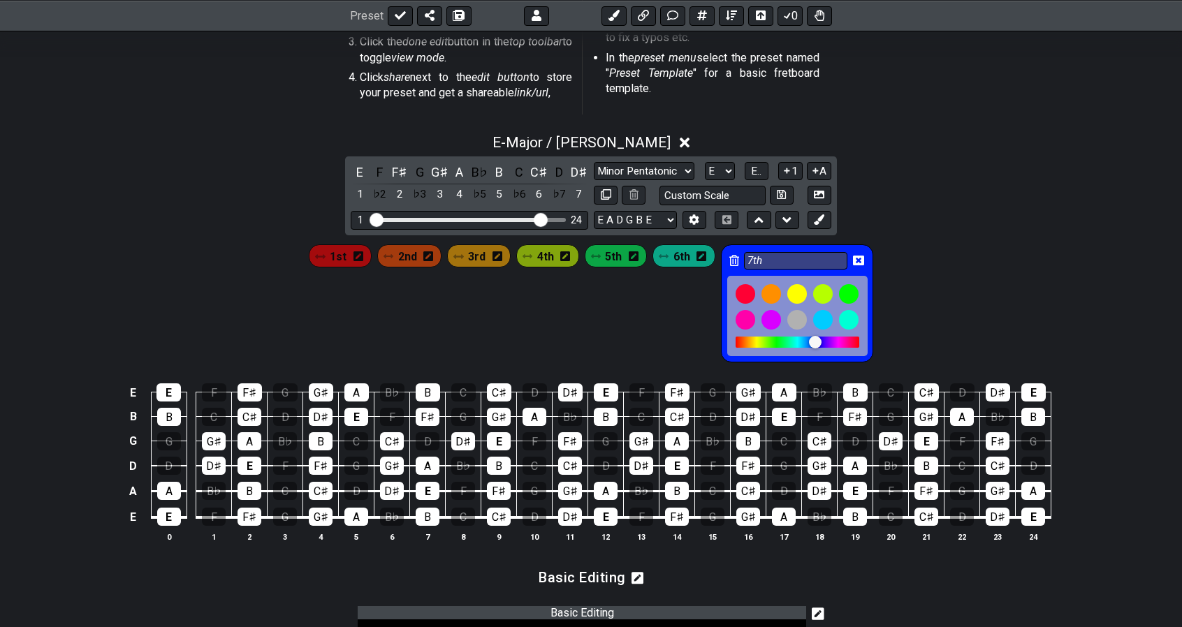
click at [813, 341] on div at bounding box center [815, 342] width 13 height 13
click at [857, 258] on icon at bounding box center [858, 260] width 11 height 11
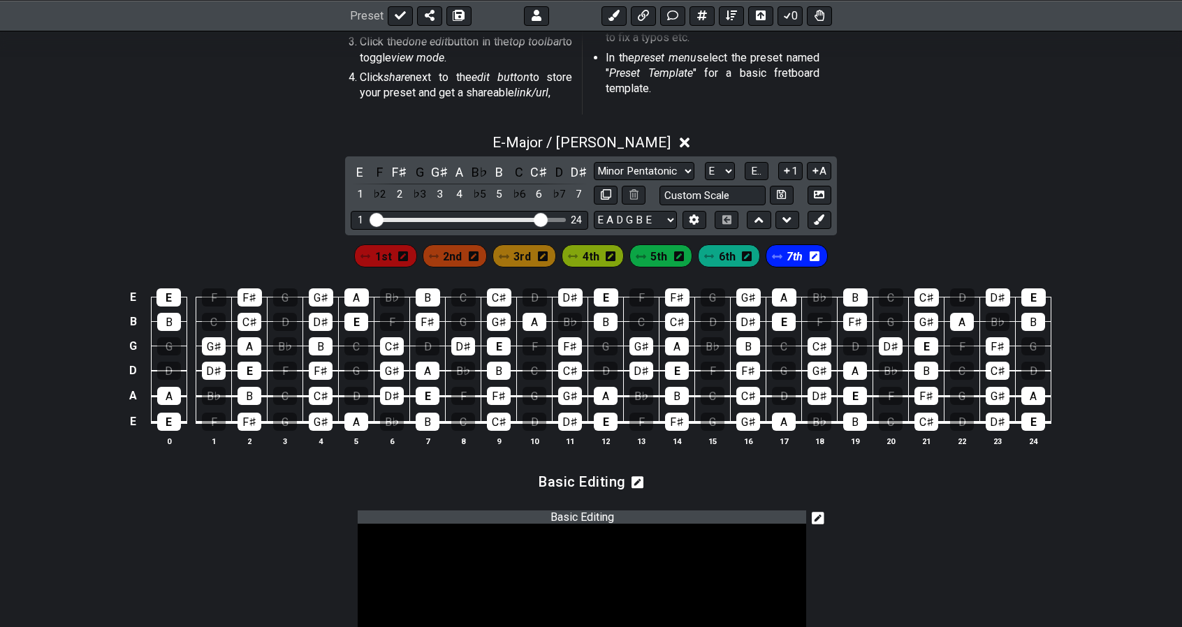
click at [390, 254] on span "1st" at bounding box center [383, 257] width 17 height 20
click at [319, 295] on div "G♯" at bounding box center [321, 298] width 24 height 18
click at [354, 321] on div "E" at bounding box center [356, 322] width 24 height 18
click at [454, 260] on span "2nd" at bounding box center [451, 257] width 19 height 20
click at [363, 296] on div "A" at bounding box center [356, 298] width 24 height 18
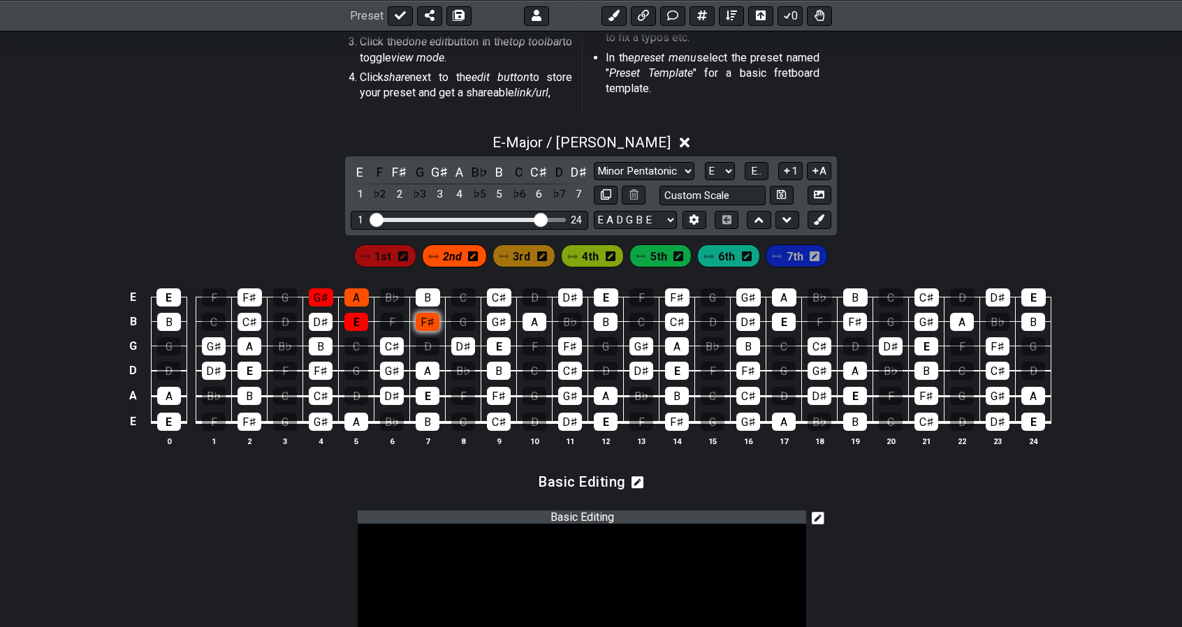
click at [428, 318] on div "F♯" at bounding box center [428, 322] width 24 height 18
click at [514, 256] on span "3rd" at bounding box center [521, 257] width 17 height 20
click at [432, 298] on div "B" at bounding box center [428, 298] width 24 height 18
click at [496, 319] on div "G♯" at bounding box center [499, 322] width 24 height 18
click at [584, 256] on span "4th" at bounding box center [590, 257] width 17 height 20
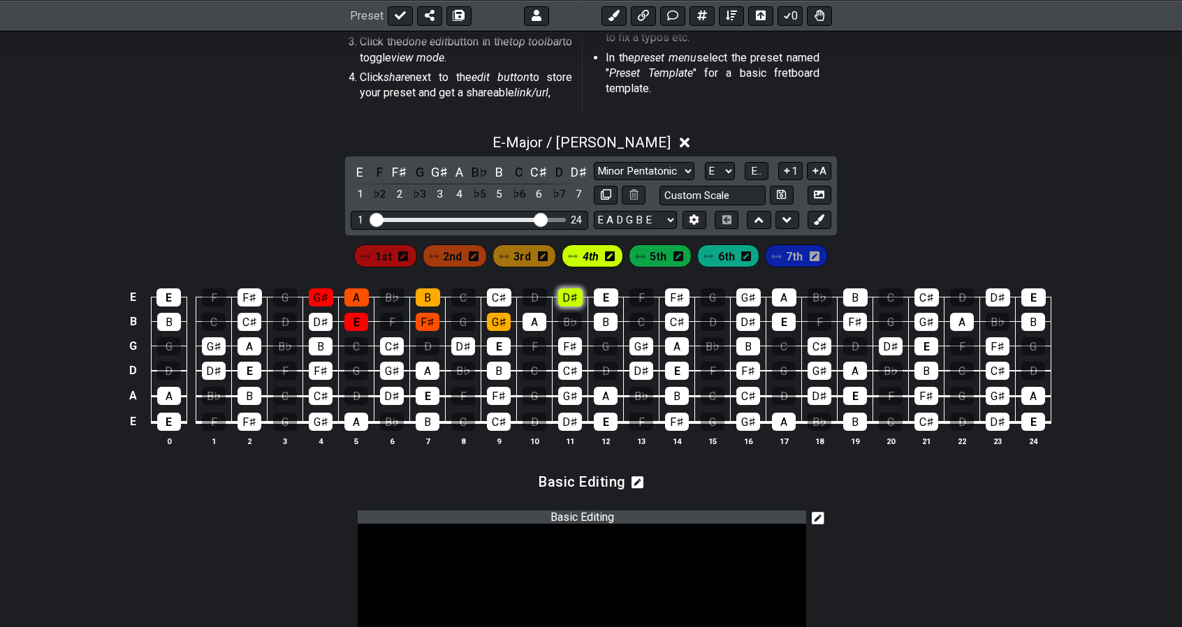
click at [568, 293] on div "D♯" at bounding box center [570, 298] width 24 height 18
click at [604, 315] on div "B" at bounding box center [606, 322] width 24 height 18
click at [530, 319] on div "A" at bounding box center [535, 322] width 24 height 18
click at [506, 300] on div "C♯" at bounding box center [499, 298] width 24 height 18
click at [651, 251] on span "5th" at bounding box center [658, 257] width 17 height 20
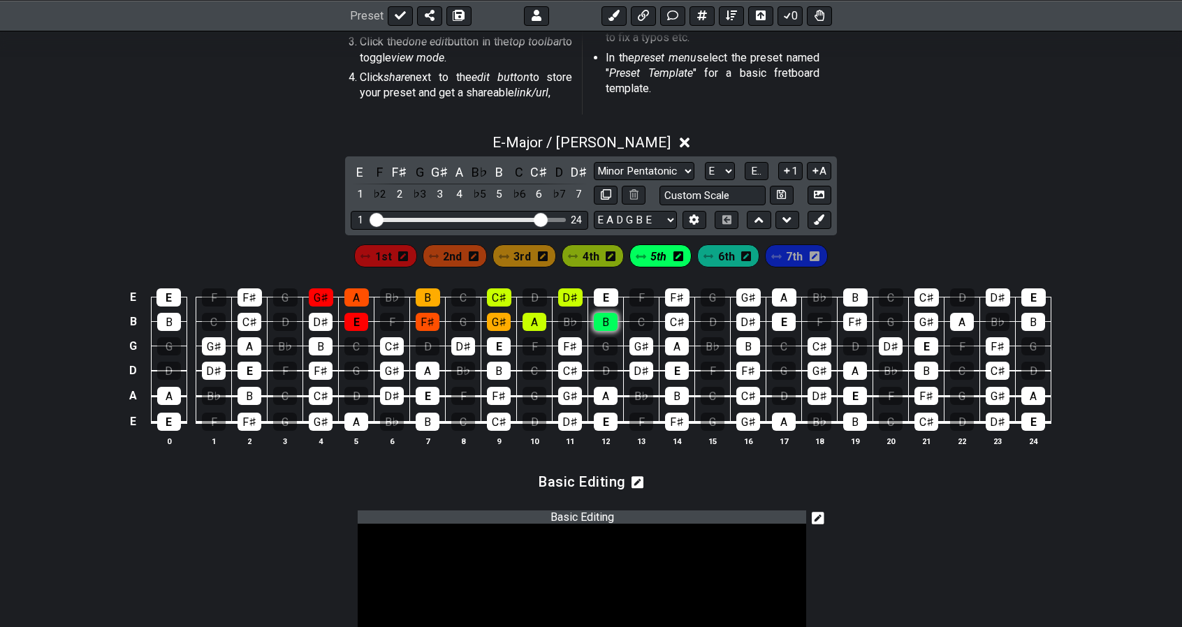
click at [607, 319] on div "B" at bounding box center [606, 322] width 24 height 18
click at [575, 297] on div "D♯" at bounding box center [570, 298] width 24 height 18
click at [723, 259] on span "6th" at bounding box center [726, 257] width 17 height 20
click at [676, 319] on div "C♯" at bounding box center [677, 322] width 24 height 18
click at [612, 293] on div "E" at bounding box center [606, 298] width 24 height 18
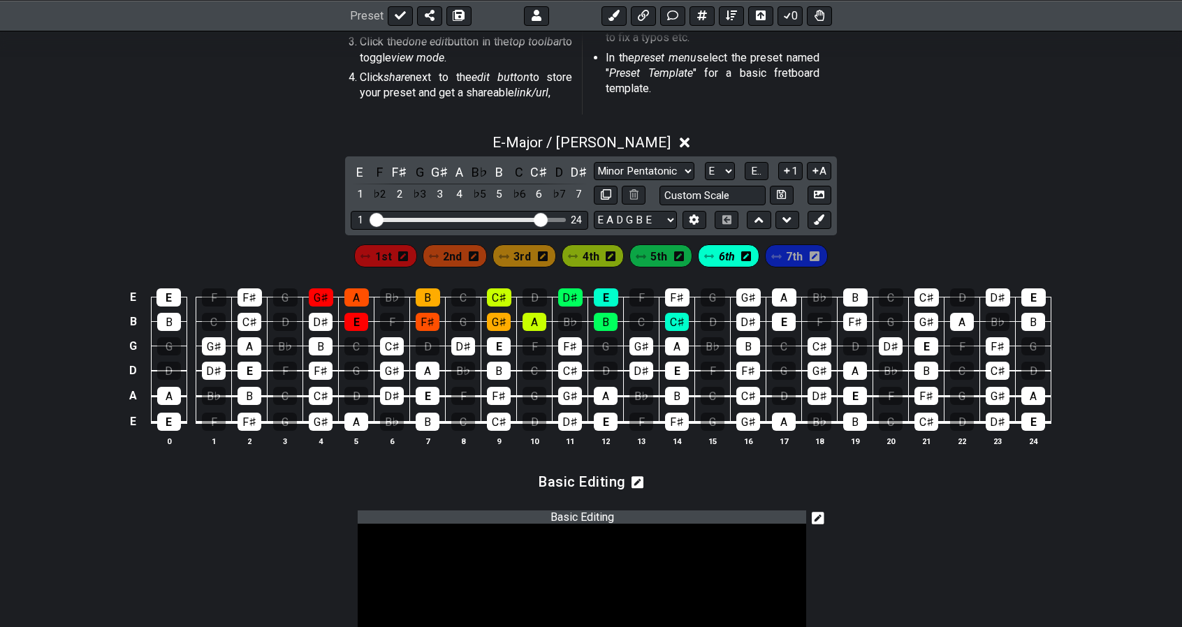
click at [787, 254] on span "7th" at bounding box center [794, 257] width 17 height 20
click at [750, 319] on div "D♯" at bounding box center [748, 322] width 24 height 18
click at [683, 296] on div "F♯" at bounding box center [677, 298] width 24 height 18
click at [390, 259] on span "1st" at bounding box center [383, 257] width 17 height 20
click at [787, 320] on div "E" at bounding box center [784, 322] width 24 height 18
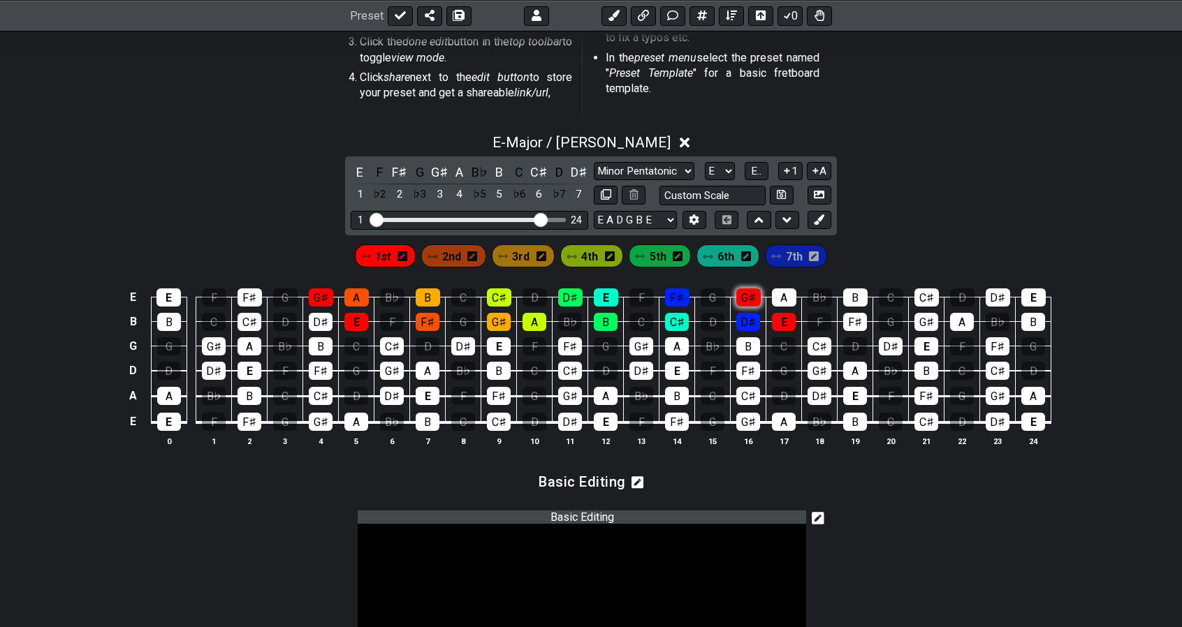
click at [751, 294] on div "G♯" at bounding box center [748, 298] width 24 height 18
click at [611, 196] on icon at bounding box center [606, 194] width 10 height 10
select select "Major / [PERSON_NAME]"
select select "E"
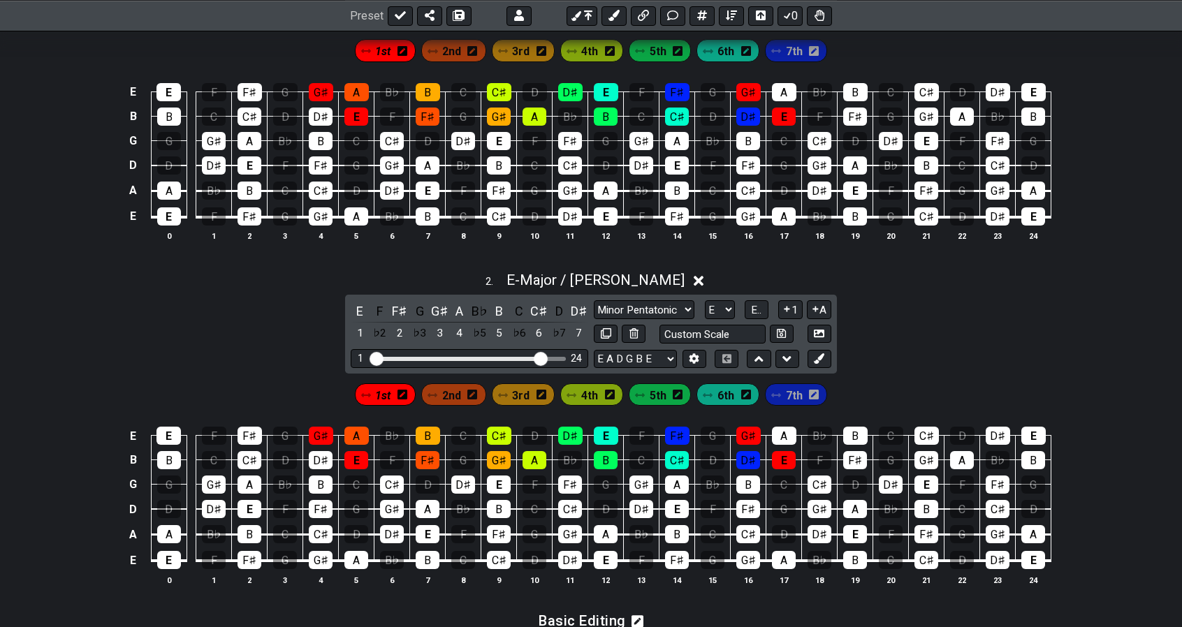
scroll to position [693, 0]
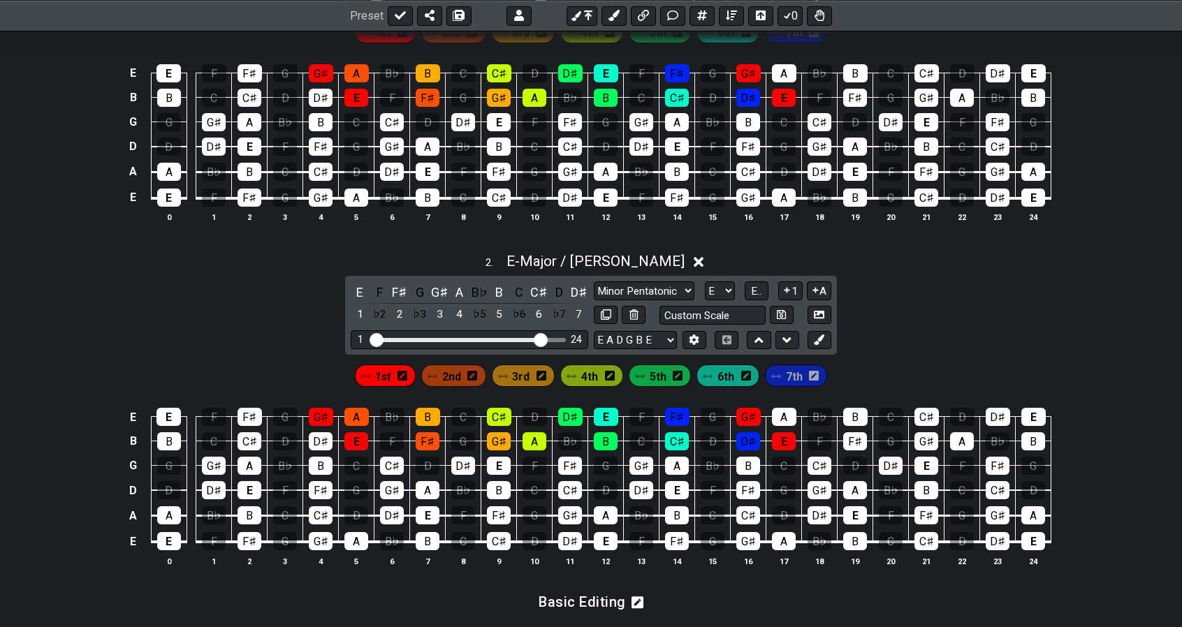
click at [384, 367] on span "1st" at bounding box center [382, 377] width 15 height 20
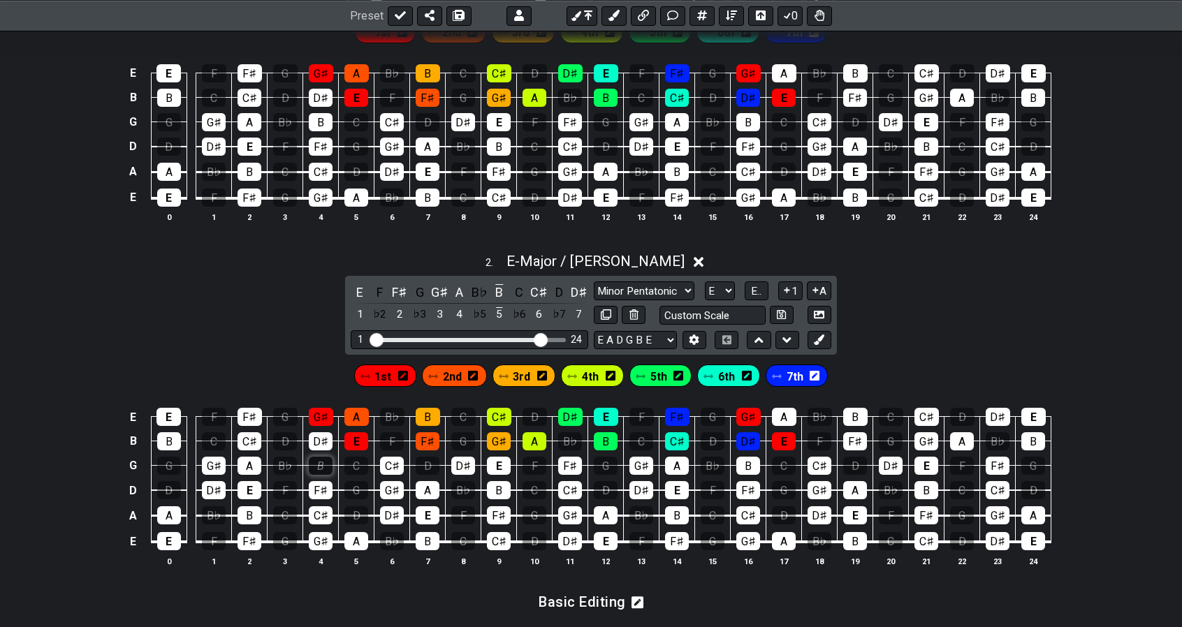
click at [326, 458] on div "B" at bounding box center [321, 466] width 24 height 18
click at [379, 375] on span "1st" at bounding box center [383, 377] width 17 height 20
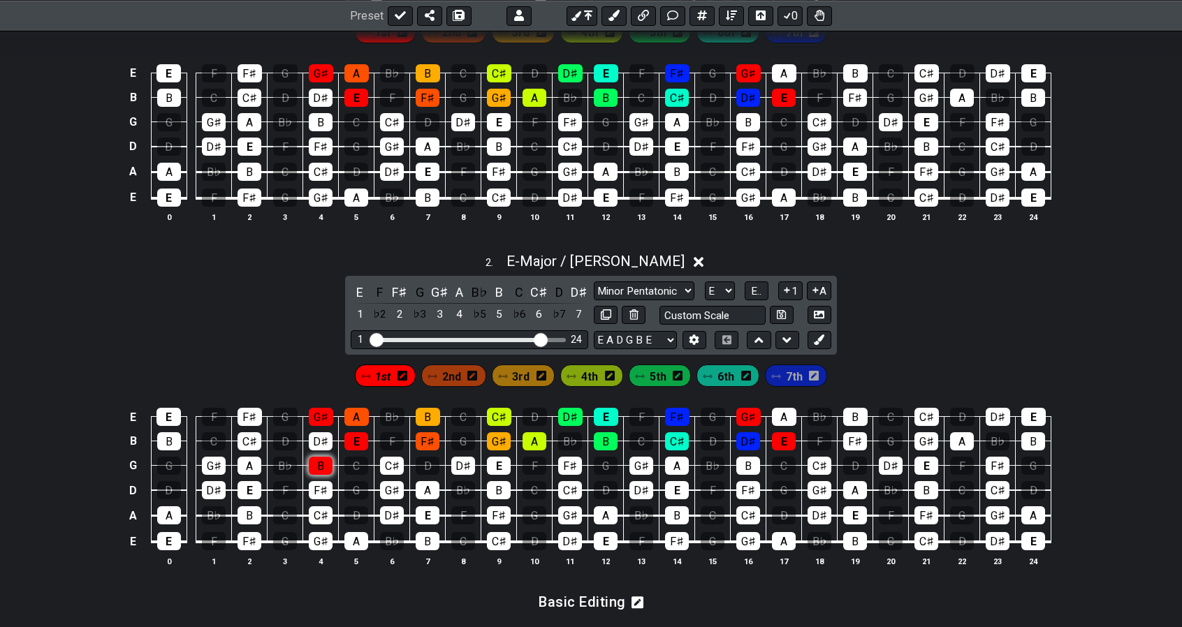
click at [321, 458] on div "B" at bounding box center [321, 466] width 24 height 18
click at [362, 438] on div "E" at bounding box center [356, 442] width 24 height 18
click at [428, 435] on div "F♯" at bounding box center [428, 442] width 24 height 18
click at [358, 434] on div "E" at bounding box center [356, 442] width 24 height 18
click at [456, 368] on span "2nd" at bounding box center [451, 377] width 19 height 20
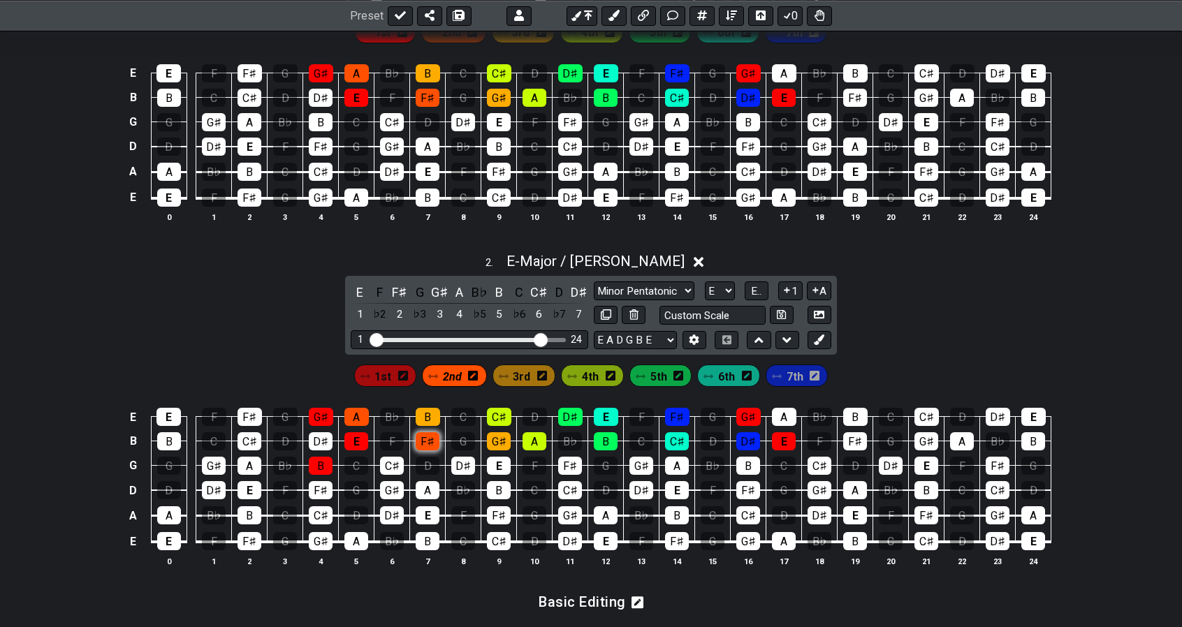
click at [426, 435] on div "F♯" at bounding box center [428, 442] width 24 height 18
click at [967, 324] on div "2 . E - Major / Ionian E F F♯ G G♯ A B♭ B C C♯ D D♯ 1 ♭2 2 ♭3 3 4 ♭5 5 ♭6 6 ♭7 …" at bounding box center [591, 416] width 1182 height 342
click at [451, 372] on span "2nd" at bounding box center [452, 377] width 19 height 20
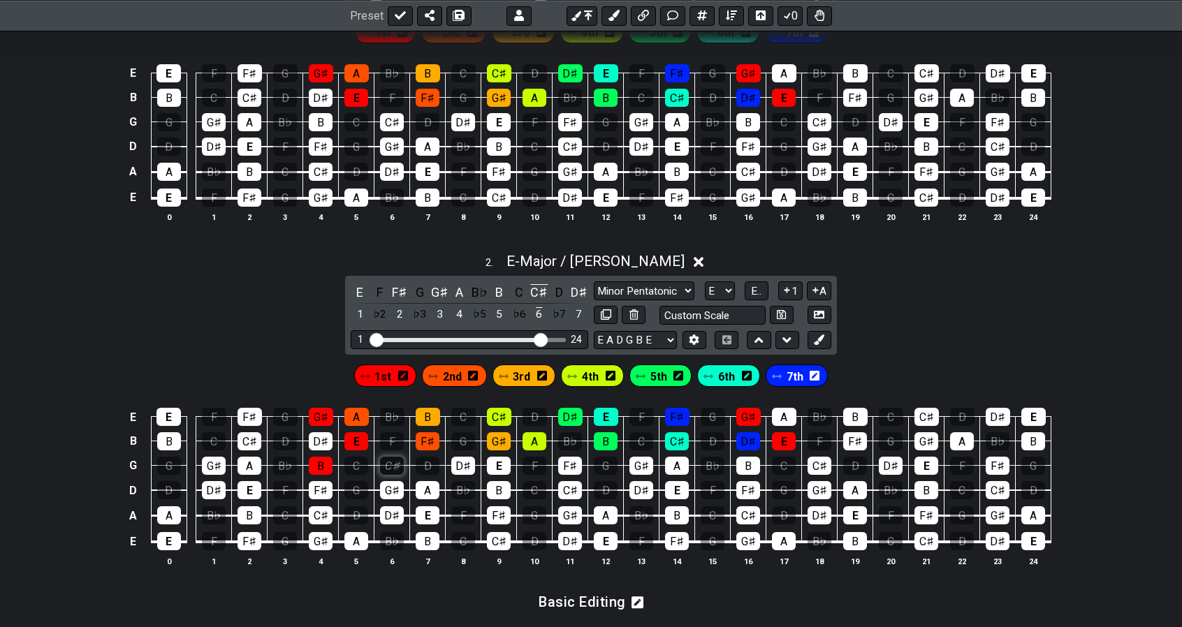
click at [395, 463] on div "C♯" at bounding box center [392, 466] width 24 height 18
click at [449, 378] on span "2nd" at bounding box center [452, 377] width 19 height 20
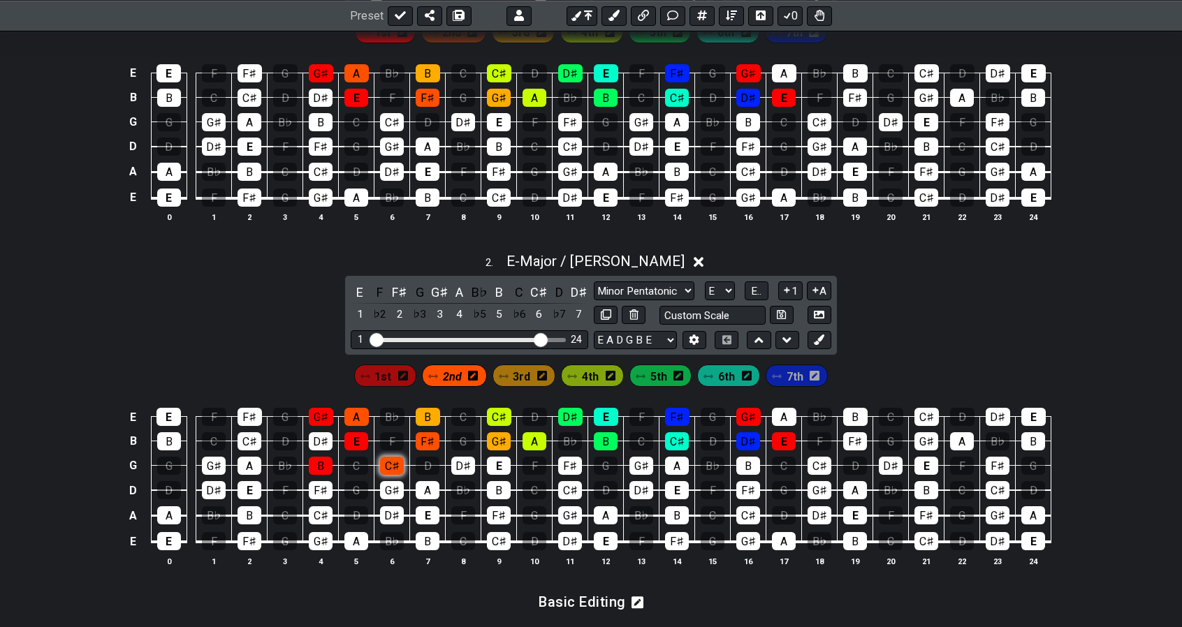
click at [390, 459] on div "C♯" at bounding box center [392, 466] width 24 height 18
click at [405, 377] on icon at bounding box center [403, 375] width 10 height 11
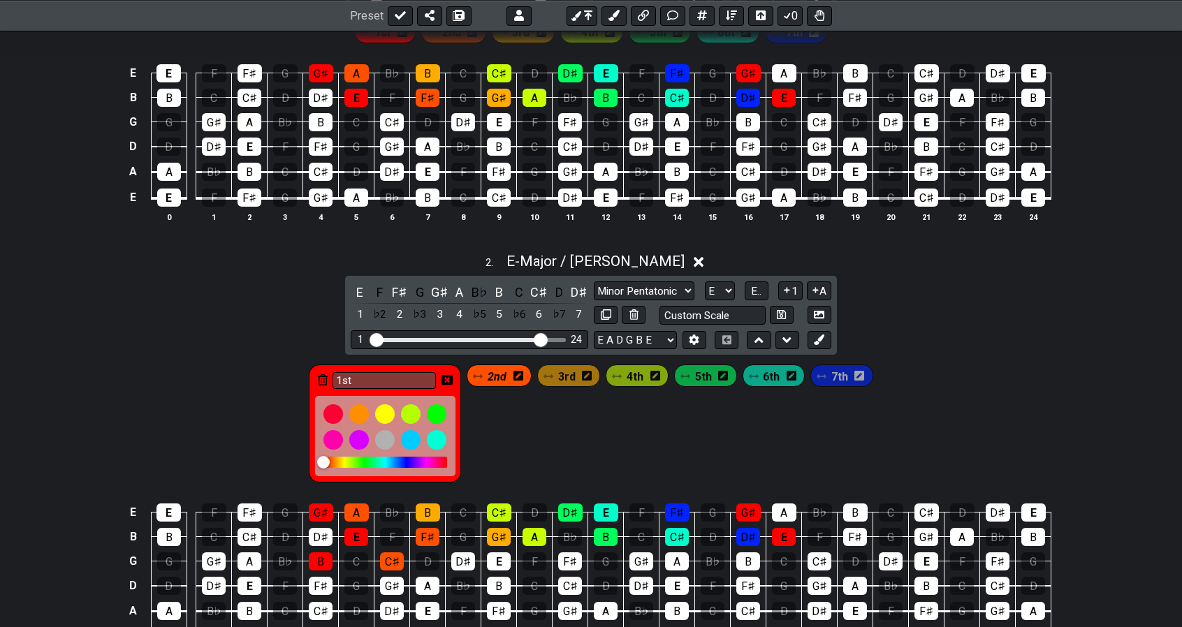
click at [326, 456] on div at bounding box center [323, 462] width 13 height 13
drag, startPoint x: 326, startPoint y: 456, endPoint x: 386, endPoint y: 459, distance: 60.2
click at [386, 459] on div at bounding box center [386, 462] width 124 height 11
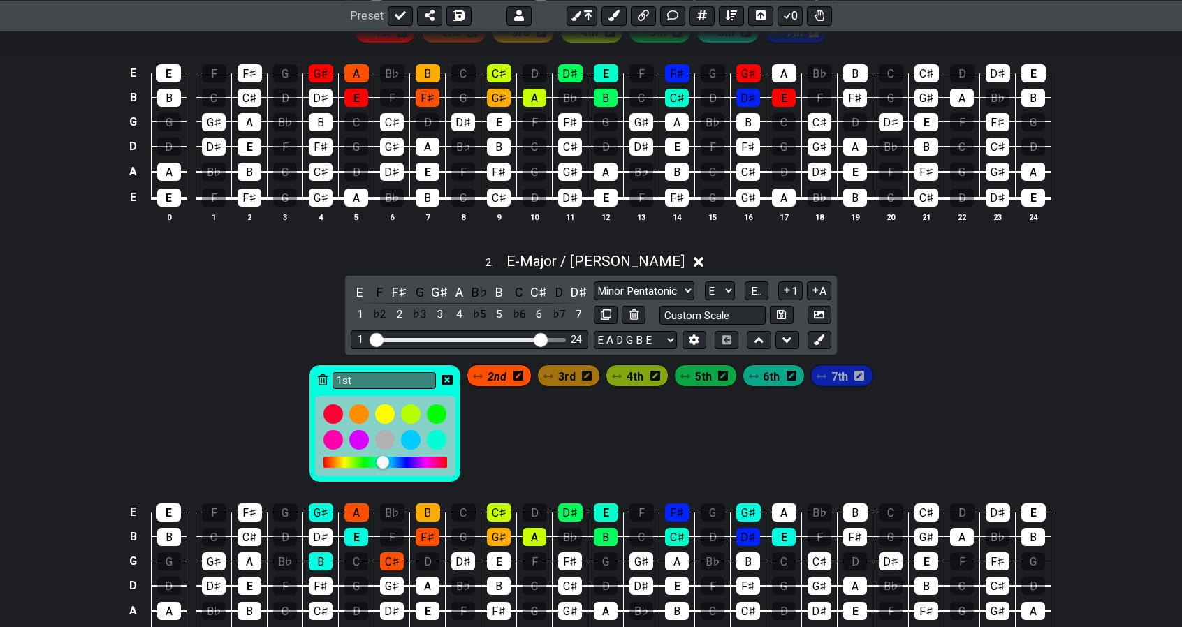
click at [386, 459] on div at bounding box center [383, 462] width 13 height 13
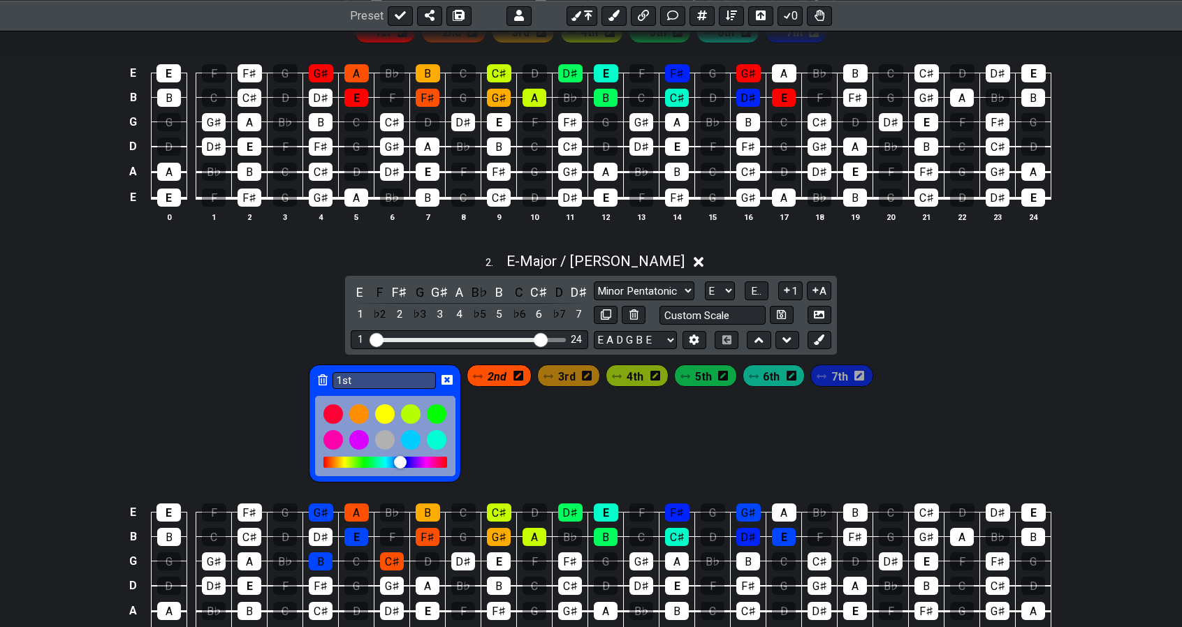
click at [403, 461] on div at bounding box center [386, 462] width 124 height 11
click at [425, 459] on div at bounding box center [386, 462] width 124 height 11
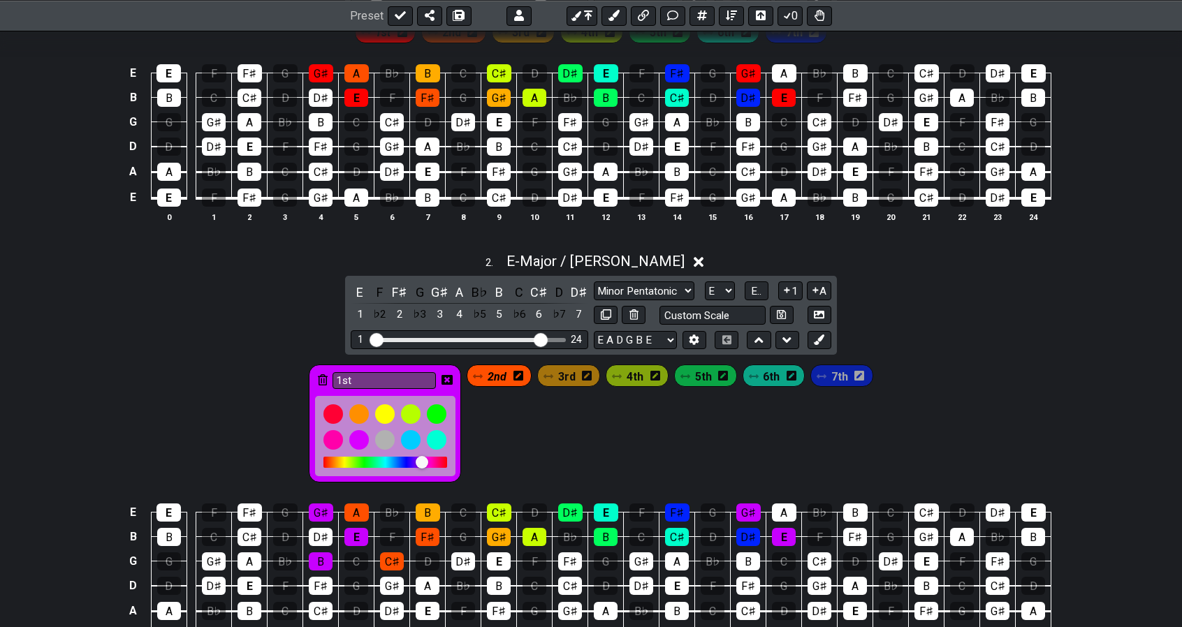
drag, startPoint x: 425, startPoint y: 459, endPoint x: 440, endPoint y: 457, distance: 15.5
click at [428, 457] on div at bounding box center [422, 462] width 13 height 13
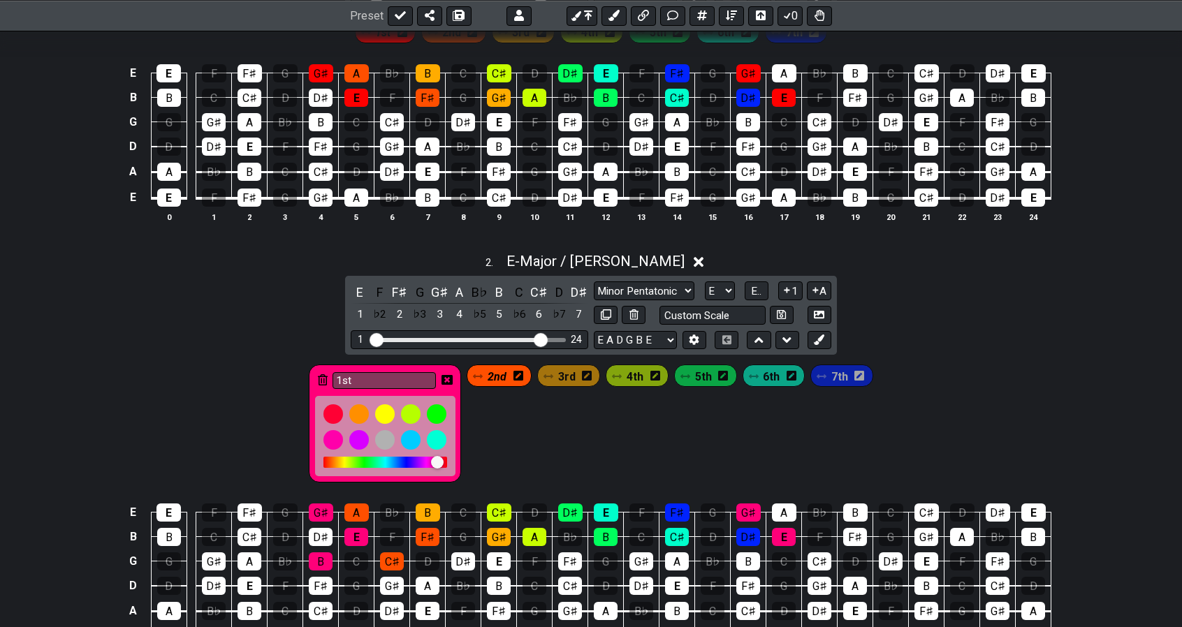
click at [440, 457] on div at bounding box center [437, 462] width 13 height 13
drag, startPoint x: 440, startPoint y: 457, endPoint x: 454, endPoint y: 460, distance: 14.4
click at [454, 460] on div at bounding box center [385, 436] width 140 height 80
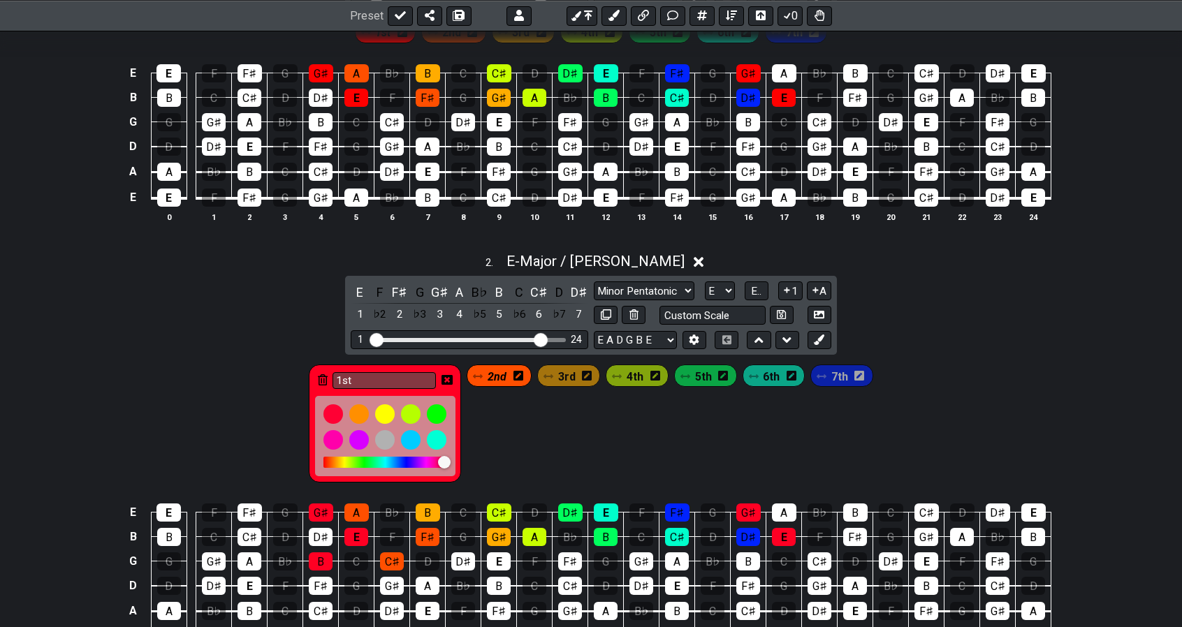
drag, startPoint x: 447, startPoint y: 458, endPoint x: 387, endPoint y: 460, distance: 60.1
click at [387, 460] on div at bounding box center [386, 462] width 124 height 11
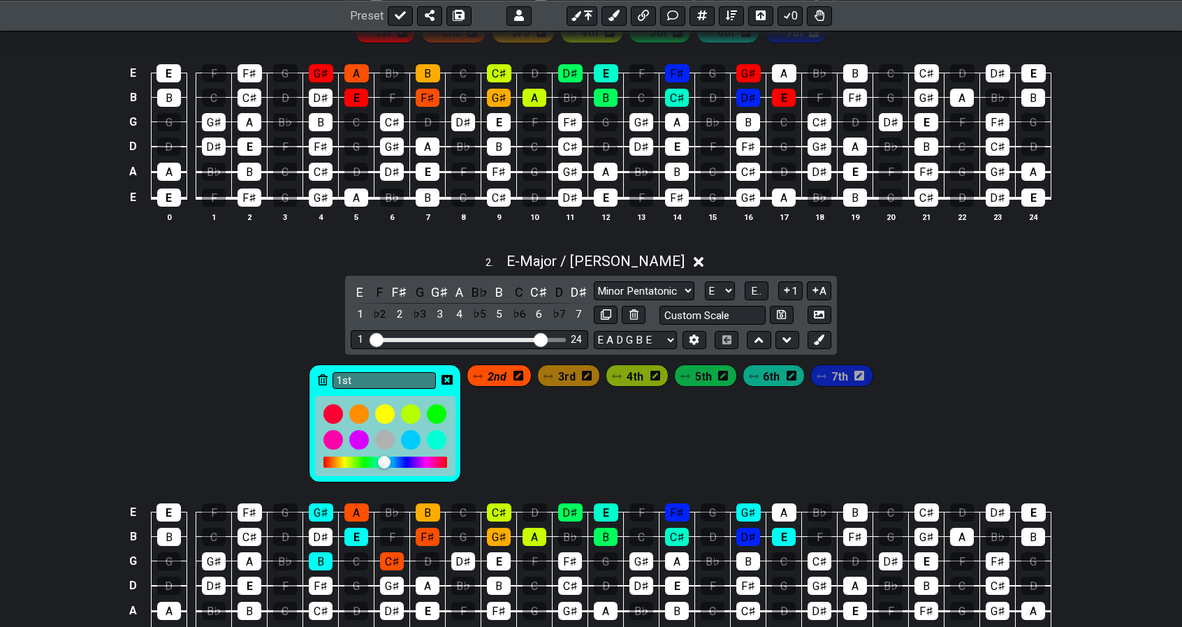
click at [387, 460] on div at bounding box center [384, 462] width 13 height 13
click at [391, 460] on div at bounding box center [384, 462] width 13 height 13
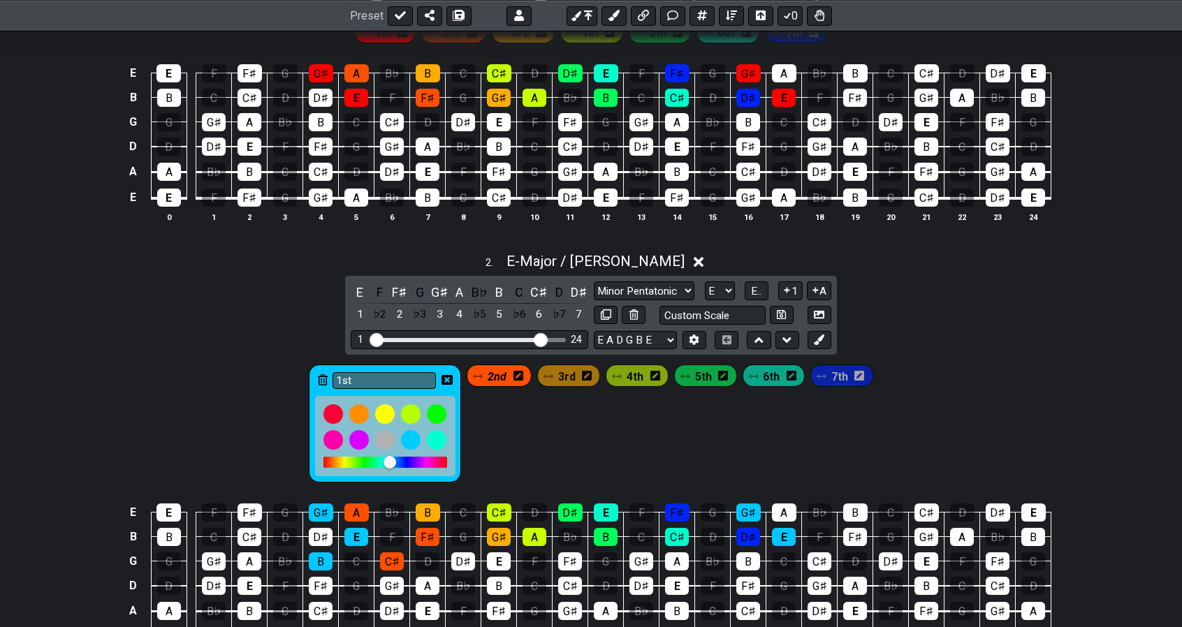
click at [393, 460] on div at bounding box center [390, 462] width 13 height 13
click at [386, 459] on div at bounding box center [386, 462] width 124 height 11
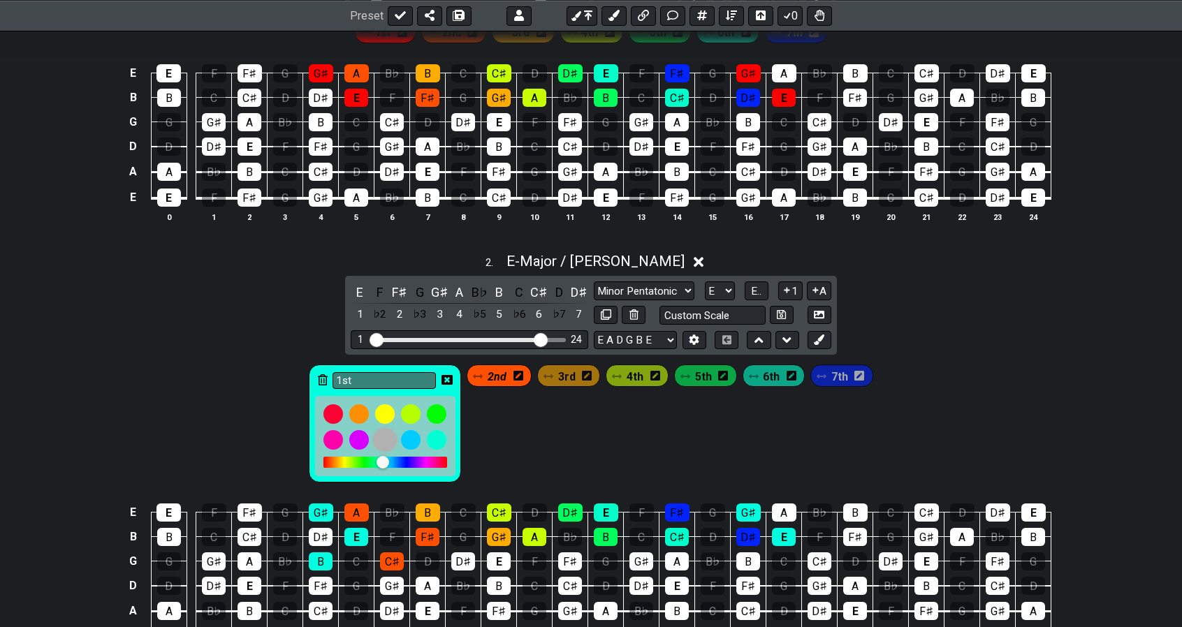
click at [388, 435] on div at bounding box center [386, 440] width 24 height 24
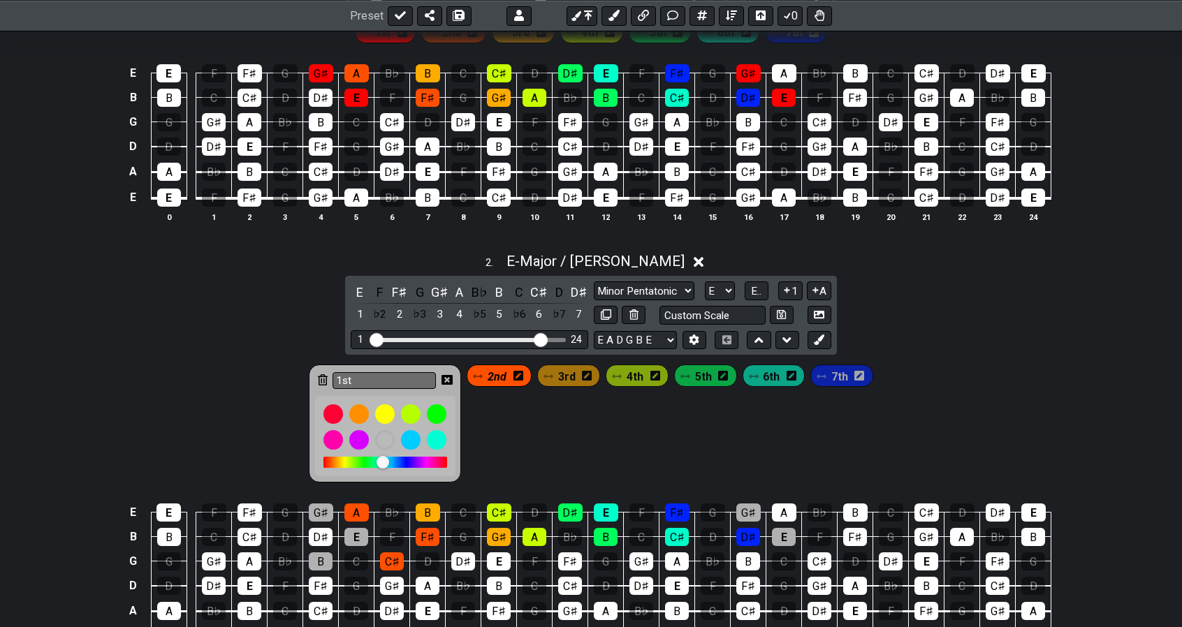
click at [449, 379] on icon at bounding box center [447, 380] width 11 height 10
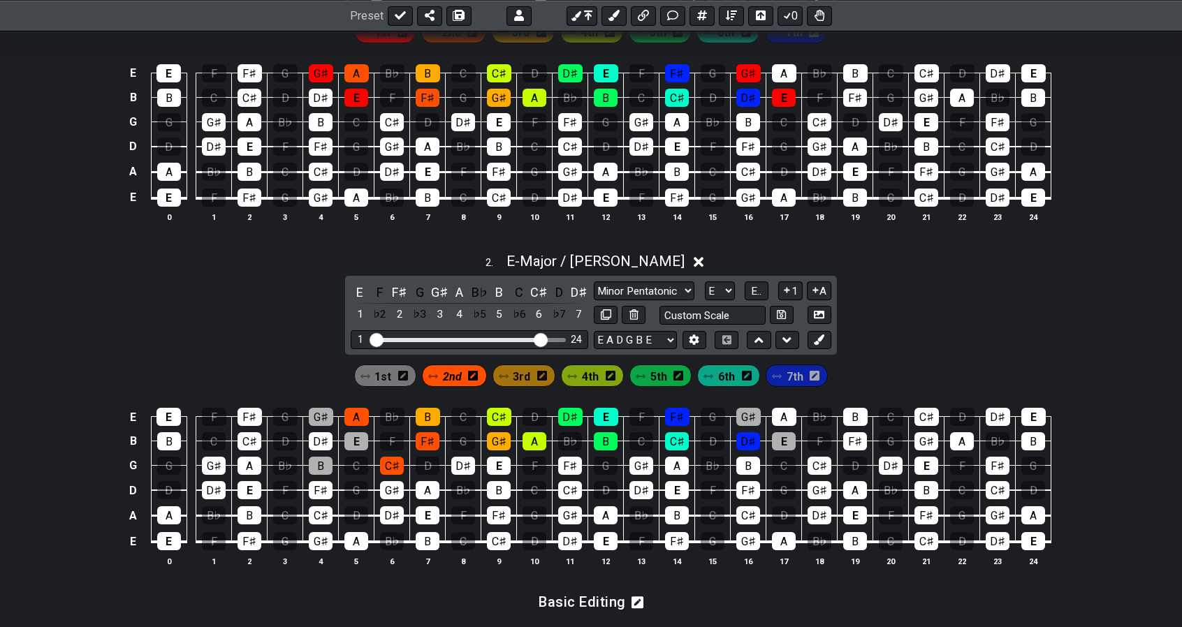
click at [407, 376] on icon at bounding box center [403, 376] width 10 height 10
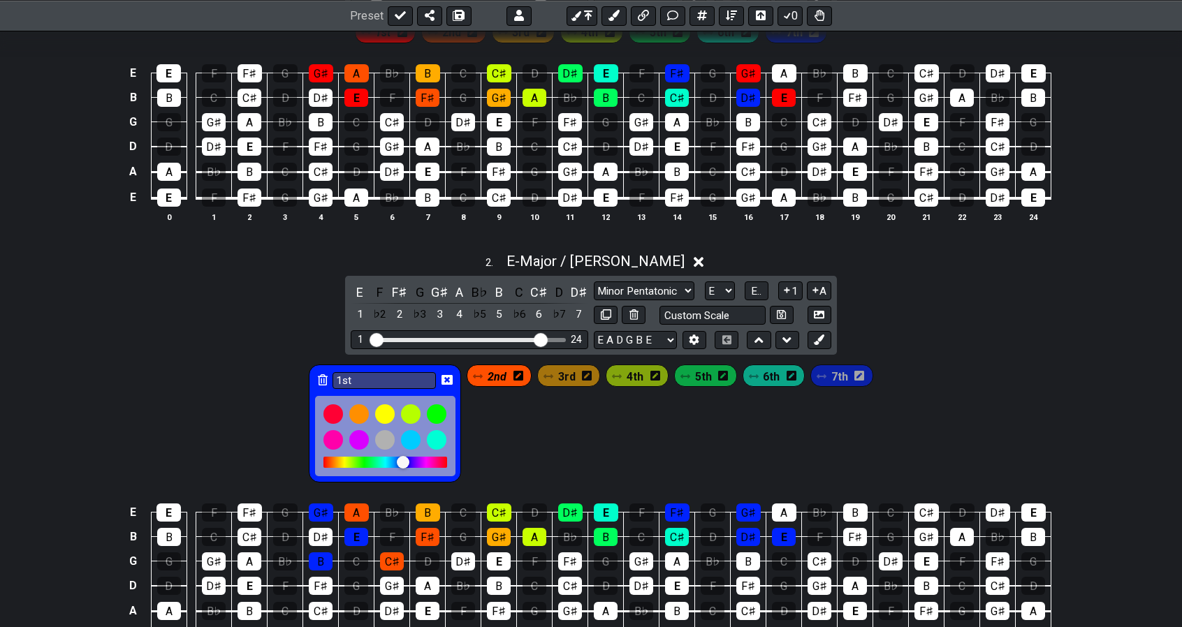
click at [406, 459] on div at bounding box center [386, 462] width 124 height 11
drag, startPoint x: 406, startPoint y: 459, endPoint x: 414, endPoint y: 460, distance: 7.7
click at [414, 460] on div at bounding box center [409, 463] width 13 height 13
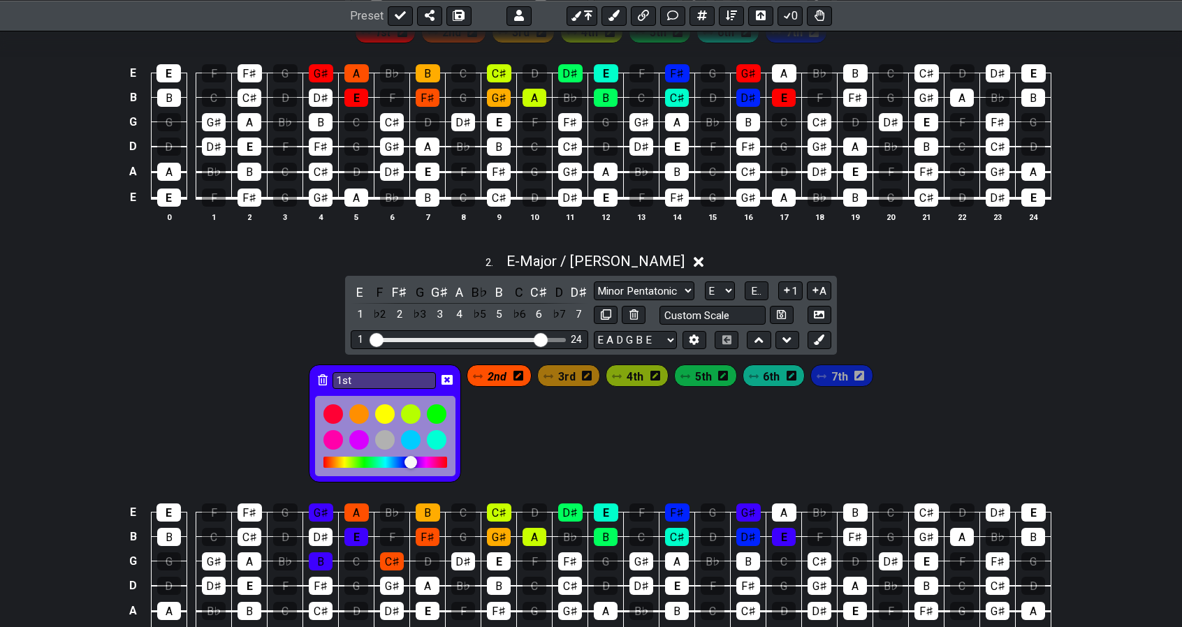
click at [414, 460] on div at bounding box center [411, 462] width 13 height 13
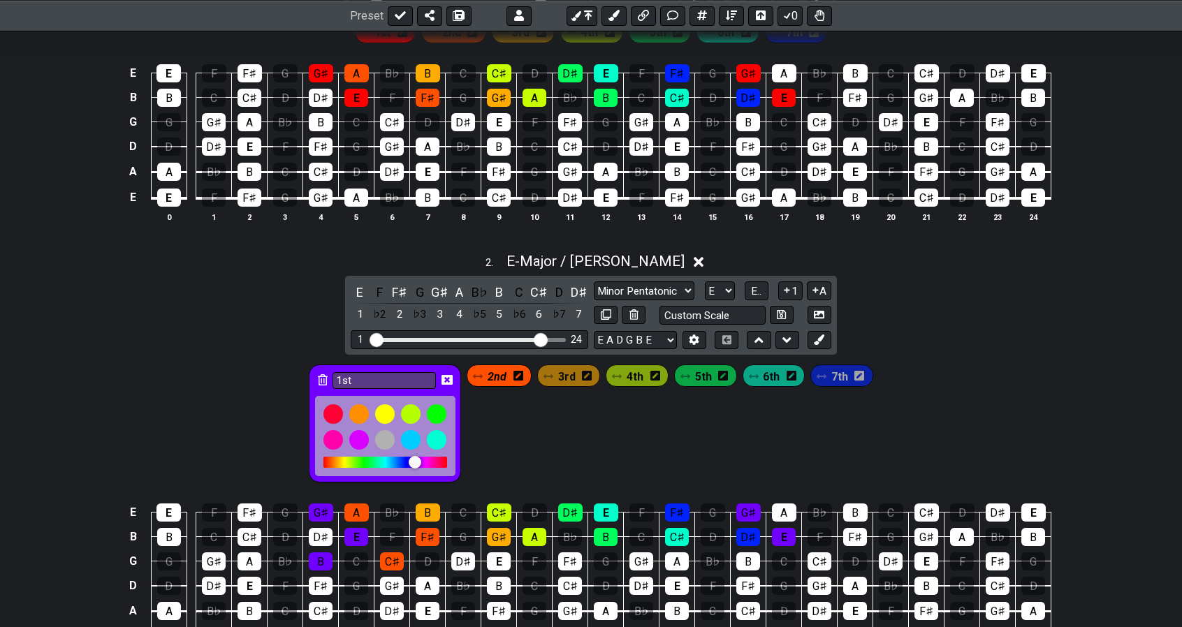
drag, startPoint x: 414, startPoint y: 460, endPoint x: 422, endPoint y: 460, distance: 8.4
click at [421, 460] on div at bounding box center [415, 462] width 13 height 13
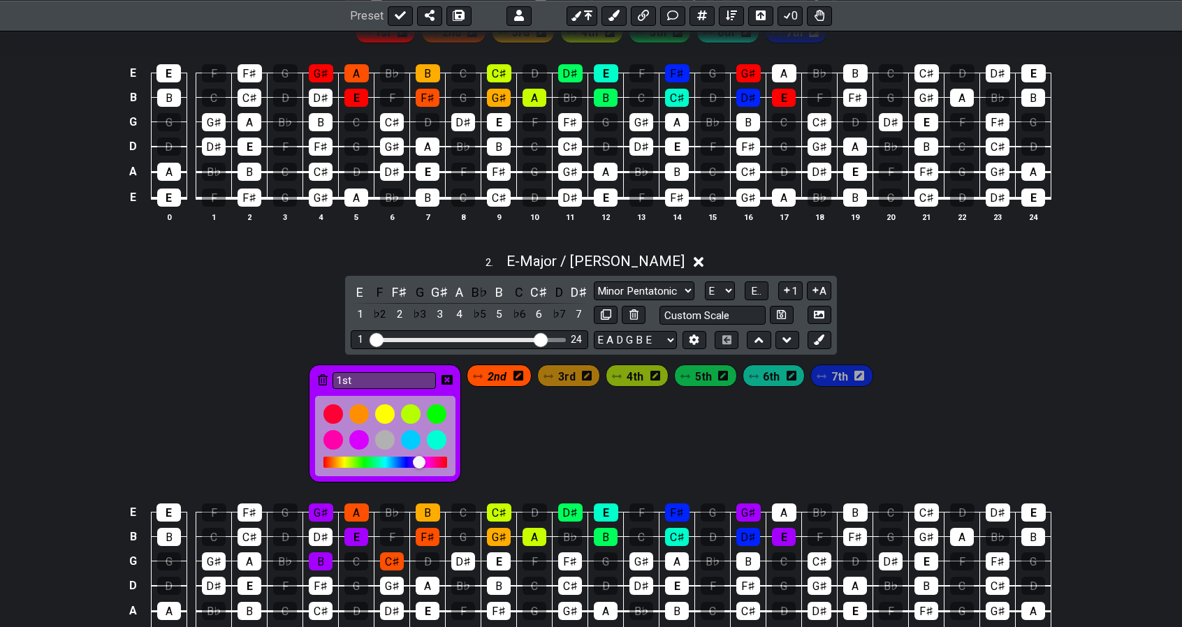
click at [451, 377] on icon at bounding box center [447, 380] width 11 height 10
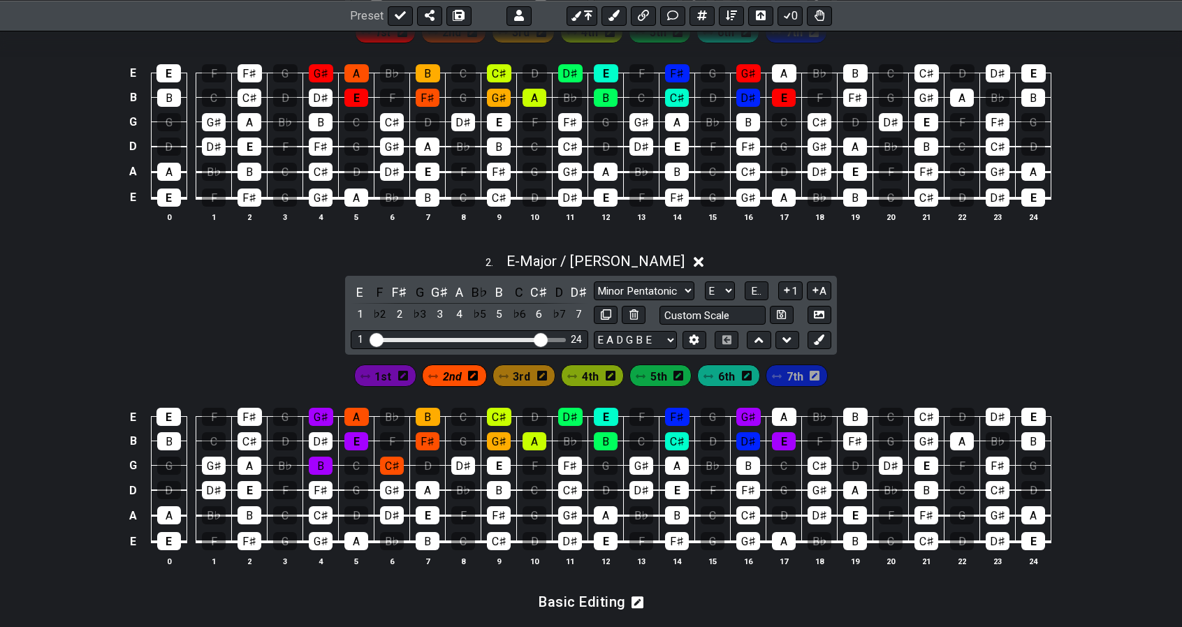
click at [512, 371] on div "3rd" at bounding box center [525, 376] width 64 height 22
click at [523, 375] on span "3rd" at bounding box center [521, 377] width 17 height 20
click at [460, 462] on div "D♯" at bounding box center [463, 466] width 24 height 18
click at [591, 376] on span "4th" at bounding box center [590, 377] width 17 height 20
click at [499, 466] on div "E" at bounding box center [499, 466] width 24 height 18
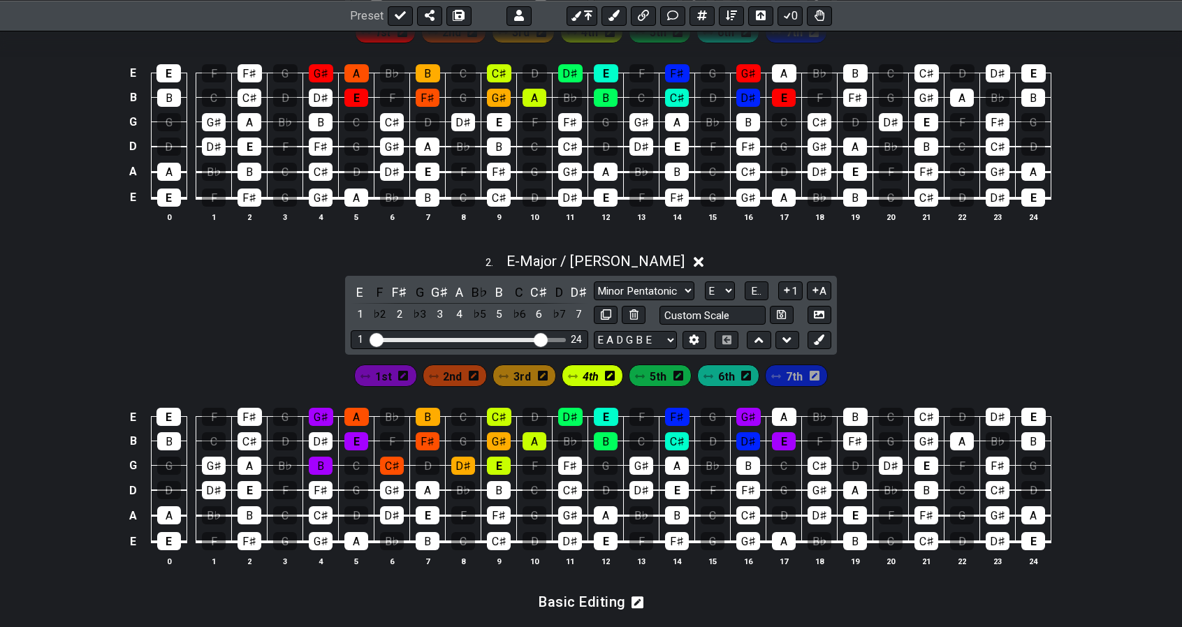
click at [648, 377] on div "5th" at bounding box center [660, 376] width 63 height 22
click at [575, 463] on div "F♯" at bounding box center [570, 466] width 24 height 18
click at [650, 377] on span "5th" at bounding box center [658, 377] width 17 height 20
click at [568, 459] on div "F♯" at bounding box center [570, 466] width 24 height 18
click at [718, 376] on span "6th" at bounding box center [726, 377] width 17 height 20
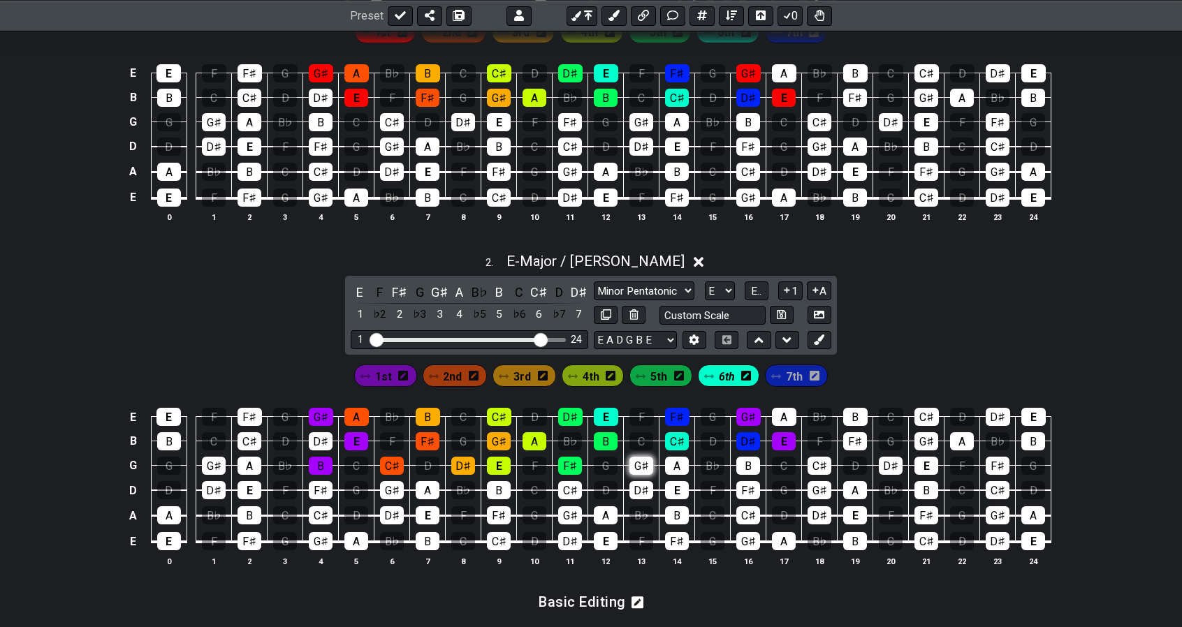
click at [642, 459] on div "G♯" at bounding box center [642, 466] width 24 height 18
click at [783, 378] on div "7th" at bounding box center [796, 376] width 63 height 22
click at [683, 460] on div "A" at bounding box center [677, 466] width 24 height 18
click at [783, 374] on div "7th" at bounding box center [796, 376] width 63 height 22
click at [794, 375] on span "7th" at bounding box center [794, 377] width 17 height 20
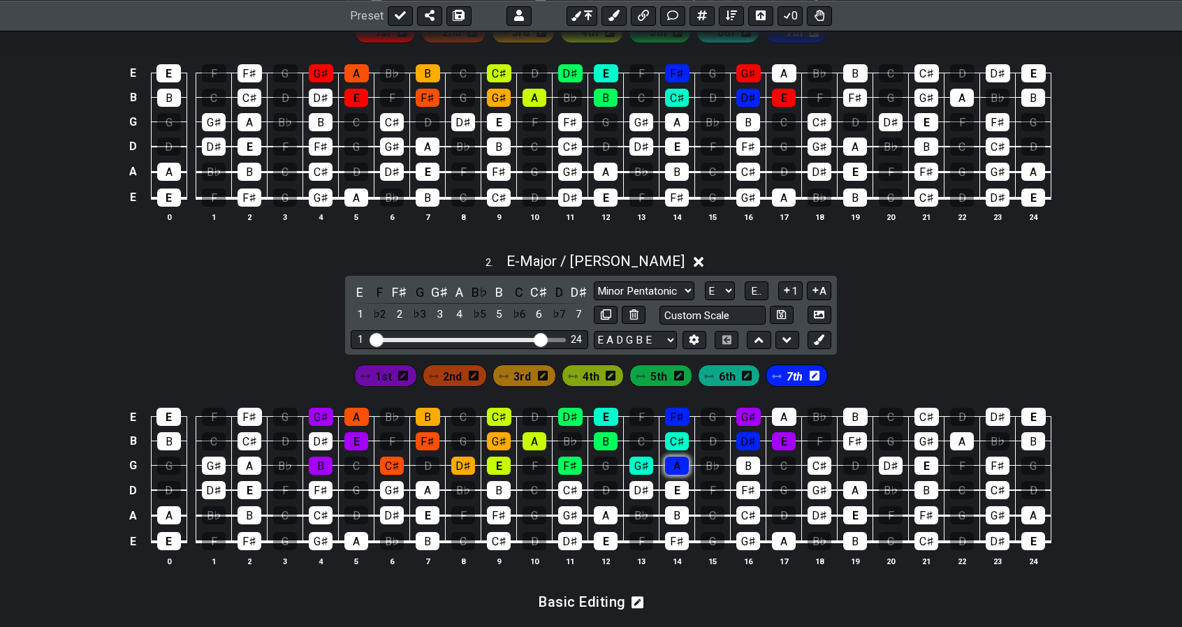
click at [677, 462] on div "A" at bounding box center [677, 466] width 24 height 18
click at [609, 312] on icon at bounding box center [606, 315] width 10 height 10
select select "Major / [PERSON_NAME]"
select select "E"
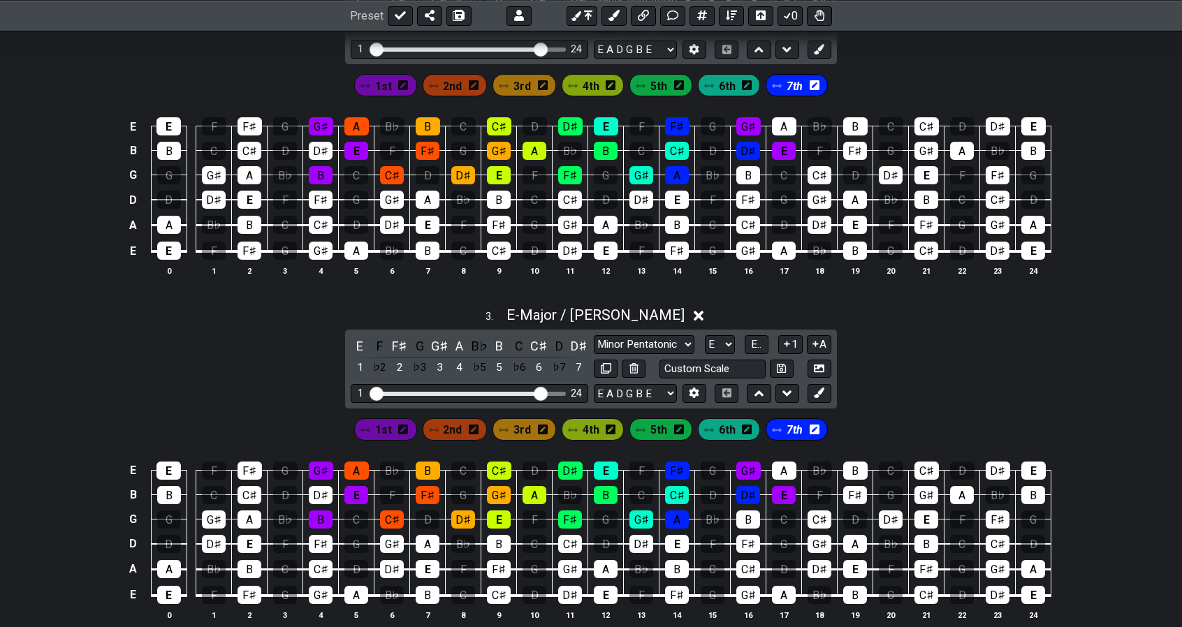
scroll to position [985, 0]
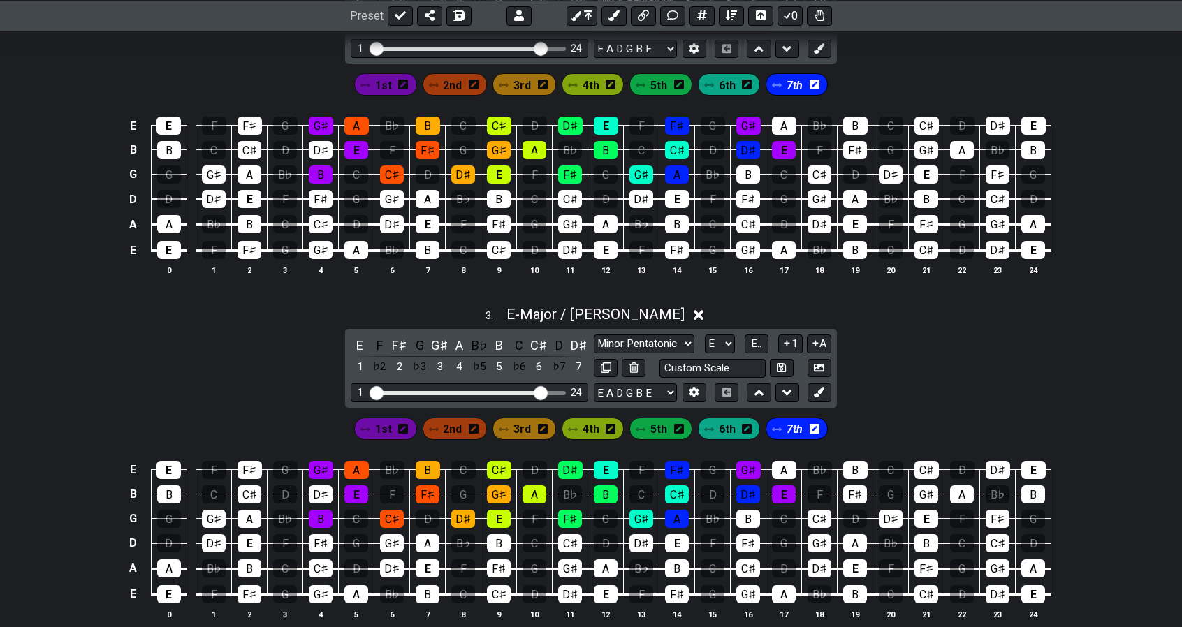
click at [456, 421] on span "2nd" at bounding box center [452, 429] width 19 height 20
click at [245, 537] on div "E" at bounding box center [250, 544] width 24 height 18
click at [382, 426] on span "1st" at bounding box center [383, 429] width 17 height 20
click at [382, 426] on span "1st" at bounding box center [382, 429] width 15 height 20
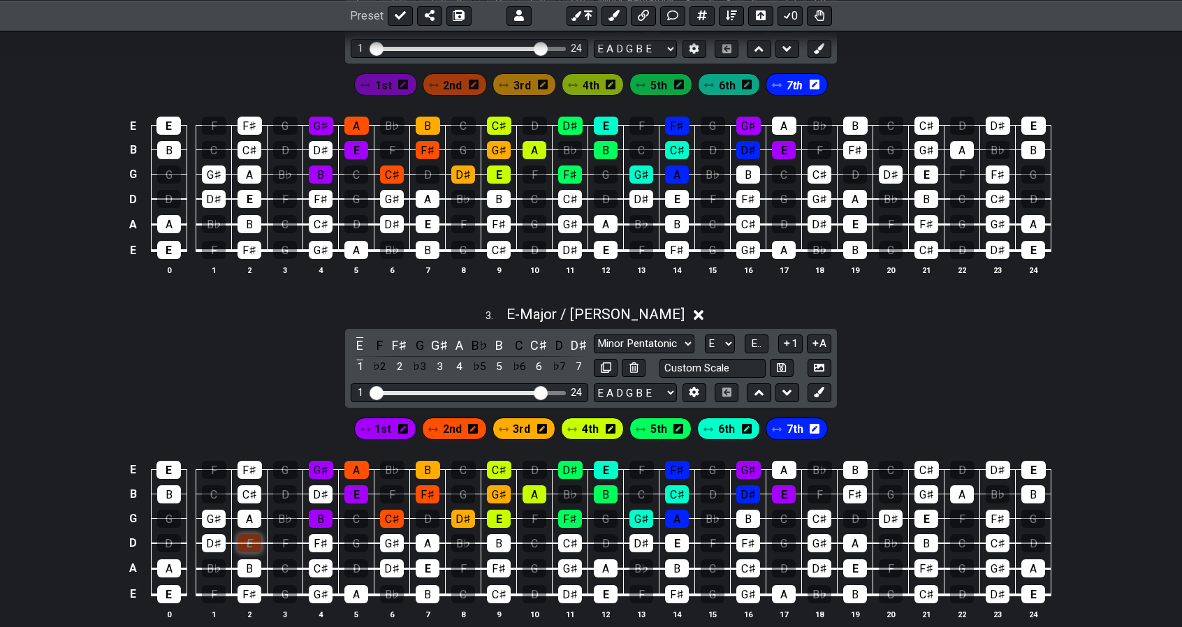
click at [256, 535] on div "E" at bounding box center [250, 544] width 24 height 18
click at [251, 535] on div "E" at bounding box center [250, 544] width 24 height 18
click at [387, 420] on span "1st" at bounding box center [383, 429] width 17 height 20
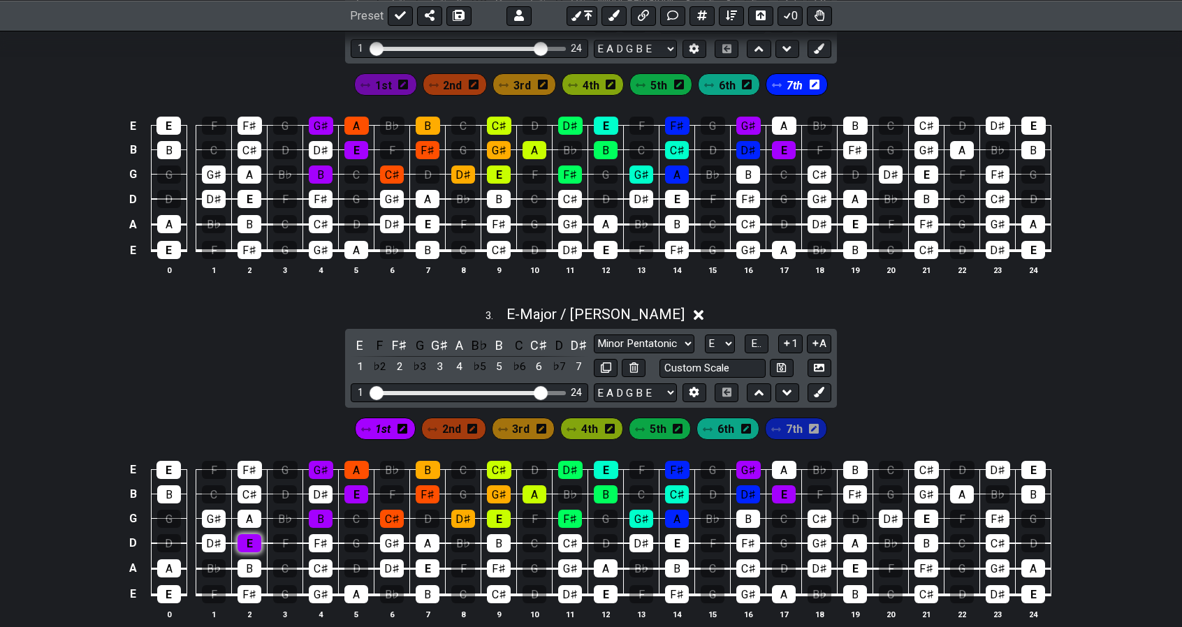
click at [250, 537] on div "E" at bounding box center [250, 544] width 24 height 18
click at [324, 490] on div "D♯" at bounding box center [321, 495] width 24 height 18
click at [352, 486] on div "E" at bounding box center [356, 495] width 24 height 18
